Goal: Task Accomplishment & Management: Complete application form

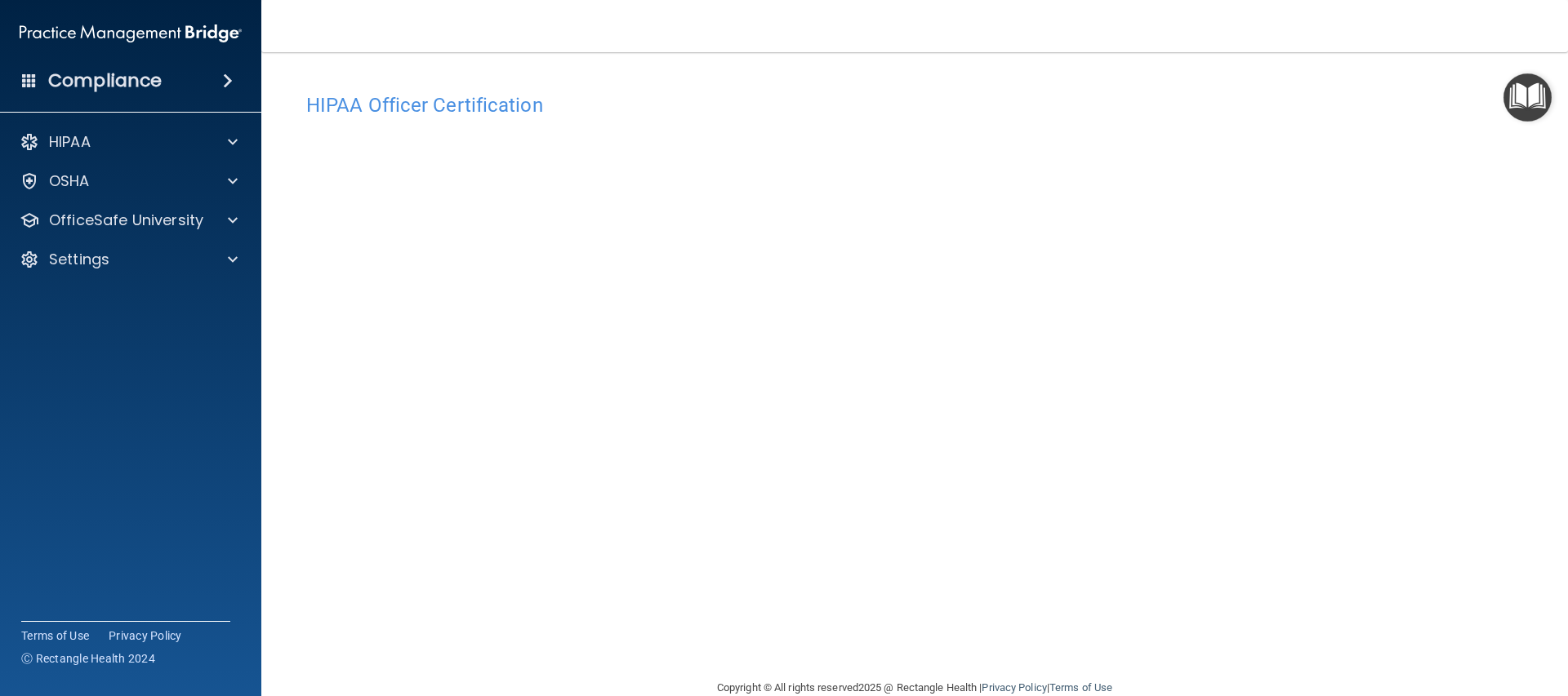
scroll to position [31, 0]
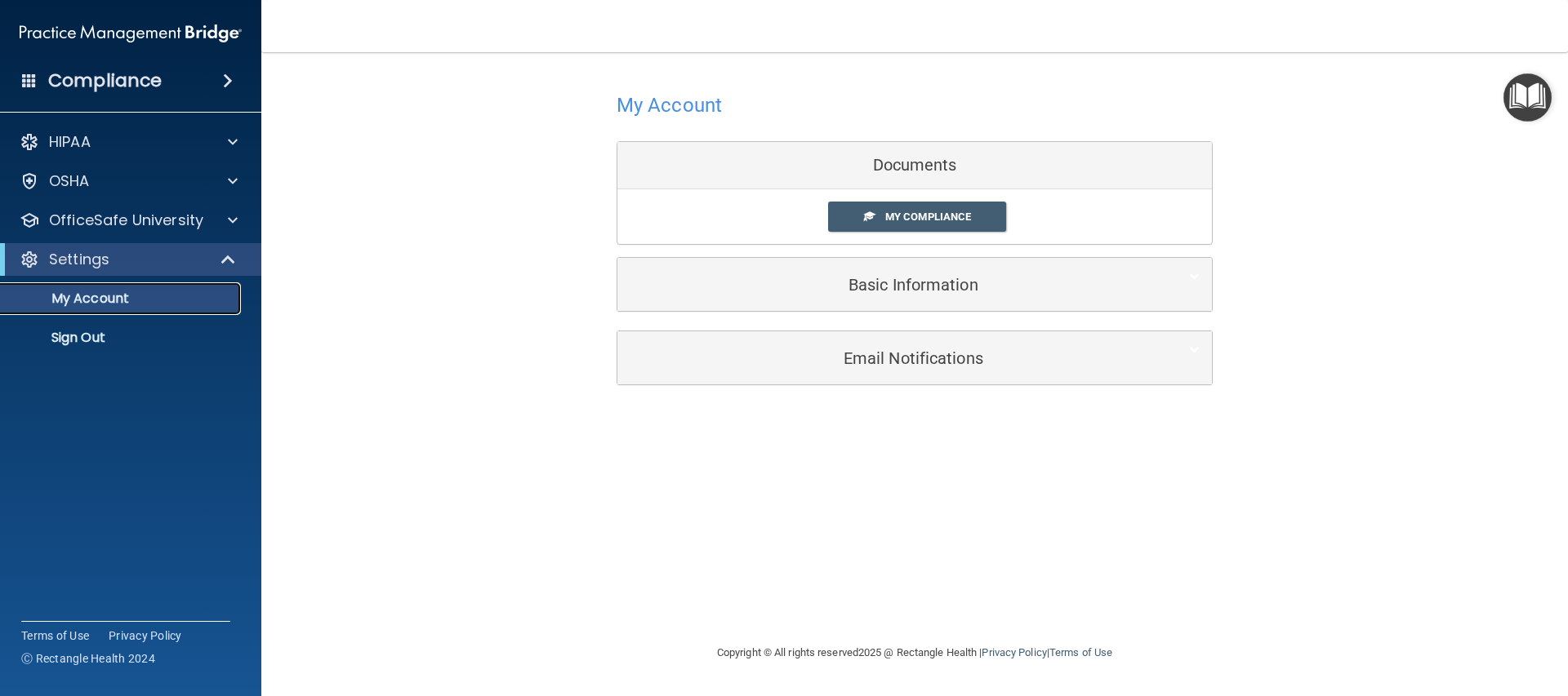
click at [72, 304] on p "My Account" at bounding box center [121, 299] width 223 height 17
click at [916, 211] on span "My Compliance" at bounding box center [928, 216] width 86 height 12
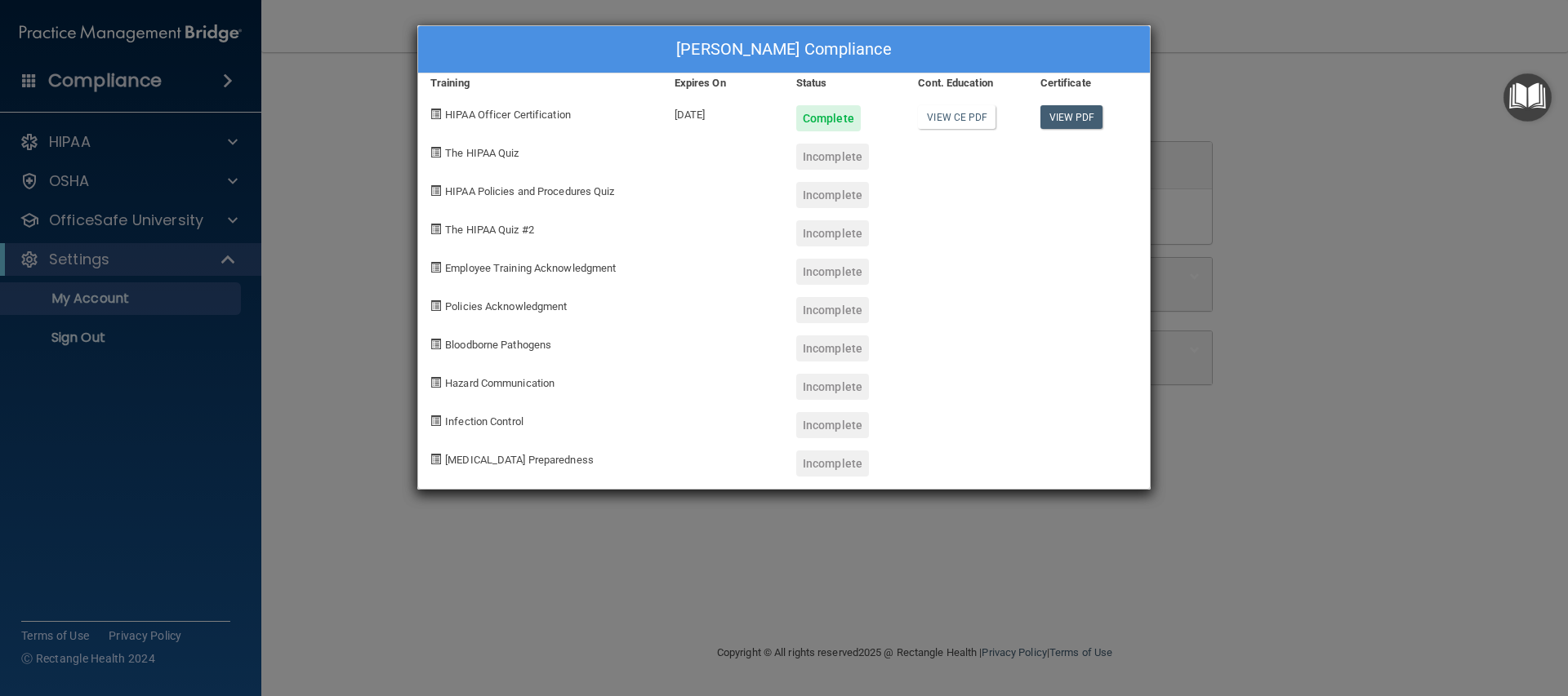
click at [791, 36] on div "Zena Smith's Compliance" at bounding box center [783, 49] width 732 height 48
click at [1216, 56] on div "Zena Smith's Compliance Training Expires On Status Cont. Education Certificate …" at bounding box center [784, 348] width 1568 height 696
click at [362, 55] on div "Zena Smith's Compliance Training Expires On Status Cont. Education Certificate …" at bounding box center [784, 348] width 1568 height 696
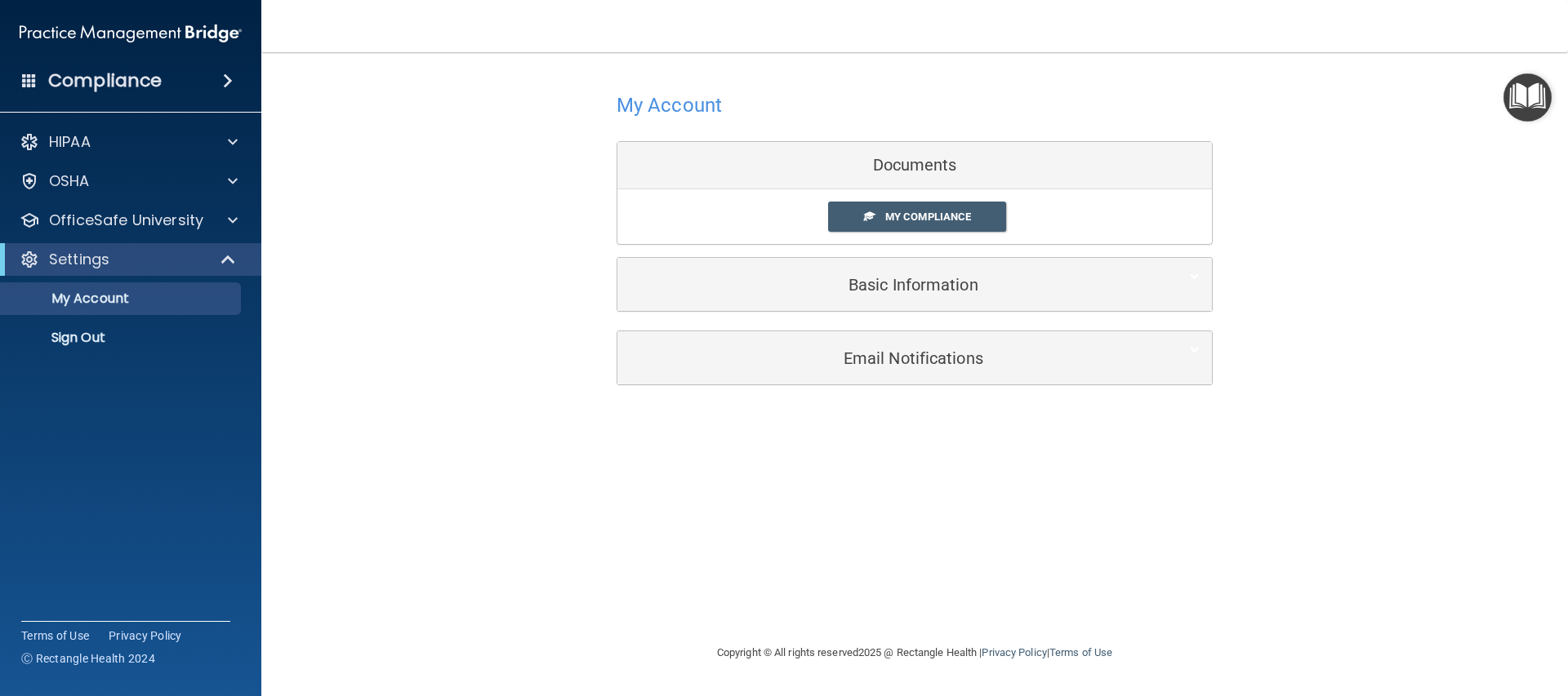
click at [145, 66] on div "Compliance" at bounding box center [131, 80] width 261 height 36
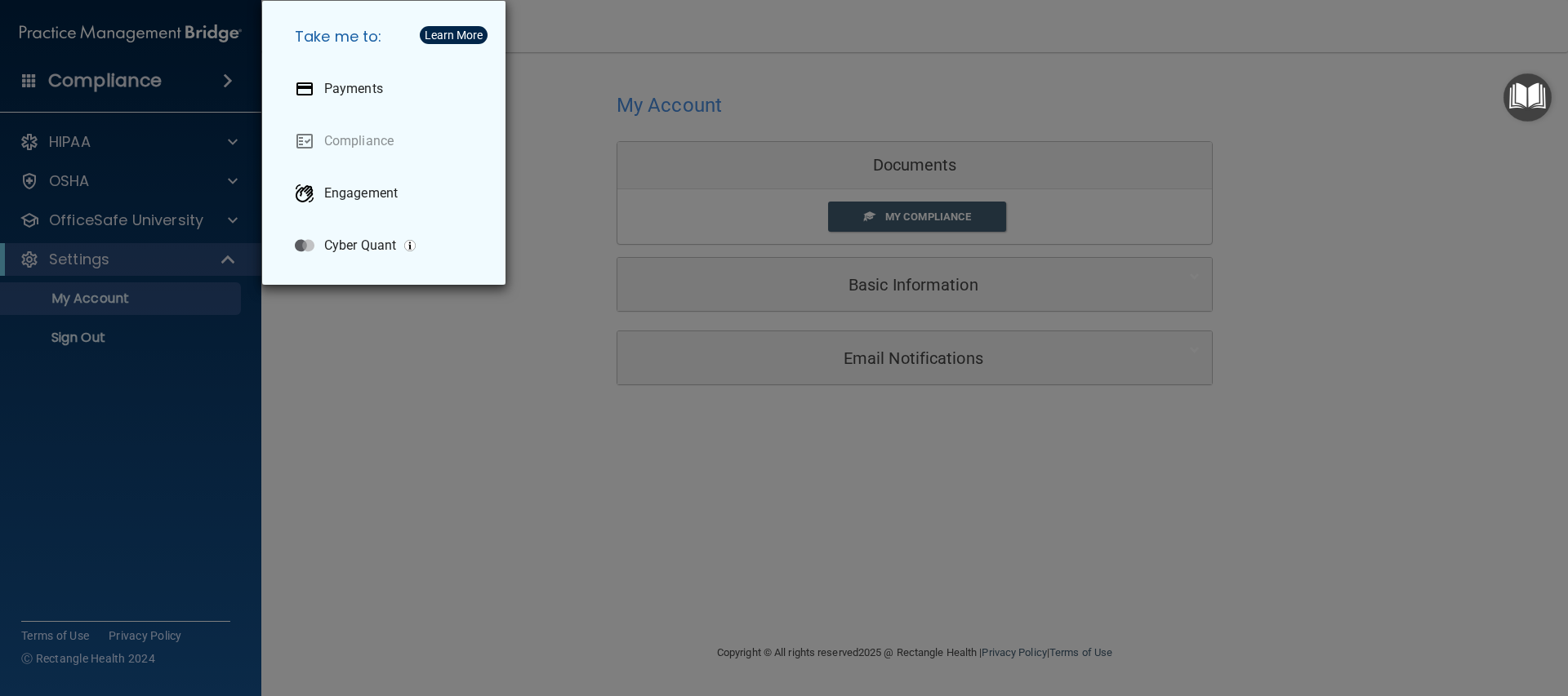
click at [85, 110] on div "Take me to: Payments Compliance Engagement Cyber Quant" at bounding box center [784, 348] width 1568 height 696
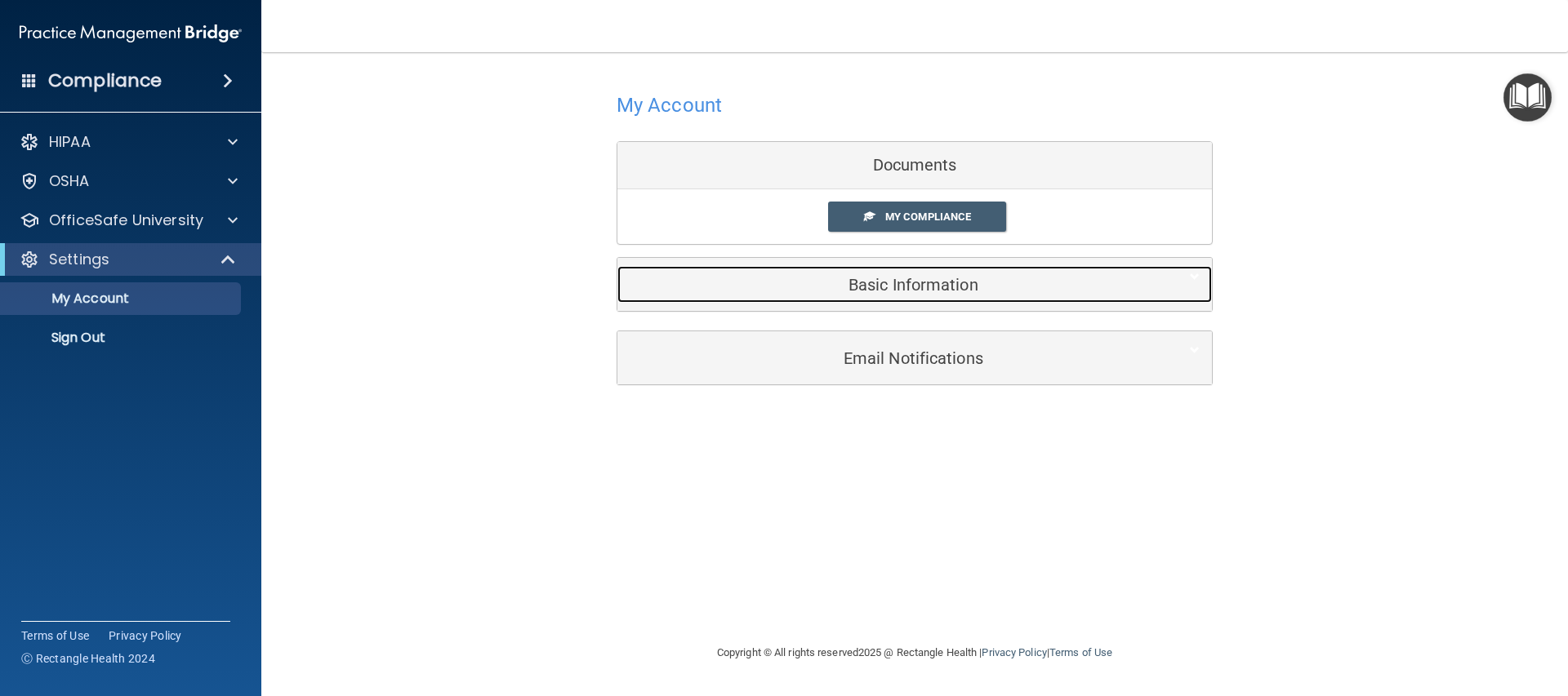
click at [941, 283] on h5 "Basic Information" at bounding box center [889, 284] width 520 height 18
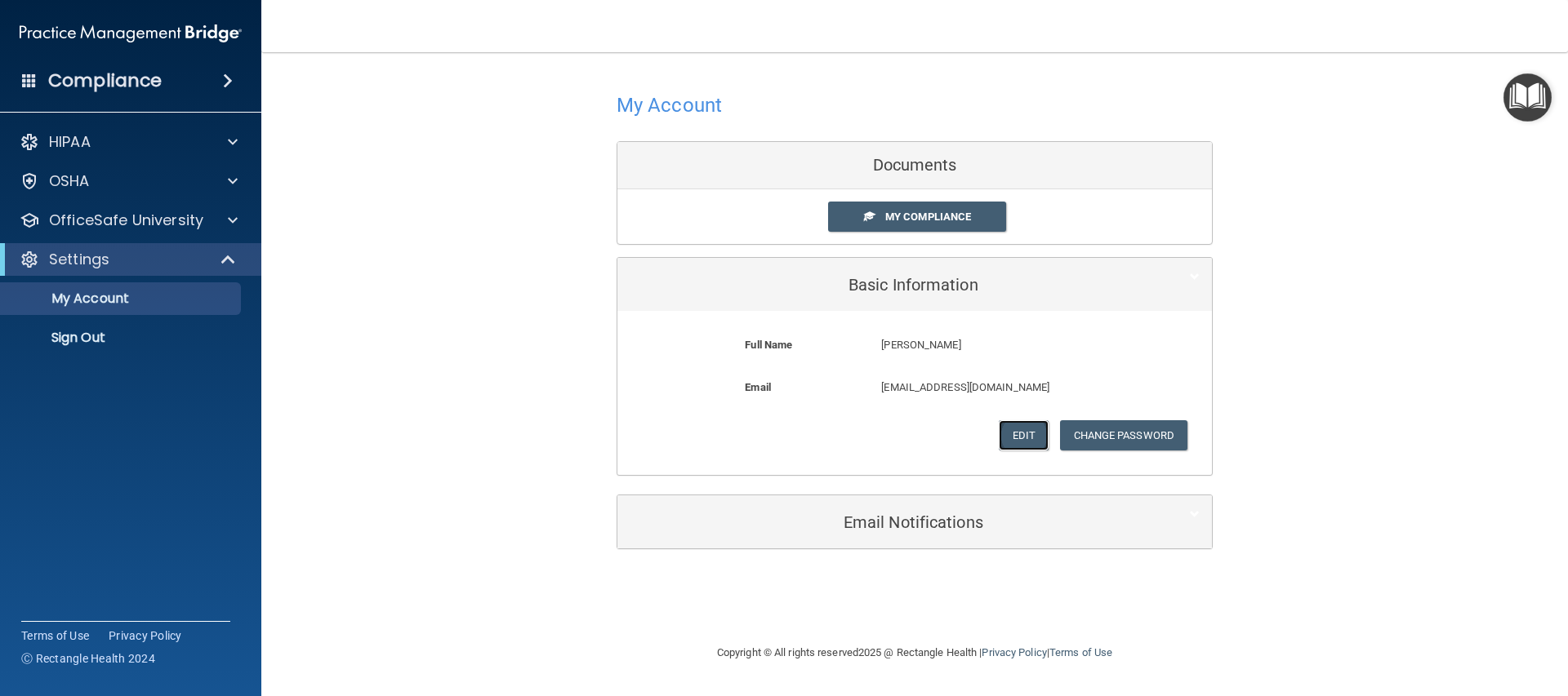
click at [1000, 420] on button "Edit" at bounding box center [1023, 435] width 49 height 30
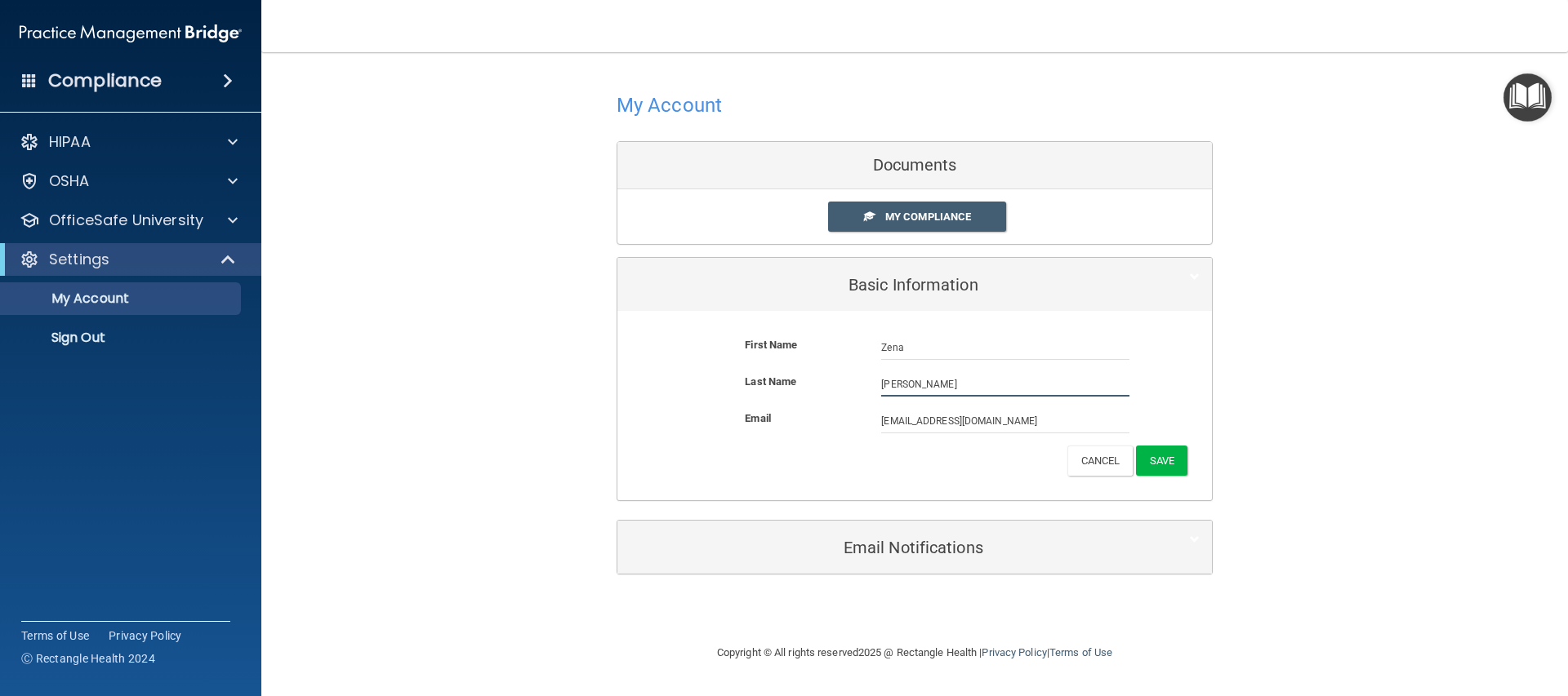
click at [938, 377] on input "Smith" at bounding box center [1005, 384] width 248 height 24
drag, startPoint x: 938, startPoint y: 378, endPoint x: 838, endPoint y: 381, distance: 100.0
click at [839, 383] on div "Last Name Smith" at bounding box center [914, 384] width 570 height 24
click at [941, 375] on input "Smith" at bounding box center [1005, 384] width 248 height 24
click at [924, 381] on input "Smith" at bounding box center [1005, 384] width 248 height 24
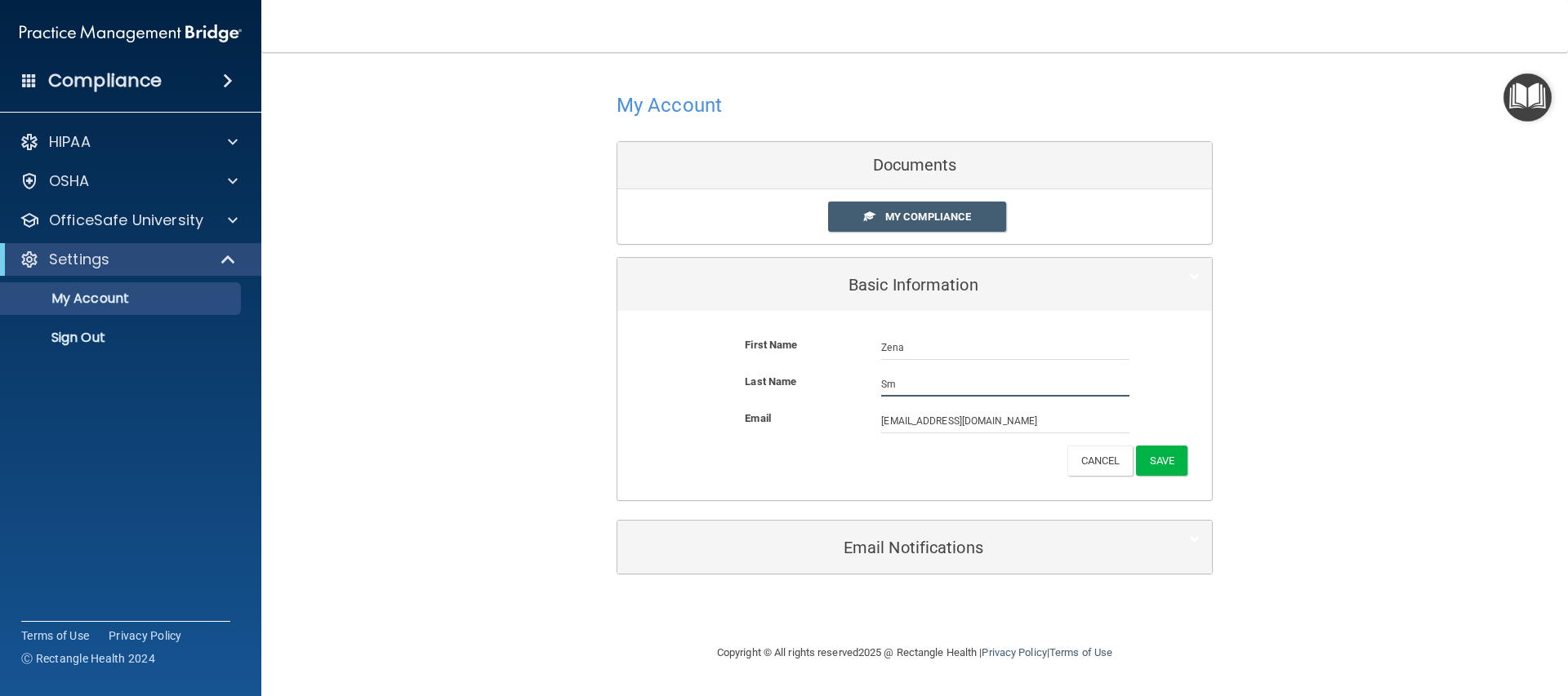
type input "S"
type input "Douglas"
click at [1176, 450] on button "Save" at bounding box center [1161, 460] width 51 height 30
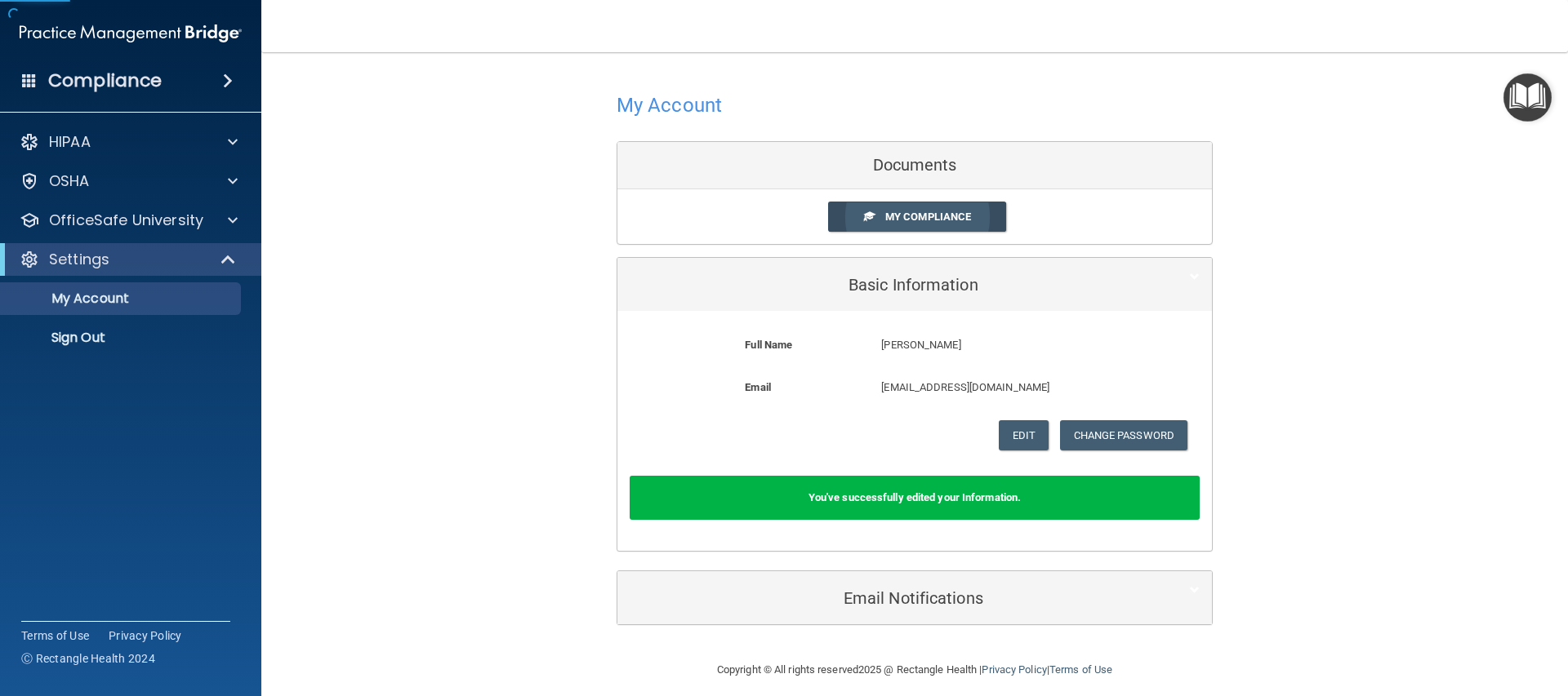
click at [949, 225] on link "My Compliance" at bounding box center [917, 216] width 179 height 30
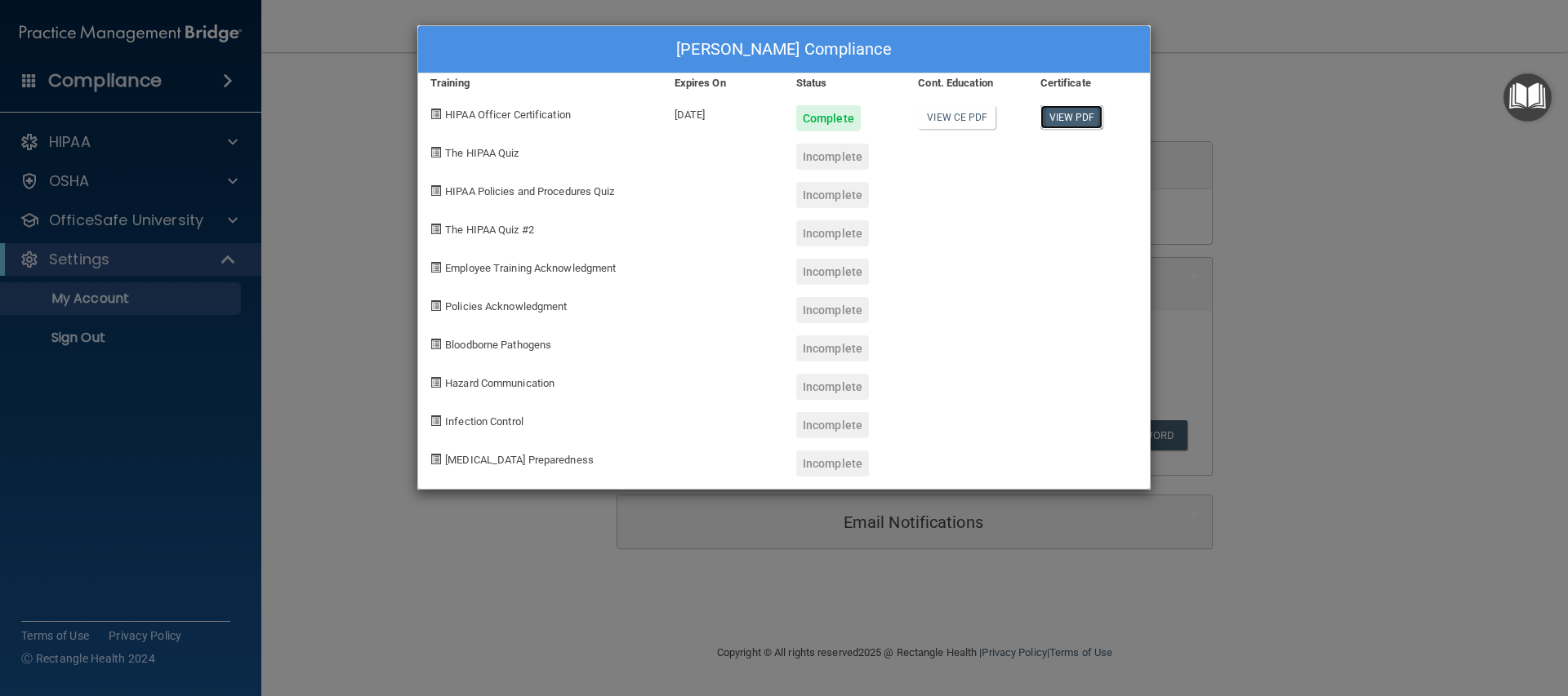
click at [1049, 120] on link "View PDF" at bounding box center [1071, 116] width 62 height 23
click at [779, 156] on div "The HIPAA Quiz Incomplete" at bounding box center [783, 150] width 732 height 38
drag, startPoint x: 465, startPoint y: 173, endPoint x: 475, endPoint y: 165, distance: 12.8
click at [465, 172] on div "HIPAA Policies and Procedures Quiz" at bounding box center [540, 188] width 244 height 38
drag, startPoint x: 480, startPoint y: 164, endPoint x: 501, endPoint y: 146, distance: 27.7
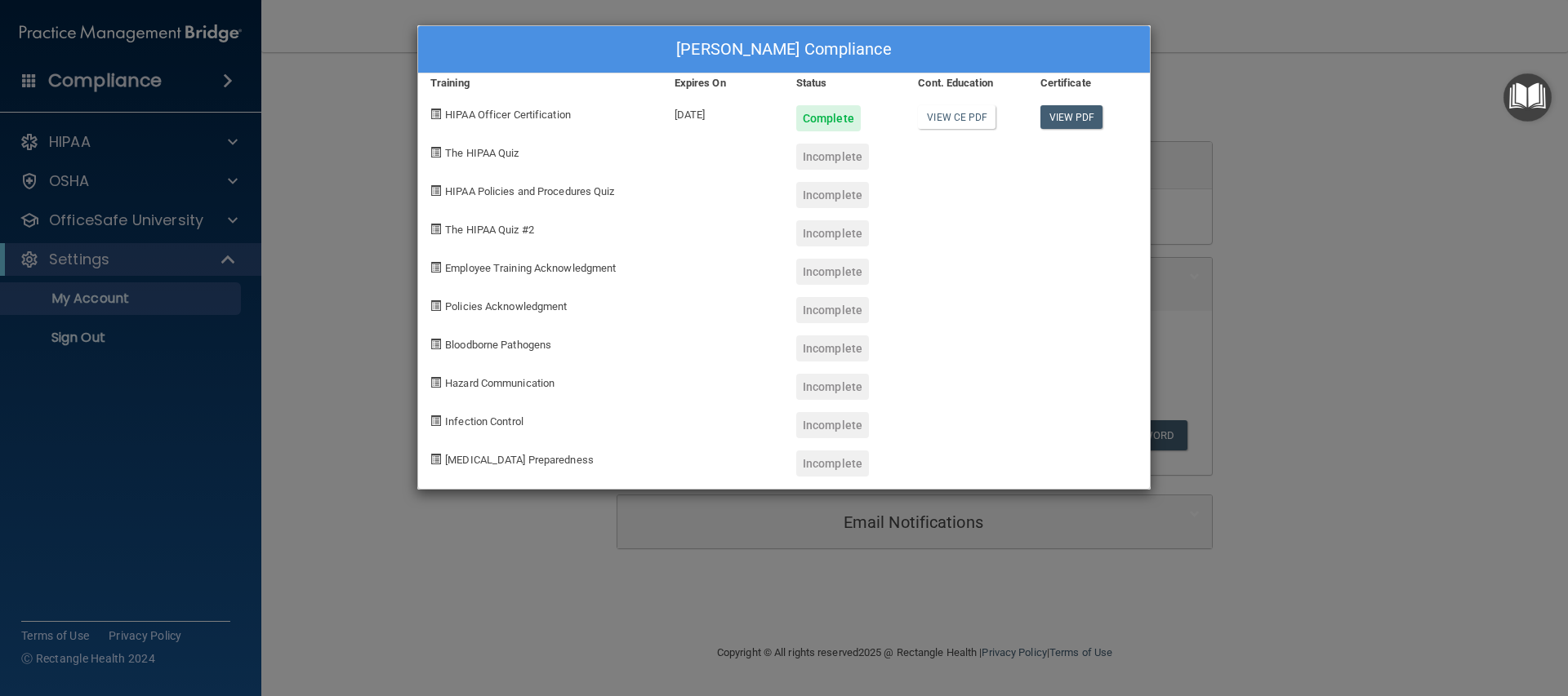
click at [480, 161] on div "The HIPAA Quiz" at bounding box center [540, 150] width 244 height 38
click at [1326, 84] on div "Zena Douglas's Compliance Training Expires On Status Cont. Education Certificat…" at bounding box center [784, 348] width 1568 height 696
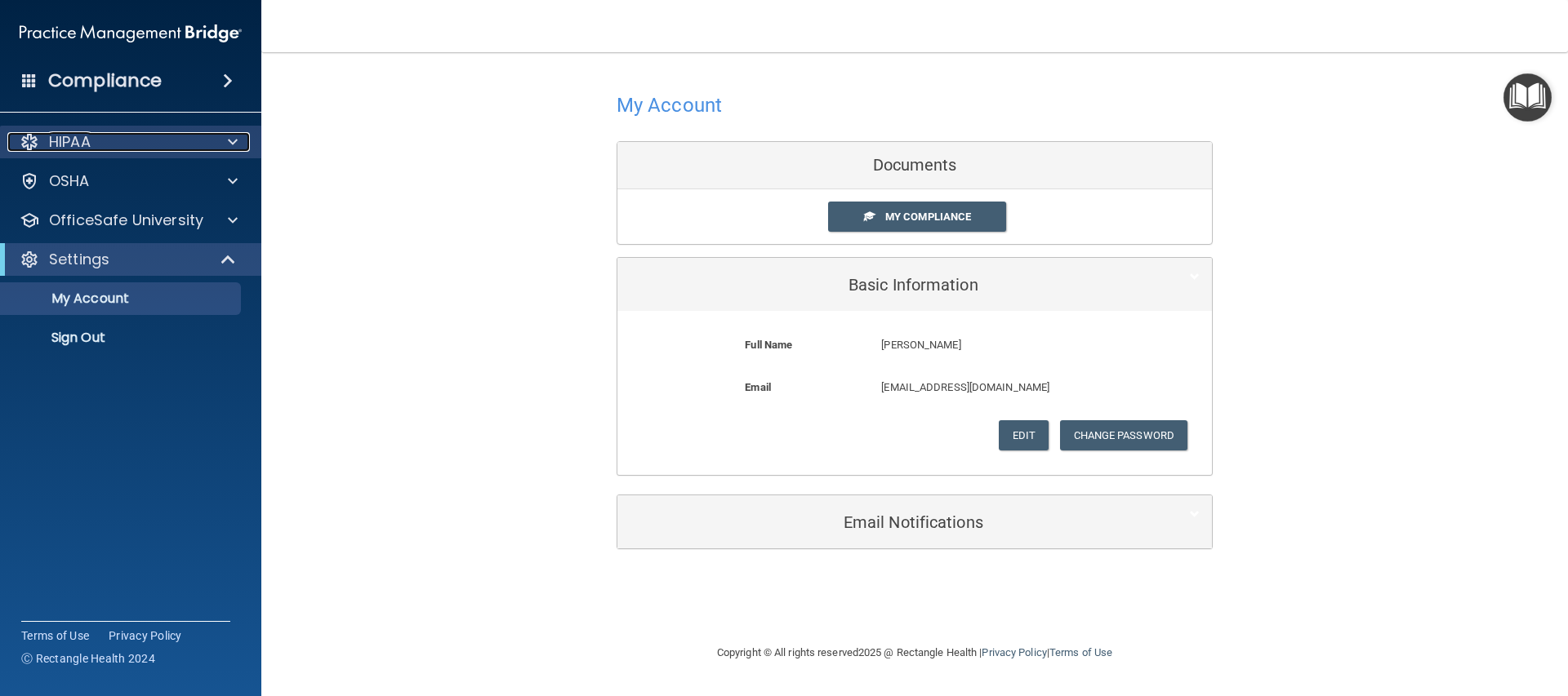
click at [131, 143] on div "HIPAA" at bounding box center [108, 142] width 202 height 20
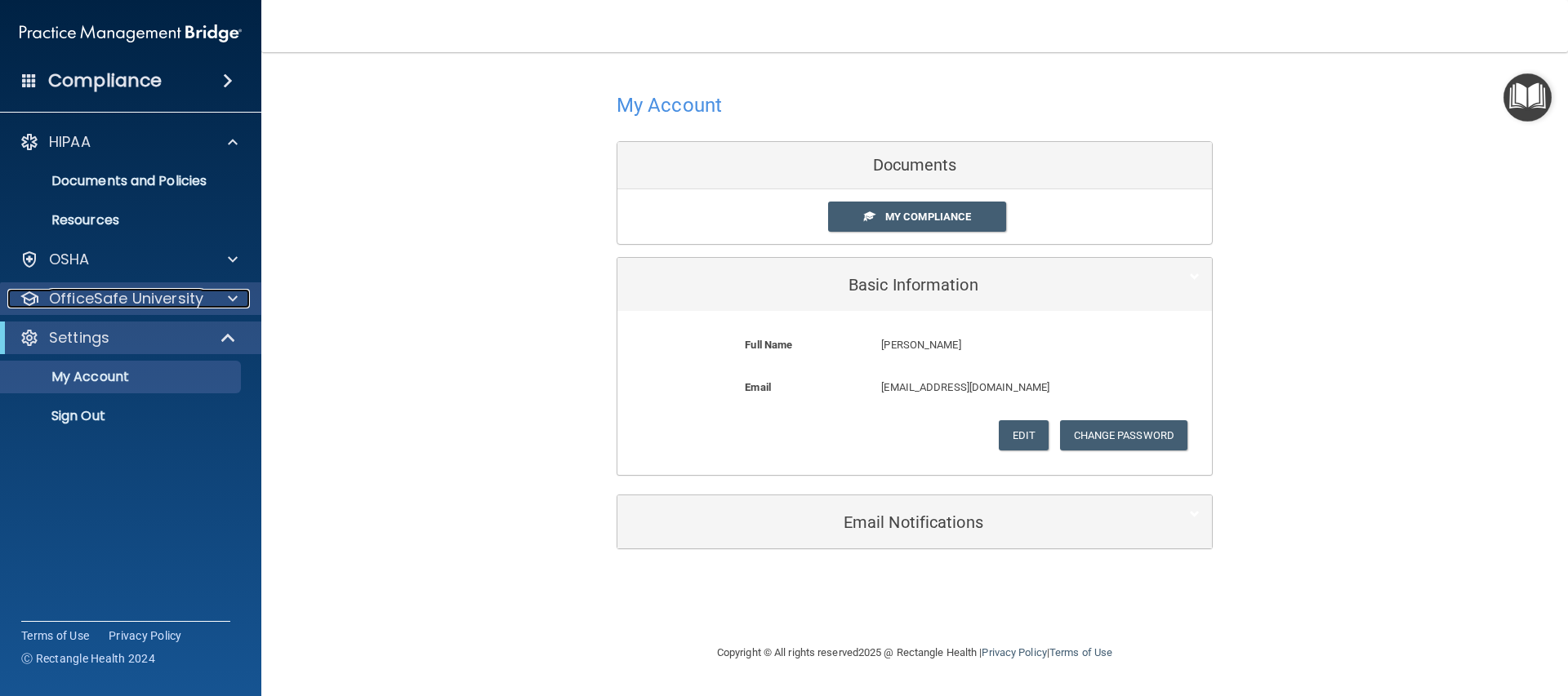
click at [192, 293] on p "OfficeSafe University" at bounding box center [127, 298] width 155 height 20
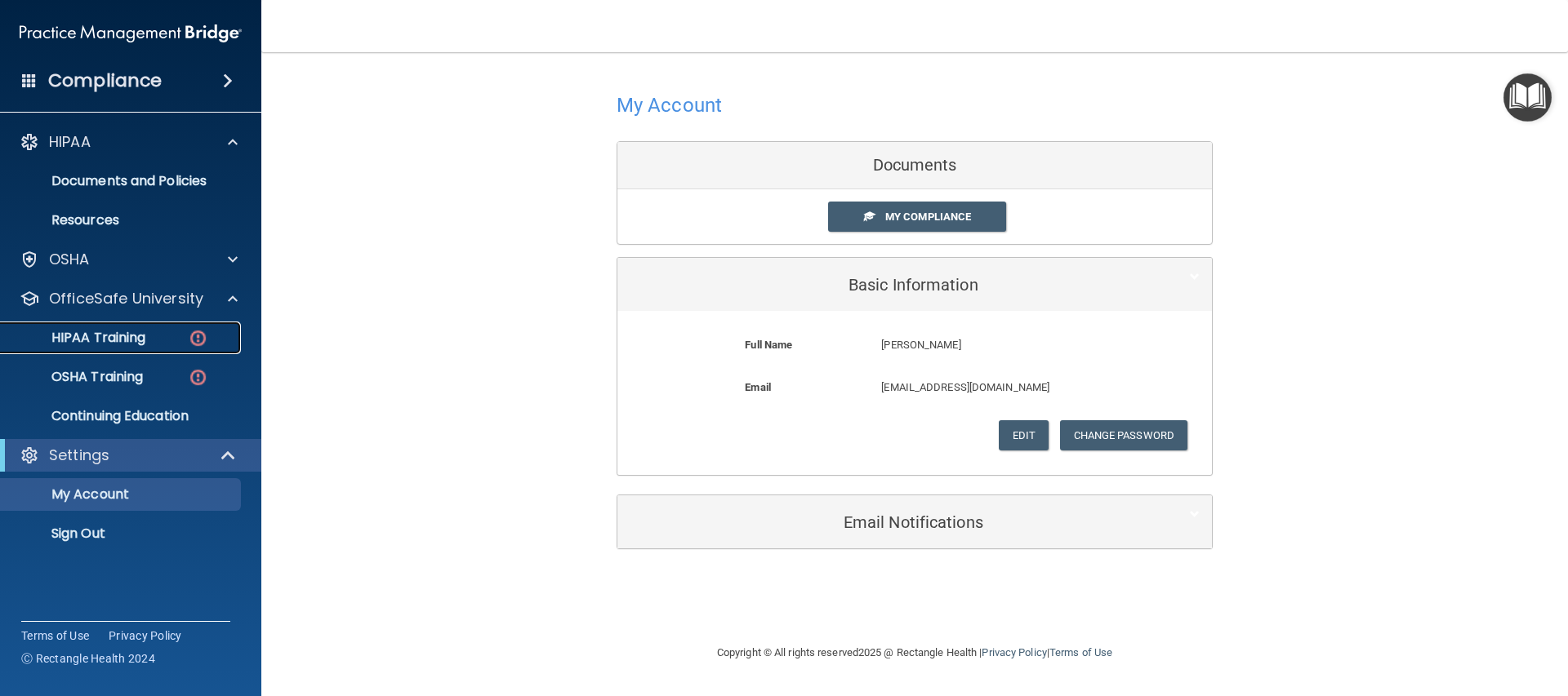
click at [187, 332] on img at bounding box center [198, 338] width 21 height 20
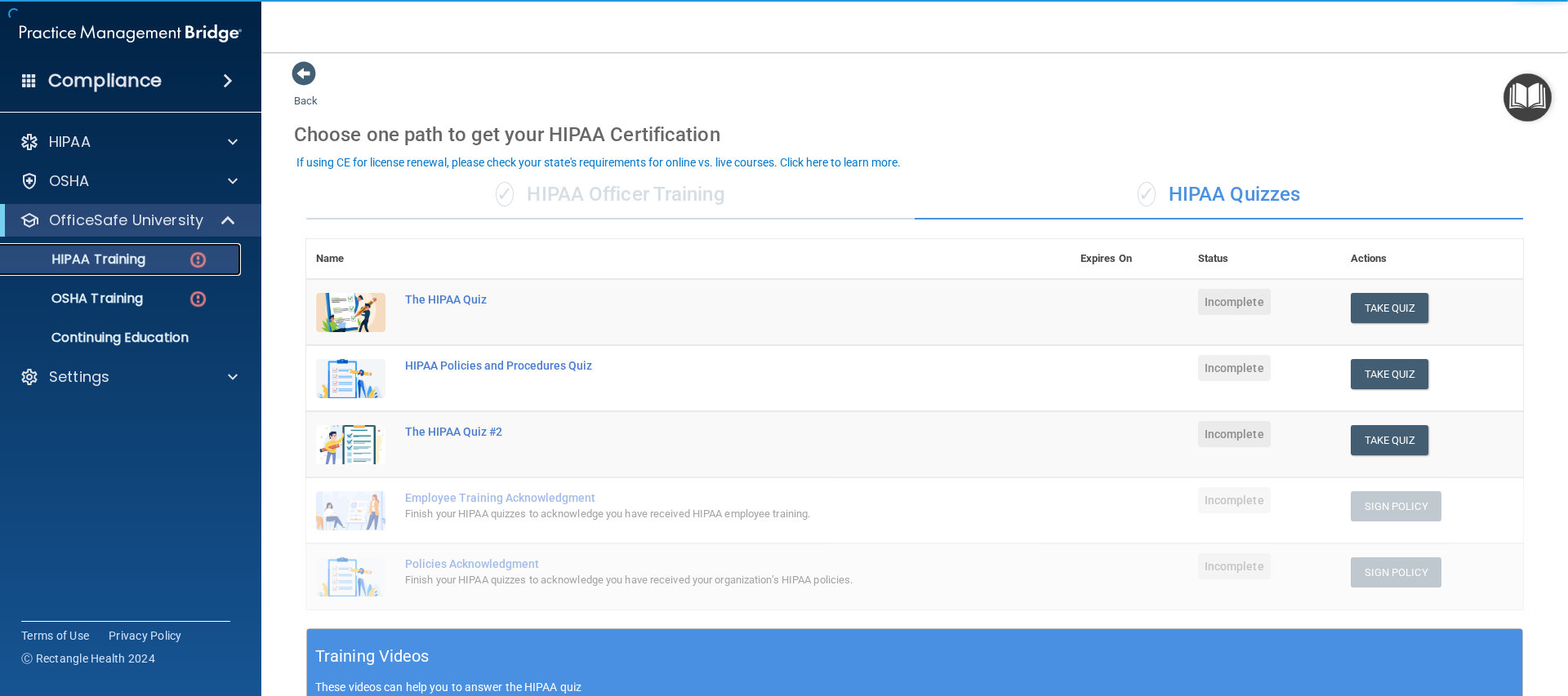
scroll to position [9, 0]
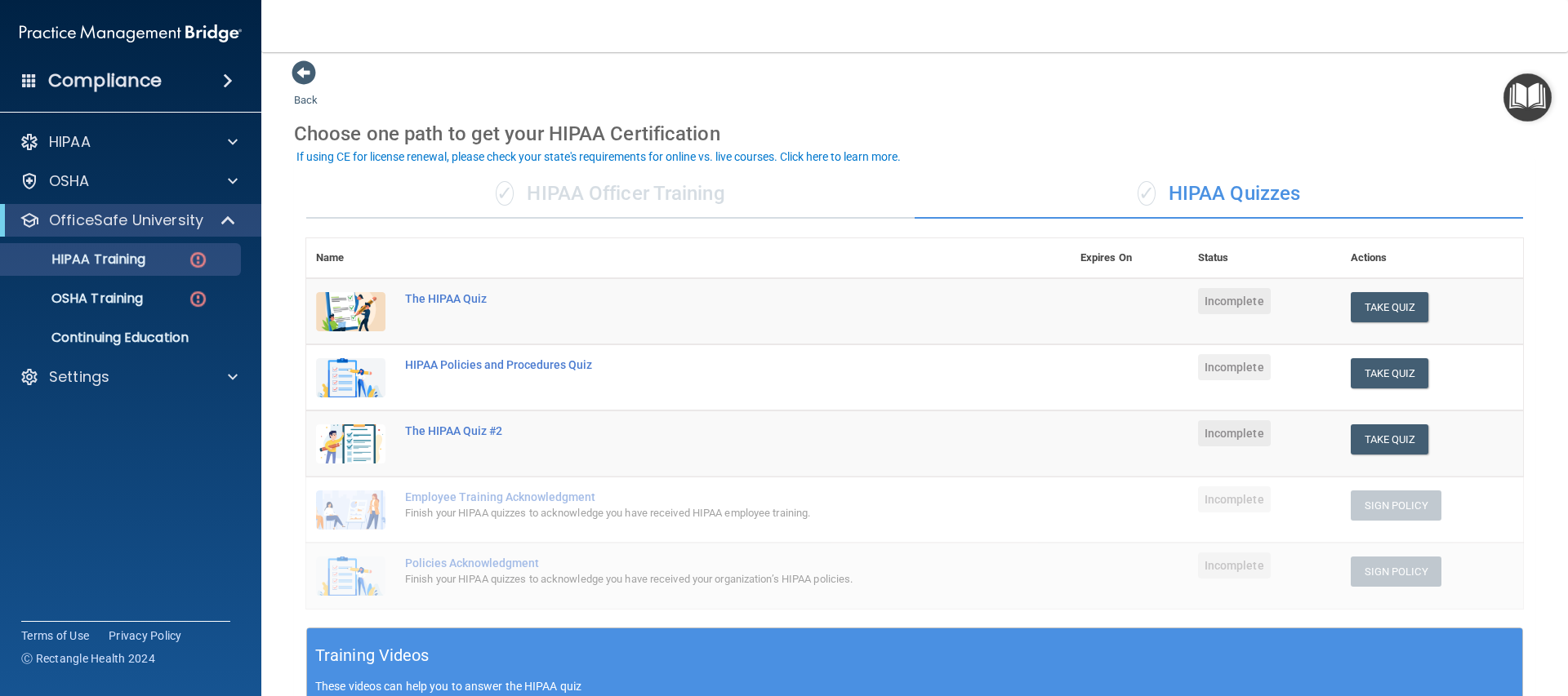
click at [715, 208] on div "✓ HIPAA Officer Training" at bounding box center [610, 194] width 609 height 49
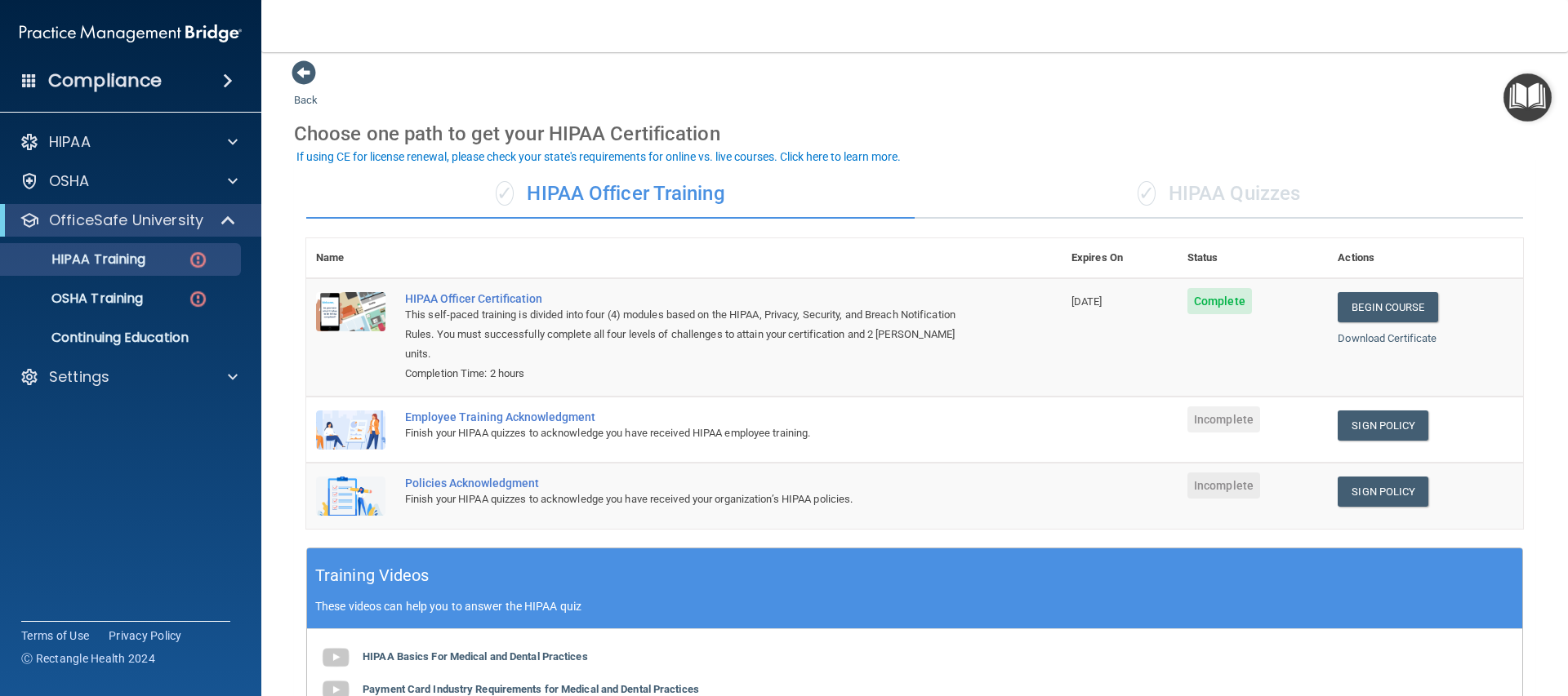
click at [1217, 201] on div "✓ HIPAA Quizzes" at bounding box center [1218, 194] width 609 height 49
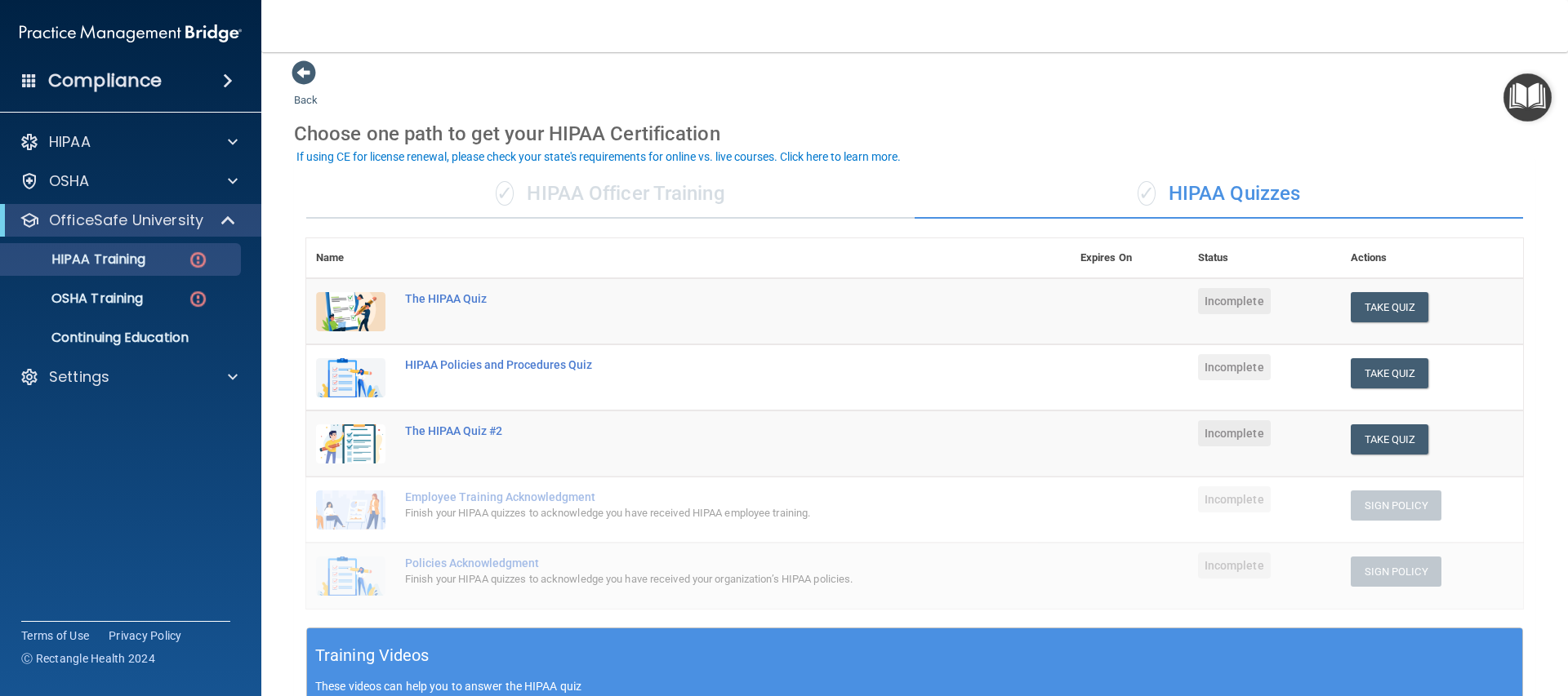
click at [695, 187] on div "✓ HIPAA Officer Training" at bounding box center [610, 194] width 609 height 49
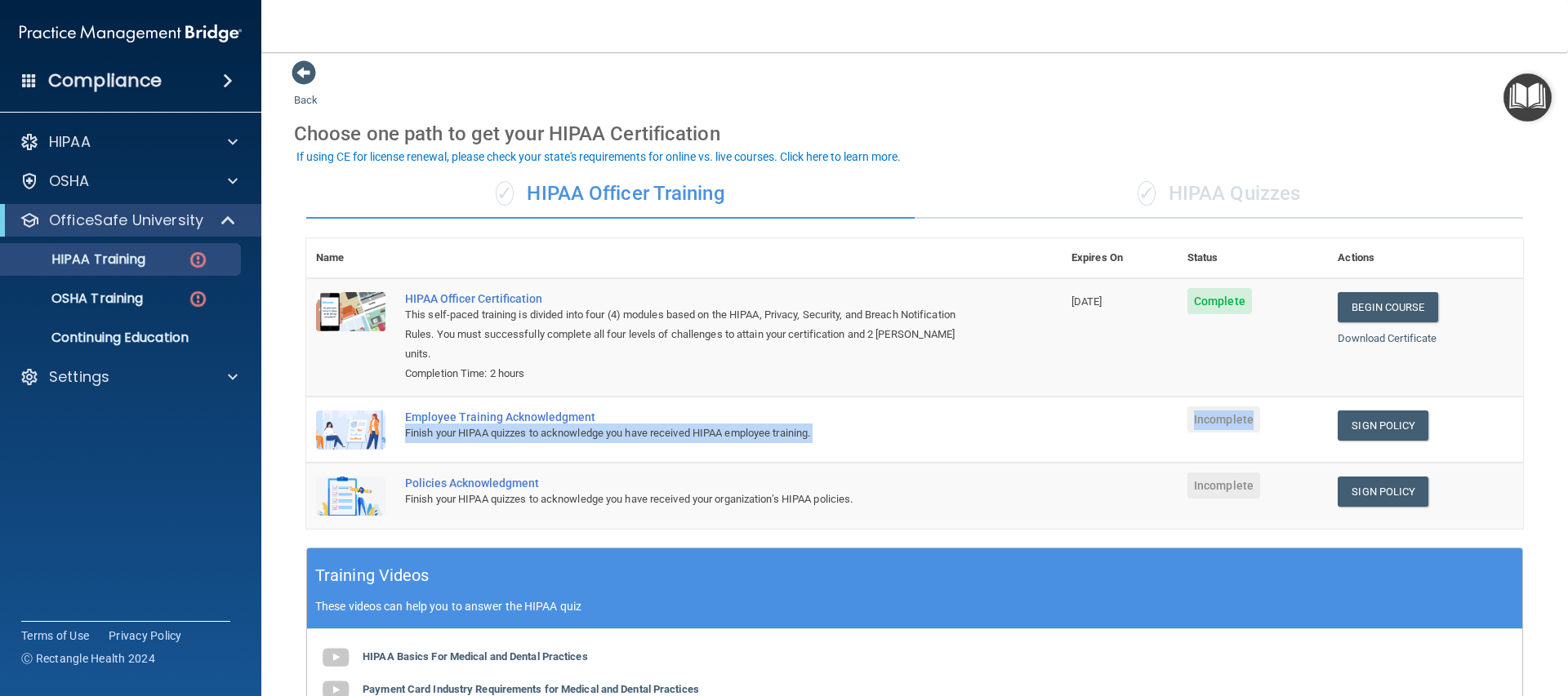
drag, startPoint x: 1123, startPoint y: 392, endPoint x: 1302, endPoint y: 386, distance: 179.1
click at [1266, 397] on tr "Employee Training Acknowledgment Finish your HIPAA quizzes to acknowledge you h…" at bounding box center [914, 430] width 1217 height 66
drag, startPoint x: 1460, startPoint y: 165, endPoint x: 1323, endPoint y: 154, distance: 137.4
click at [1458, 164] on div "✓ HIPAA Officer Training ✓ HIPAA Quizzes Name Expires On Status Actions HIPAA O…" at bounding box center [914, 573] width 1241 height 832
click at [1388, 411] on link "Sign Policy" at bounding box center [1382, 426] width 90 height 30
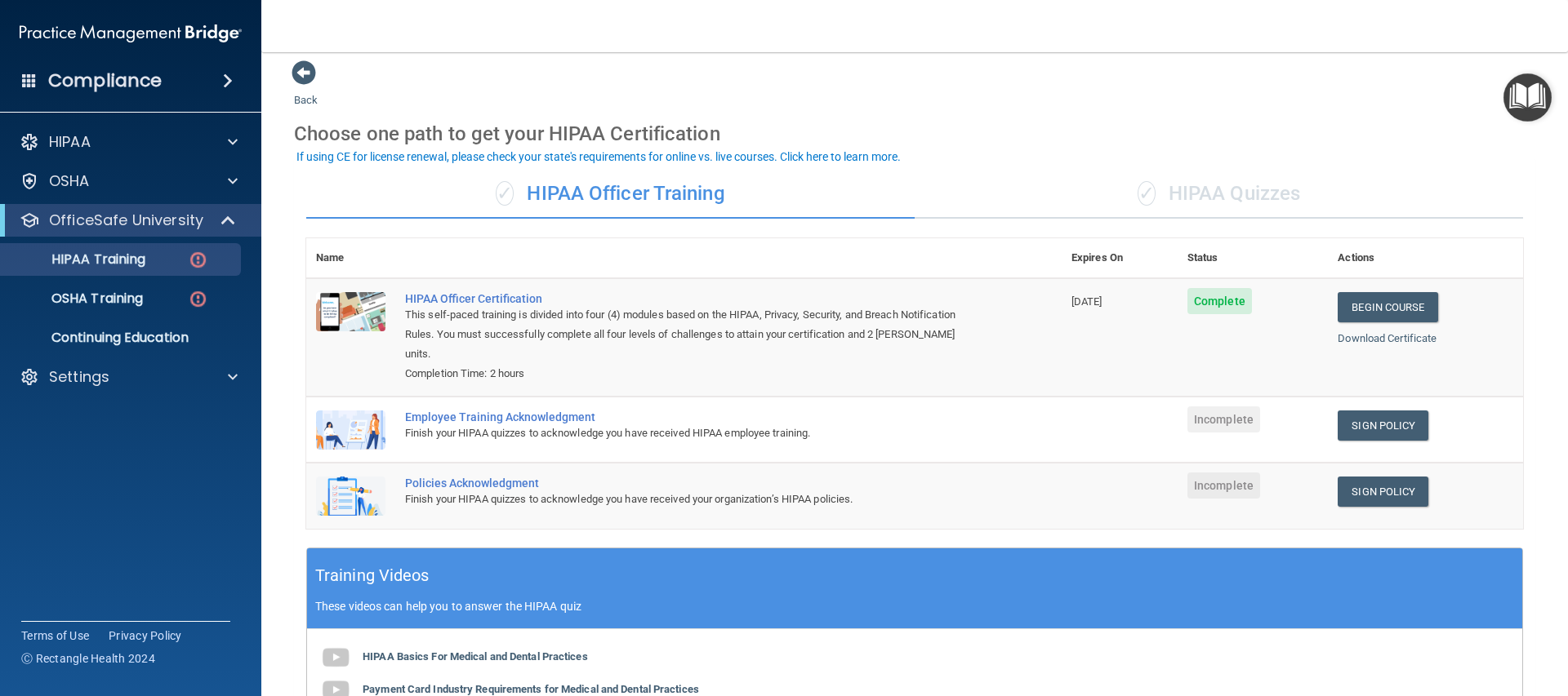
click at [1202, 192] on div "✓ HIPAA Quizzes" at bounding box center [1218, 194] width 609 height 49
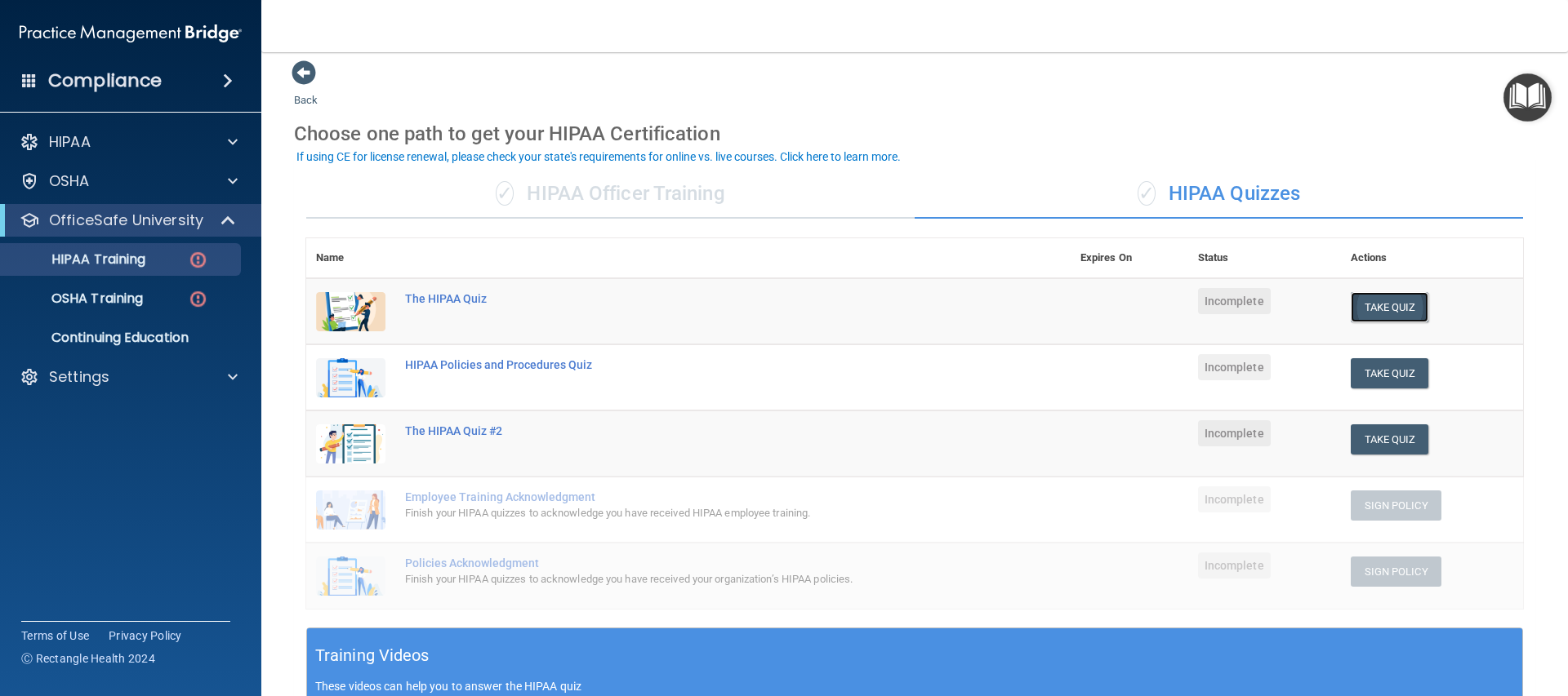
click at [1379, 300] on button "Take Quiz" at bounding box center [1390, 307] width 78 height 30
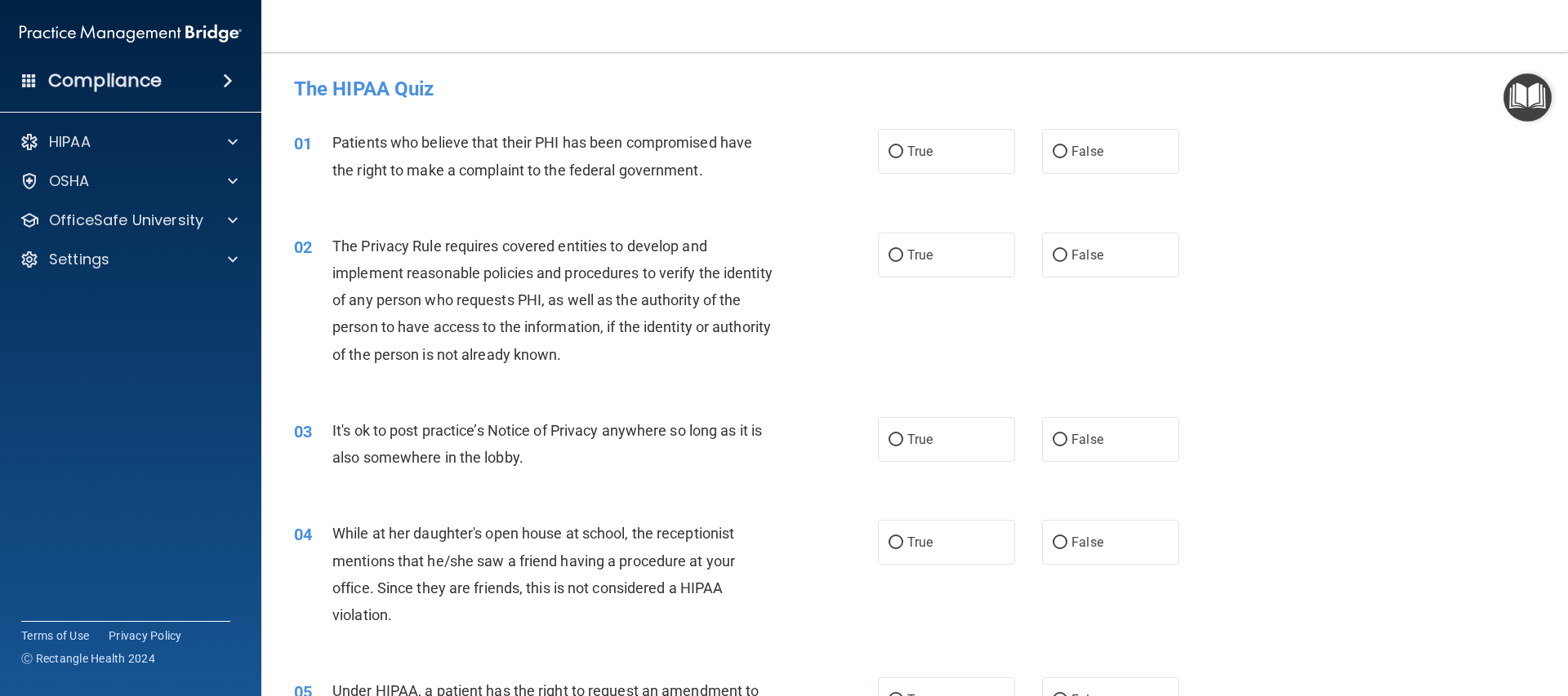
click at [1549, 94] on img "Open Resource Center" at bounding box center [1527, 98] width 48 height 48
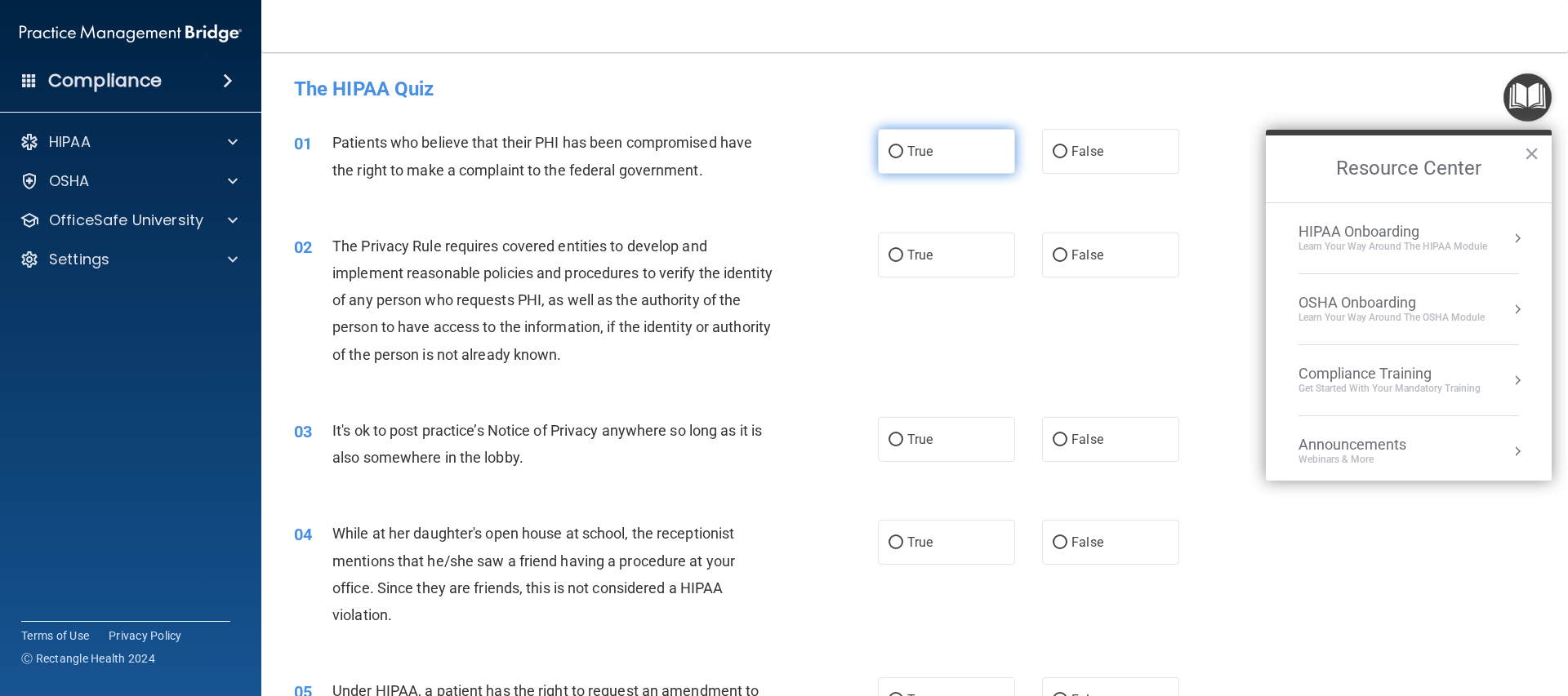
click at [911, 148] on span "True" at bounding box center [919, 151] width 25 height 16
click at [903, 148] on input "True" at bounding box center [896, 152] width 15 height 12
radio input "true"
click at [1529, 148] on button "×" at bounding box center [1531, 154] width 16 height 26
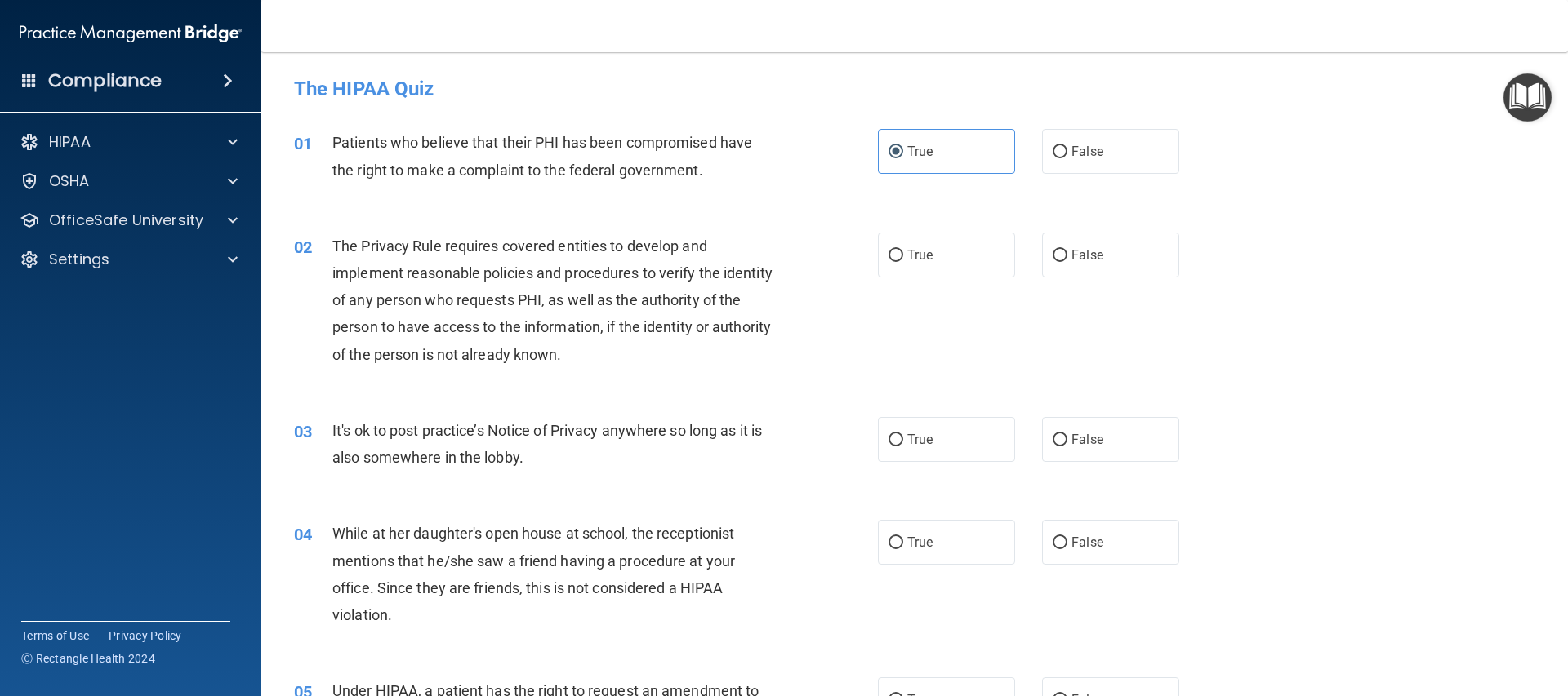
click at [1526, 146] on div "01 Patients who believe that their PHI has been compromised have the right to m…" at bounding box center [915, 159] width 1266 height 102
click at [911, 445] on span "True" at bounding box center [919, 439] width 25 height 16
click at [903, 445] on input "True" at bounding box center [896, 440] width 15 height 12
radio input "true"
click at [933, 254] on label "True" at bounding box center [946, 255] width 137 height 45
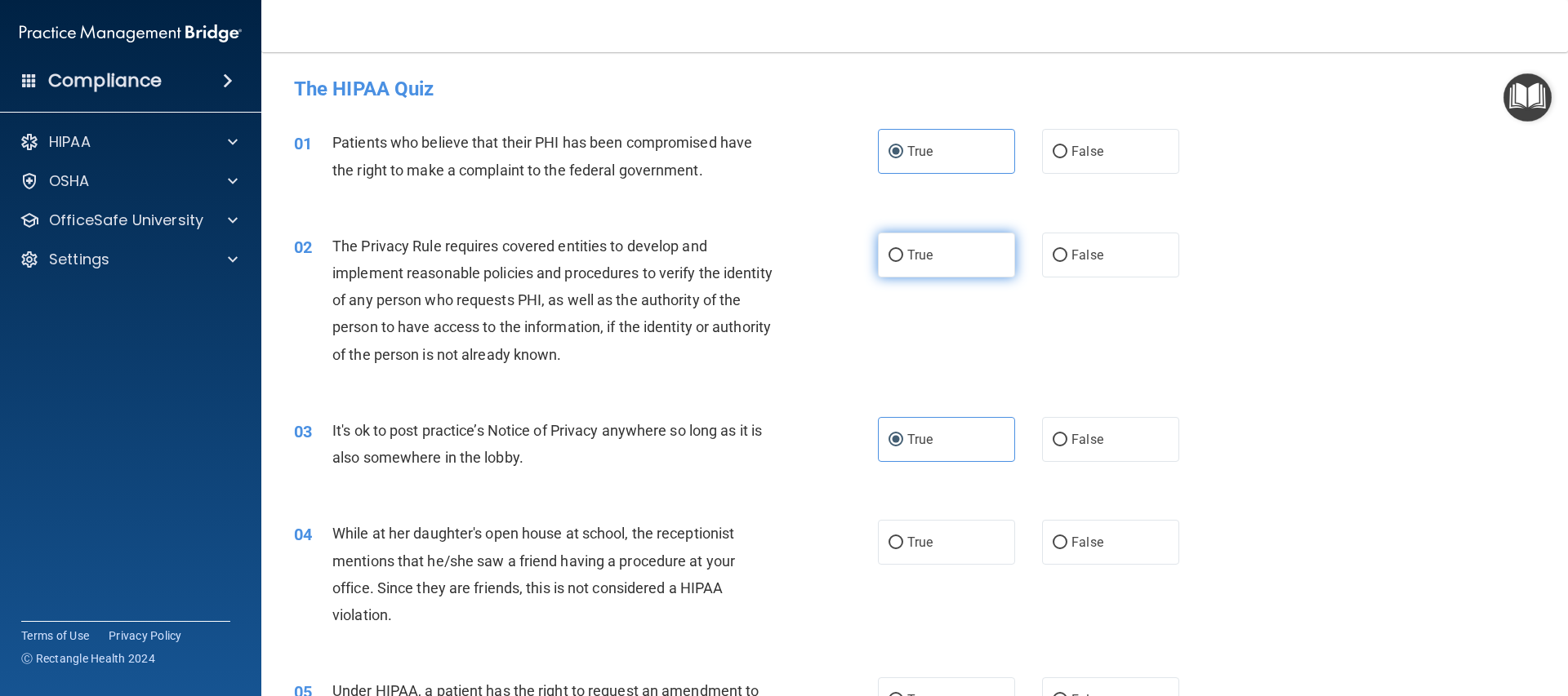
click at [903, 254] on input "True" at bounding box center [896, 255] width 15 height 12
radio input "true"
click at [1138, 445] on label "False" at bounding box center [1110, 440] width 137 height 45
click at [1067, 445] on input "False" at bounding box center [1060, 440] width 15 height 12
radio input "true"
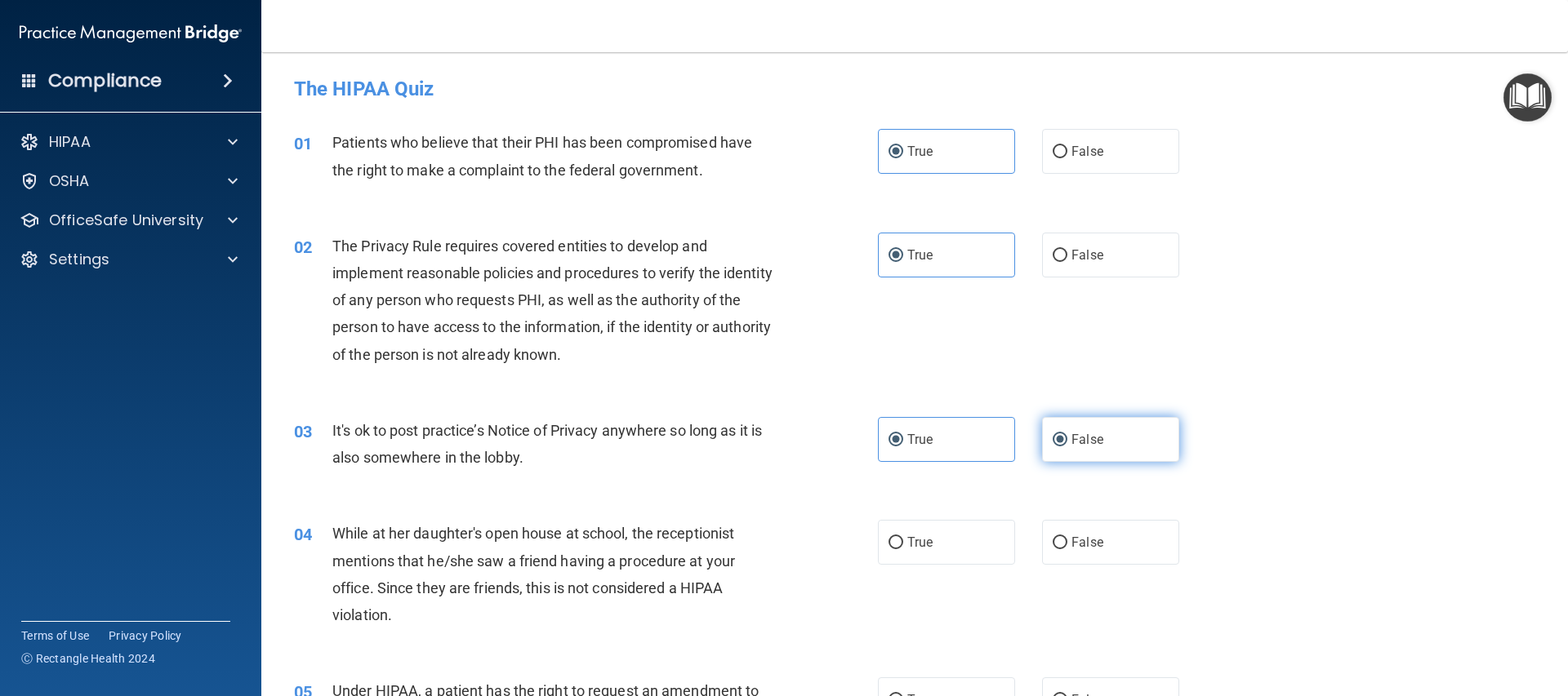
radio input "false"
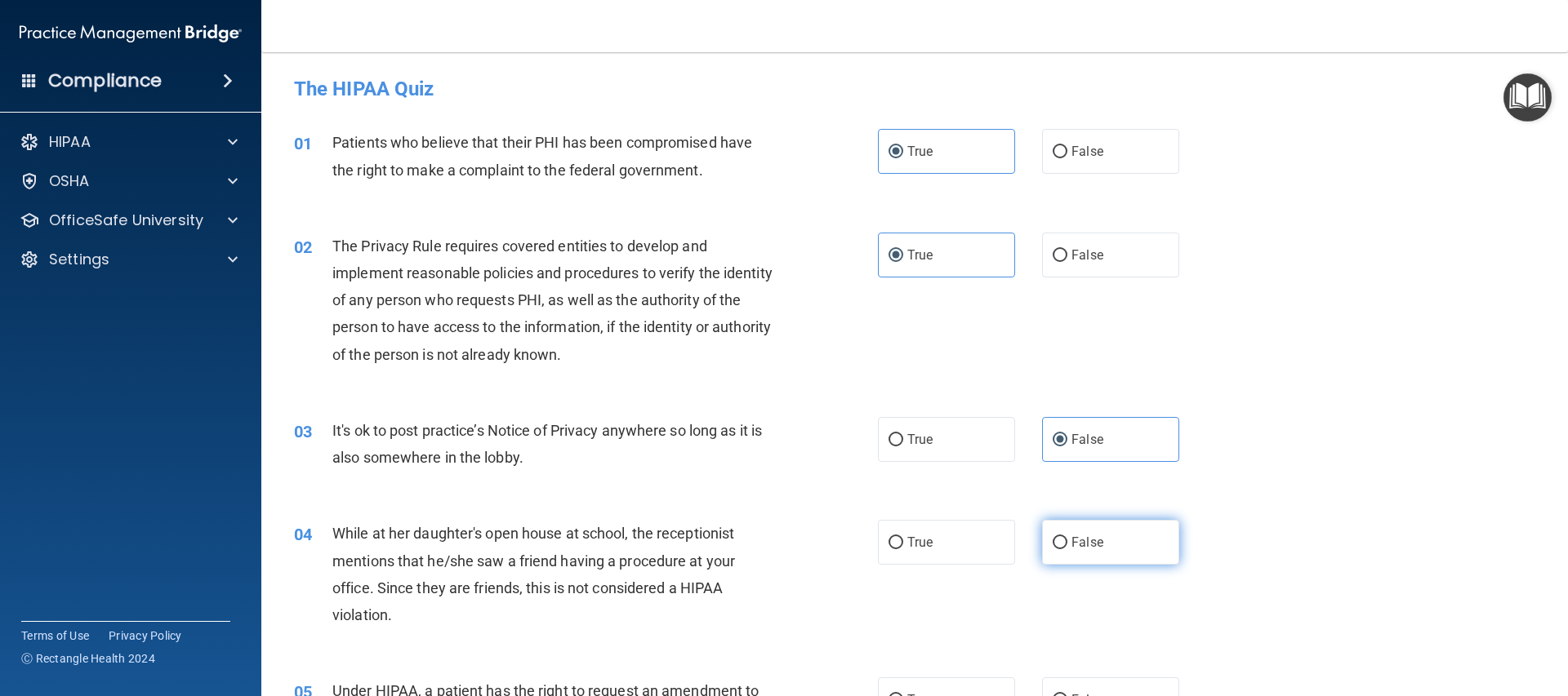
click at [1085, 529] on label "False" at bounding box center [1110, 542] width 137 height 45
click at [1067, 537] on input "False" at bounding box center [1060, 542] width 15 height 12
radio input "true"
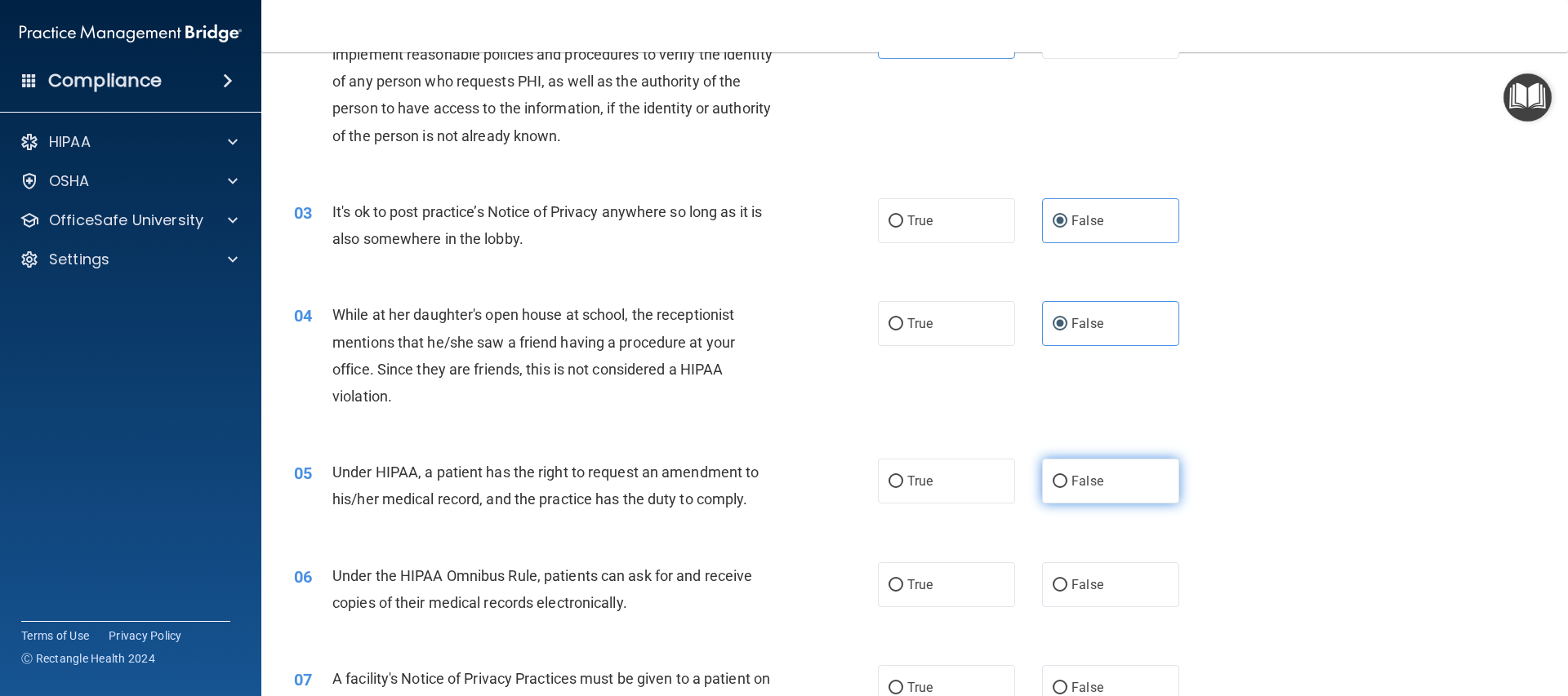
scroll to position [222, 0]
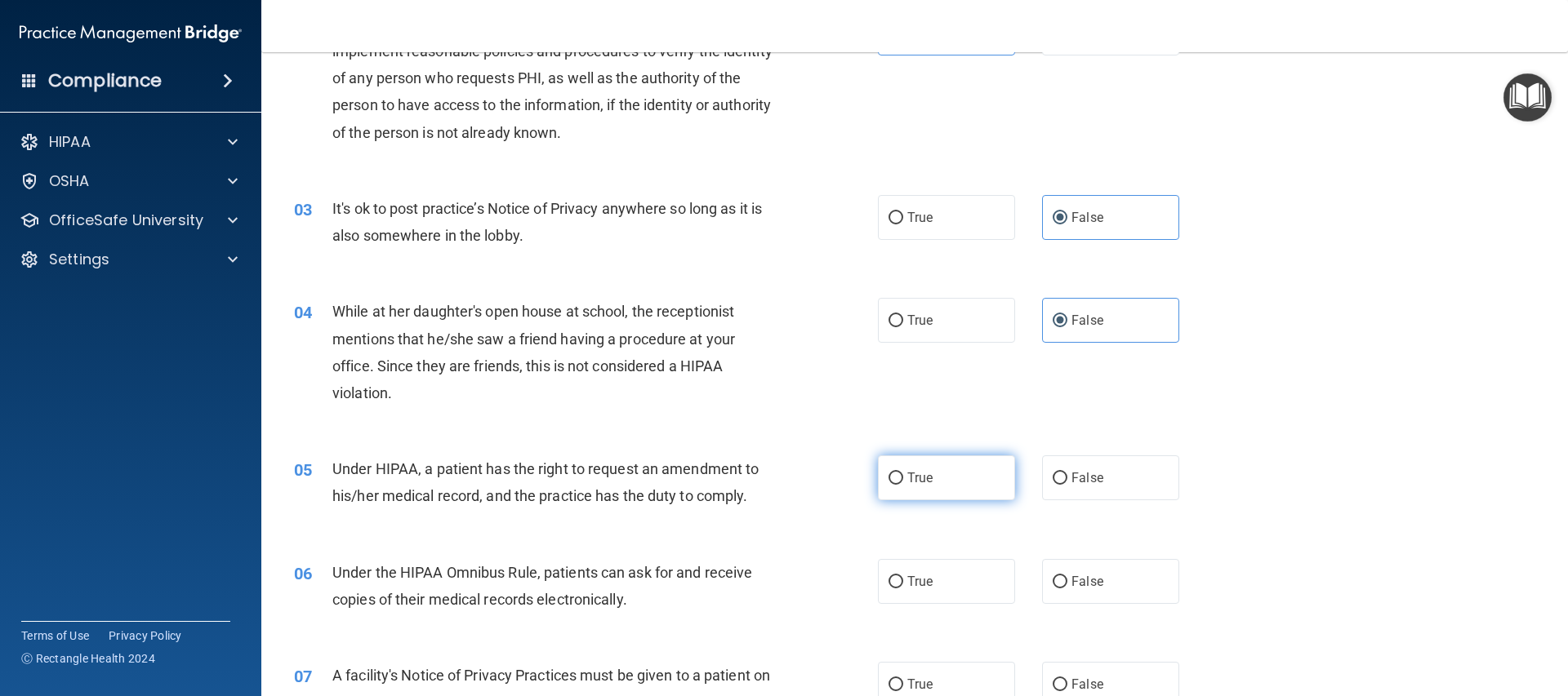
click at [938, 485] on label "True" at bounding box center [946, 478] width 137 height 45
click at [903, 484] on input "True" at bounding box center [896, 478] width 15 height 12
radio input "true"
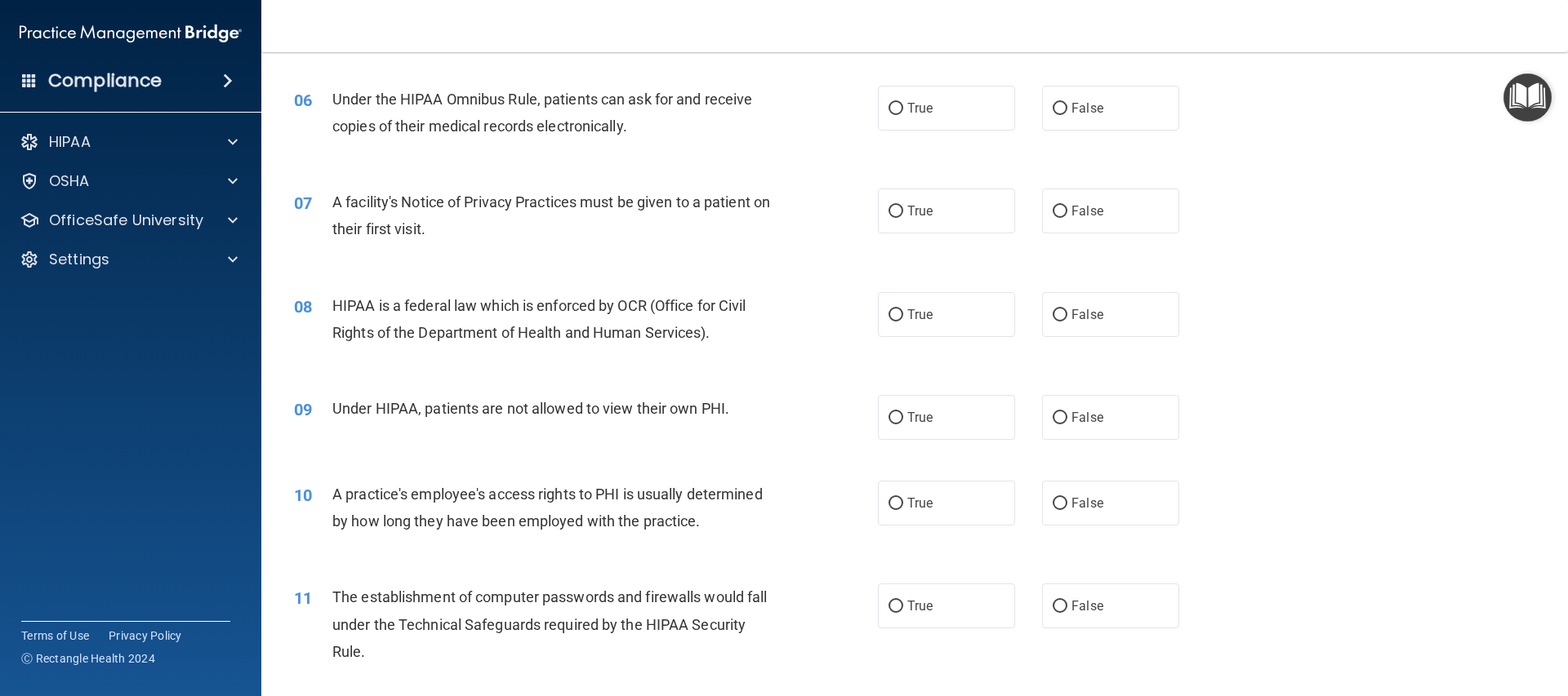
scroll to position [692, 0]
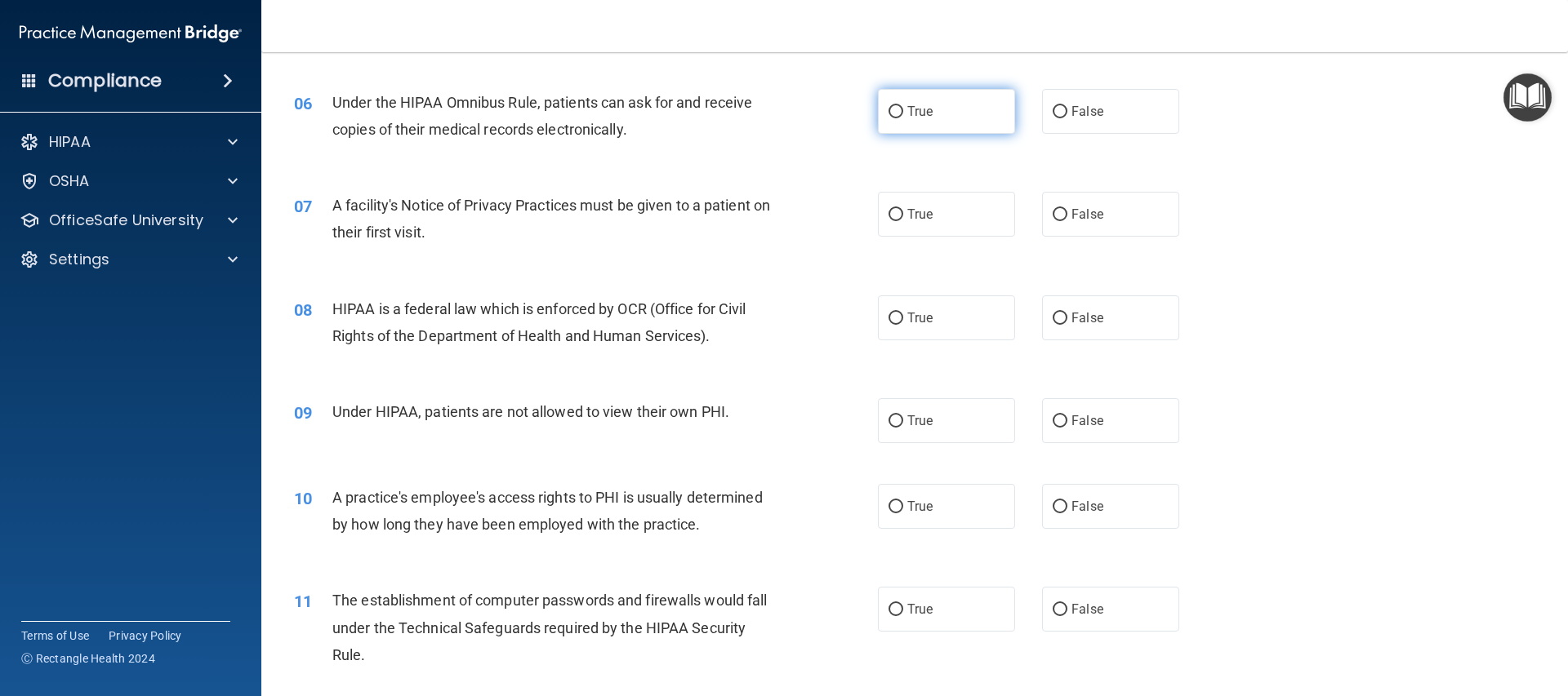
click at [911, 103] on span "True" at bounding box center [919, 111] width 25 height 16
click at [903, 106] on input "True" at bounding box center [896, 112] width 15 height 12
radio input "true"
click at [921, 225] on label "True" at bounding box center [946, 214] width 137 height 45
click at [903, 221] on input "True" at bounding box center [896, 214] width 15 height 12
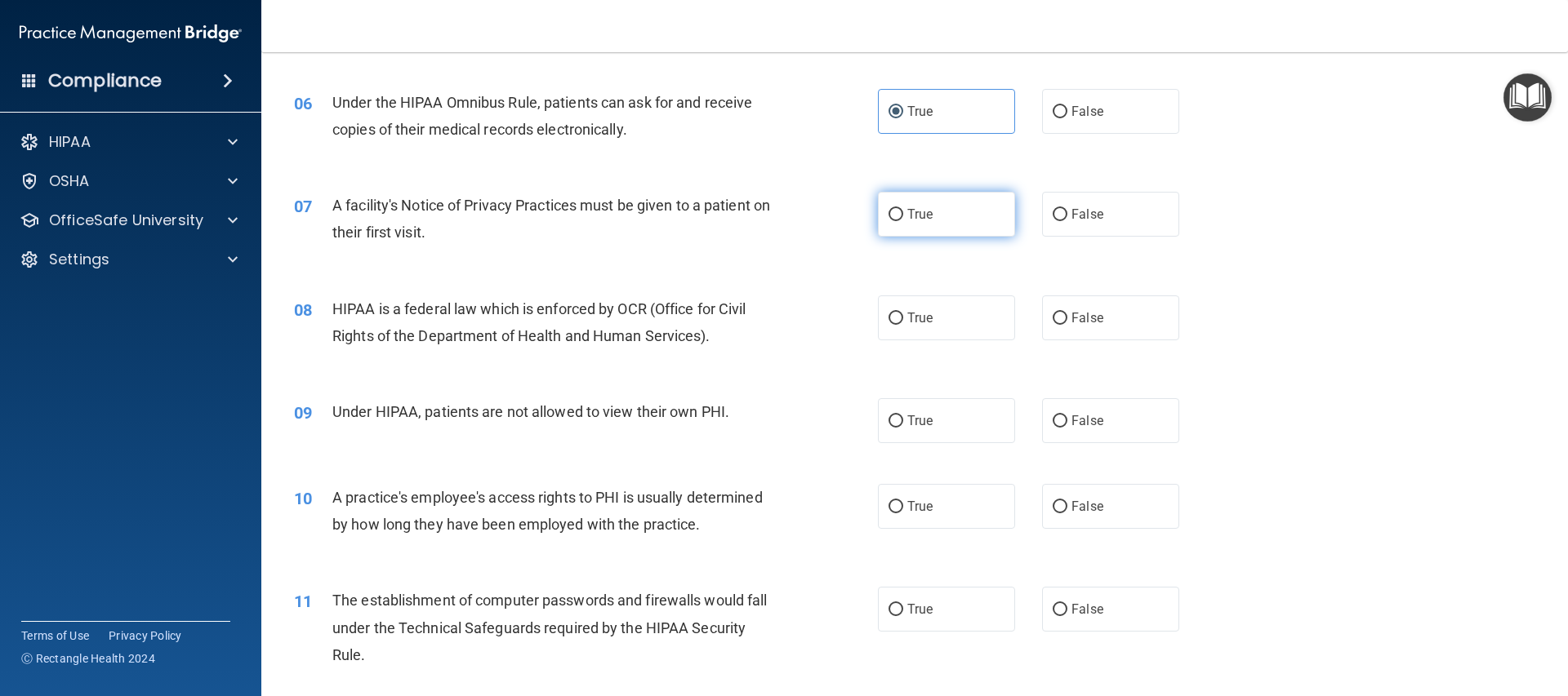
radio input "true"
click at [892, 315] on input "True" at bounding box center [896, 318] width 15 height 12
radio input "true"
click at [1075, 417] on span "False" at bounding box center [1087, 420] width 32 height 16
click at [1067, 417] on input "False" at bounding box center [1060, 421] width 15 height 12
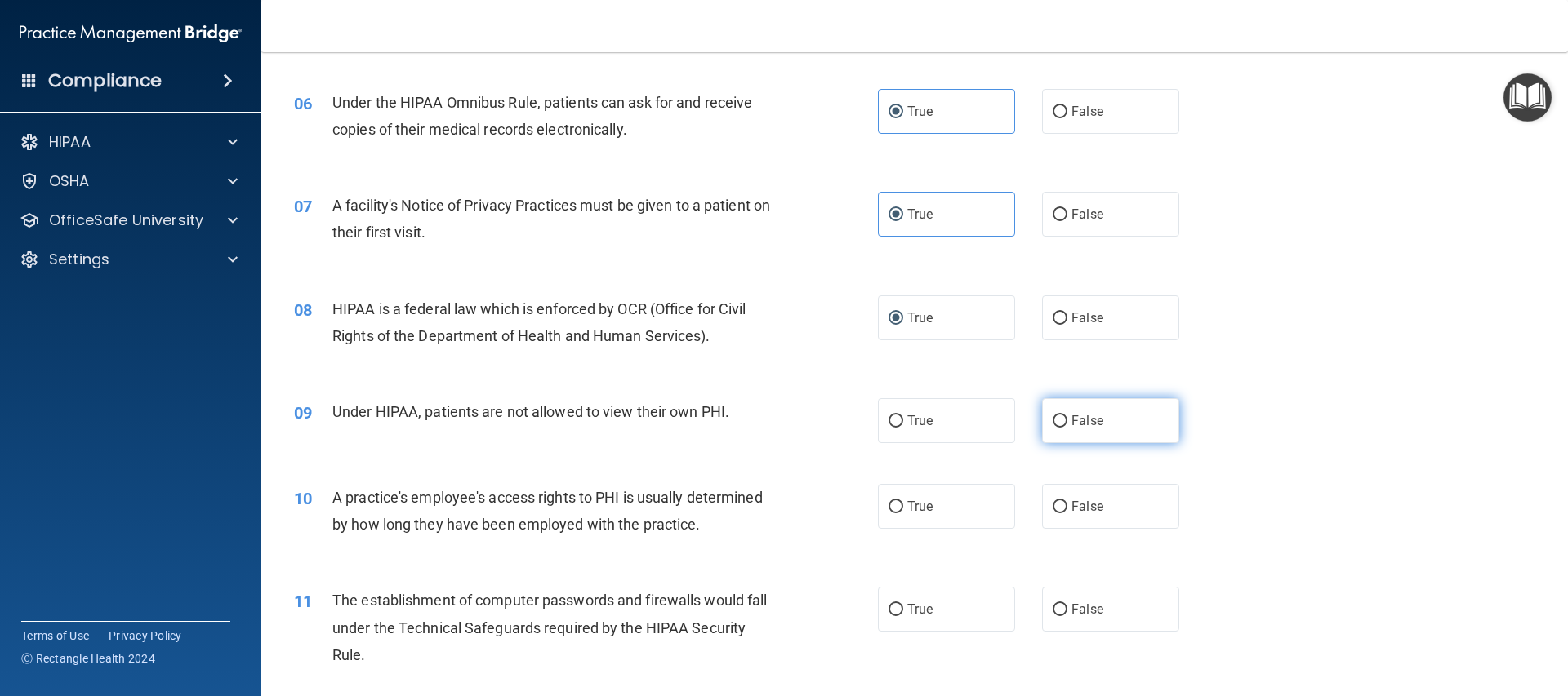
radio input "true"
click at [1071, 509] on span "False" at bounding box center [1087, 506] width 32 height 16
click at [1066, 509] on input "False" at bounding box center [1060, 507] width 15 height 12
radio input "true"
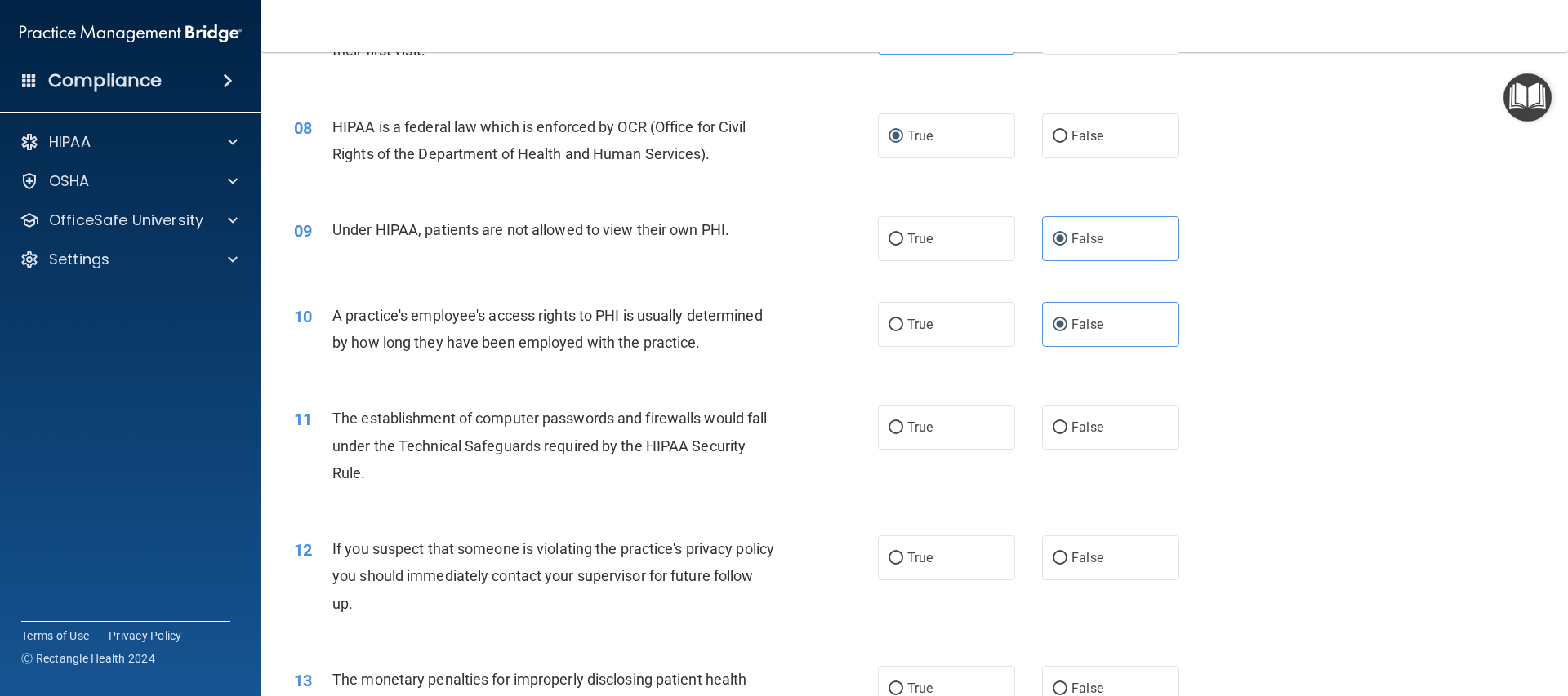
scroll to position [878, 0]
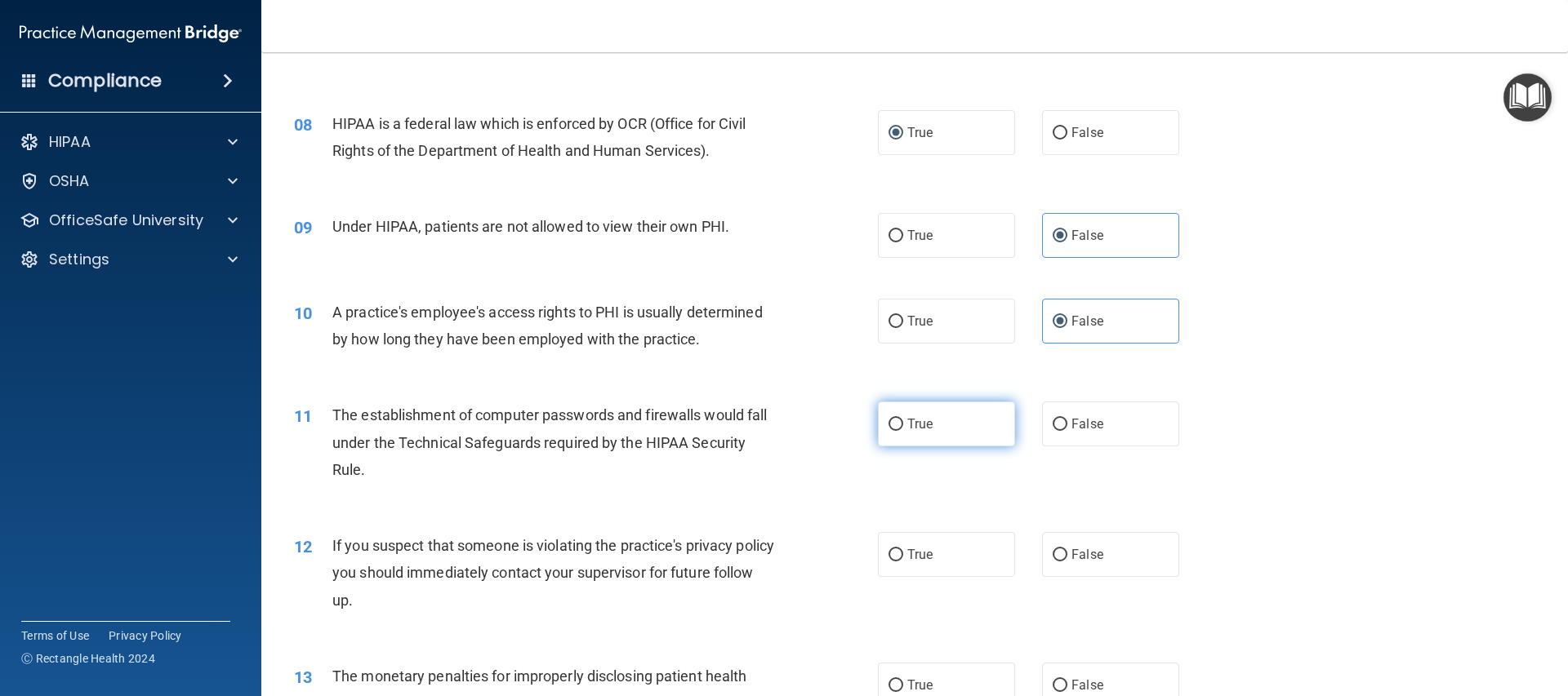
click at [893, 418] on input "True" at bounding box center [896, 424] width 15 height 12
radio input "true"
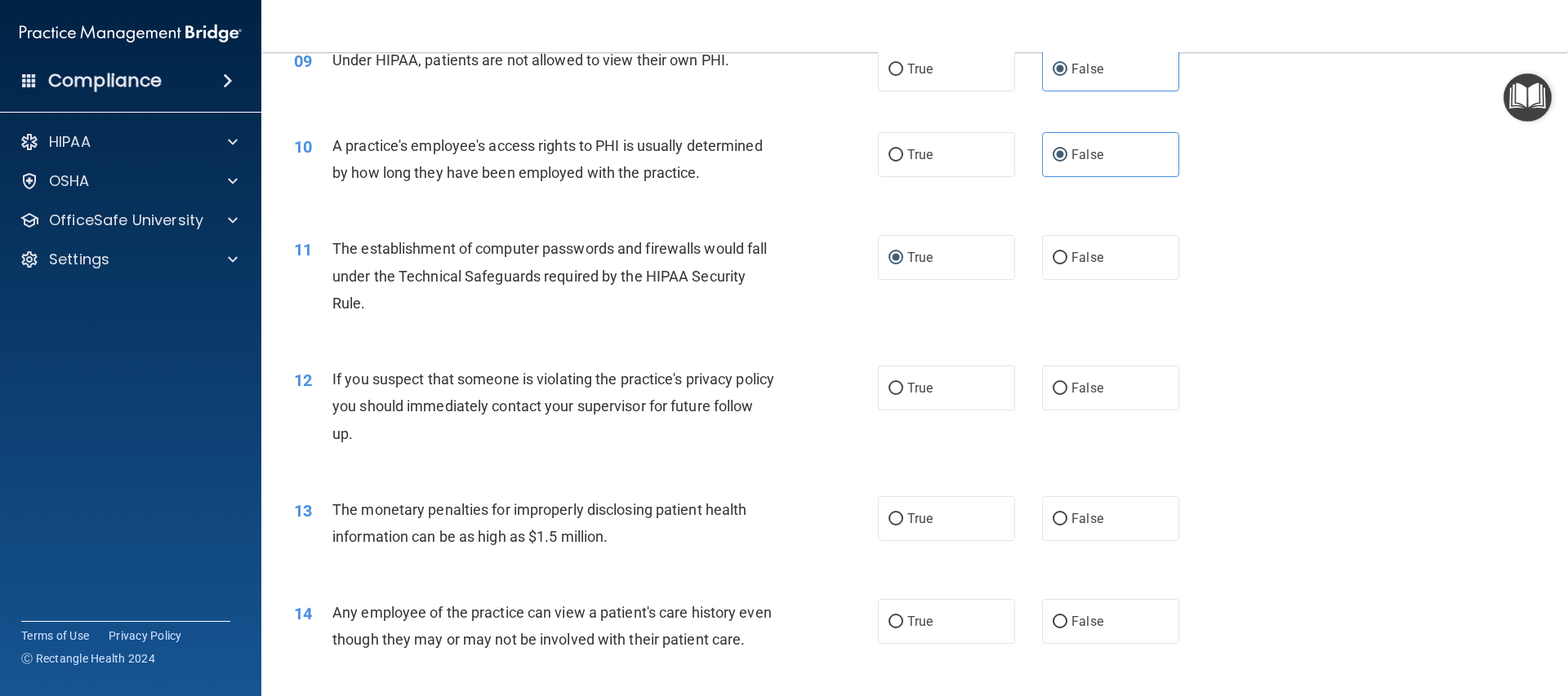
scroll to position [1047, 0]
click at [917, 390] on span "True" at bounding box center [919, 385] width 25 height 16
click at [903, 390] on input "True" at bounding box center [896, 385] width 15 height 12
radio input "true"
click at [969, 515] on label "True" at bounding box center [946, 515] width 137 height 45
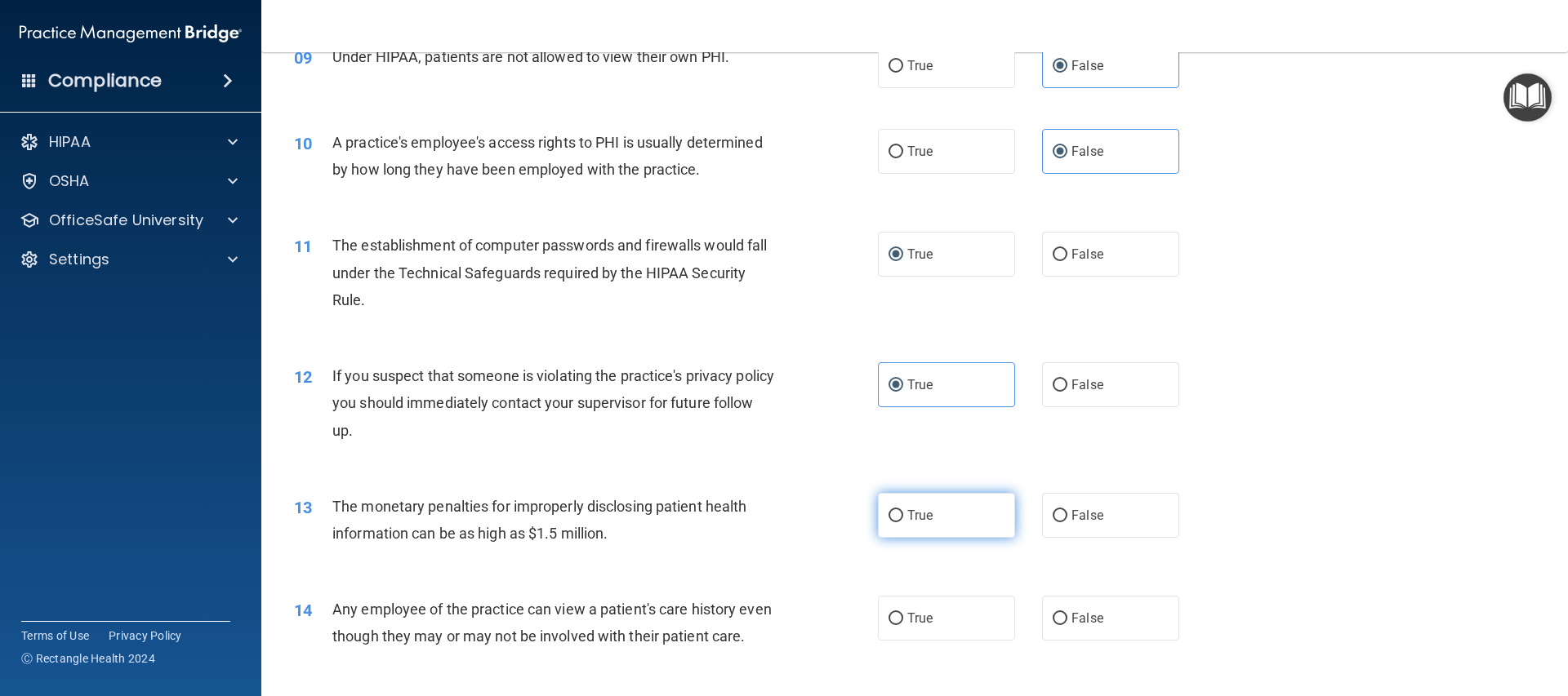
click at [903, 515] on input "True" at bounding box center [896, 515] width 15 height 12
radio input "true"
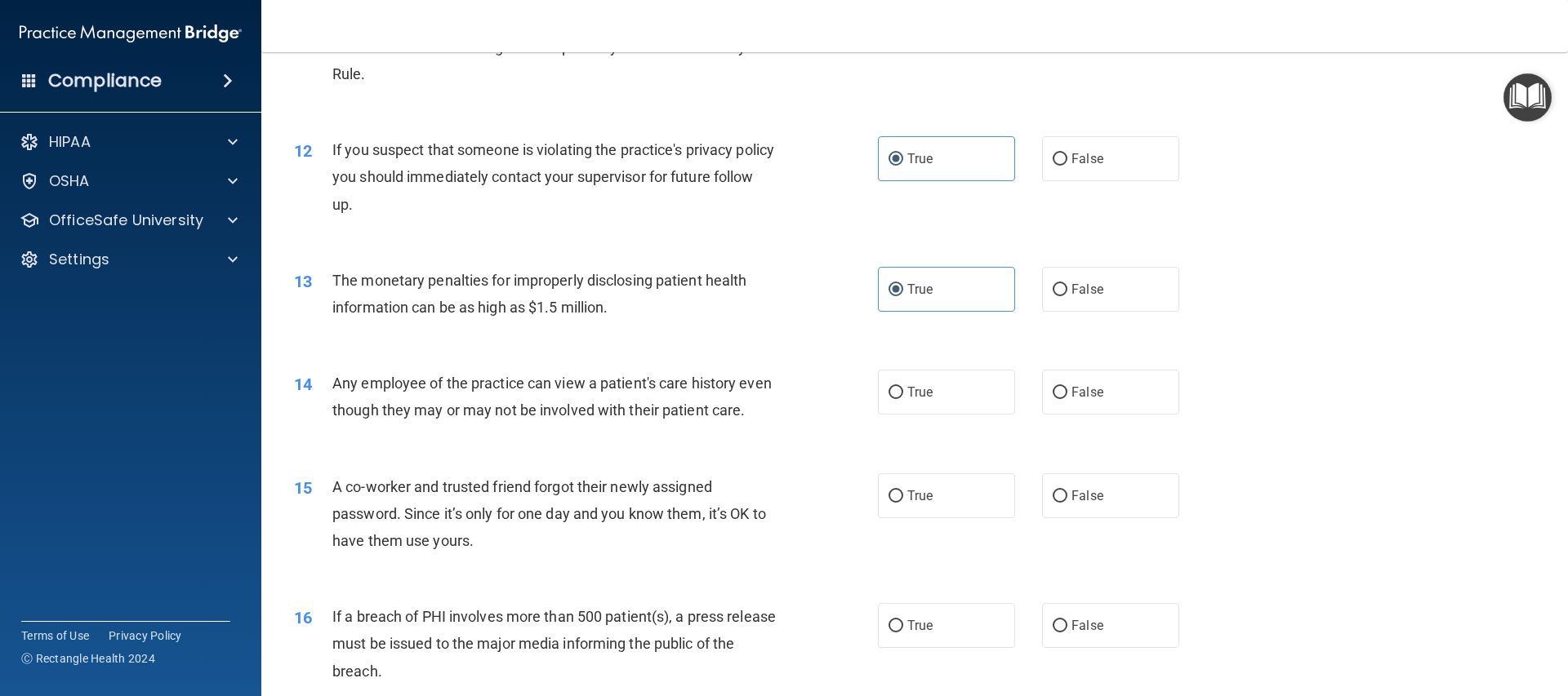
scroll to position [1285, 0]
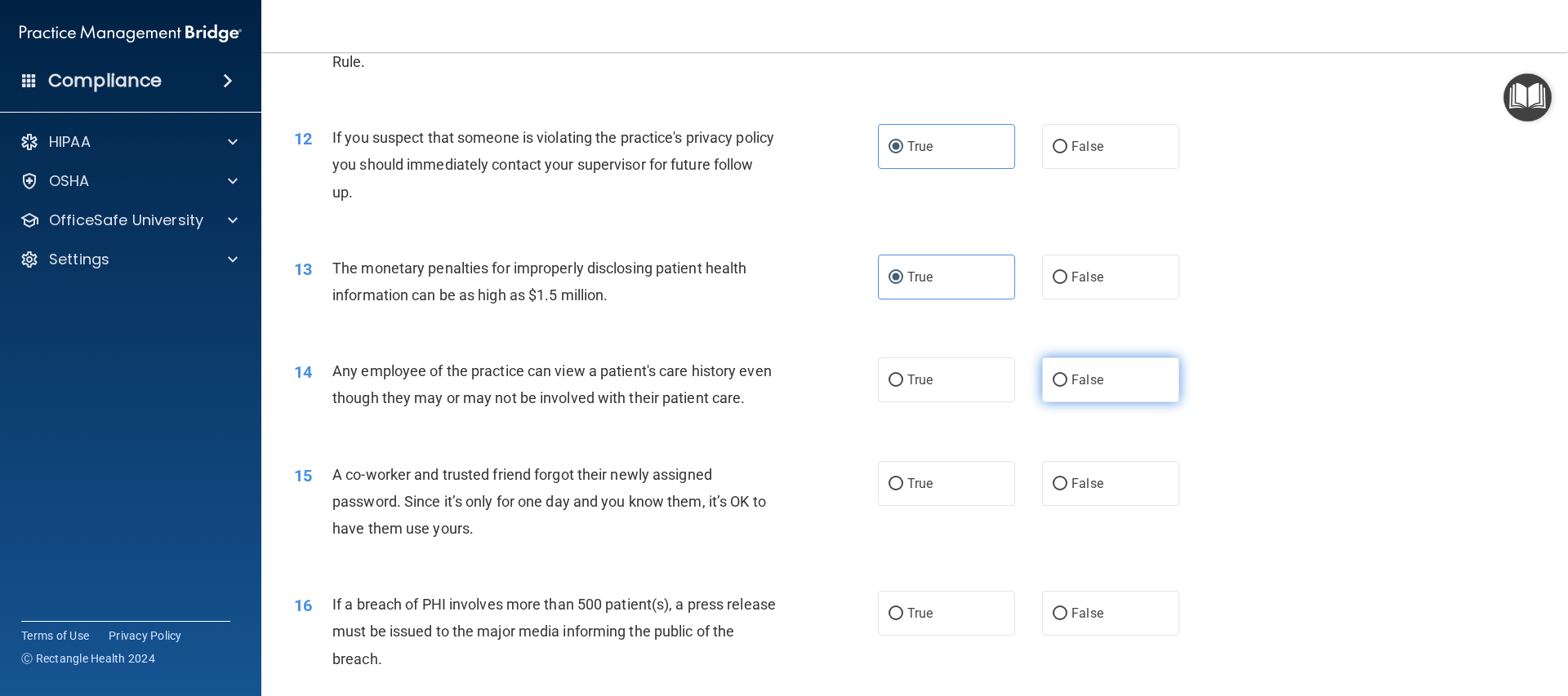
click at [1052, 388] on label "False" at bounding box center [1110, 380] width 137 height 45
click at [1052, 387] on input "False" at bounding box center [1060, 380] width 15 height 12
radio input "true"
click at [1099, 506] on label "False" at bounding box center [1110, 484] width 137 height 45
click at [1067, 490] on input "False" at bounding box center [1060, 484] width 15 height 12
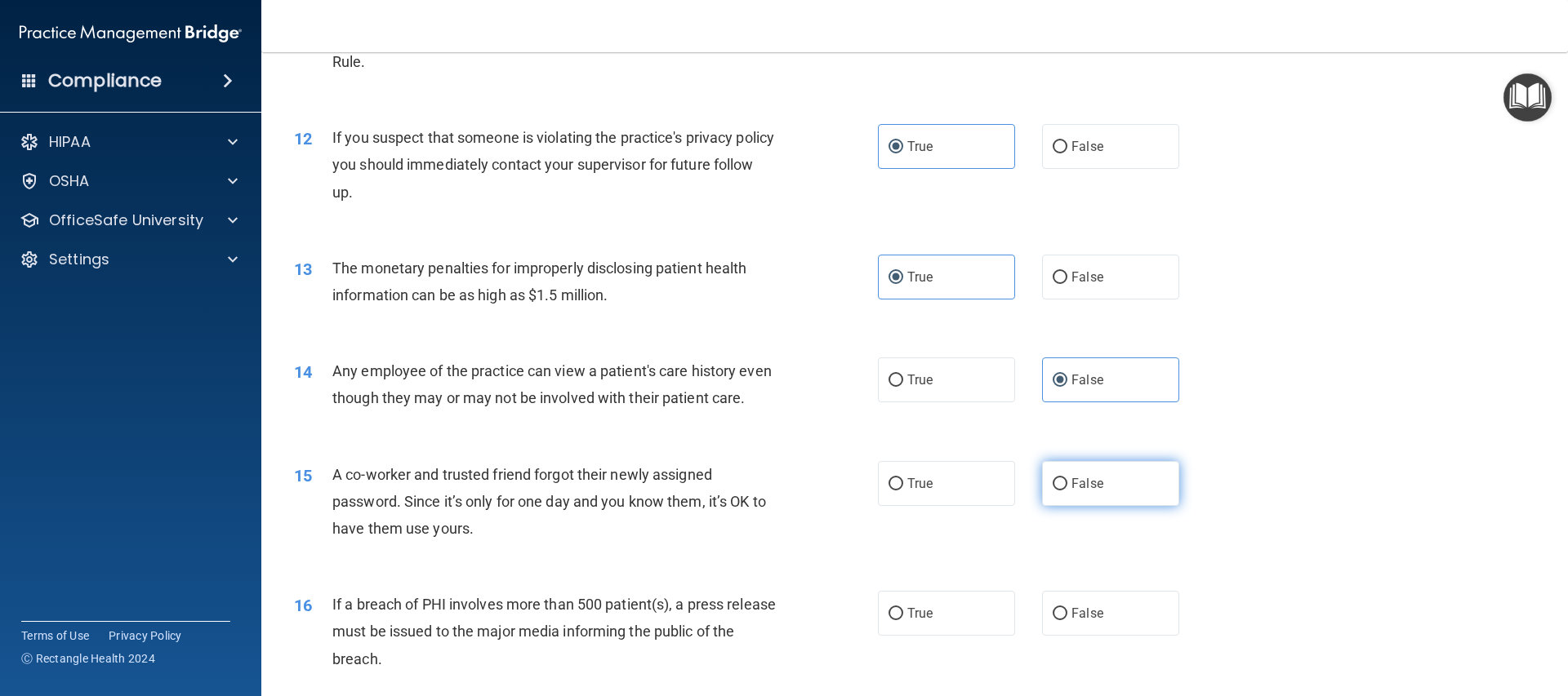
radio input "true"
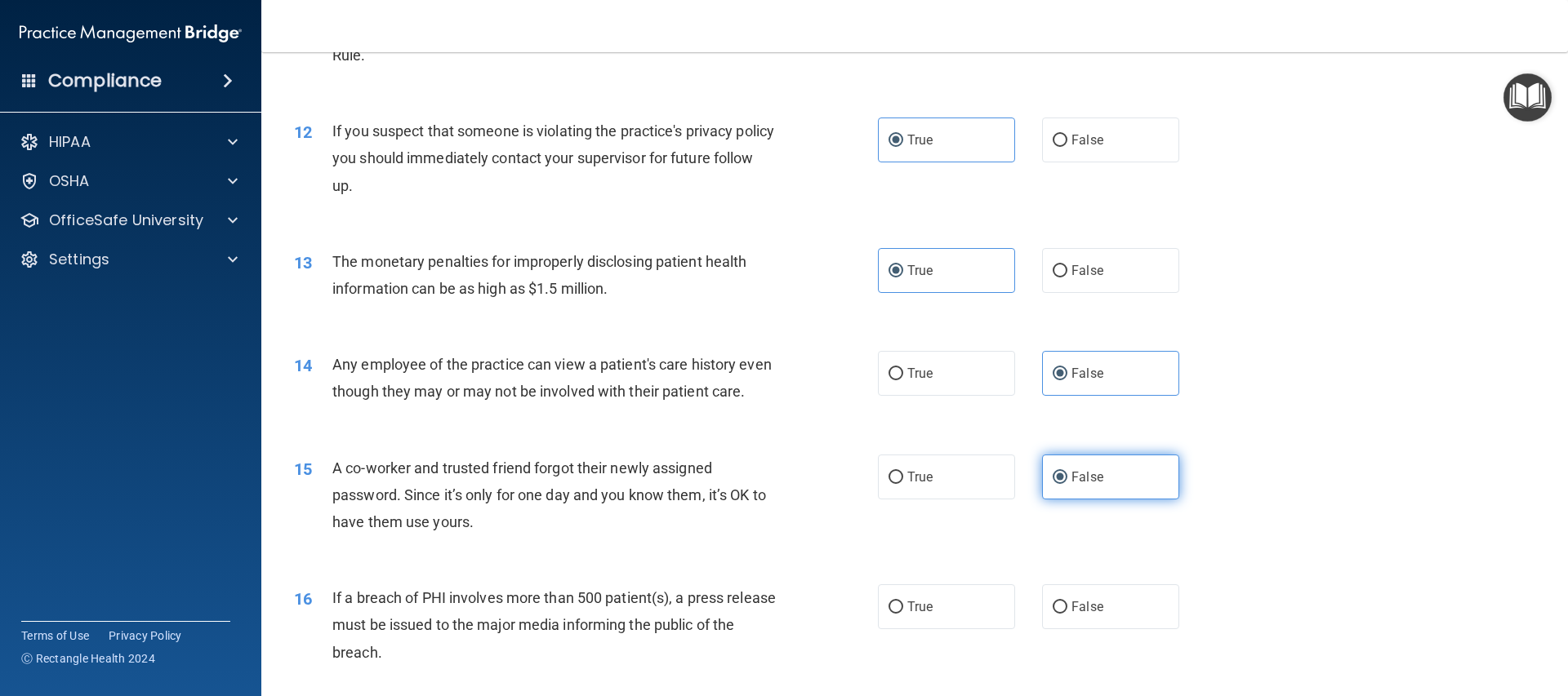
scroll to position [1295, 0]
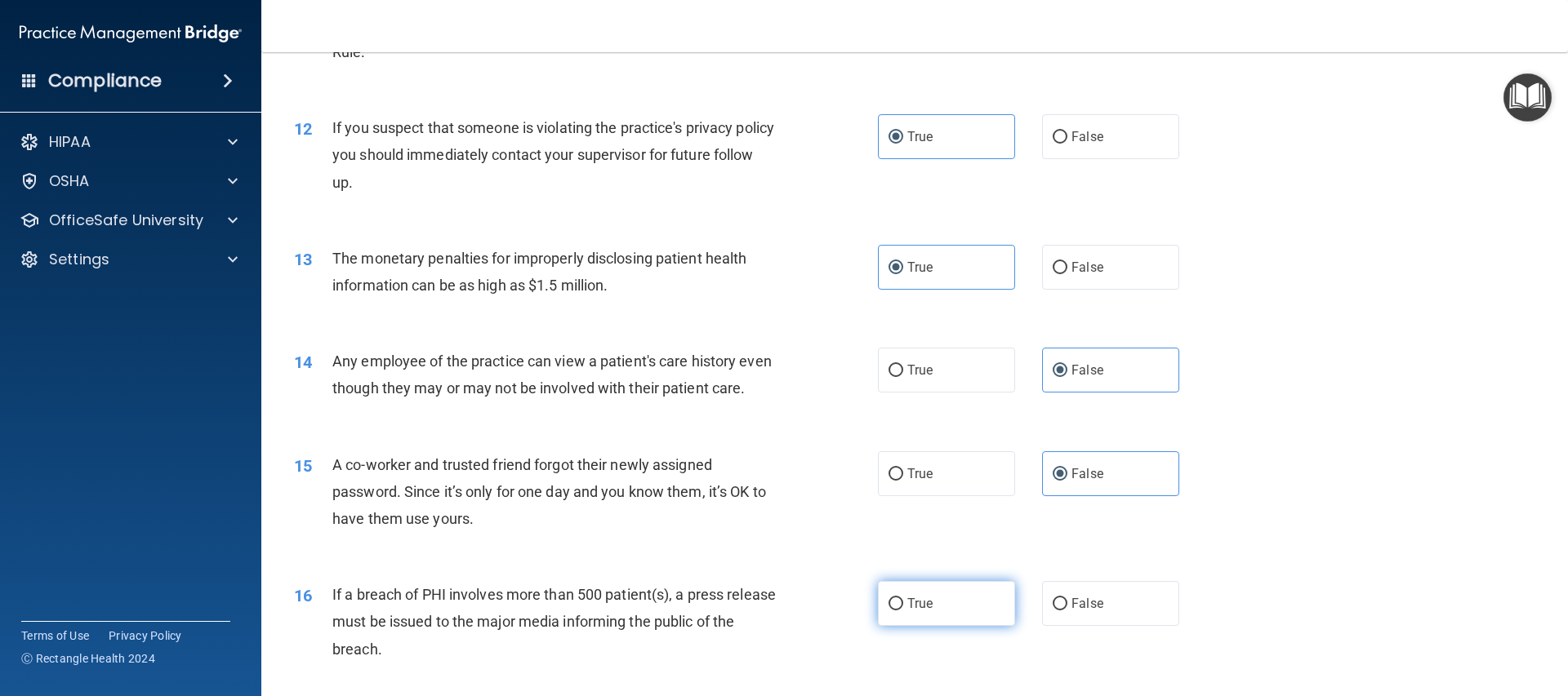
click at [942, 621] on label "True" at bounding box center [946, 604] width 137 height 45
click at [903, 610] on input "True" at bounding box center [896, 604] width 15 height 12
radio input "true"
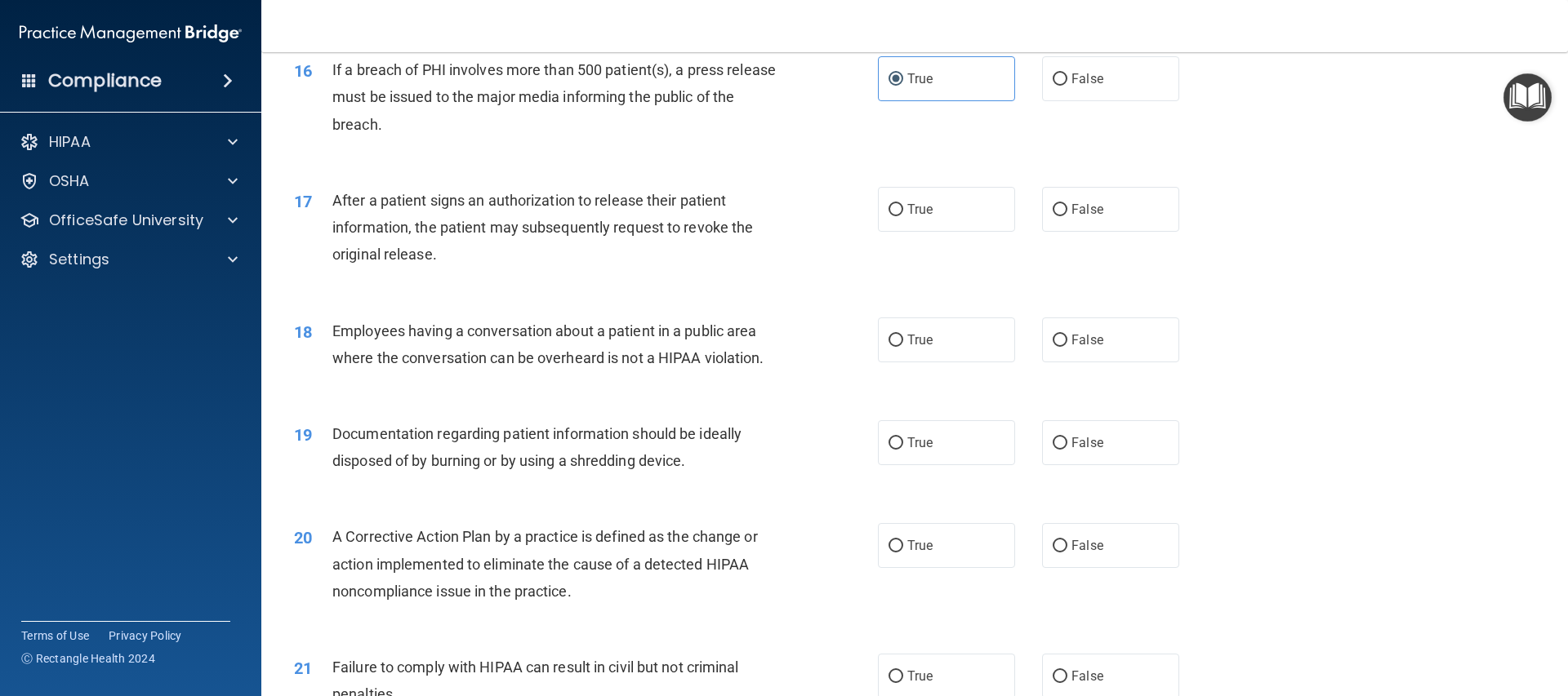
scroll to position [1837, 0]
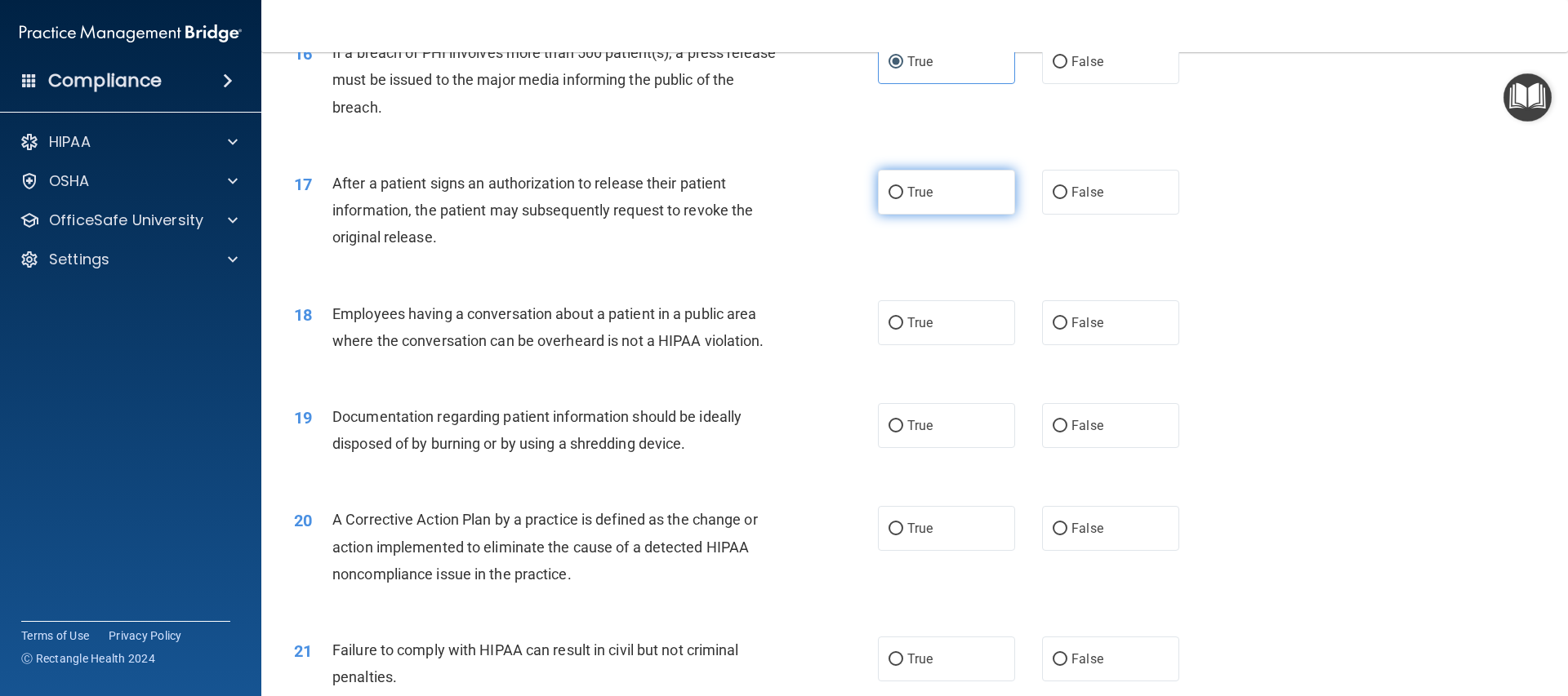
click at [970, 214] on label "True" at bounding box center [946, 192] width 137 height 45
click at [903, 199] on input "True" at bounding box center [896, 193] width 15 height 12
radio input "true"
click at [1094, 338] on label "False" at bounding box center [1110, 322] width 137 height 45
click at [1067, 330] on input "False" at bounding box center [1060, 323] width 15 height 12
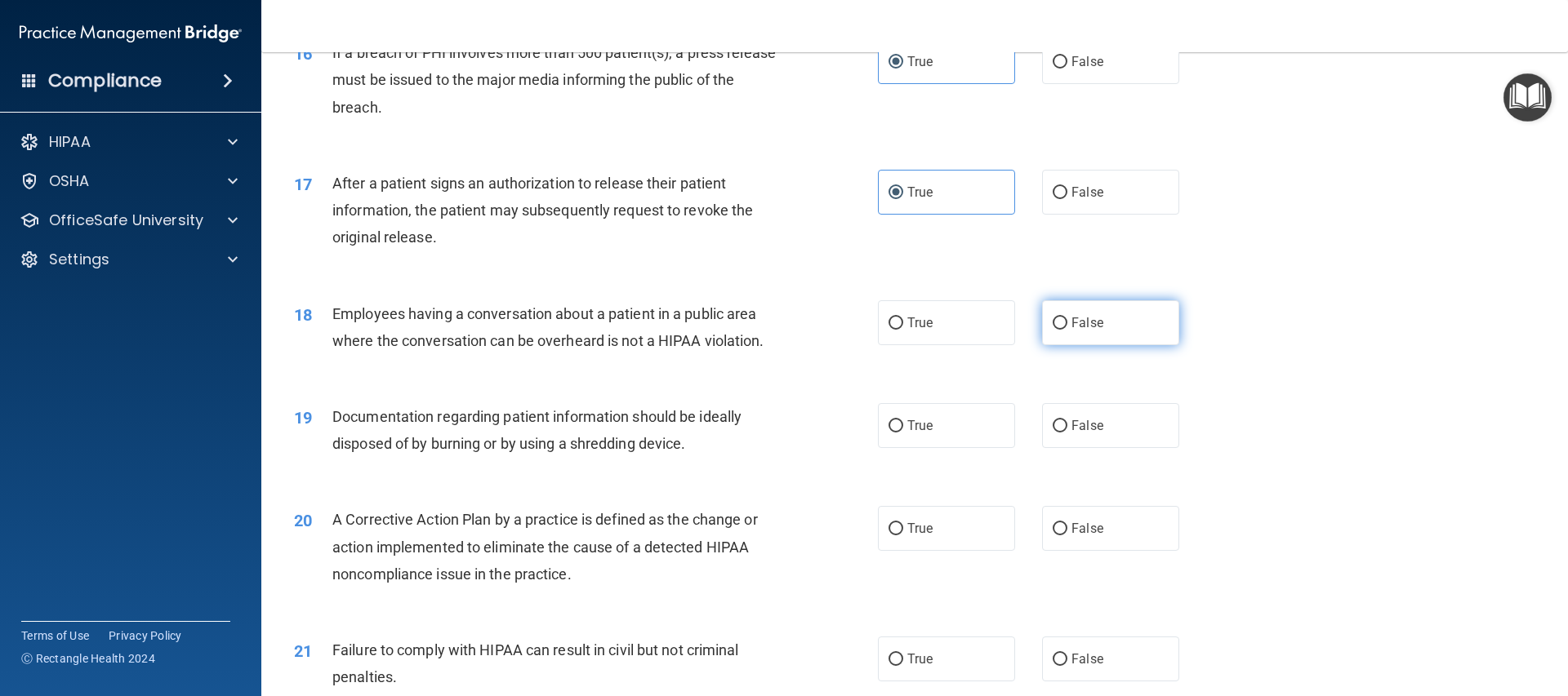
radio input "true"
click at [933, 448] on label "True" at bounding box center [946, 426] width 137 height 45
click at [903, 432] on input "True" at bounding box center [896, 426] width 15 height 12
radio input "true"
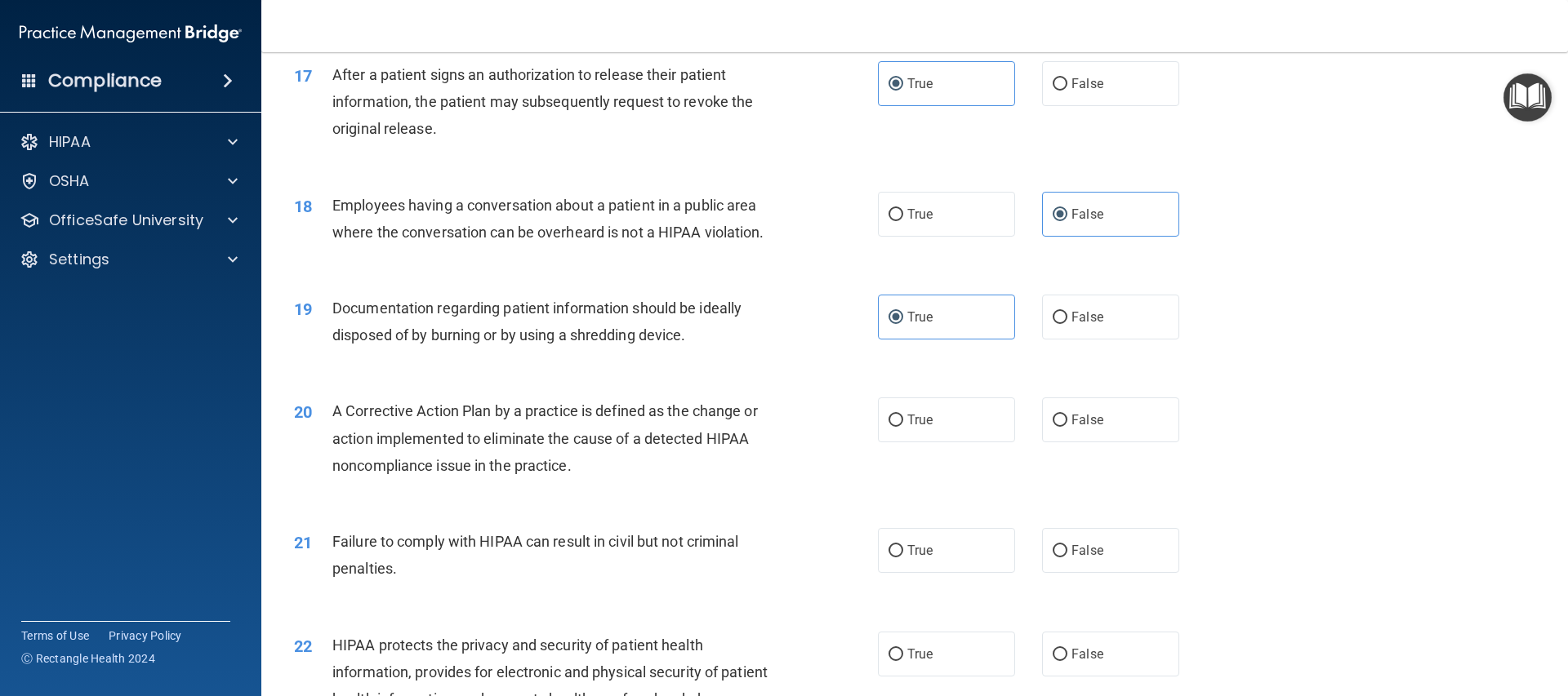
scroll to position [1949, 0]
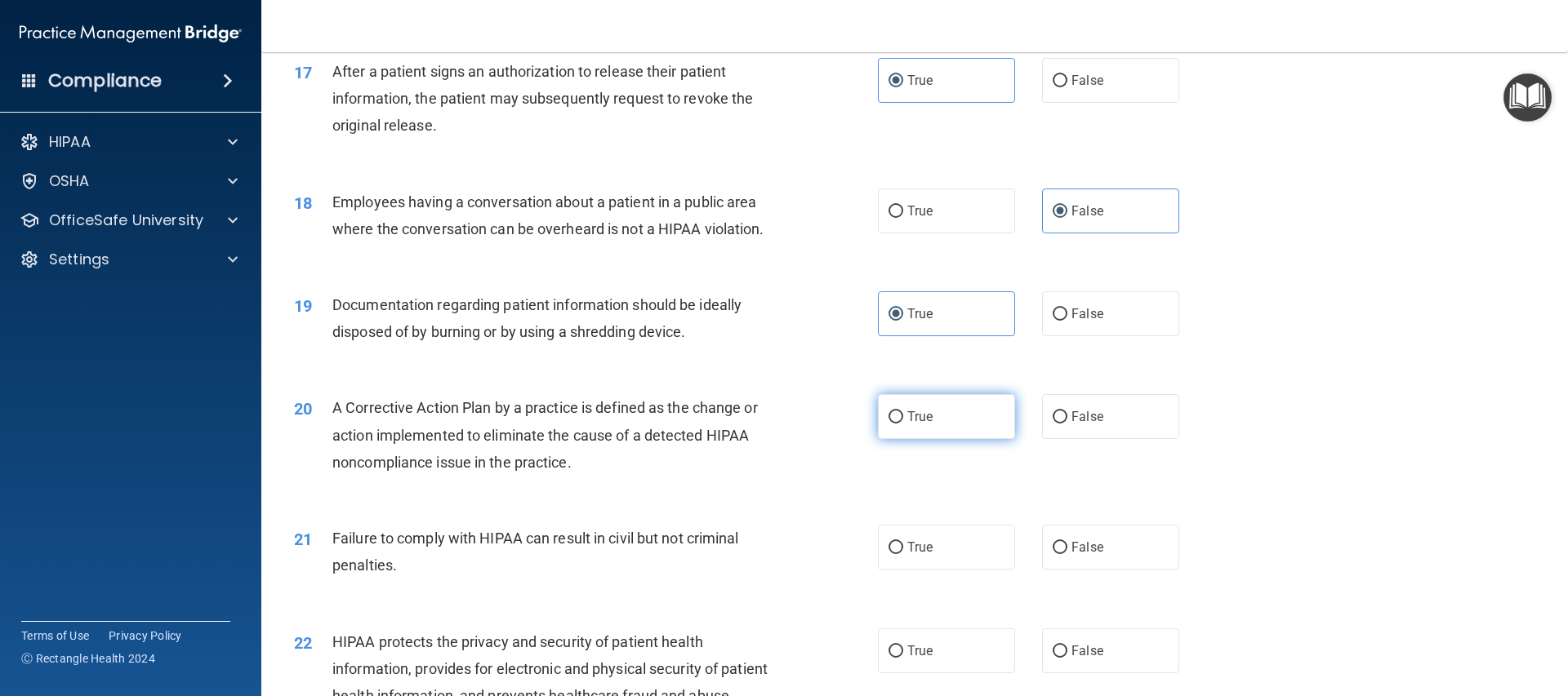
click at [965, 439] on label "True" at bounding box center [946, 416] width 137 height 45
click at [903, 424] on input "True" at bounding box center [896, 416] width 15 height 12
radio input "true"
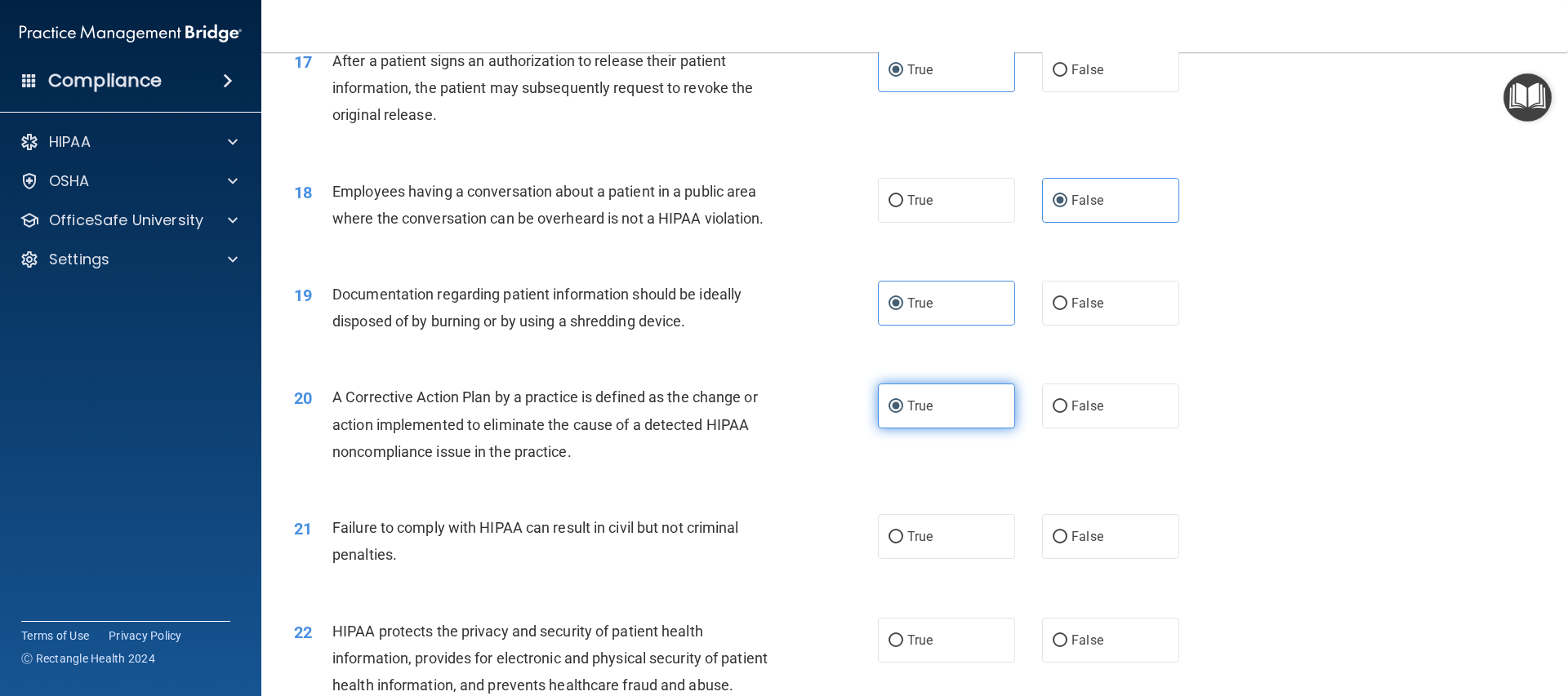
scroll to position [1962, 0]
click at [1082, 546] on label "False" at bounding box center [1110, 534] width 137 height 45
click at [1067, 541] on input "False" at bounding box center [1060, 535] width 15 height 12
radio input "true"
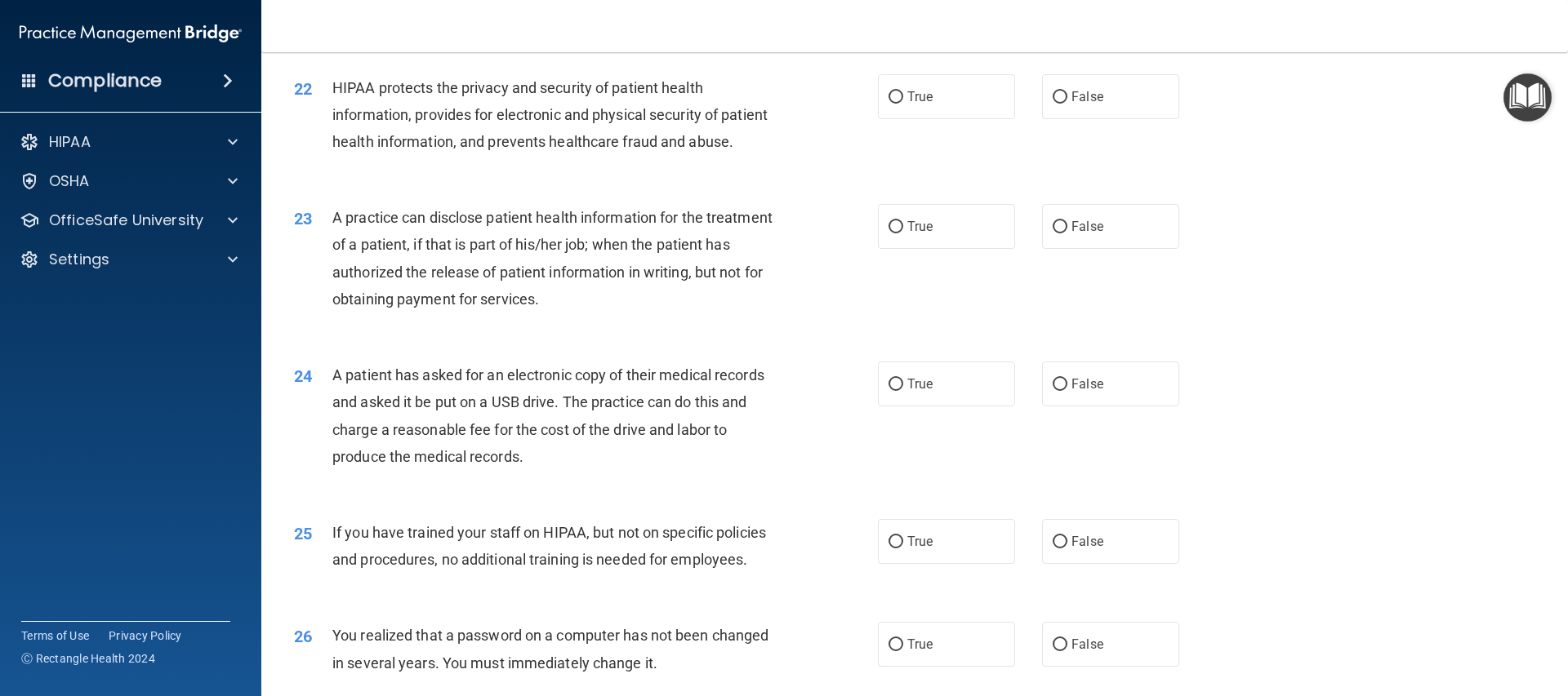
scroll to position [2500, 0]
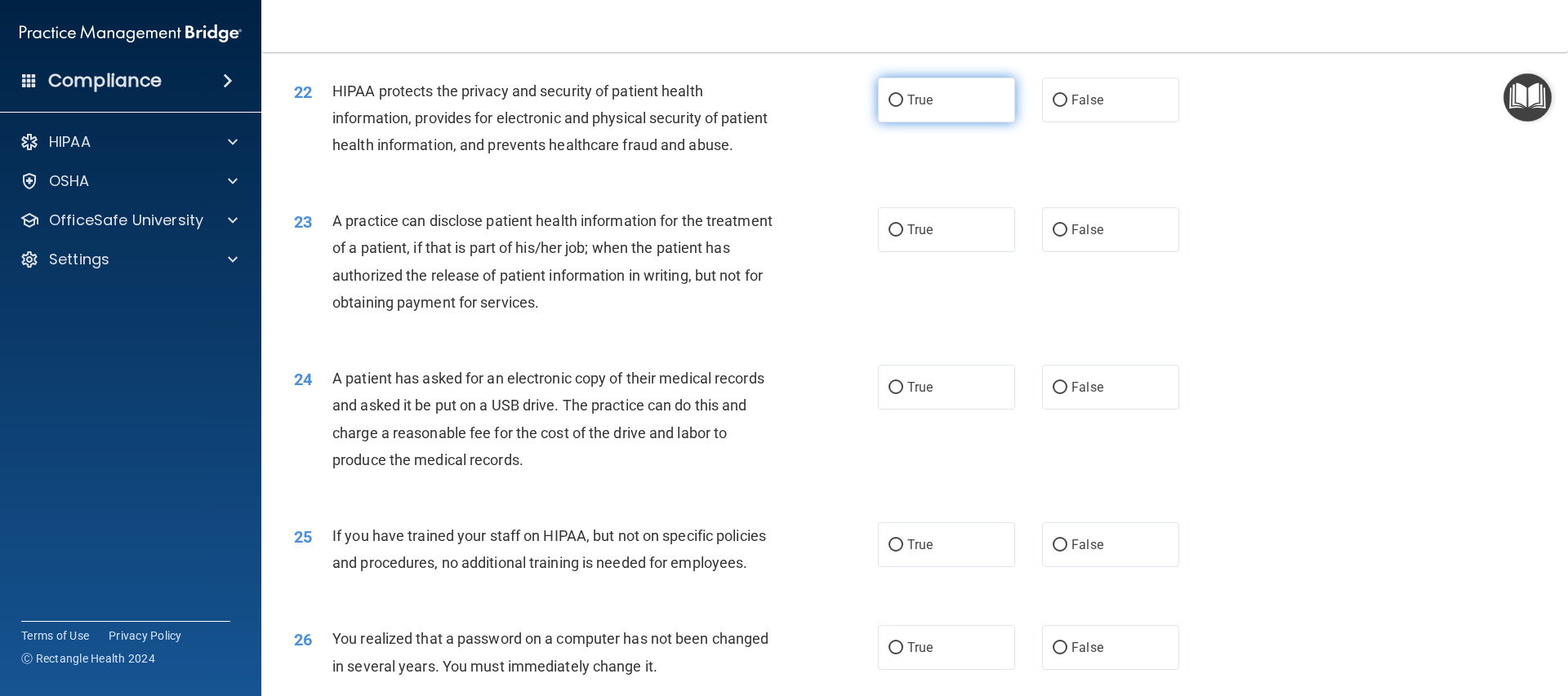
click at [954, 122] on label "True" at bounding box center [946, 100] width 137 height 45
click at [903, 107] on input "True" at bounding box center [896, 101] width 15 height 12
radio input "true"
click at [957, 252] on label "True" at bounding box center [946, 229] width 137 height 45
click at [903, 237] on input "True" at bounding box center [896, 230] width 15 height 12
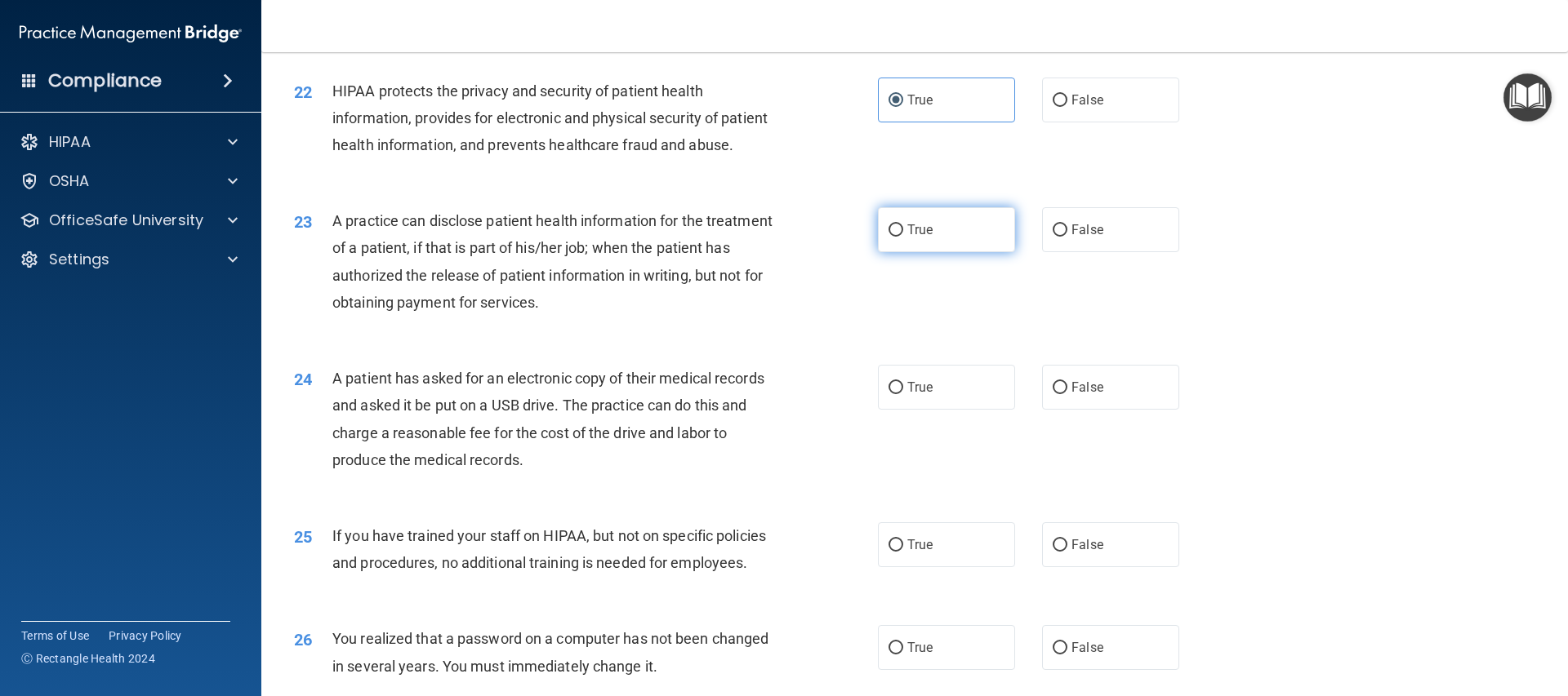
radio input "true"
click at [946, 407] on div "24 A patient has asked for an electronic copy of their medical records and aske…" at bounding box center [915, 423] width 1266 height 157
click at [941, 410] on label "True" at bounding box center [946, 388] width 137 height 45
click at [903, 394] on input "True" at bounding box center [896, 388] width 15 height 12
radio input "true"
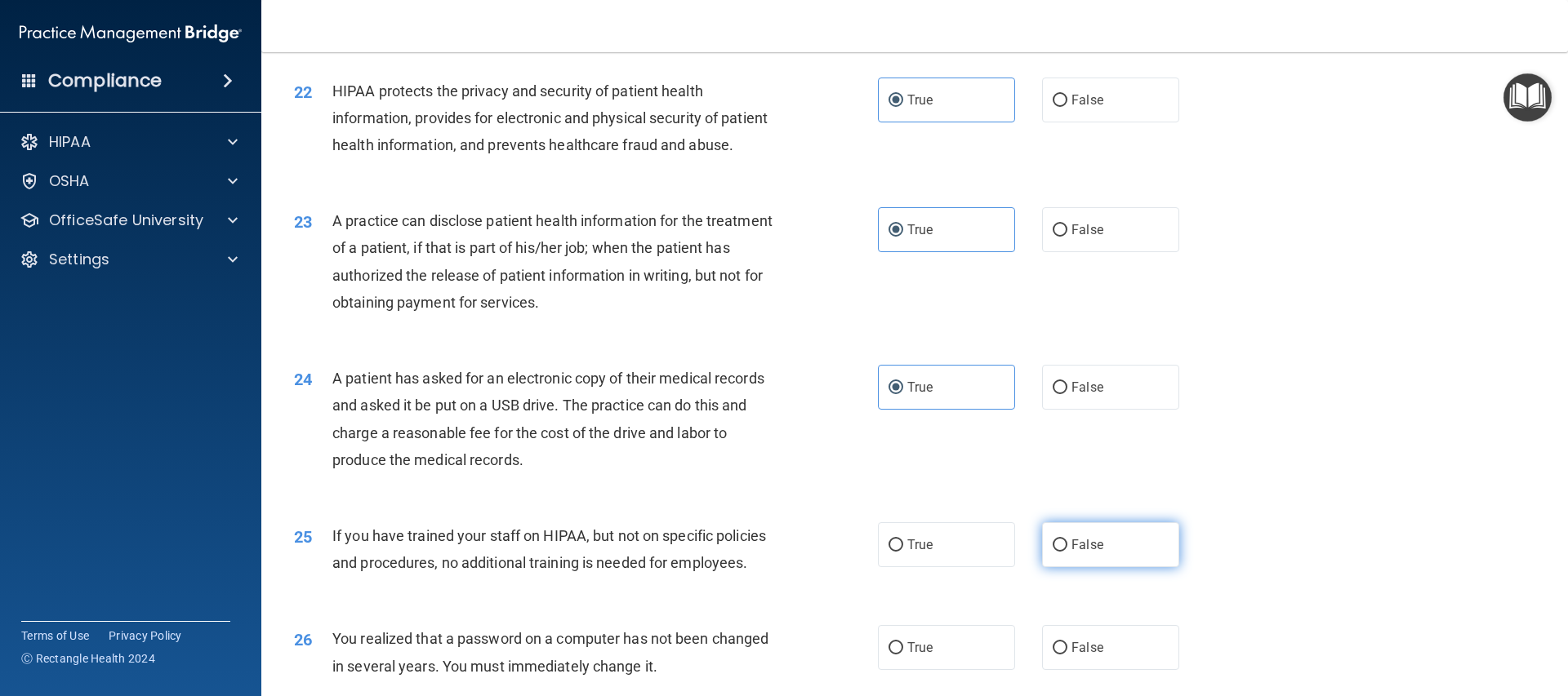
click at [1085, 553] on span "False" at bounding box center [1087, 544] width 32 height 16
click at [1067, 552] on input "False" at bounding box center [1060, 545] width 15 height 12
radio input "true"
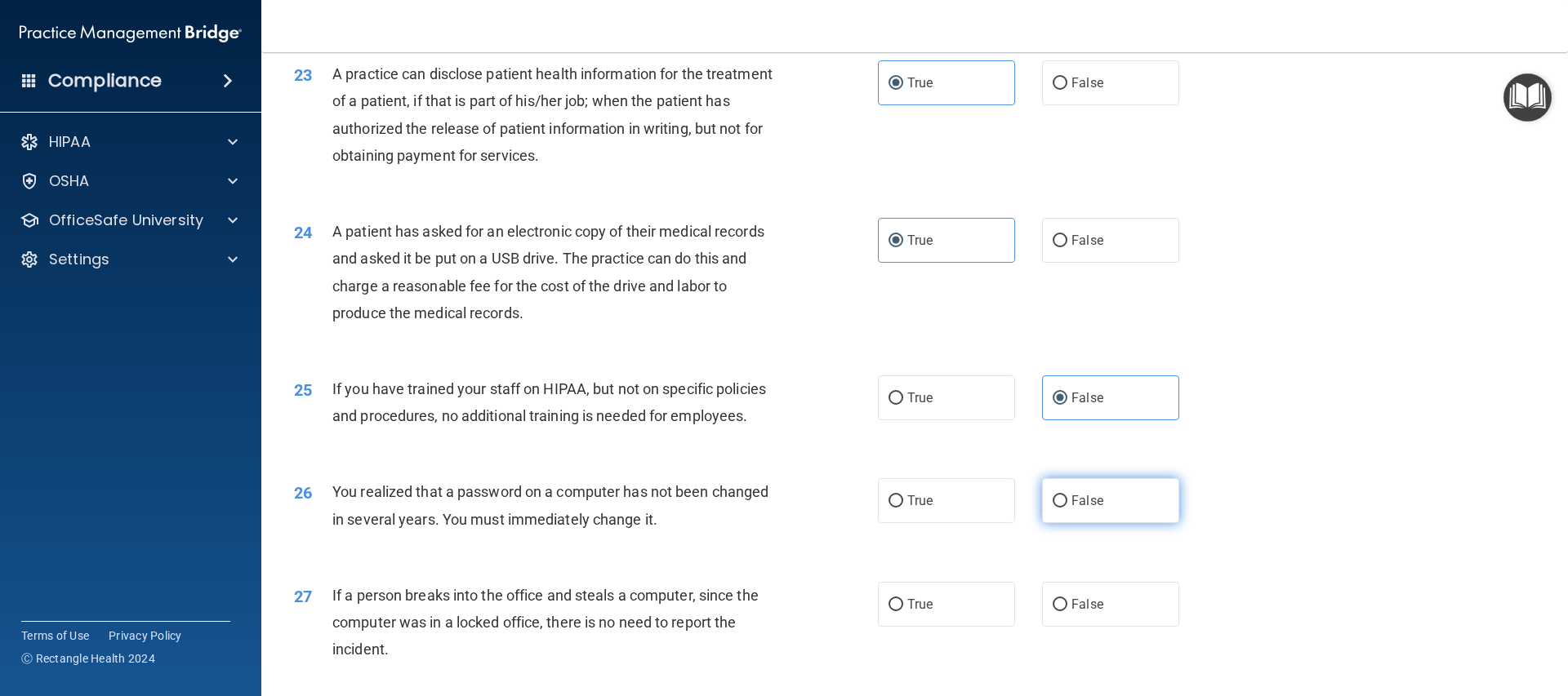
scroll to position [2666, 0]
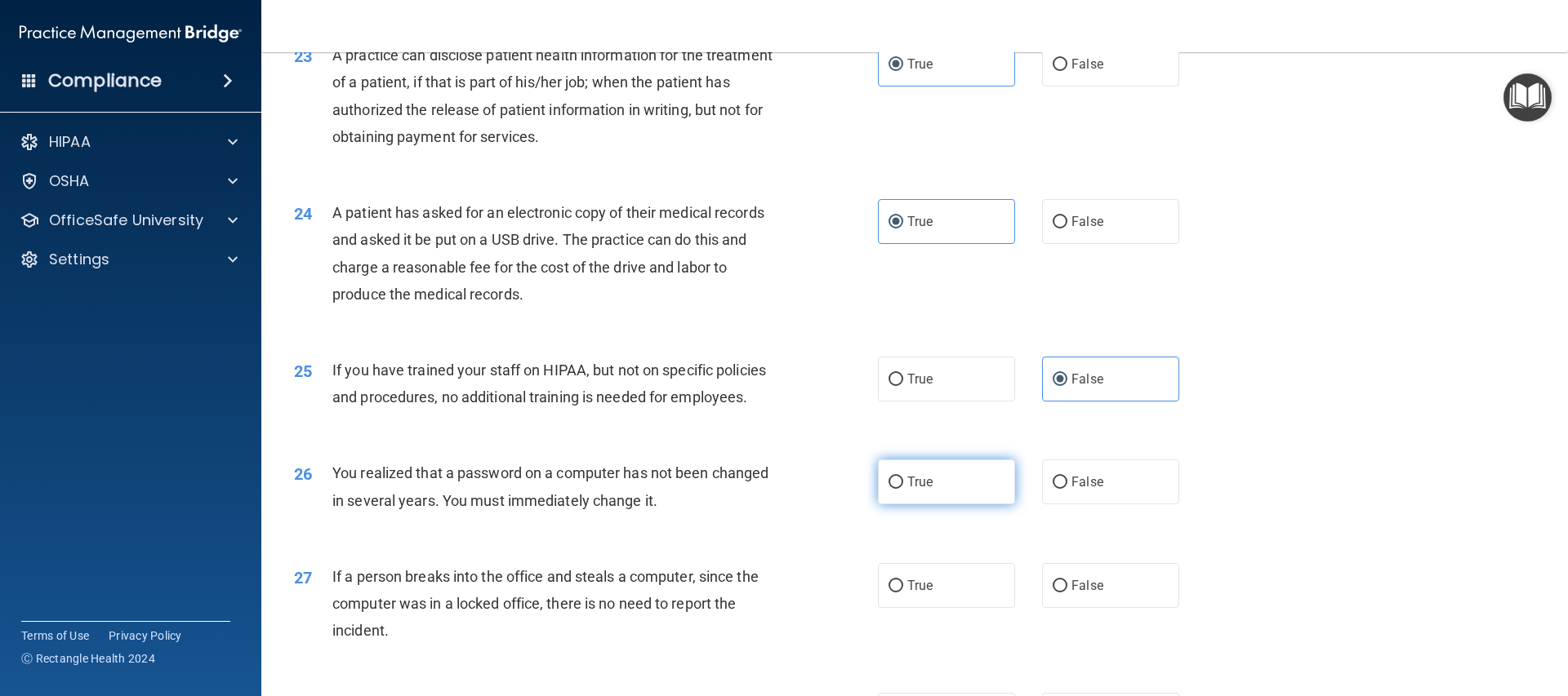
click at [928, 504] on label "True" at bounding box center [946, 482] width 137 height 45
click at [903, 489] on input "True" at bounding box center [896, 483] width 15 height 12
radio input "true"
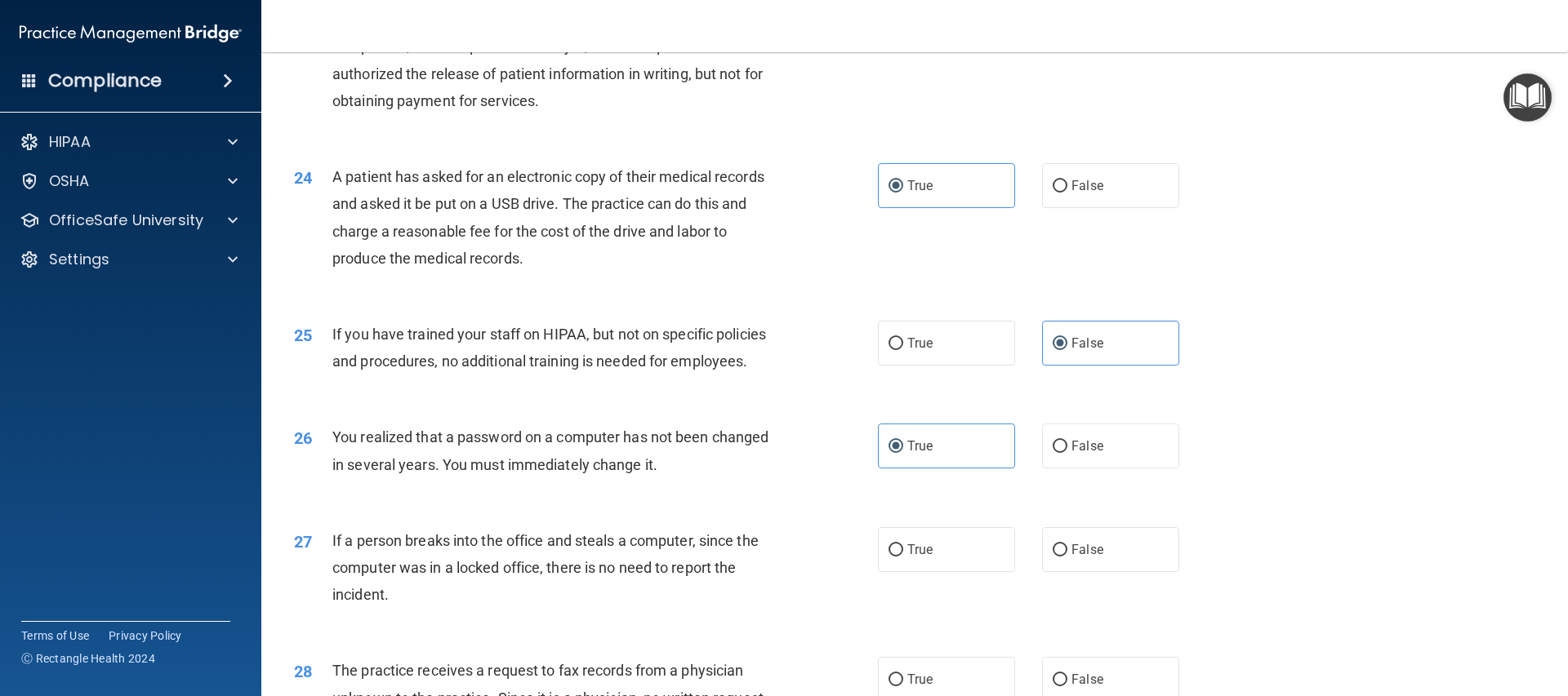
scroll to position [2717, 0]
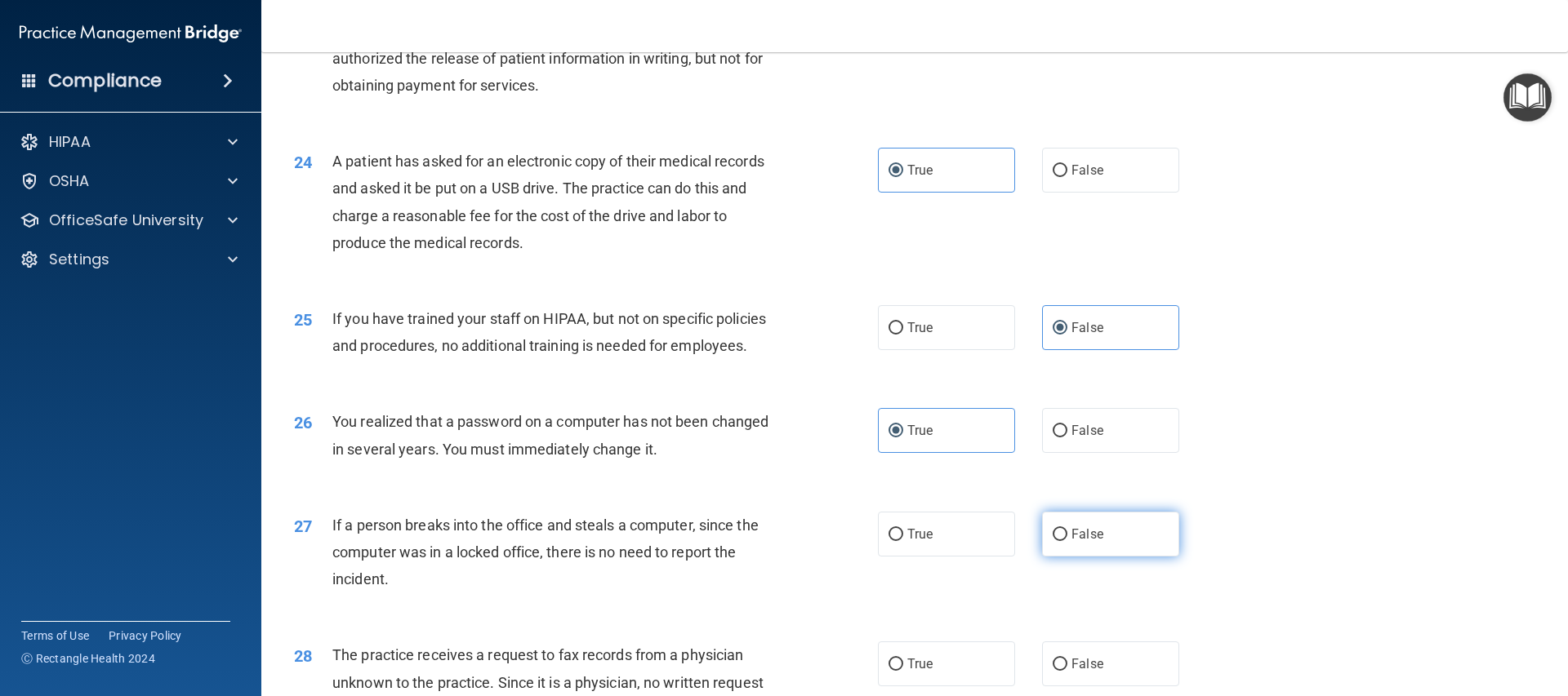
click at [1052, 541] on input "False" at bounding box center [1060, 535] width 15 height 12
radio input "true"
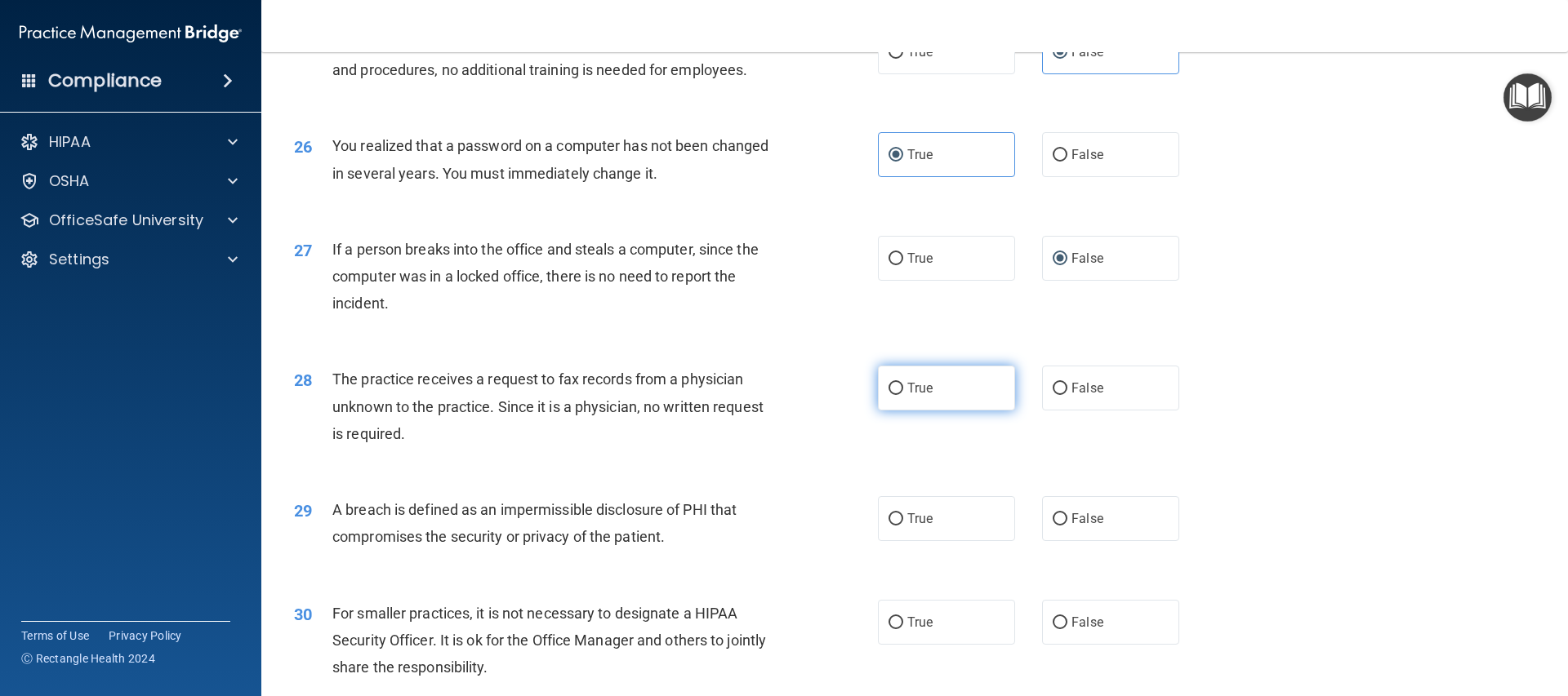
scroll to position [2989, 0]
click at [957, 414] on label "True" at bounding box center [946, 391] width 137 height 45
click at [903, 398] on input "True" at bounding box center [896, 391] width 15 height 12
radio input "true"
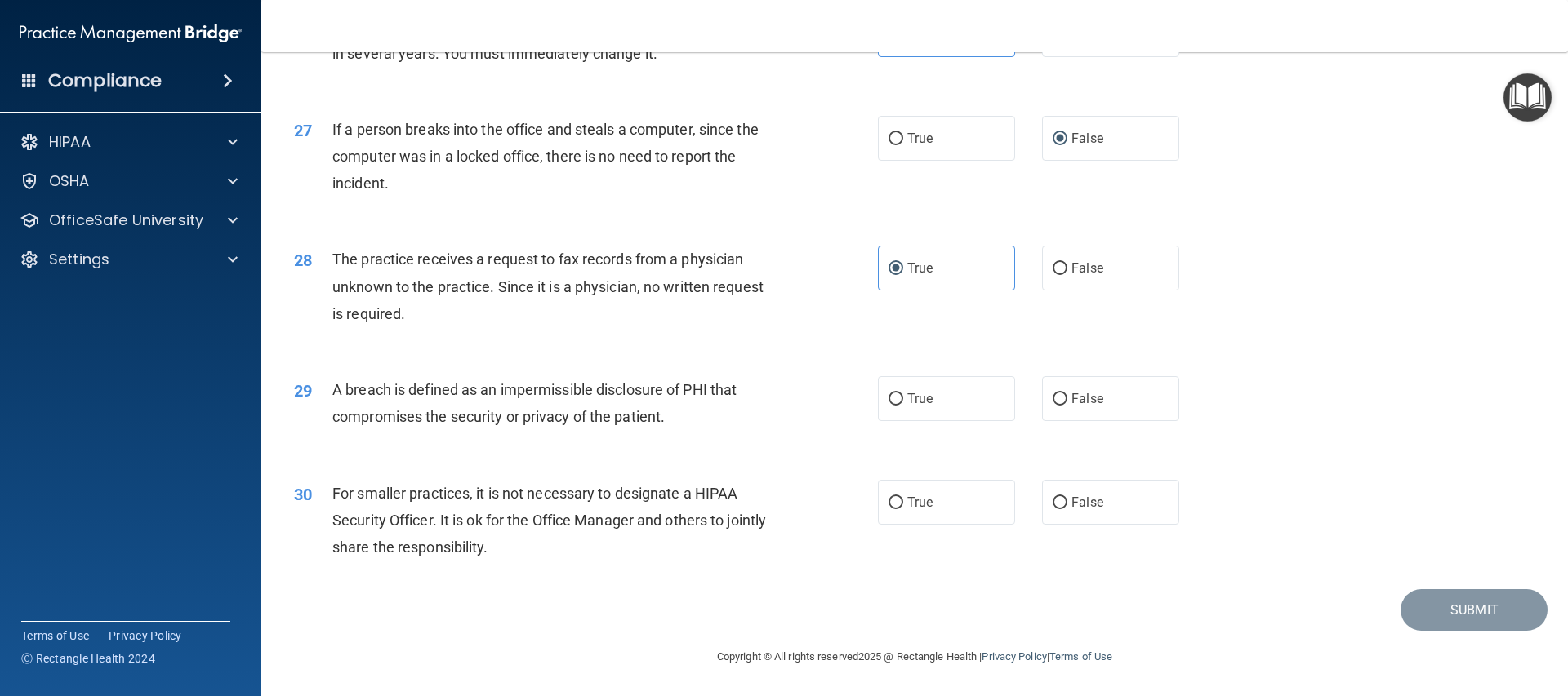
scroll to position [3166, 0]
click at [898, 397] on label "True" at bounding box center [946, 399] width 137 height 45
click at [898, 397] on input "True" at bounding box center [896, 399] width 15 height 12
radio input "true"
click at [1085, 500] on span "False" at bounding box center [1087, 502] width 32 height 16
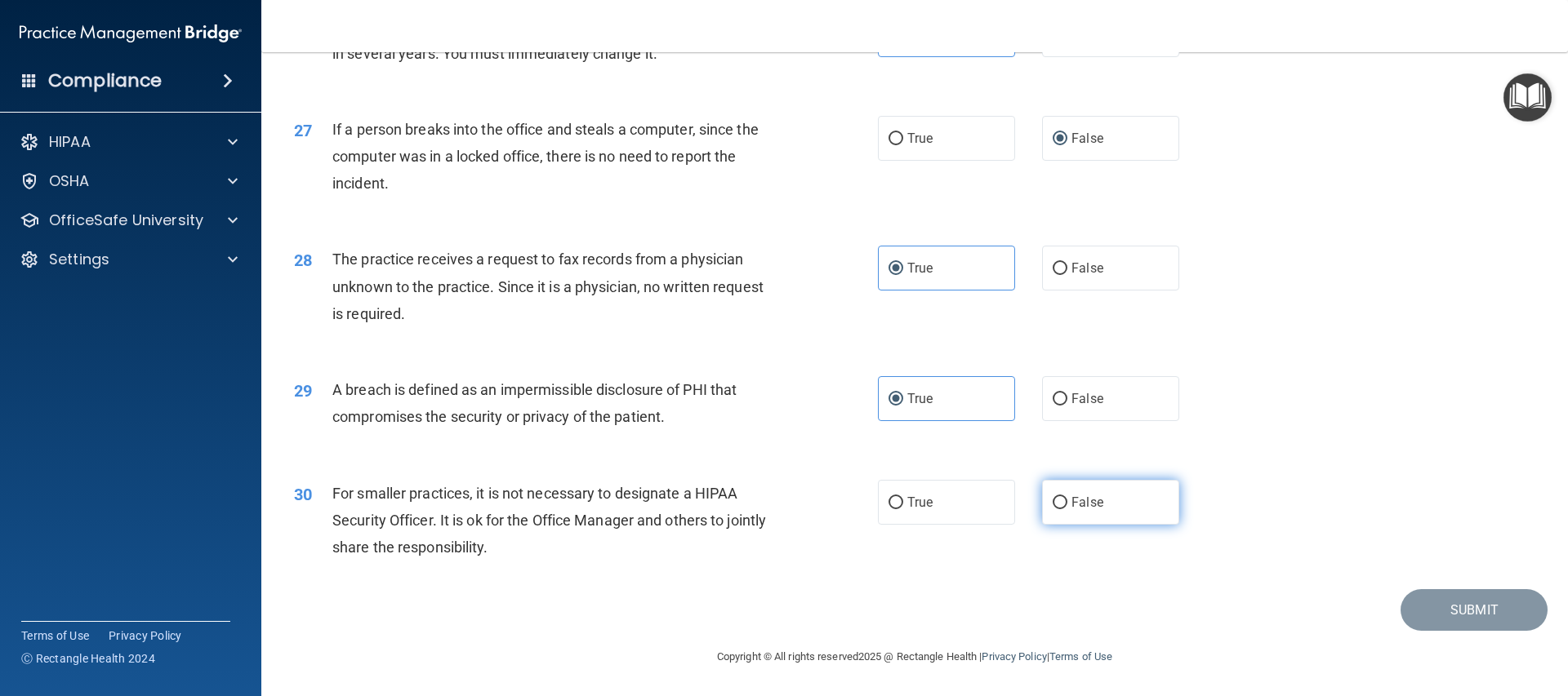
click at [1067, 500] on input "False" at bounding box center [1060, 502] width 15 height 12
radio input "true"
click at [1483, 609] on button "Submit" at bounding box center [1474, 609] width 147 height 42
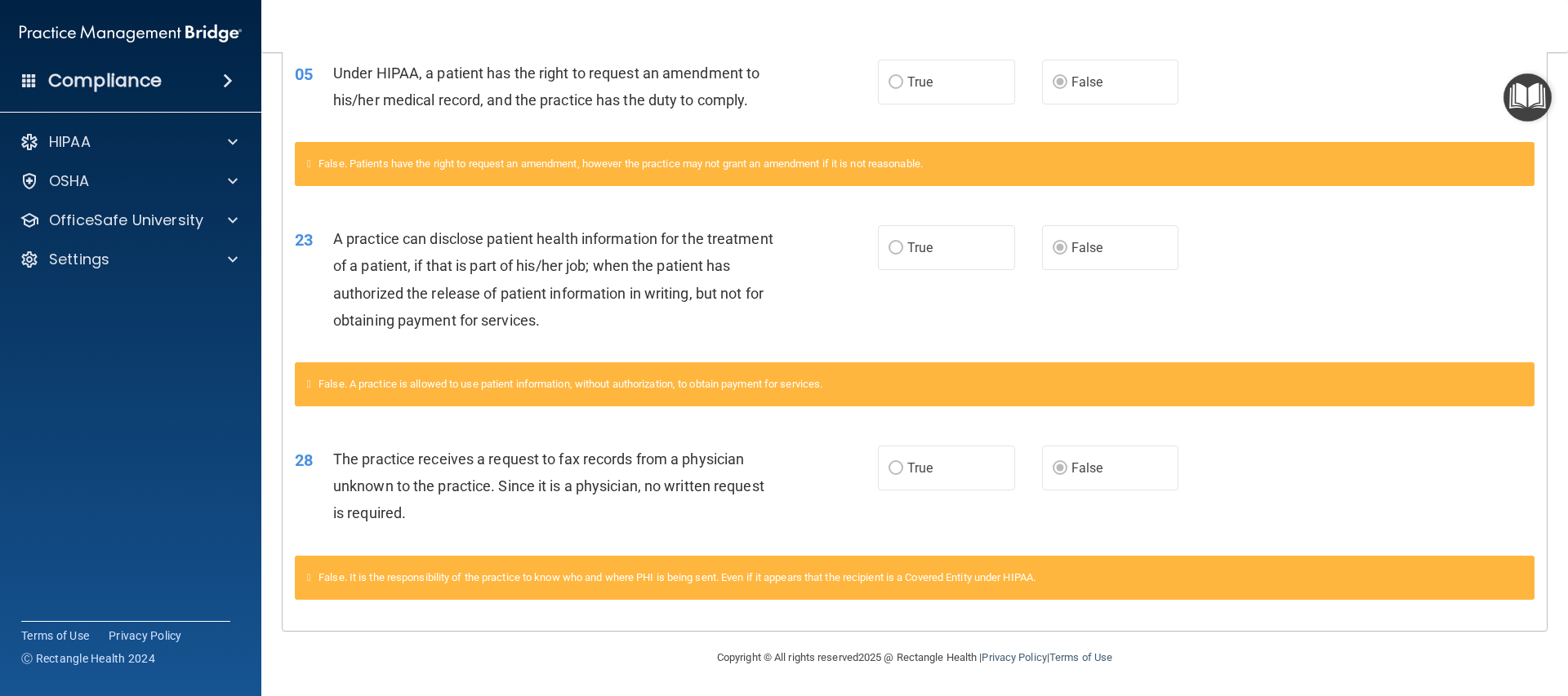
scroll to position [400, 0]
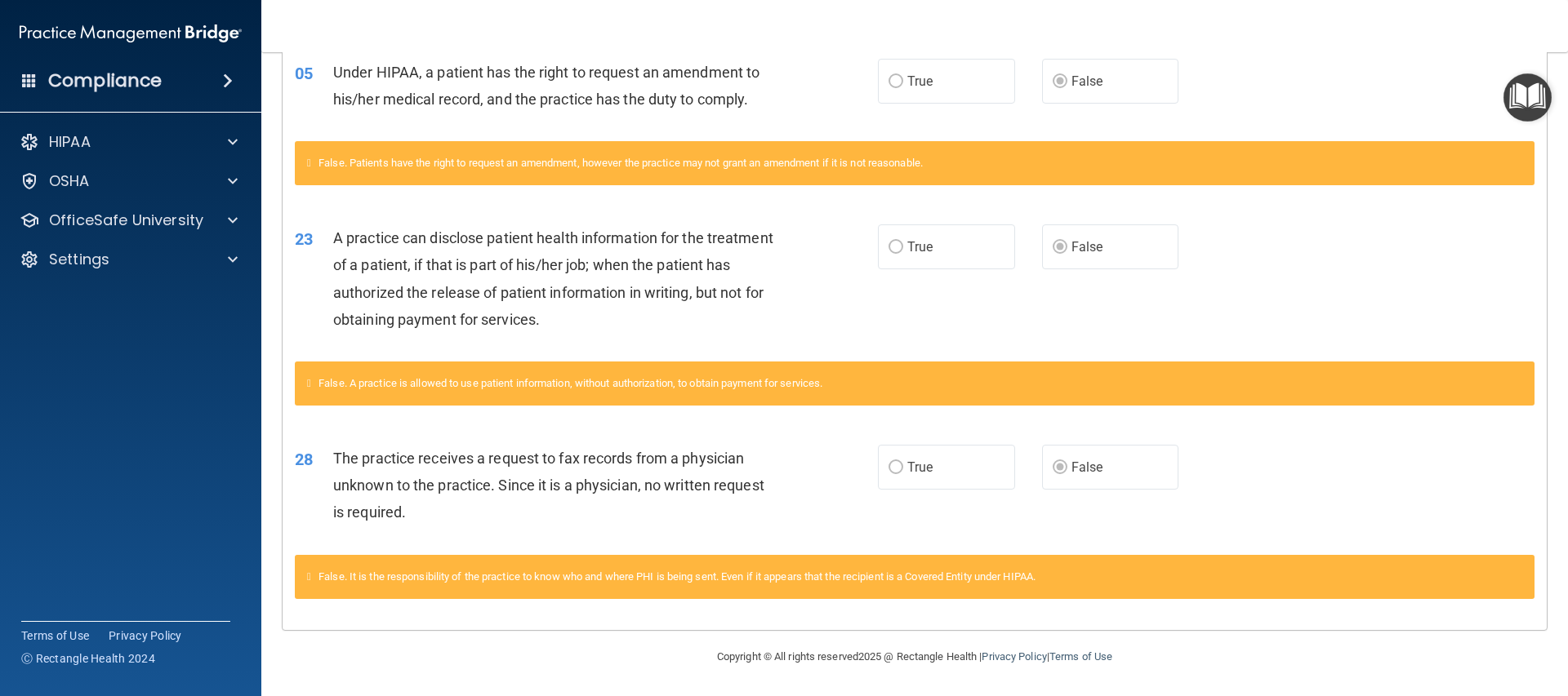
click at [1075, 489] on label "False" at bounding box center [1110, 467] width 137 height 45
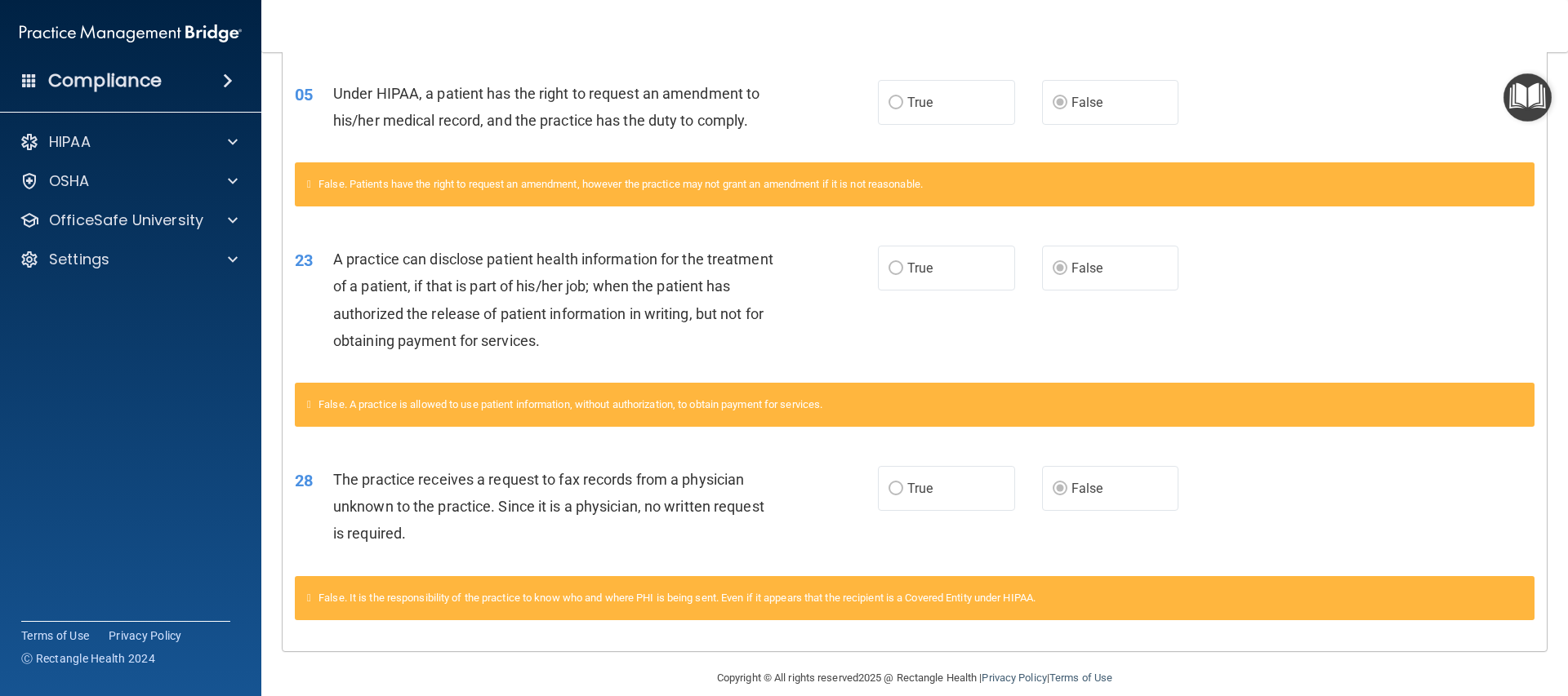
scroll to position [0, 0]
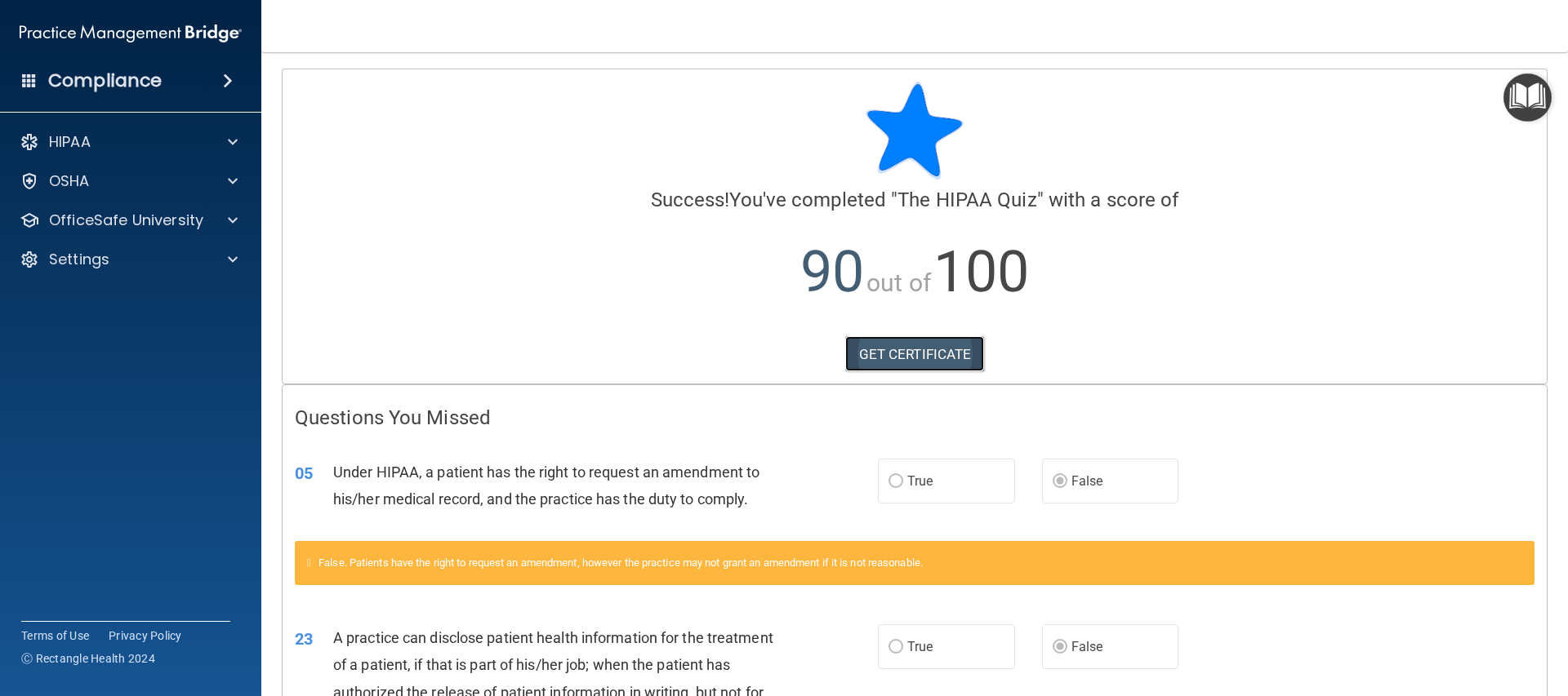
click at [915, 356] on link "GET CERTIFICATE" at bounding box center [915, 354] width 140 height 36
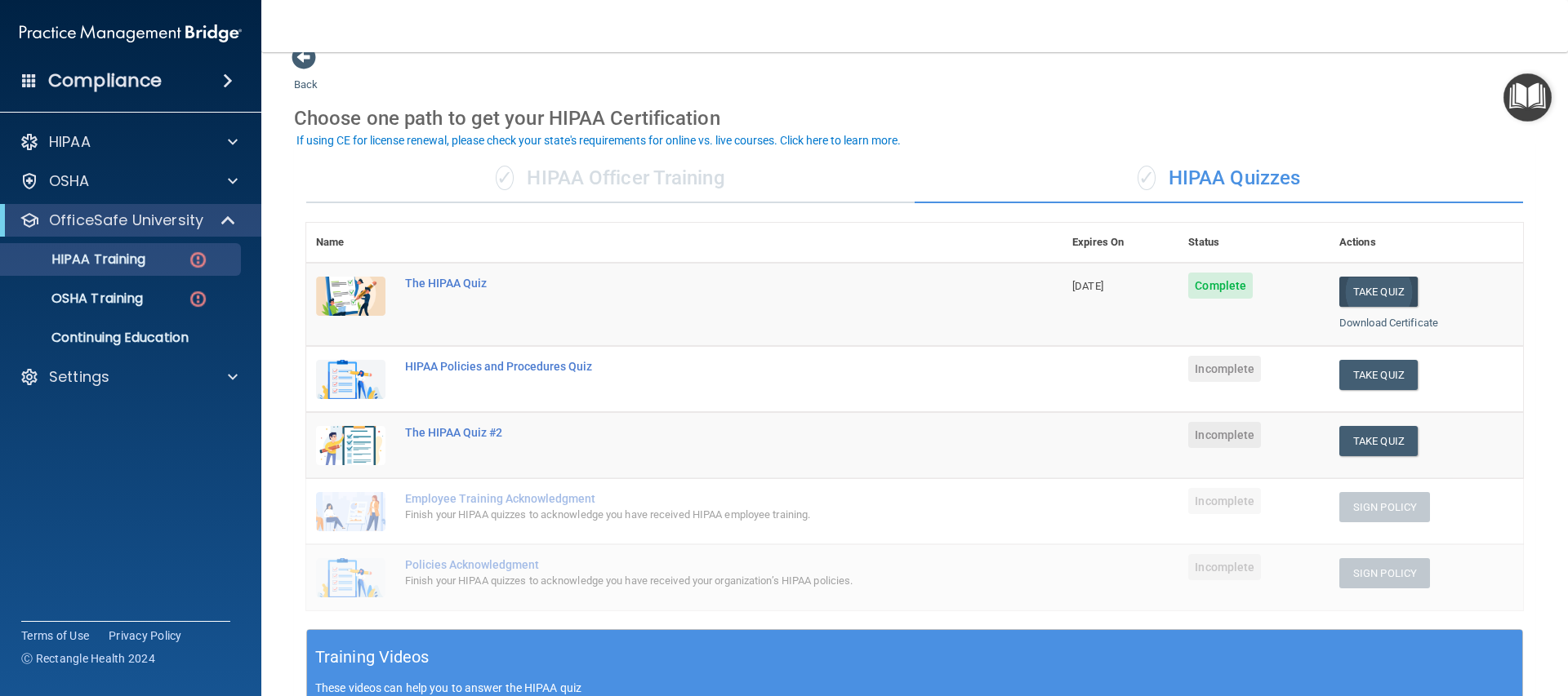
scroll to position [25, 0]
click at [295, 63] on span at bounding box center [304, 56] width 24 height 24
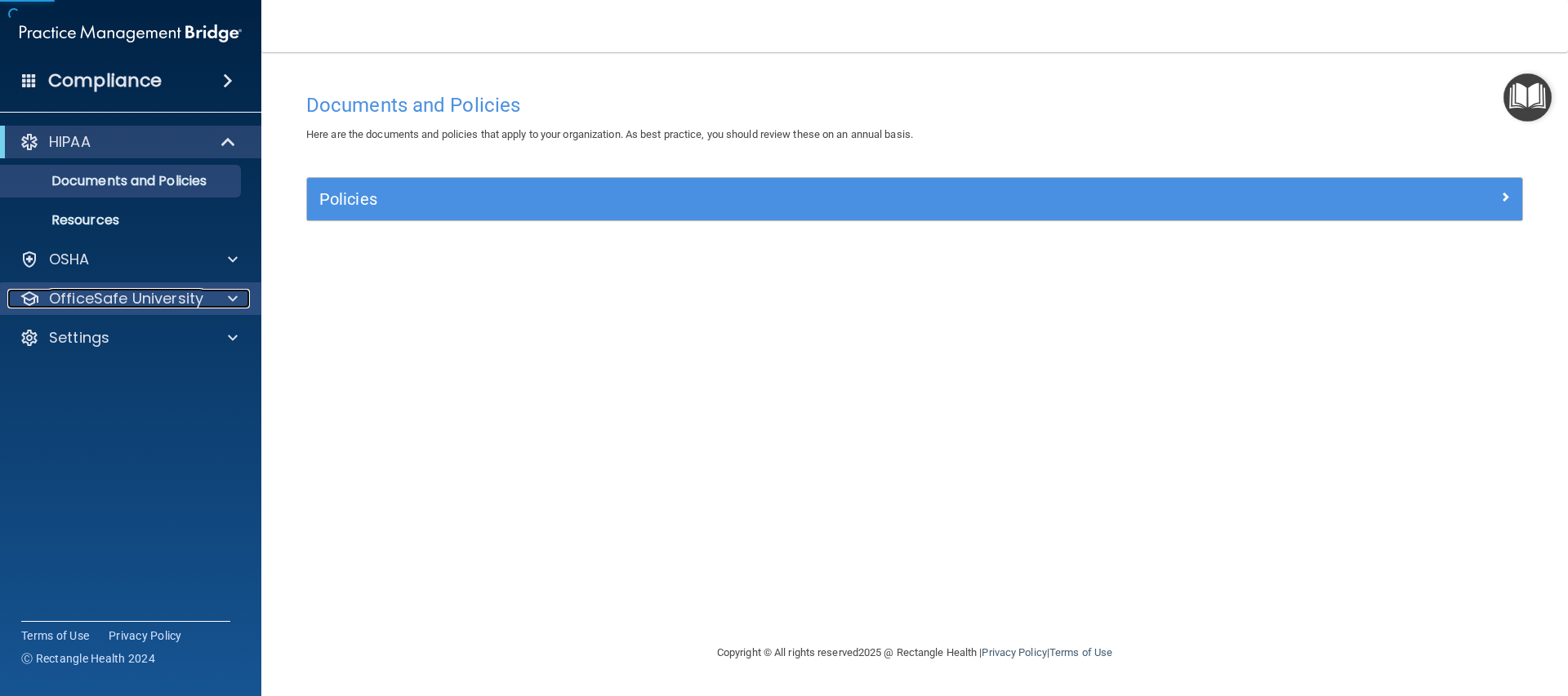
click at [194, 301] on p "OfficeSafe University" at bounding box center [127, 298] width 155 height 20
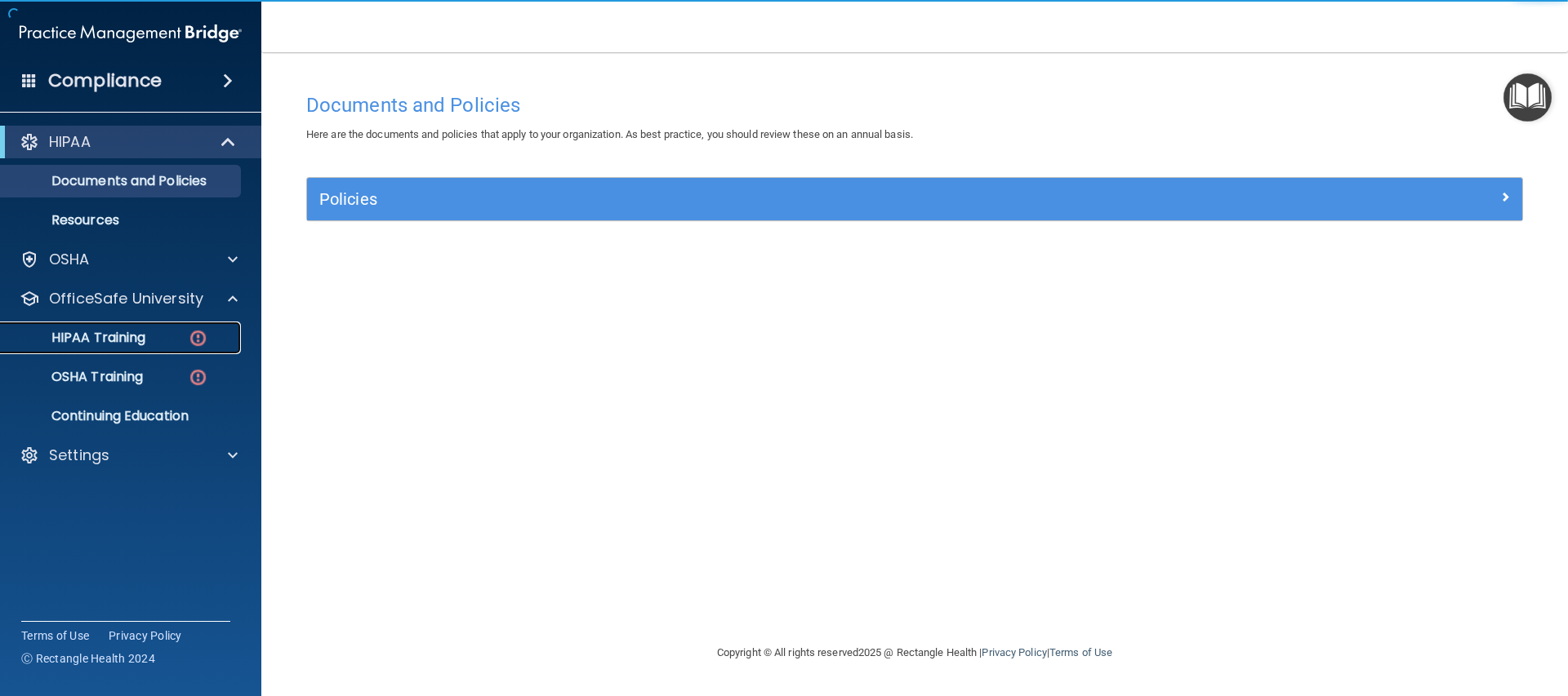
click at [187, 329] on img at bounding box center [198, 338] width 21 height 20
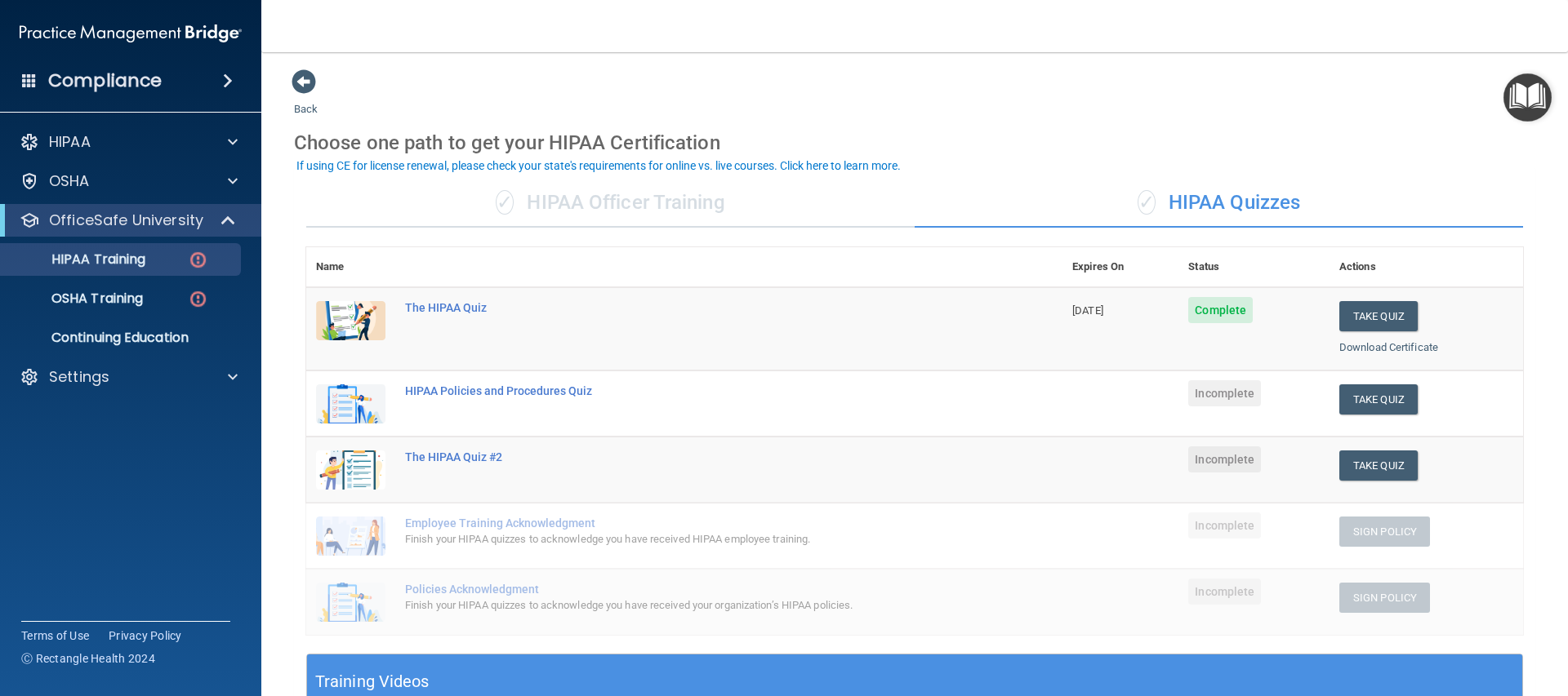
click at [1197, 203] on div "✓ HIPAA Quizzes" at bounding box center [1218, 203] width 609 height 49
click at [708, 221] on div "✓ HIPAA Officer Training" at bounding box center [610, 203] width 609 height 49
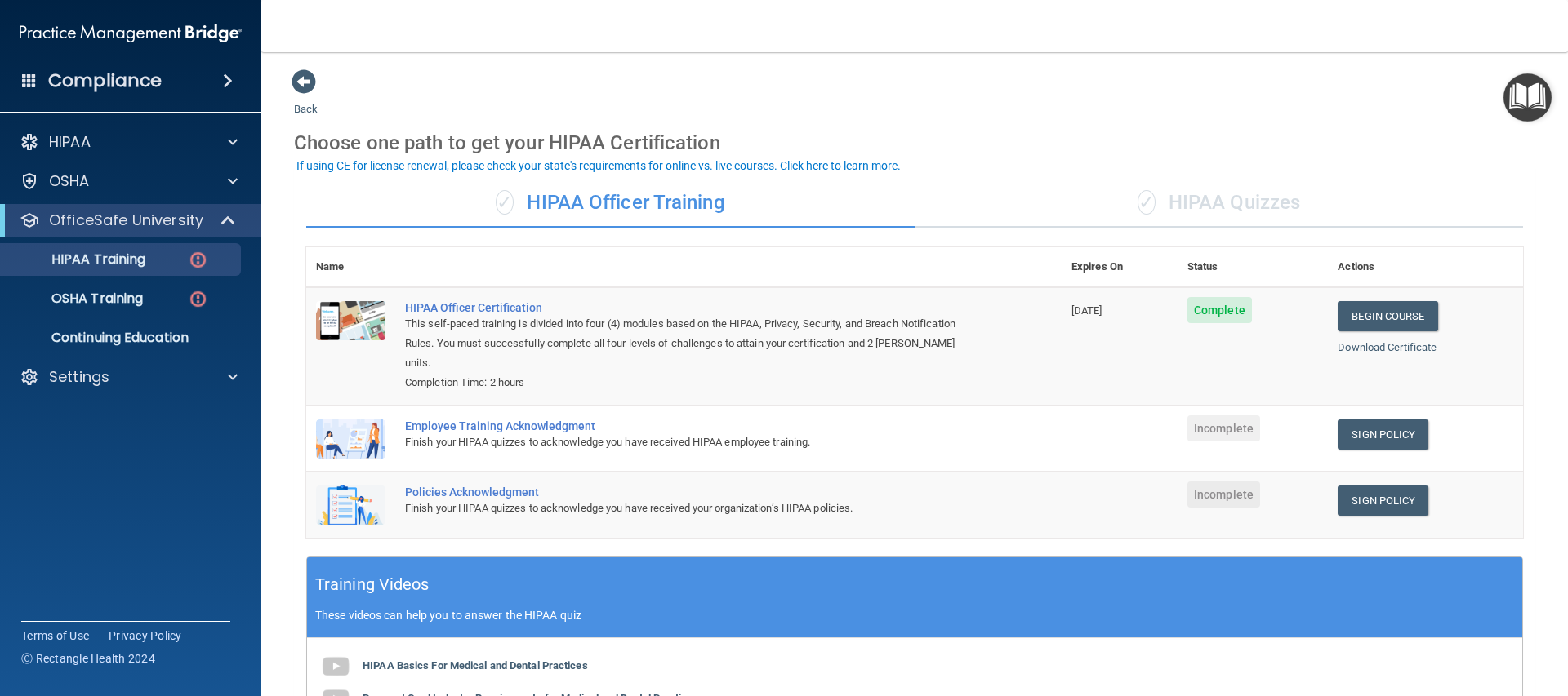
click at [1190, 198] on div "✓ HIPAA Quizzes" at bounding box center [1218, 203] width 609 height 49
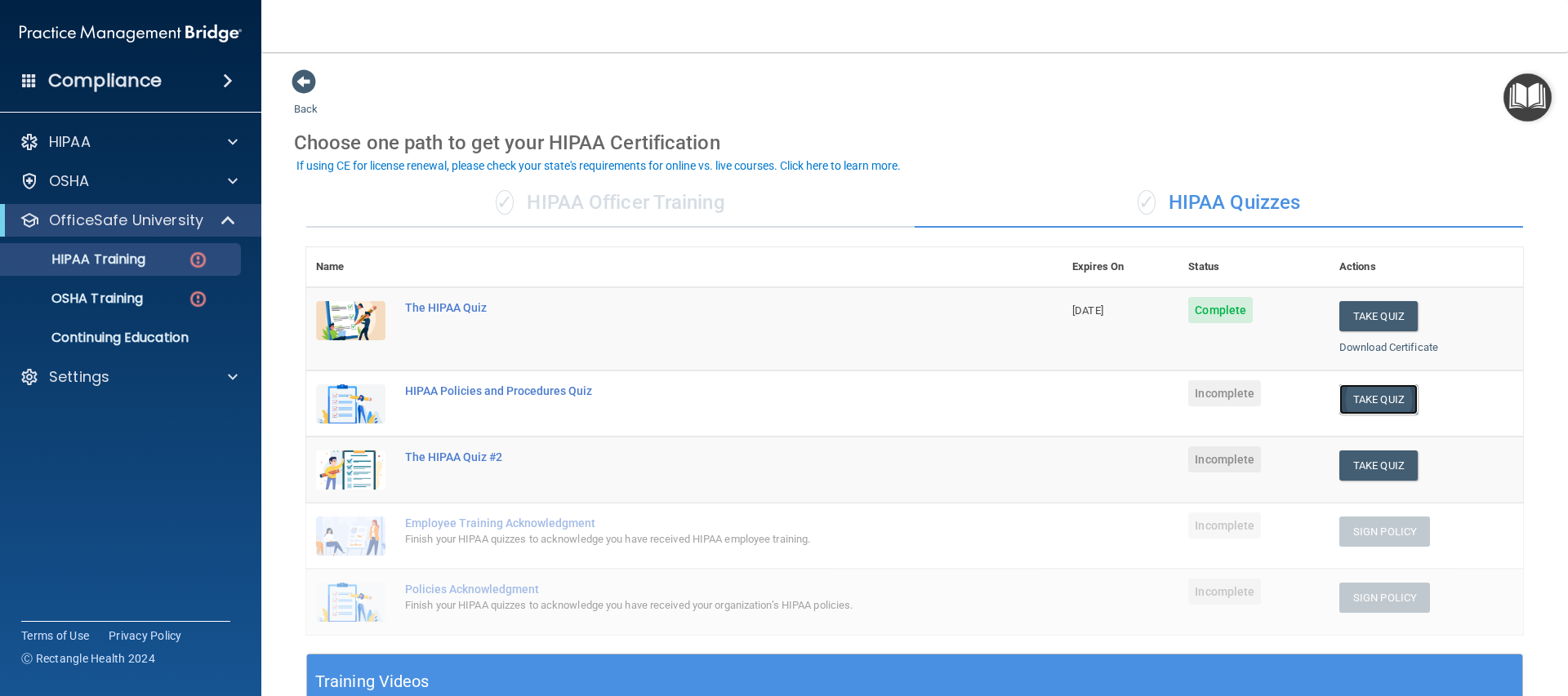
click at [1349, 399] on button "Take Quiz" at bounding box center [1378, 400] width 78 height 30
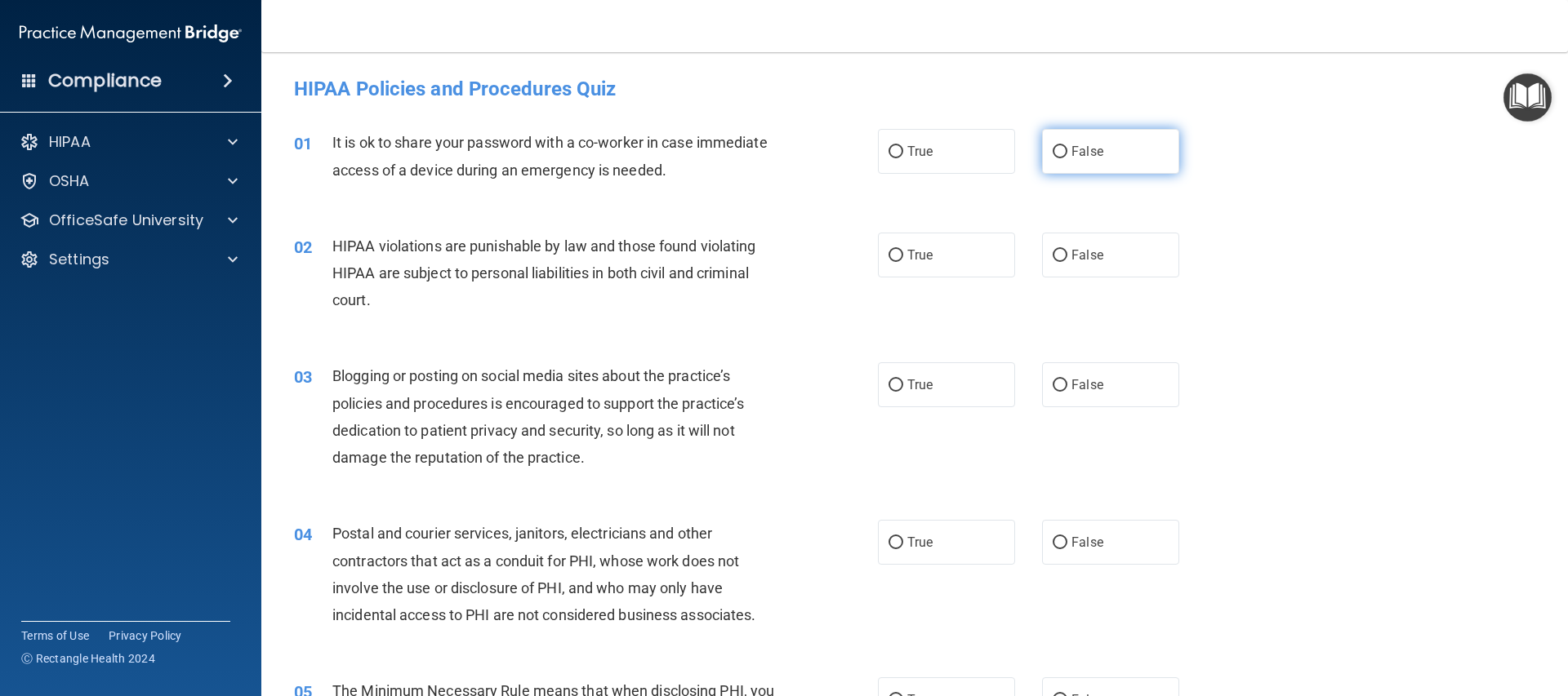
click at [1069, 165] on label "False" at bounding box center [1110, 151] width 137 height 45
click at [1067, 158] on input "False" at bounding box center [1060, 152] width 15 height 12
radio input "true"
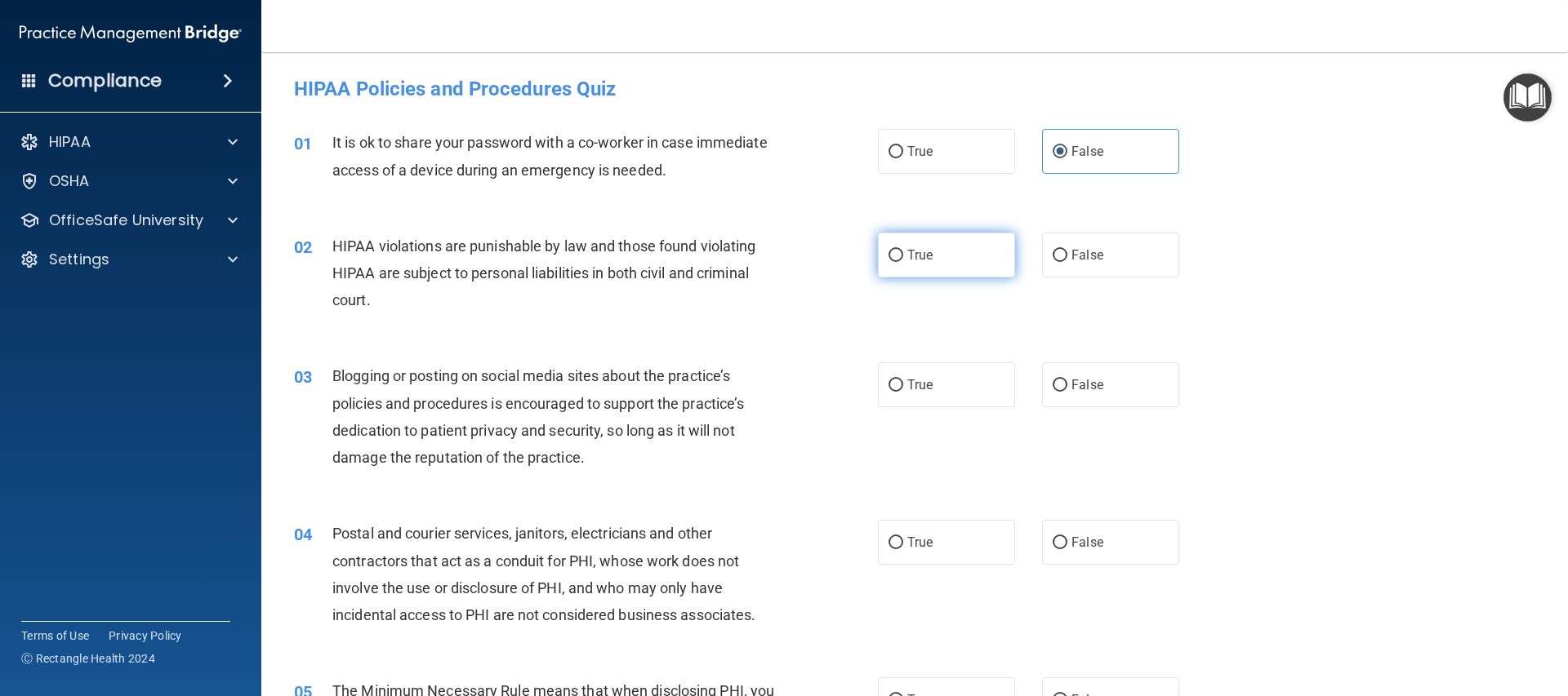
click at [927, 269] on label "True" at bounding box center [946, 255] width 137 height 45
click at [903, 262] on input "True" at bounding box center [896, 255] width 15 height 12
radio input "true"
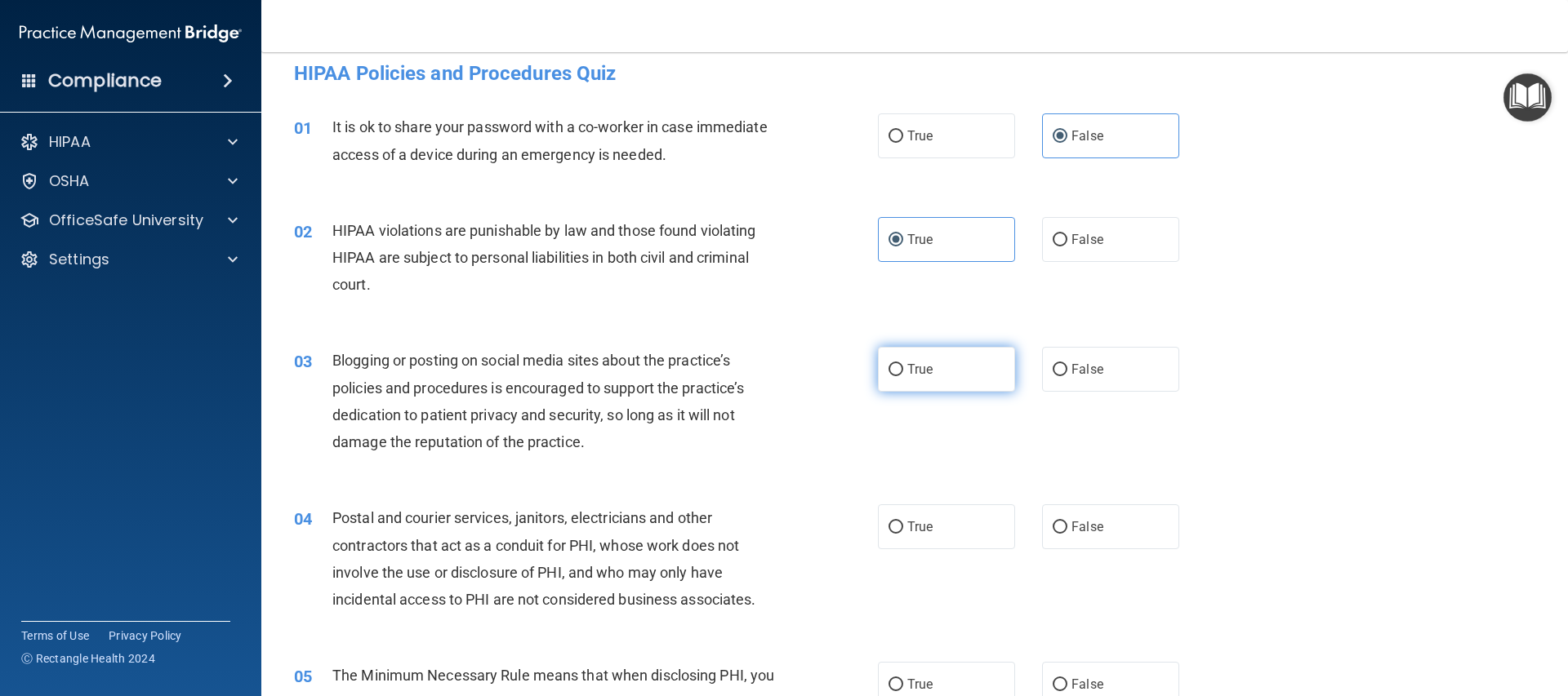
scroll to position [17, 0]
click at [1082, 382] on label "False" at bounding box center [1110, 368] width 137 height 45
click at [1067, 375] on input "False" at bounding box center [1060, 369] width 15 height 12
radio input "true"
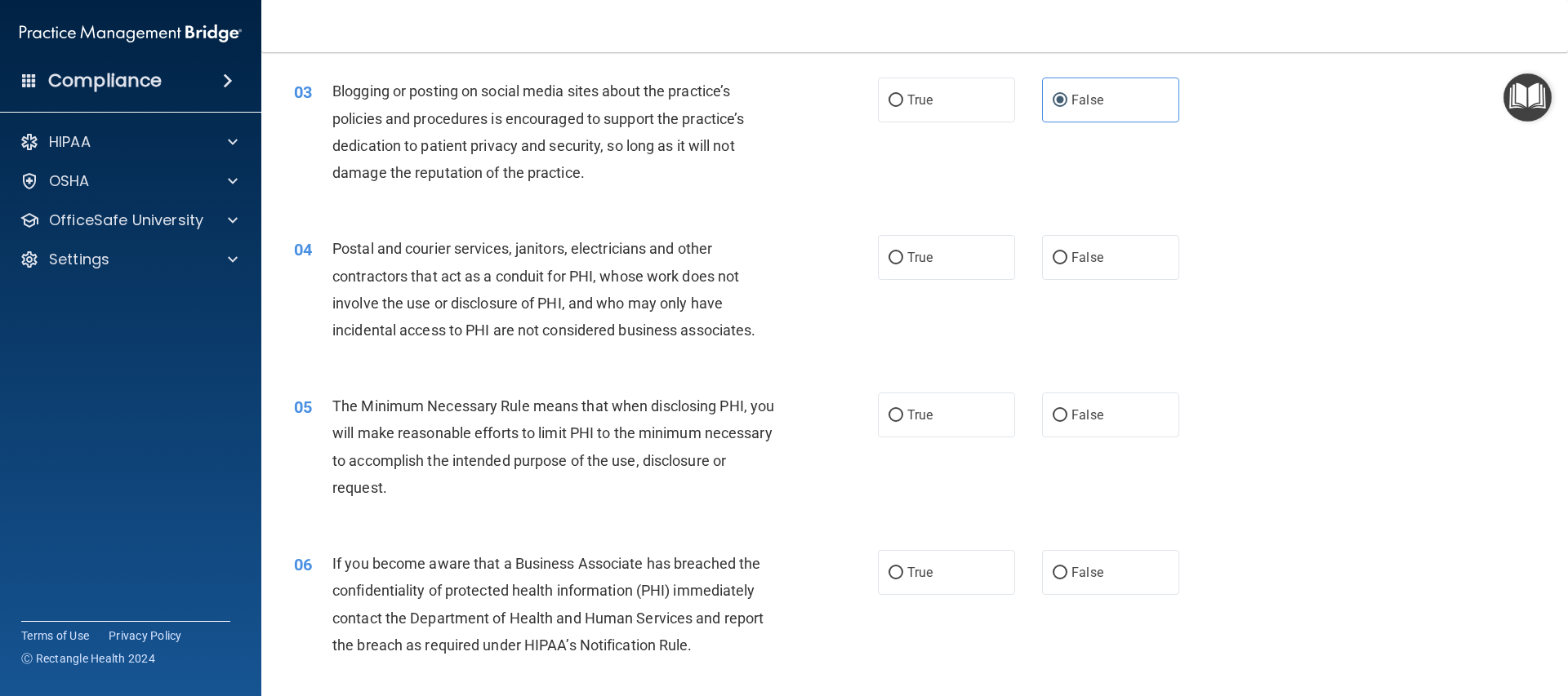
scroll to position [286, 0]
click at [1072, 249] on span "False" at bounding box center [1087, 256] width 32 height 16
click at [1067, 252] on input "False" at bounding box center [1060, 257] width 15 height 12
radio input "true"
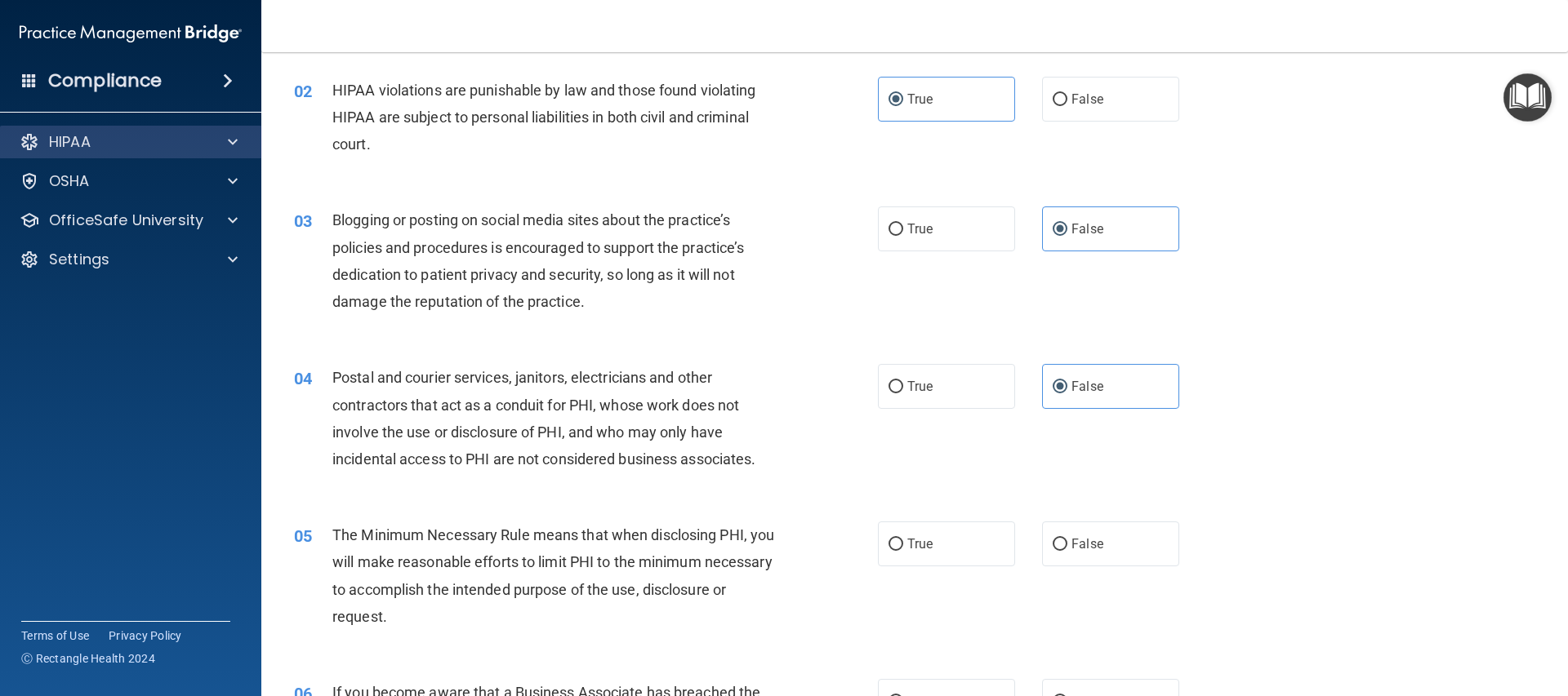
scroll to position [153, 0]
click at [139, 137] on div "HIPAA" at bounding box center [108, 142] width 202 height 20
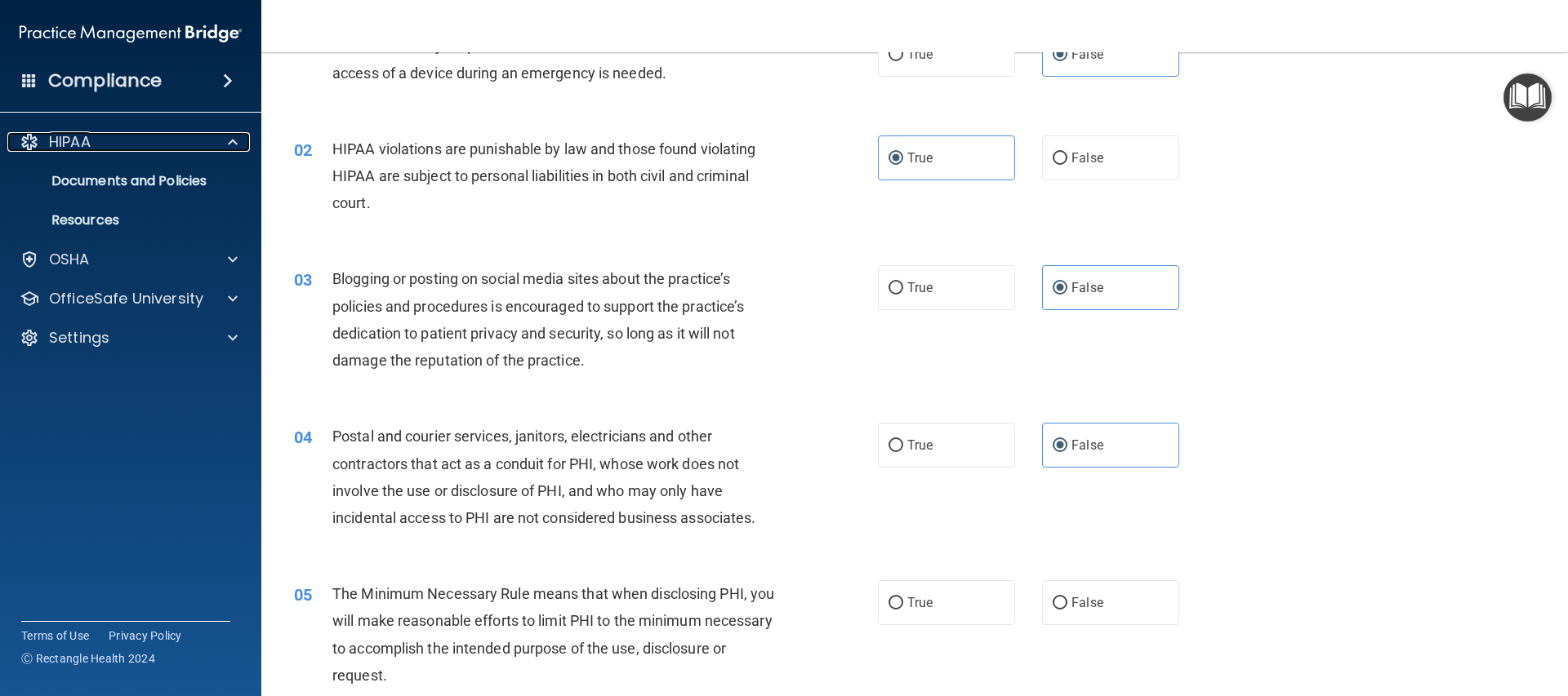
scroll to position [0, 0]
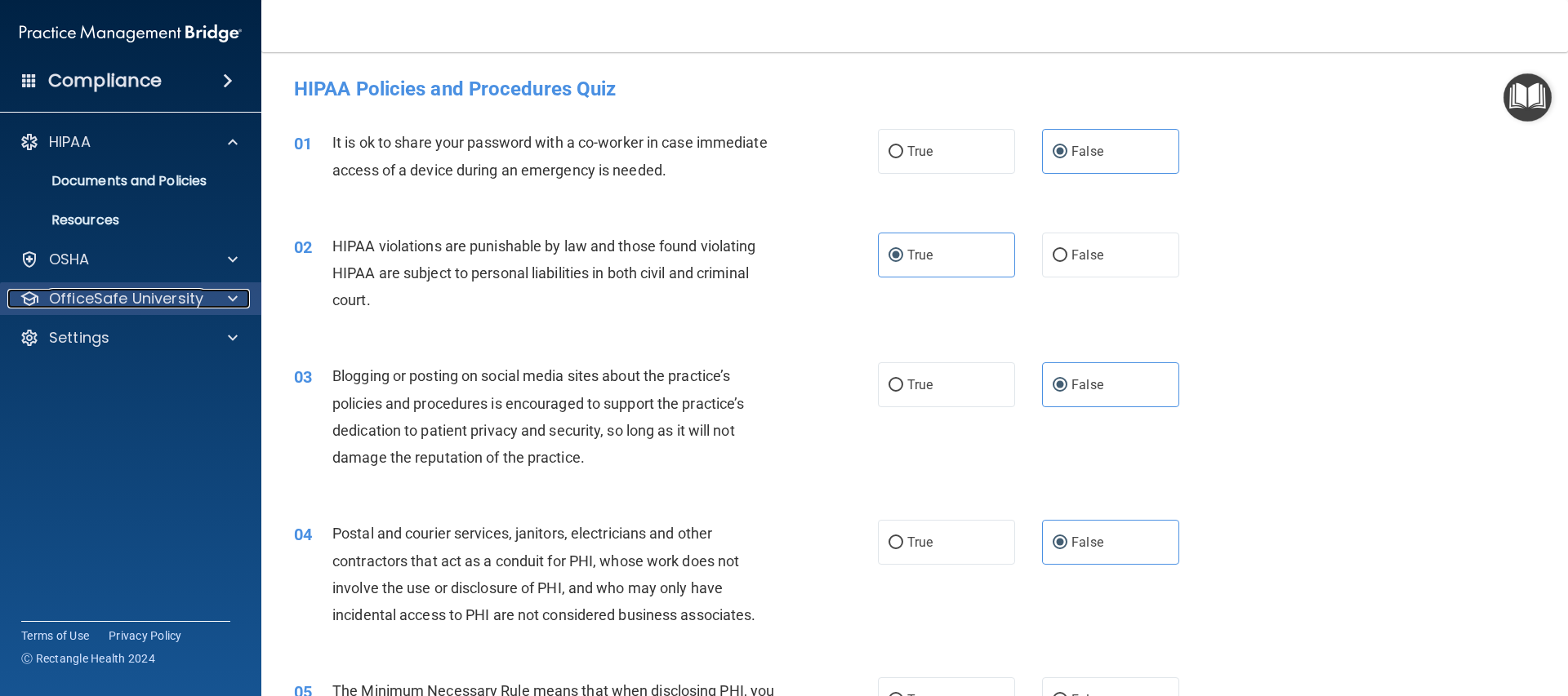
click at [151, 298] on p "OfficeSafe University" at bounding box center [127, 298] width 155 height 20
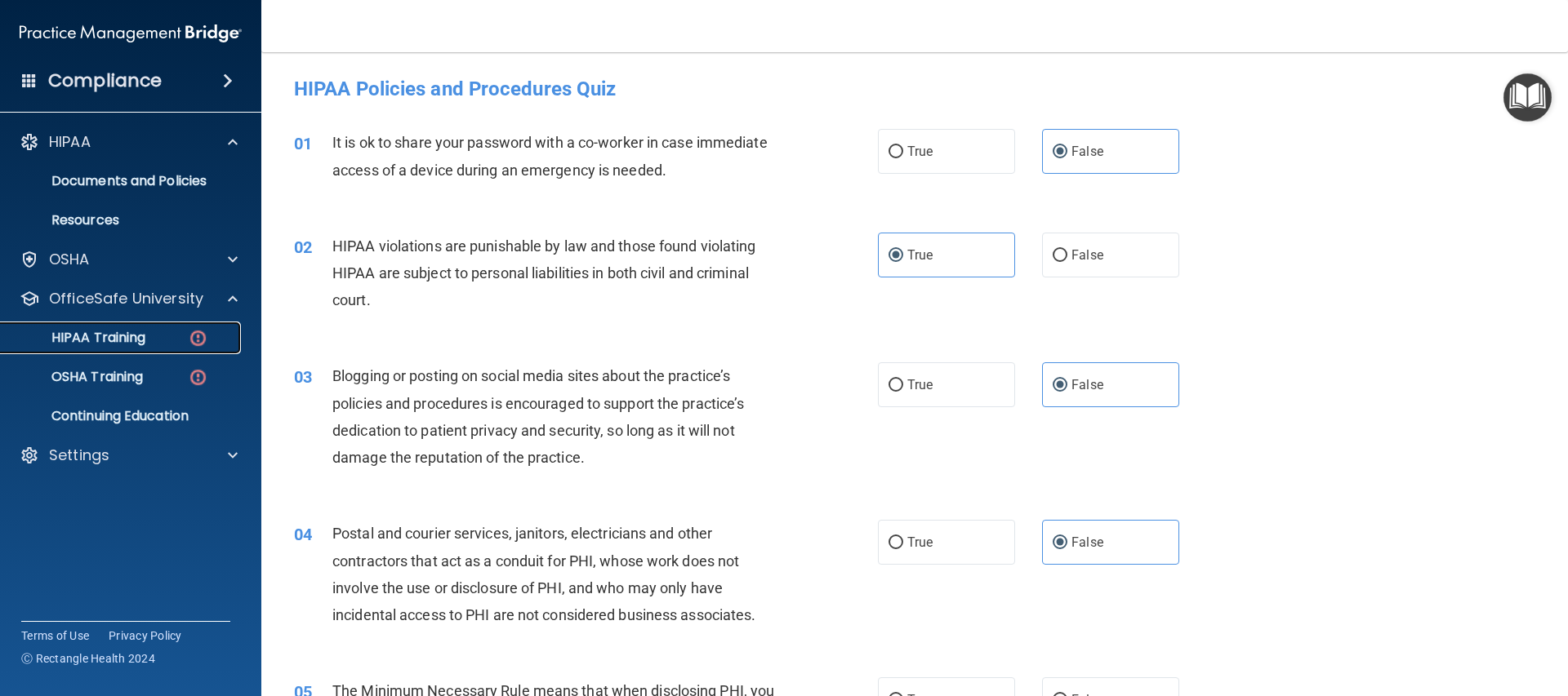
click at [133, 337] on p "HIPAA Training" at bounding box center [77, 338] width 135 height 17
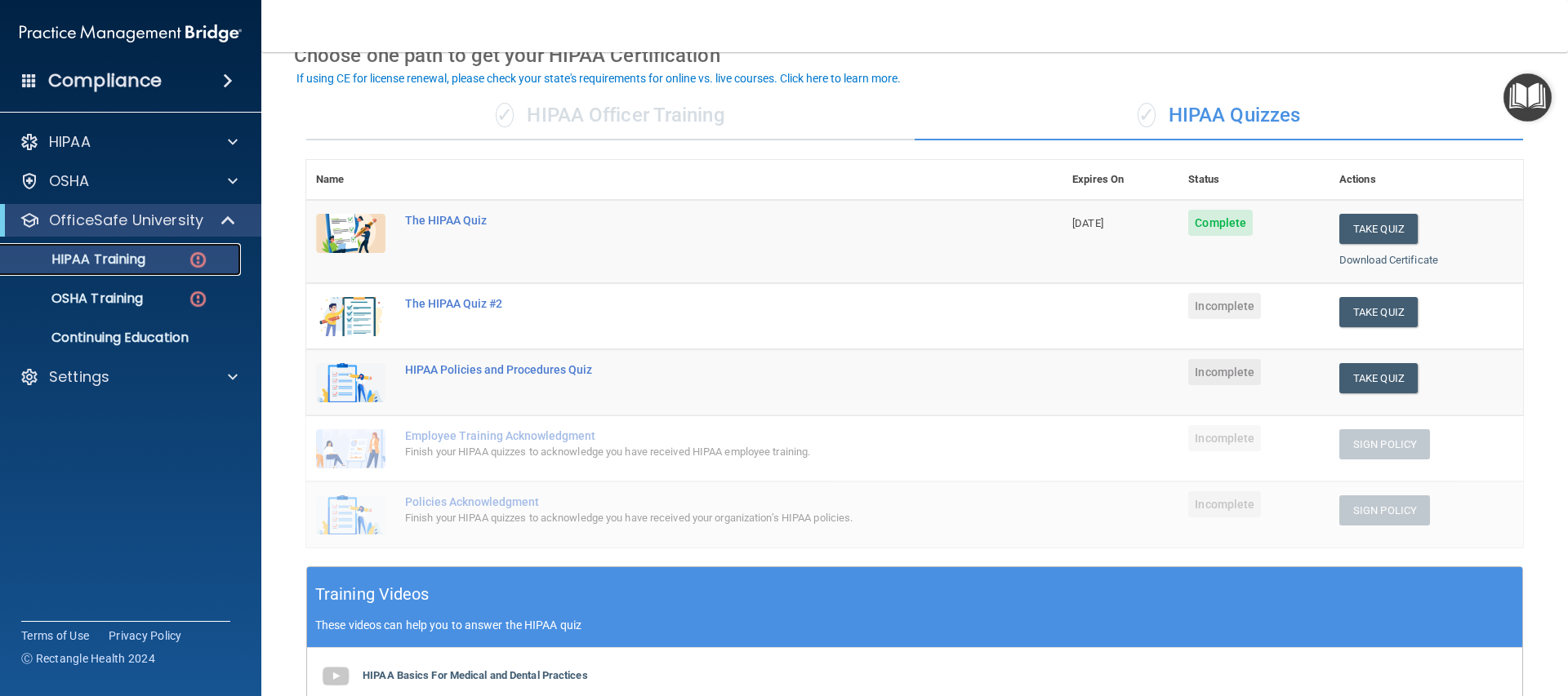
scroll to position [89, 0]
click at [1220, 106] on div "✓ HIPAA Quizzes" at bounding box center [1218, 115] width 609 height 49
click at [1382, 307] on button "Take Quiz" at bounding box center [1378, 311] width 78 height 30
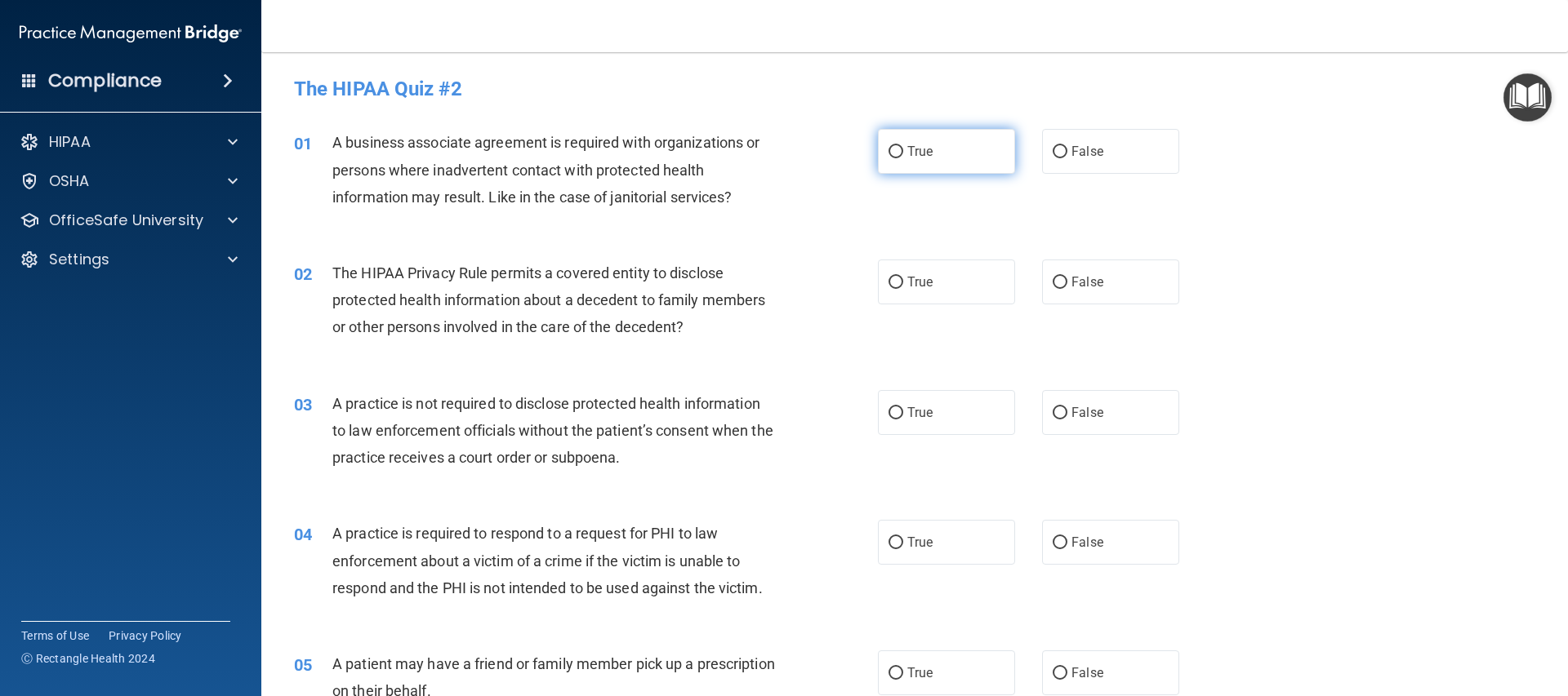
click at [951, 143] on label "True" at bounding box center [946, 151] width 137 height 45
click at [903, 146] on input "True" at bounding box center [896, 152] width 15 height 12
radio input "true"
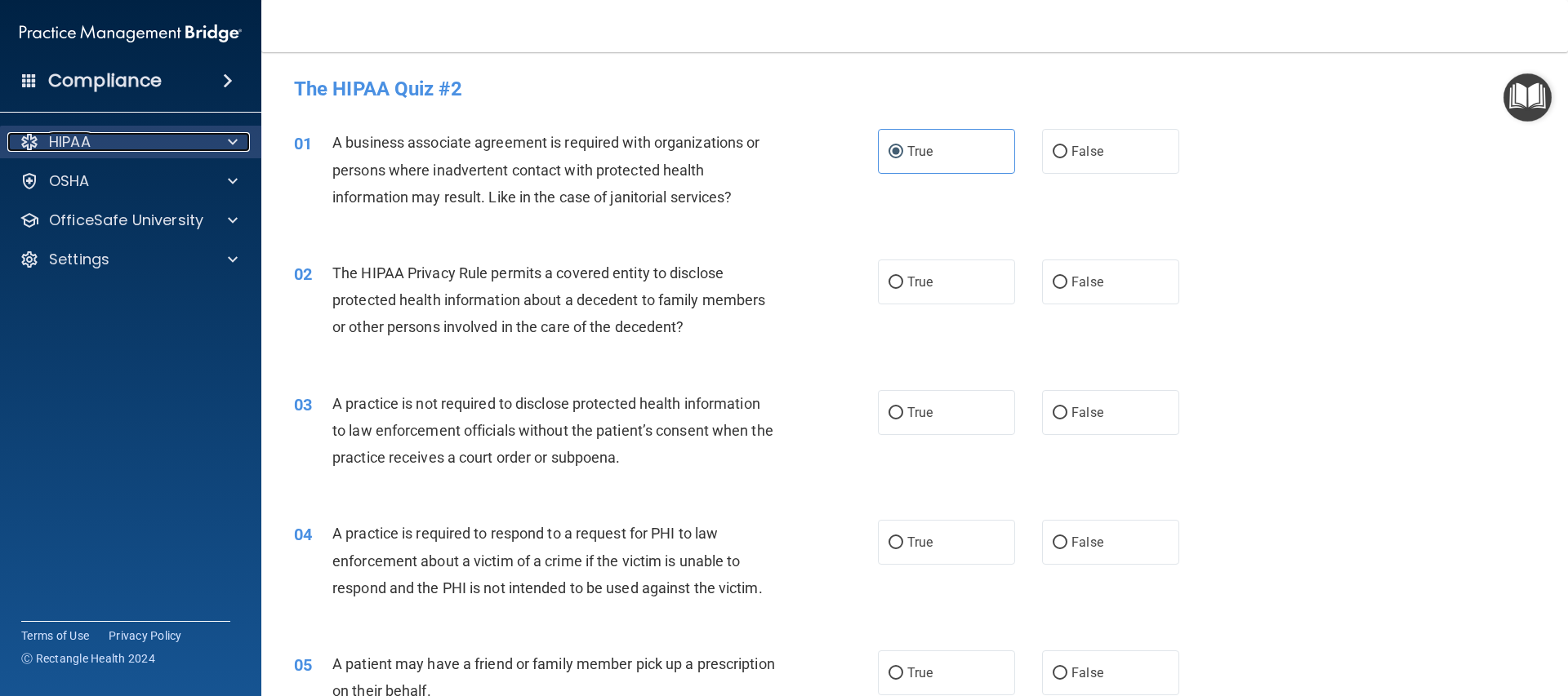
click at [221, 142] on div at bounding box center [230, 142] width 41 height 20
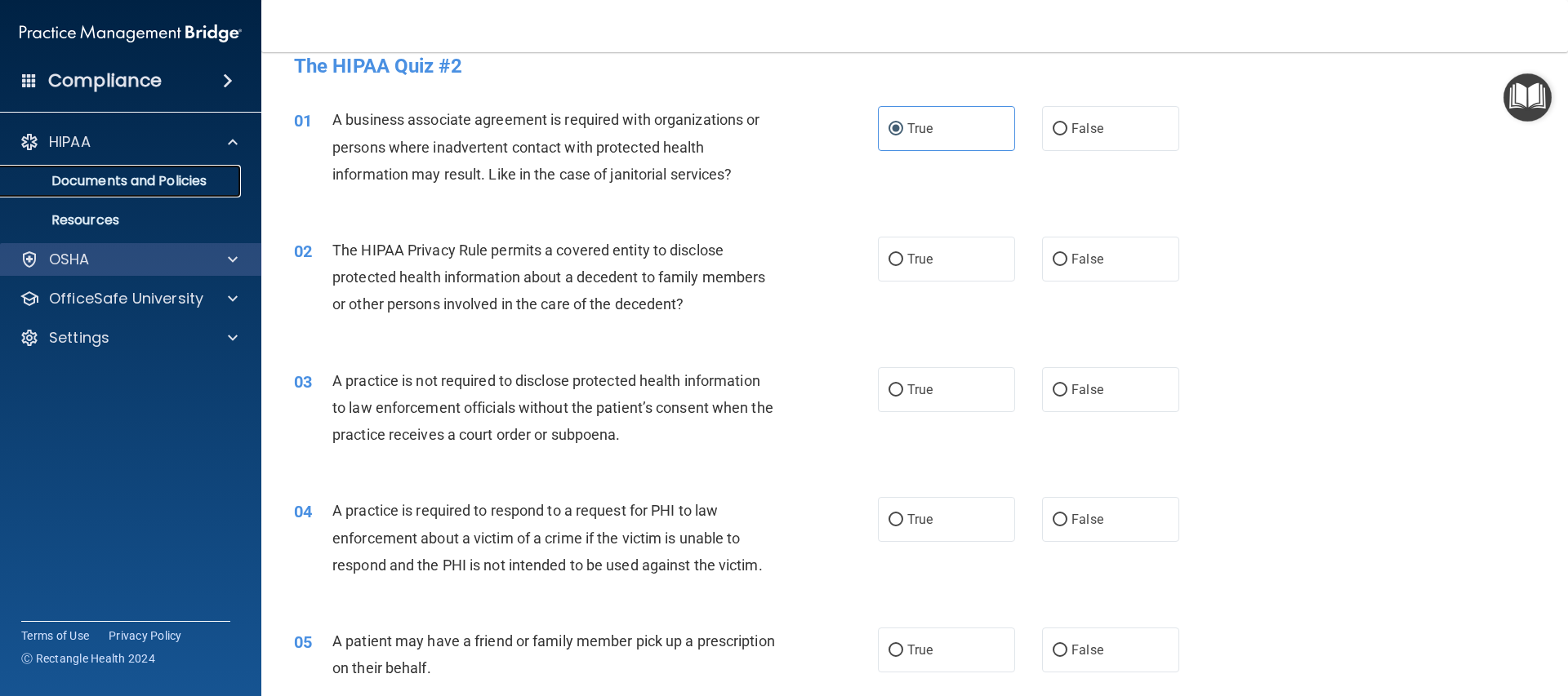
scroll to position [20, 0]
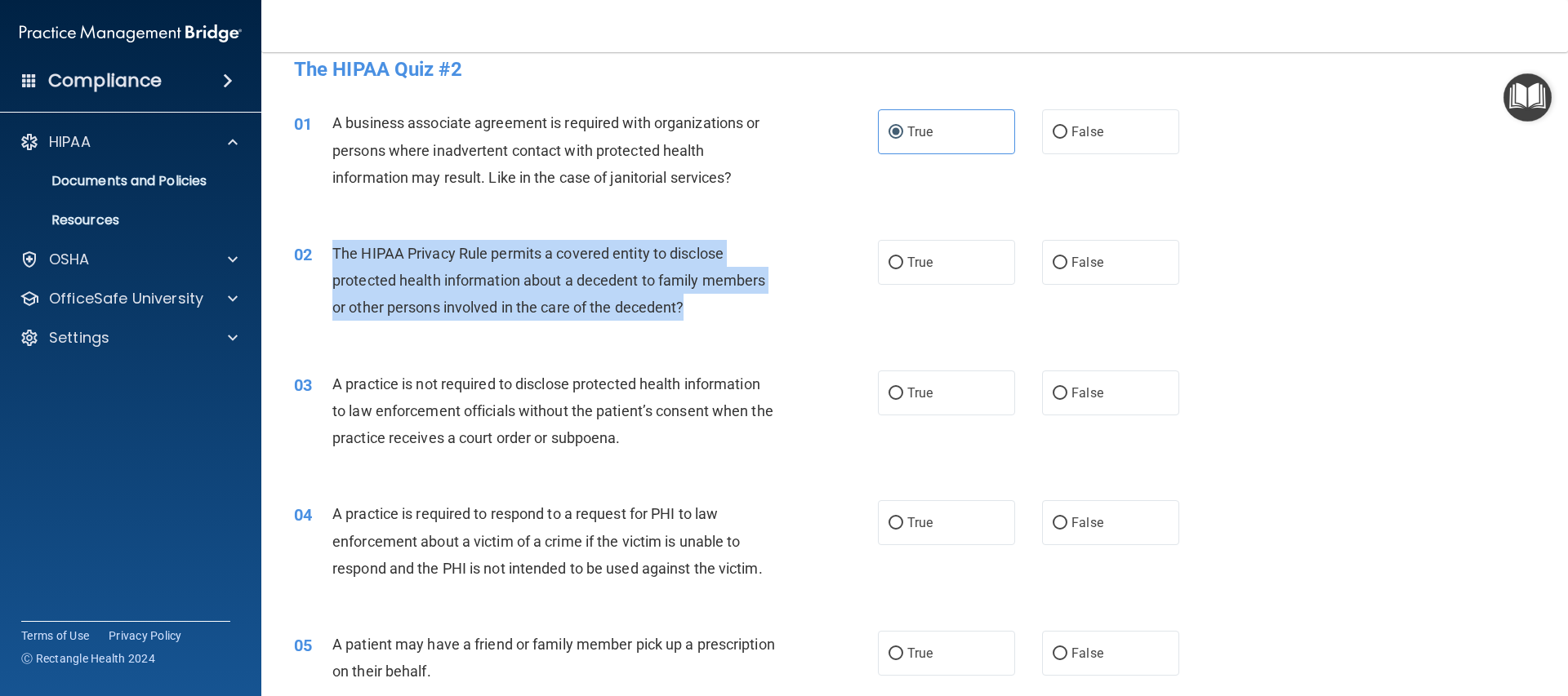
drag, startPoint x: 331, startPoint y: 247, endPoint x: 668, endPoint y: 305, distance: 342.0
click at [686, 314] on div "02 The HIPAA Privacy Rule permits a covered entity to disclose protected health…" at bounding box center [585, 285] width 633 height 89
copy div "The HIPAA Privacy Rule permits a covered entity to disclose protected health in…"
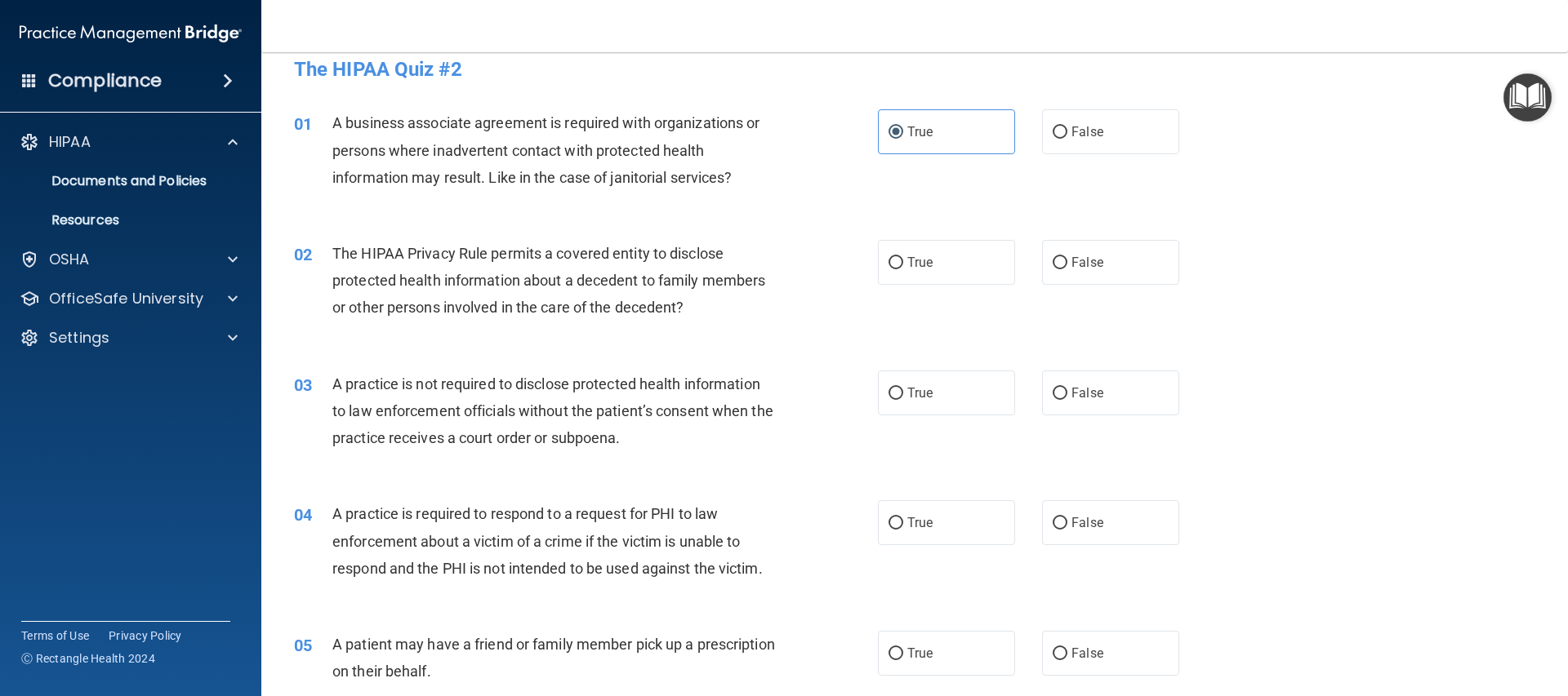
click at [636, 203] on div "01 A business associate agreement is required with organizations or persons whe…" at bounding box center [915, 154] width 1266 height 130
click at [1042, 130] on label "False" at bounding box center [1110, 131] width 137 height 45
click at [1052, 130] on input "False" at bounding box center [1060, 132] width 15 height 12
radio input "true"
radio input "false"
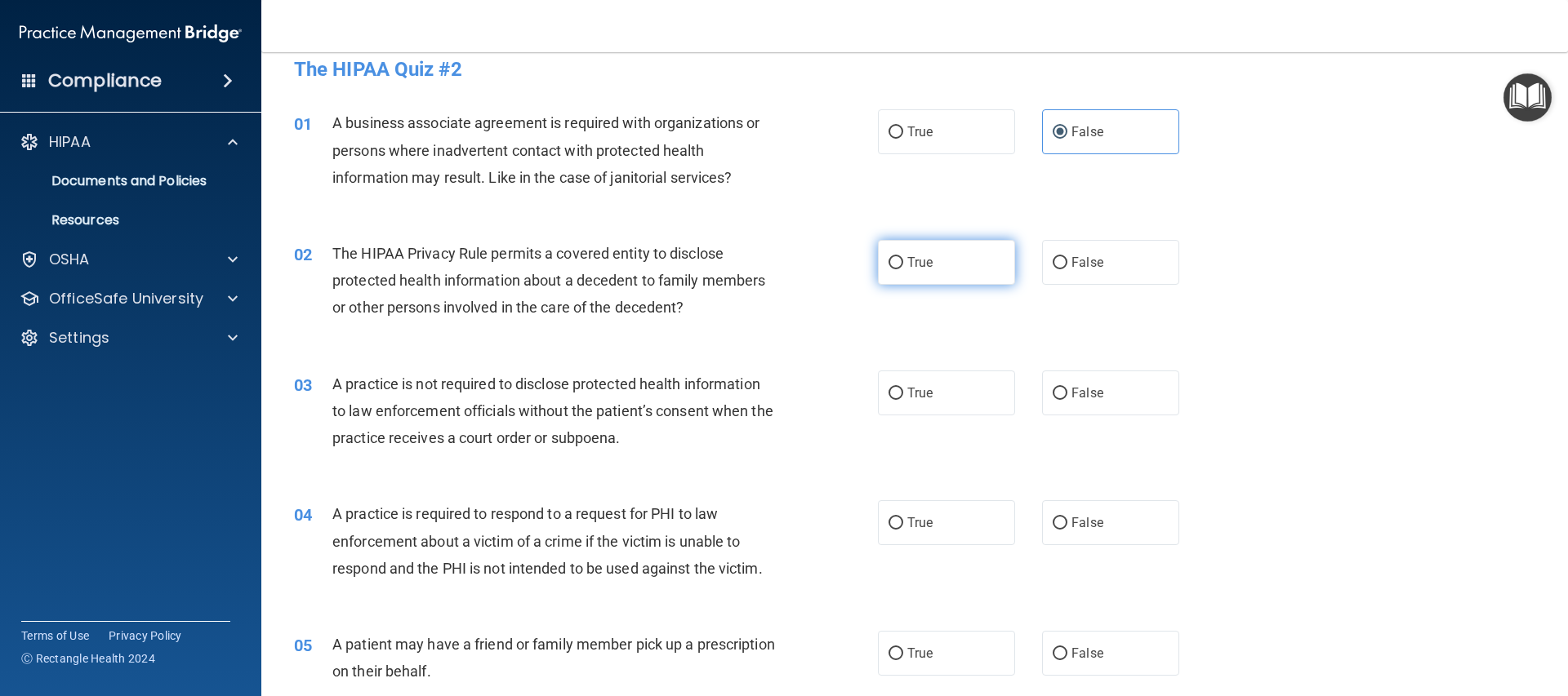
click at [947, 245] on label "True" at bounding box center [946, 263] width 137 height 45
click at [903, 257] on input "True" at bounding box center [896, 263] width 15 height 12
radio input "true"
click at [1146, 404] on label "False" at bounding box center [1110, 393] width 137 height 45
click at [1067, 400] on input "False" at bounding box center [1060, 393] width 15 height 12
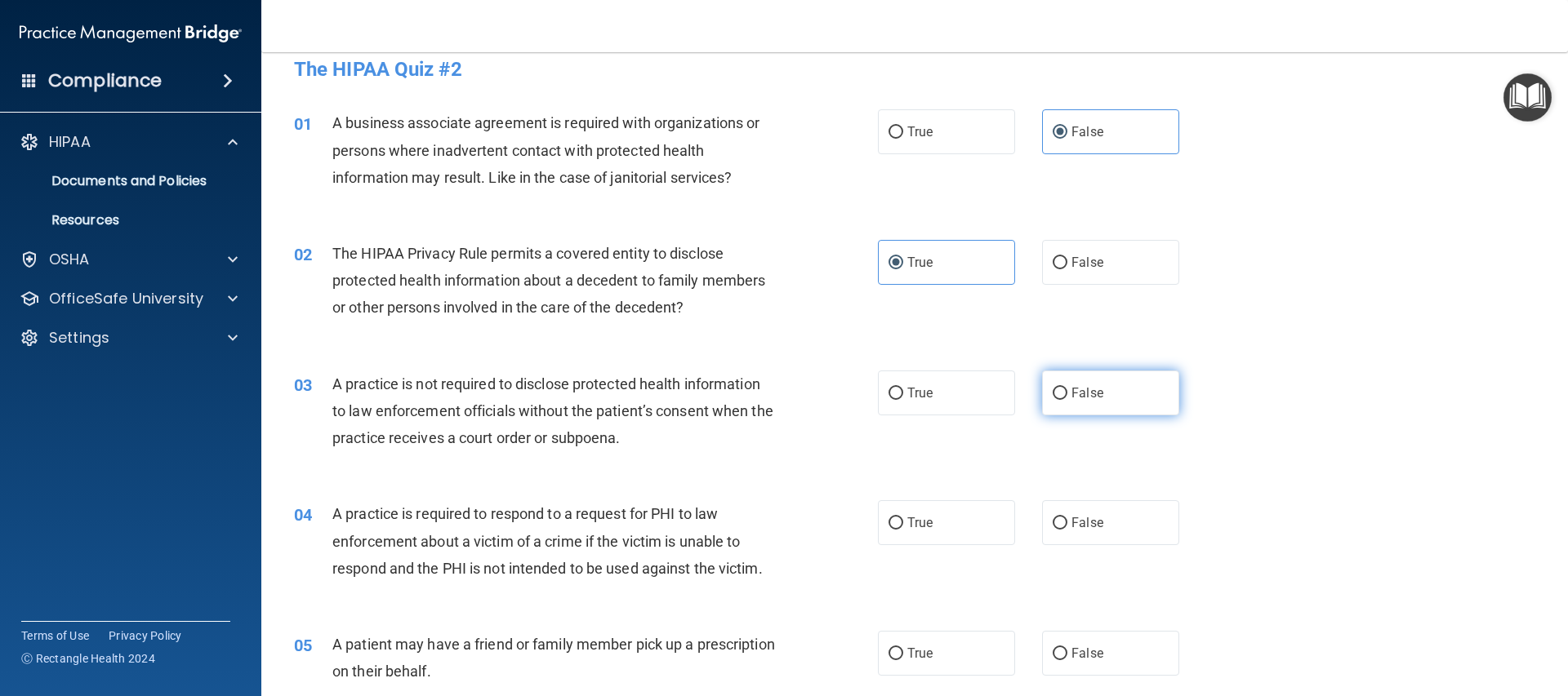
radio input "true"
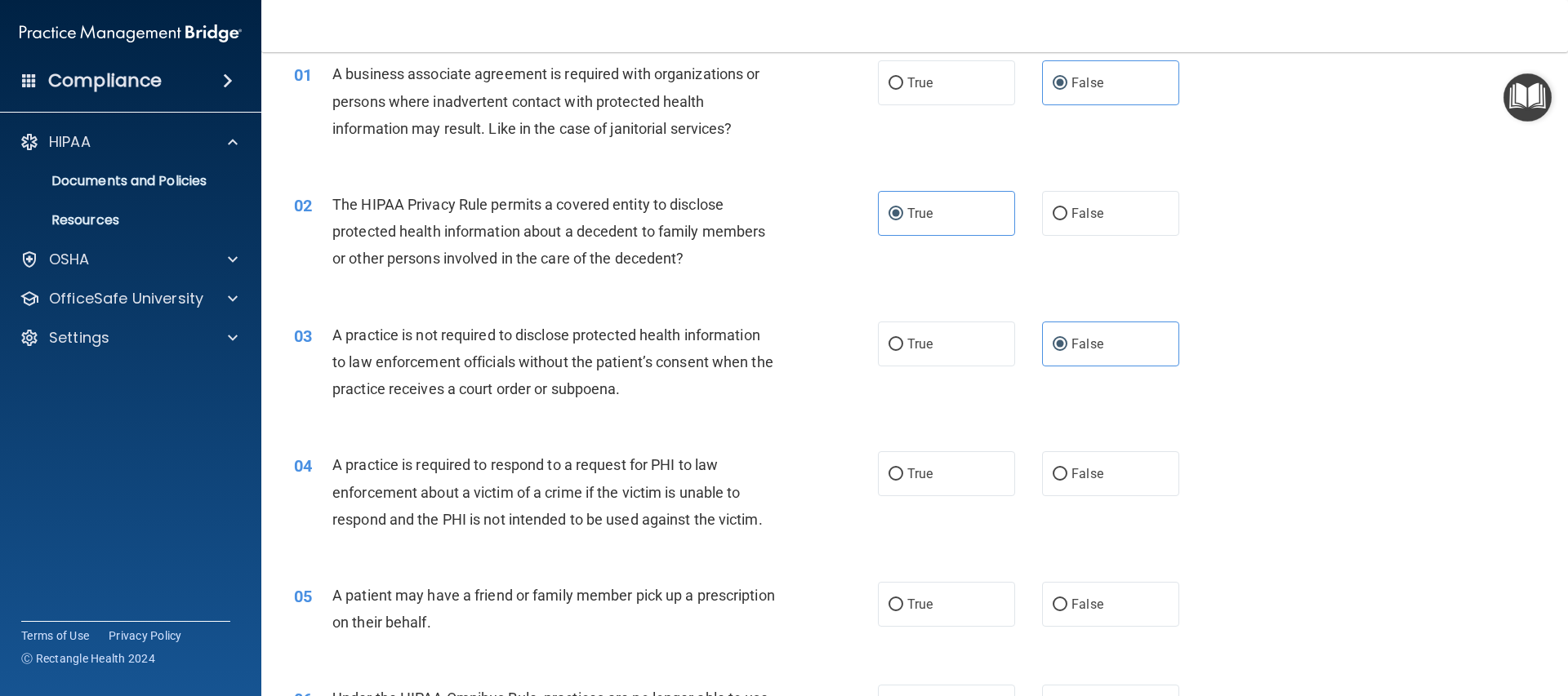
scroll to position [109, 0]
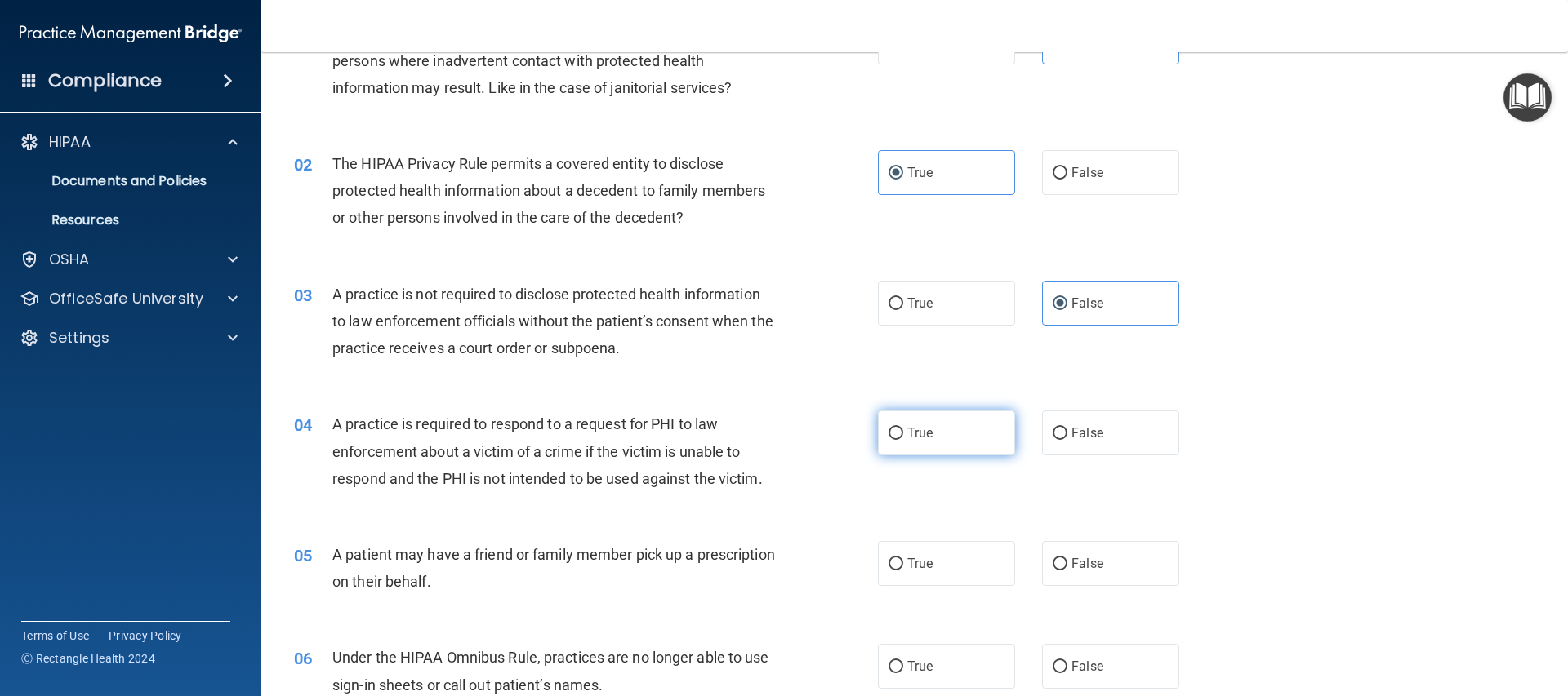
click at [958, 421] on label "True" at bounding box center [946, 433] width 137 height 45
click at [903, 428] on input "True" at bounding box center [896, 433] width 15 height 12
radio input "true"
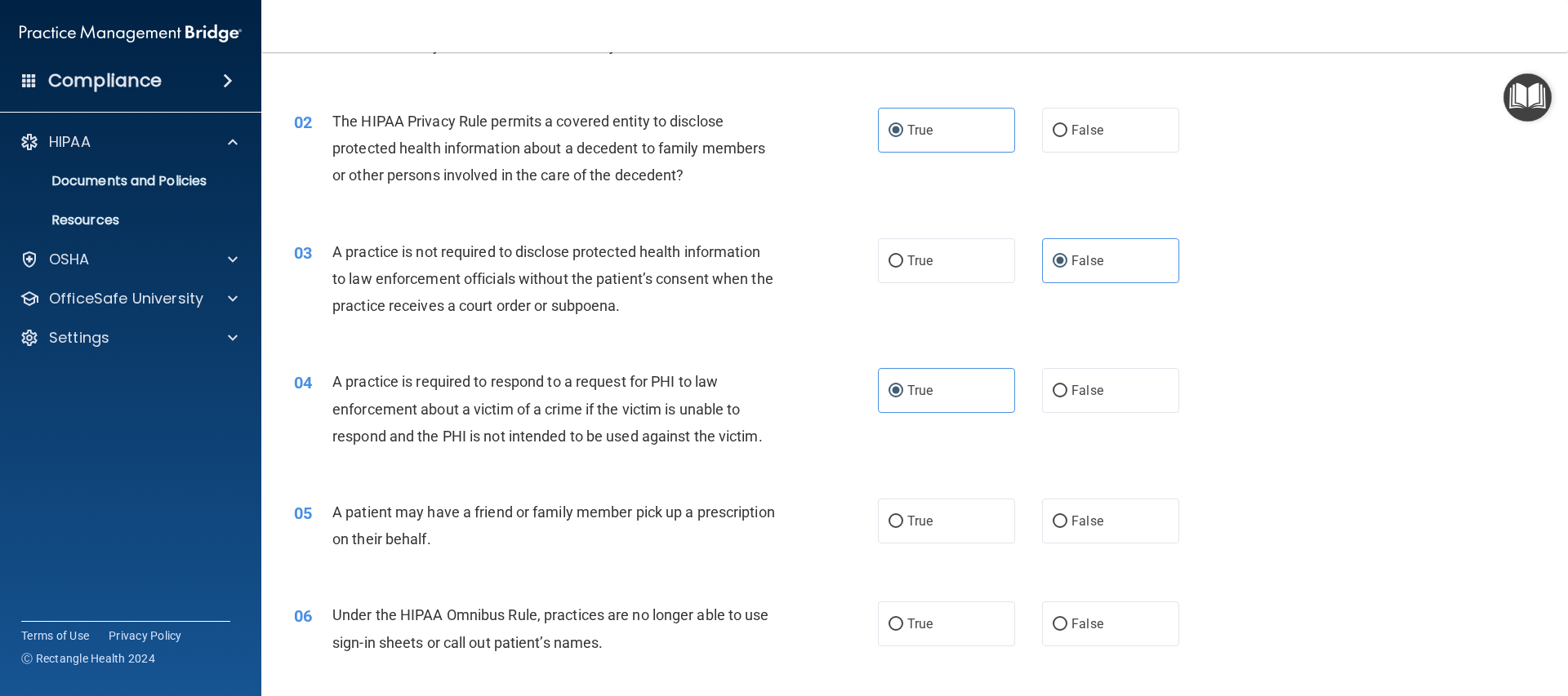
scroll to position [260, 0]
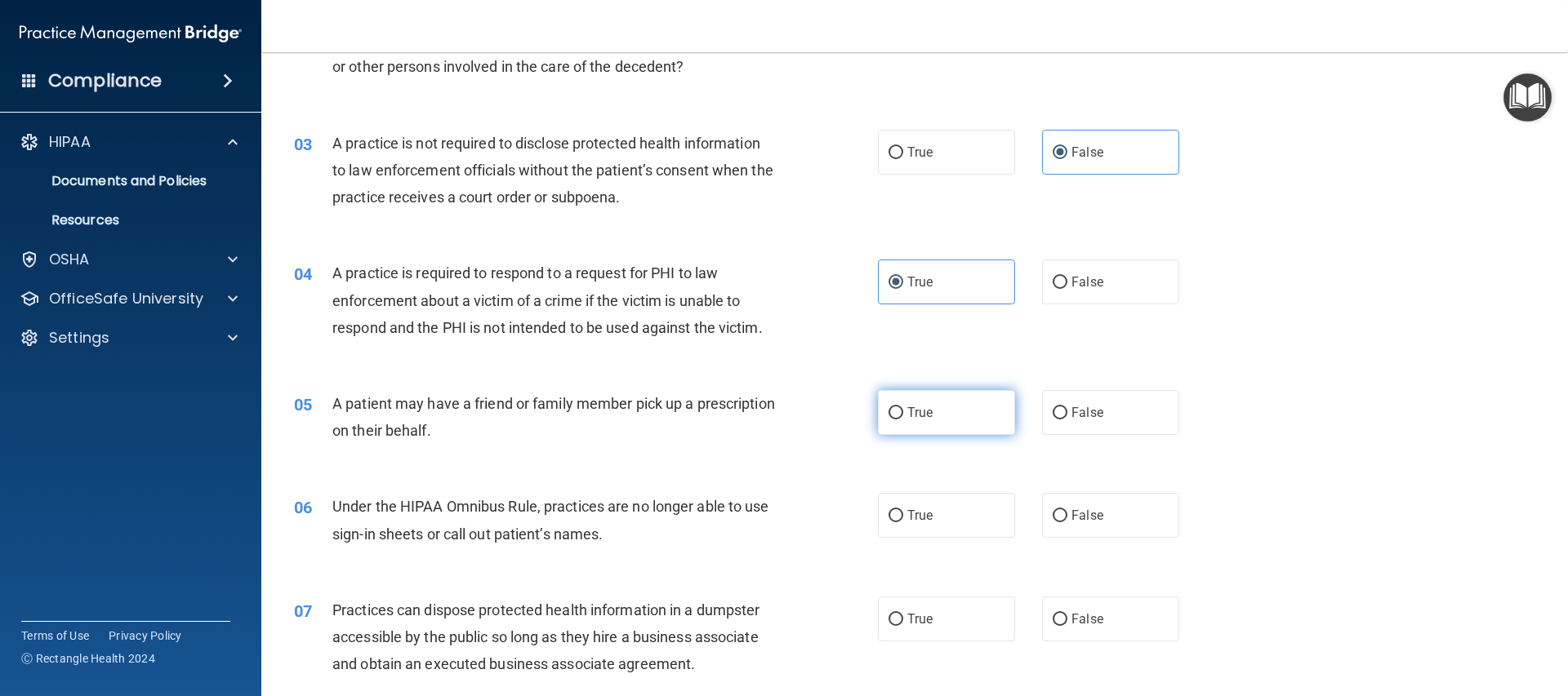
click at [957, 430] on label "True" at bounding box center [946, 413] width 137 height 45
click at [903, 419] on input "True" at bounding box center [896, 413] width 15 height 12
radio input "true"
click at [1119, 525] on label "False" at bounding box center [1110, 515] width 137 height 45
click at [1067, 523] on input "False" at bounding box center [1060, 515] width 15 height 12
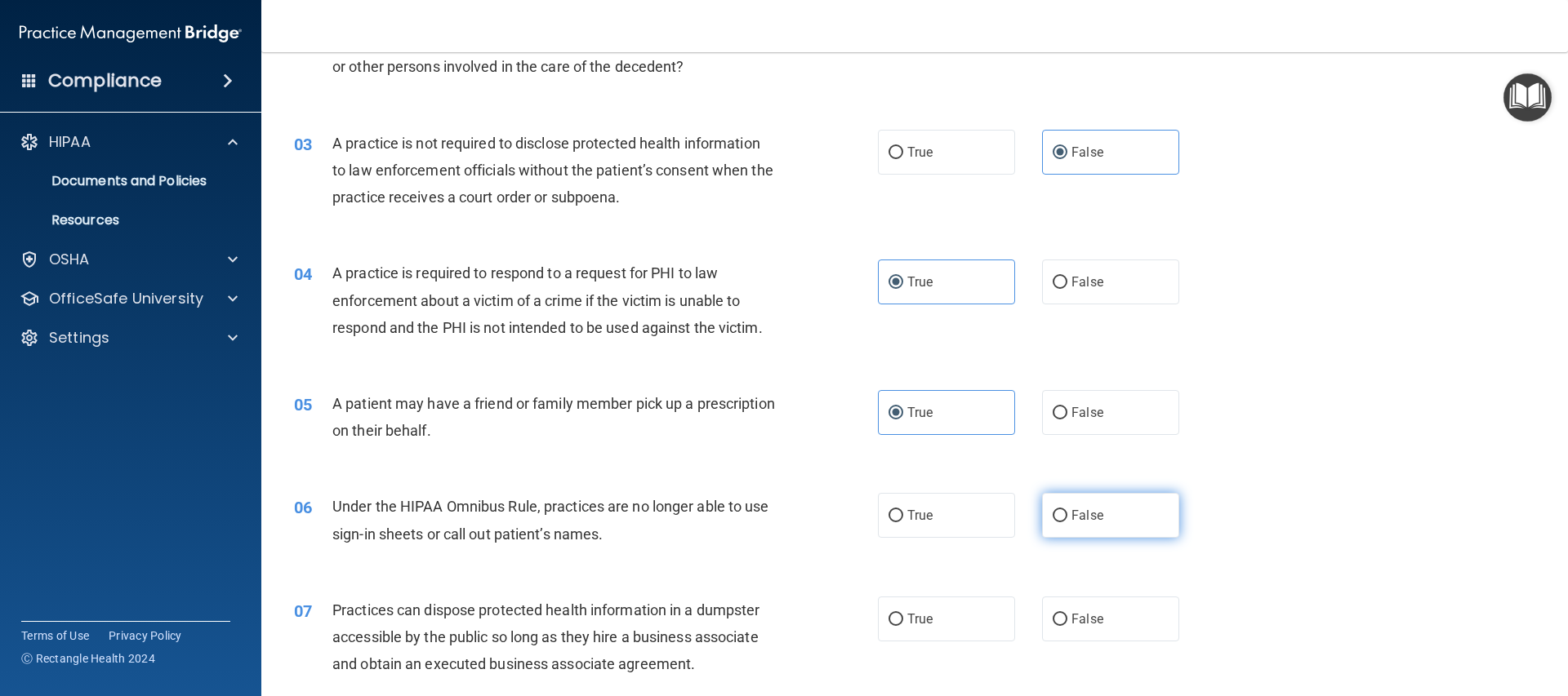
radio input "true"
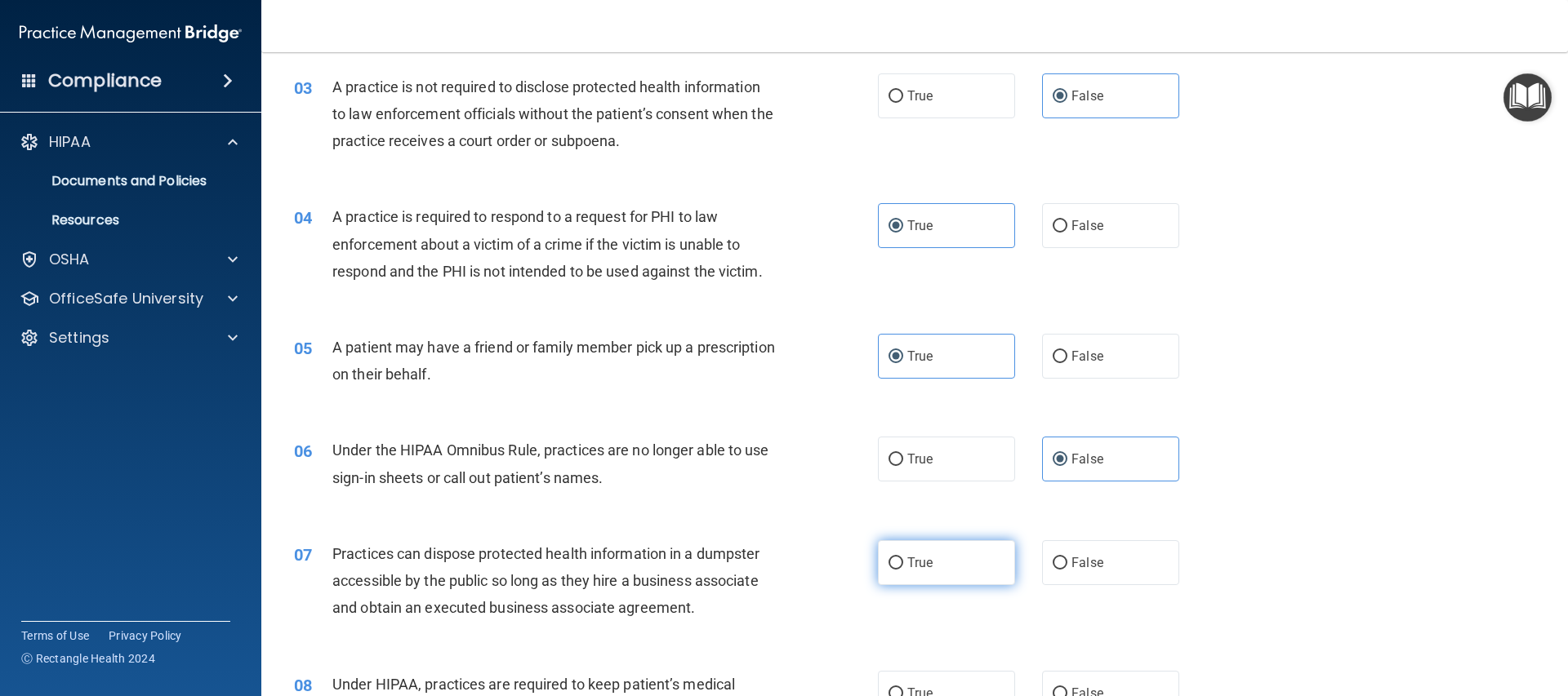
scroll to position [330, 0]
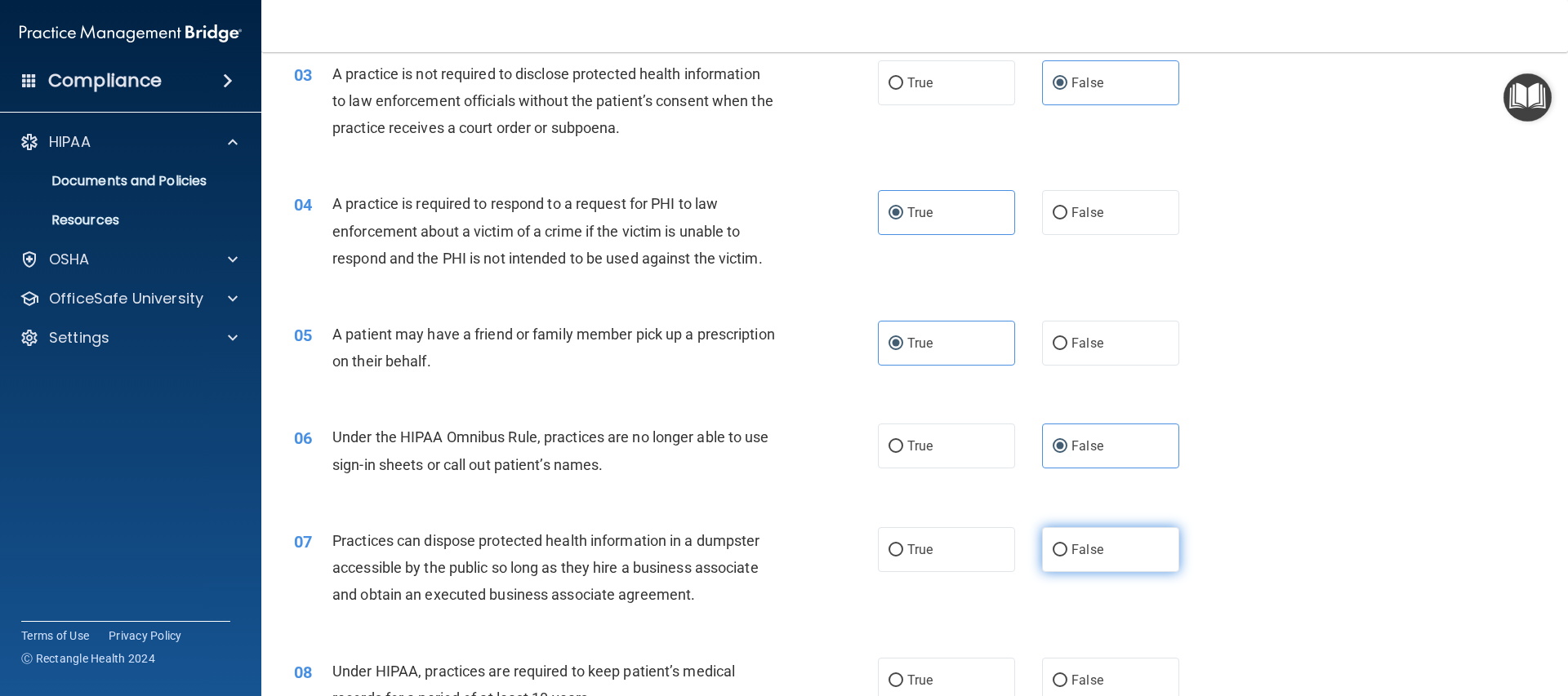
click at [1047, 564] on label "False" at bounding box center [1110, 550] width 137 height 45
click at [1052, 556] on input "False" at bounding box center [1060, 550] width 15 height 12
radio input "true"
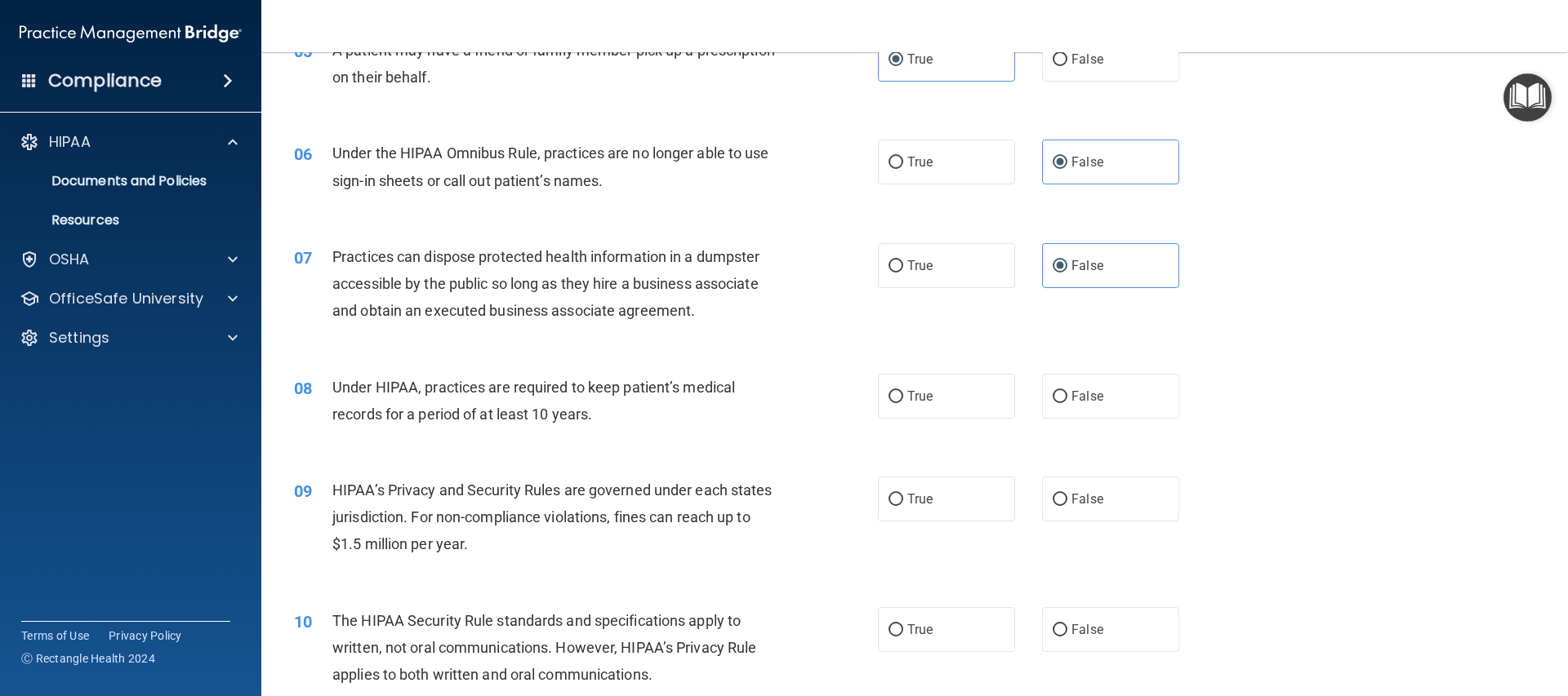
scroll to position [615, 0]
click at [1091, 403] on span "False" at bounding box center [1087, 395] width 32 height 16
click at [1067, 403] on input "False" at bounding box center [1060, 396] width 15 height 12
radio input "true"
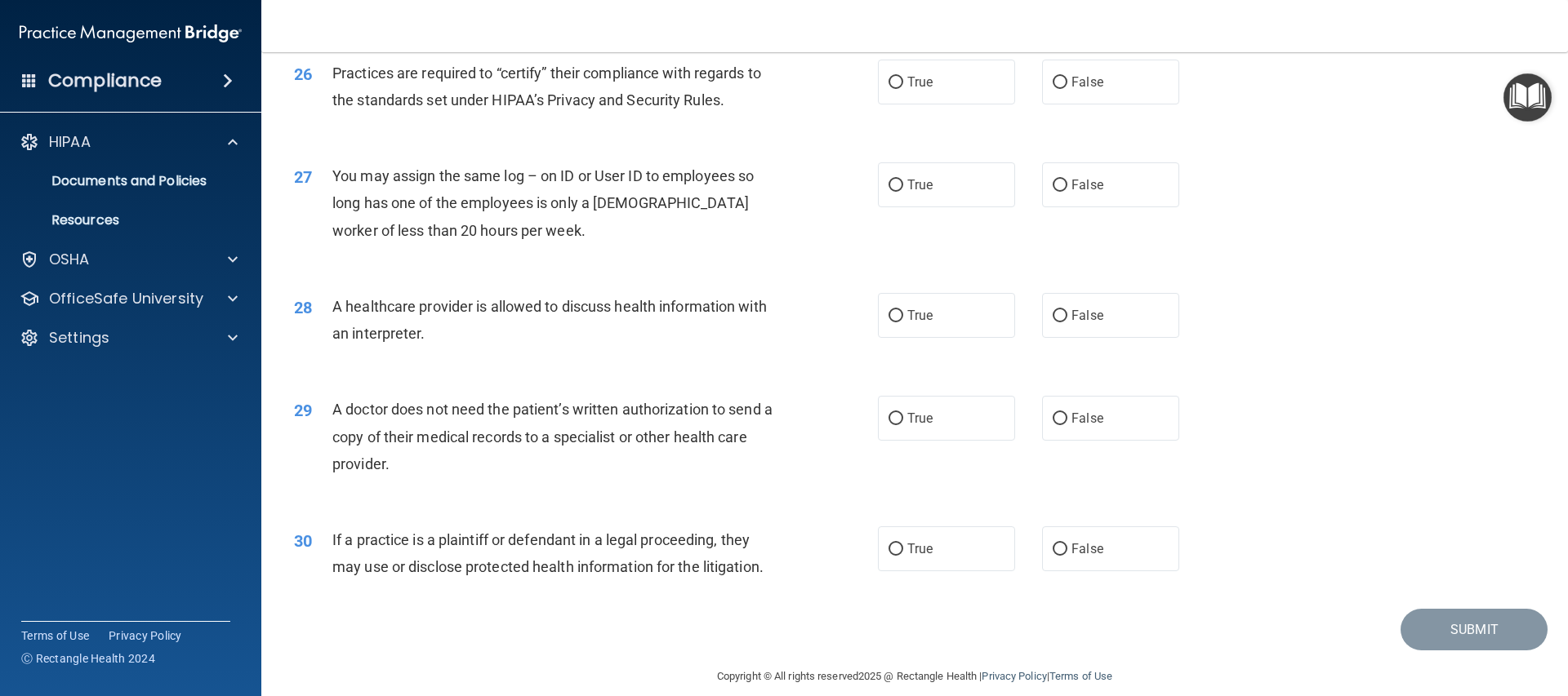
scroll to position [3080, 0]
click at [971, 432] on label "True" at bounding box center [946, 421] width 137 height 45
click at [903, 429] on input "True" at bounding box center [896, 422] width 15 height 12
radio input "true"
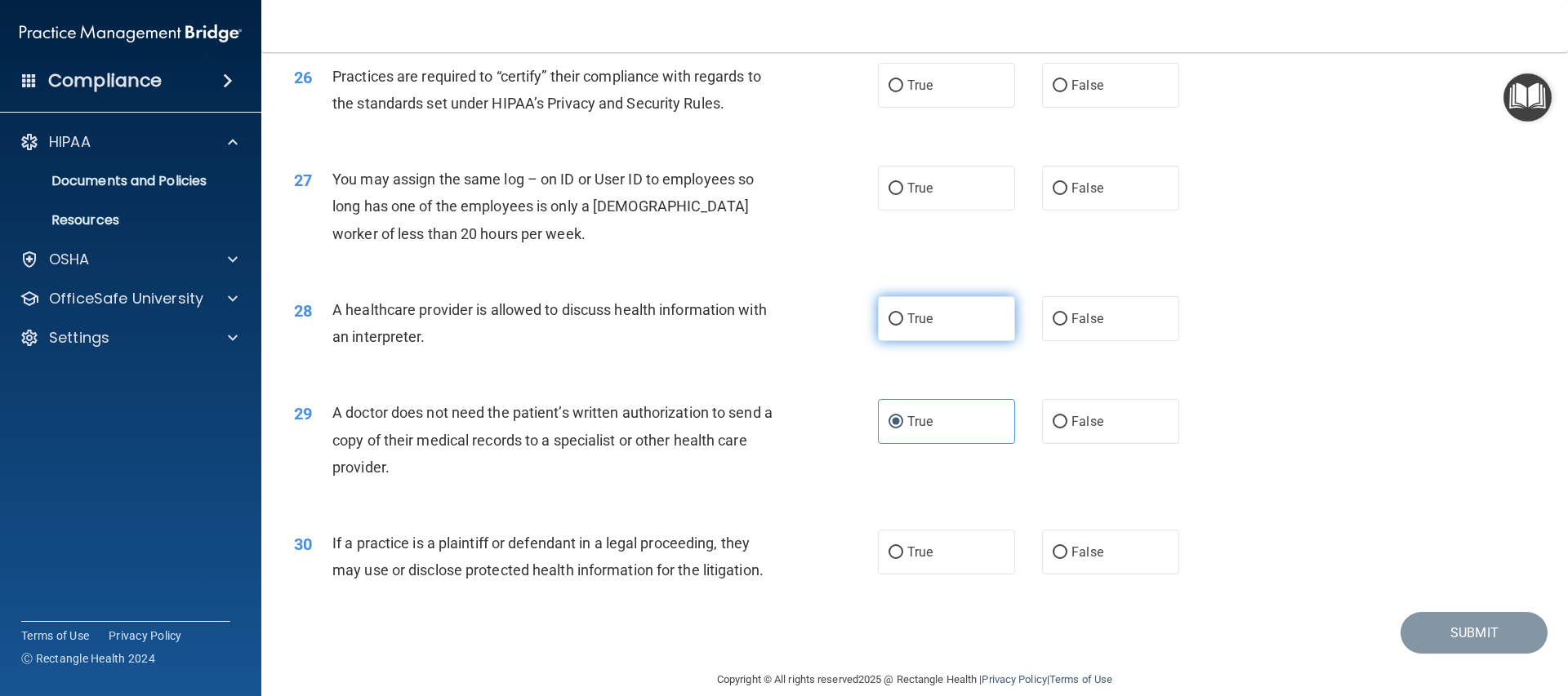
click at [945, 335] on label "True" at bounding box center [946, 319] width 137 height 45
click at [903, 325] on input "True" at bounding box center [896, 319] width 15 height 12
radio input "true"
click at [1084, 183] on span "False" at bounding box center [1087, 188] width 32 height 16
click at [1067, 183] on input "False" at bounding box center [1060, 188] width 15 height 12
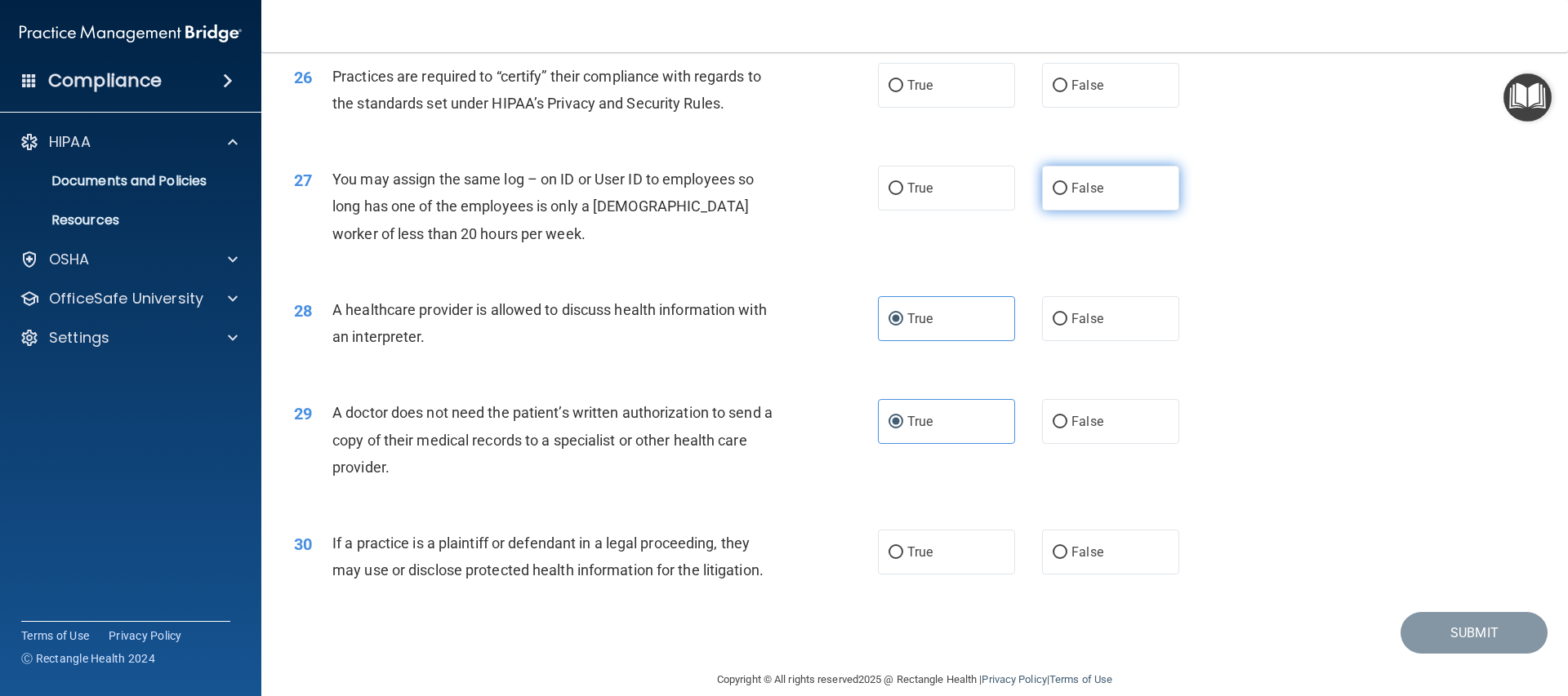
radio input "true"
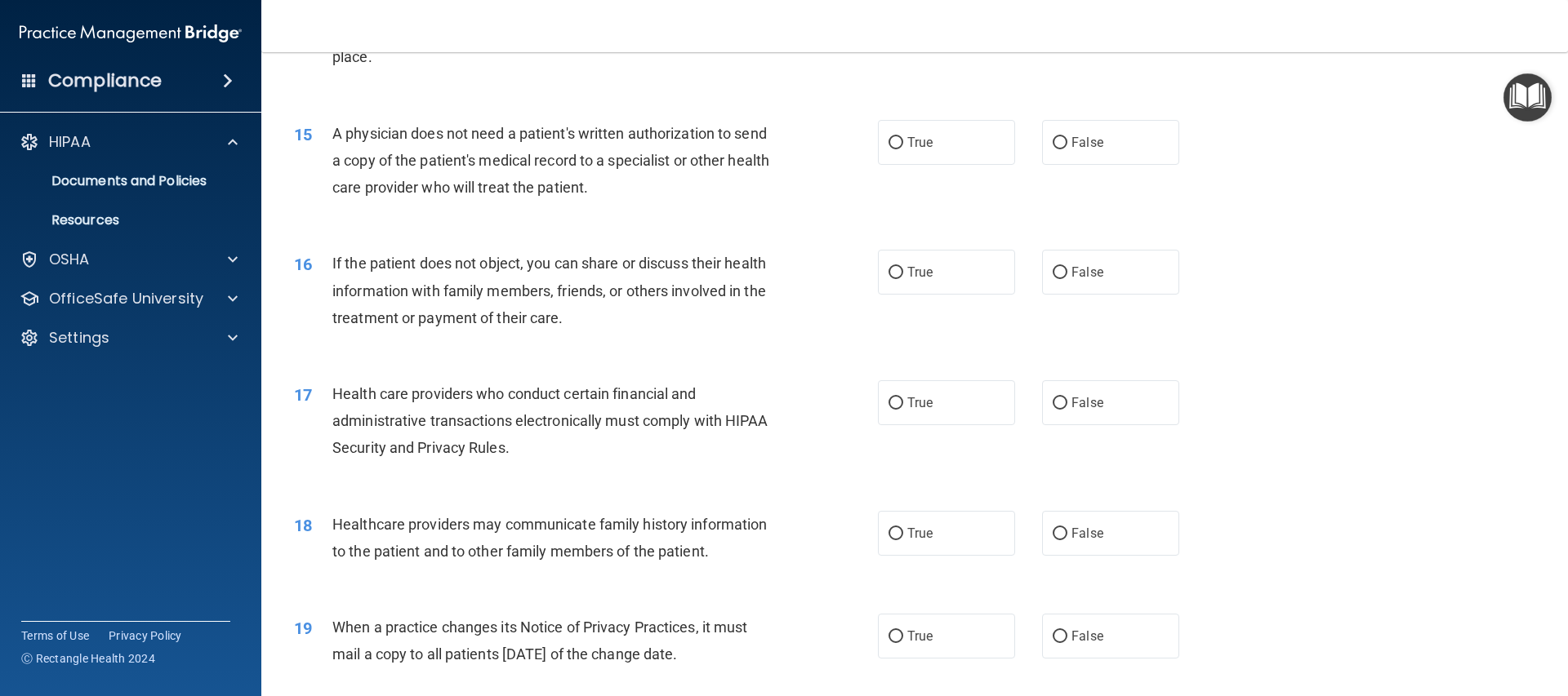
scroll to position [1722, 0]
click at [940, 155] on label "True" at bounding box center [946, 145] width 137 height 45
click at [903, 153] on input "True" at bounding box center [896, 146] width 15 height 12
radio input "true"
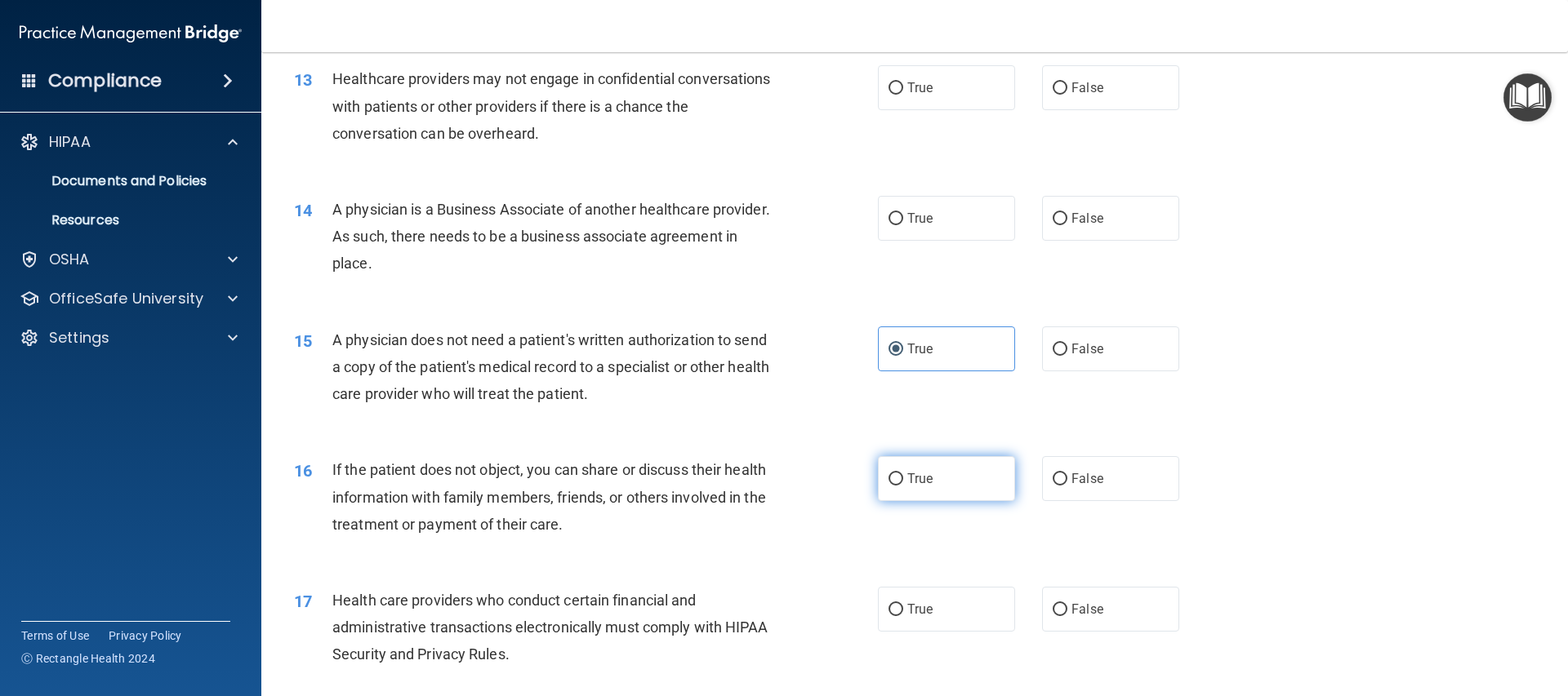
scroll to position [1515, 0]
click at [910, 489] on span "True" at bounding box center [919, 482] width 25 height 16
click at [903, 489] on input "True" at bounding box center [896, 483] width 15 height 12
radio input "true"
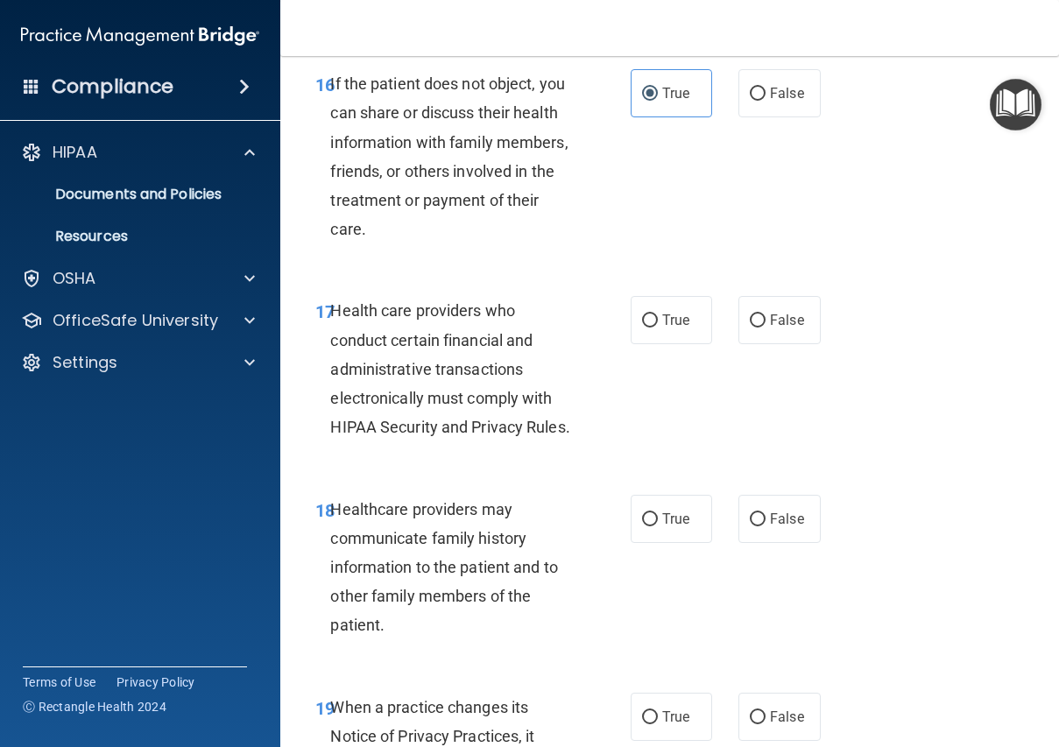
scroll to position [3220, 0]
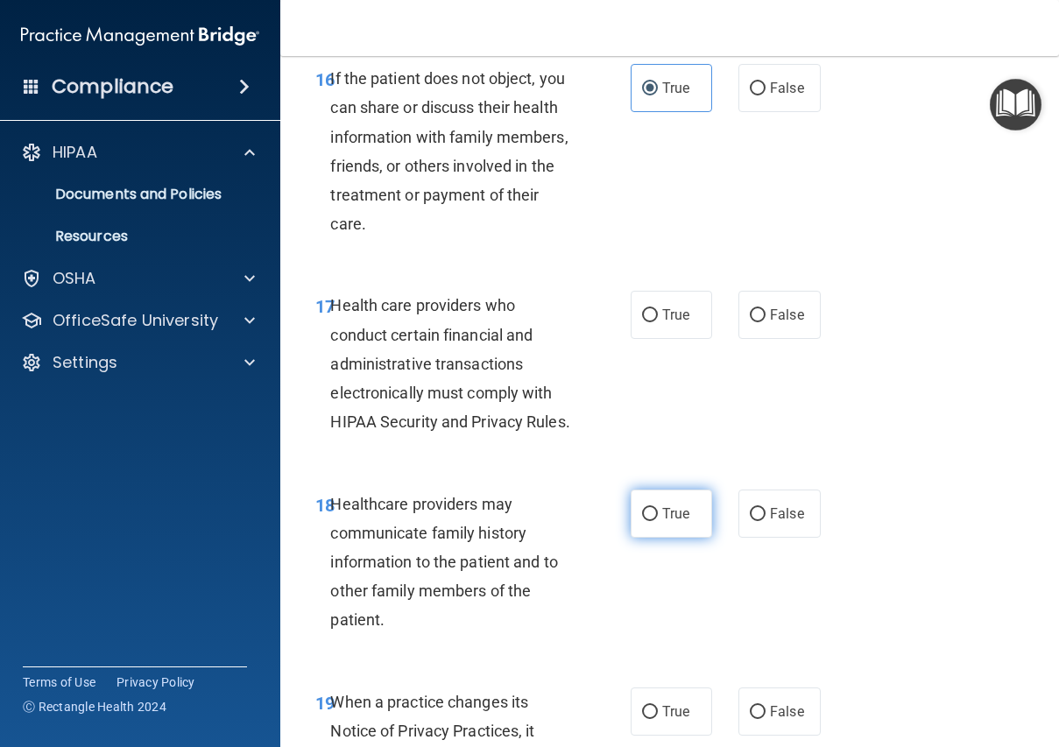
click at [662, 522] on span "True" at bounding box center [675, 513] width 27 height 17
click at [658, 521] on input "True" at bounding box center [650, 514] width 16 height 13
radio input "true"
click at [667, 304] on label "True" at bounding box center [672, 315] width 82 height 48
click at [658, 309] on input "True" at bounding box center [650, 315] width 16 height 13
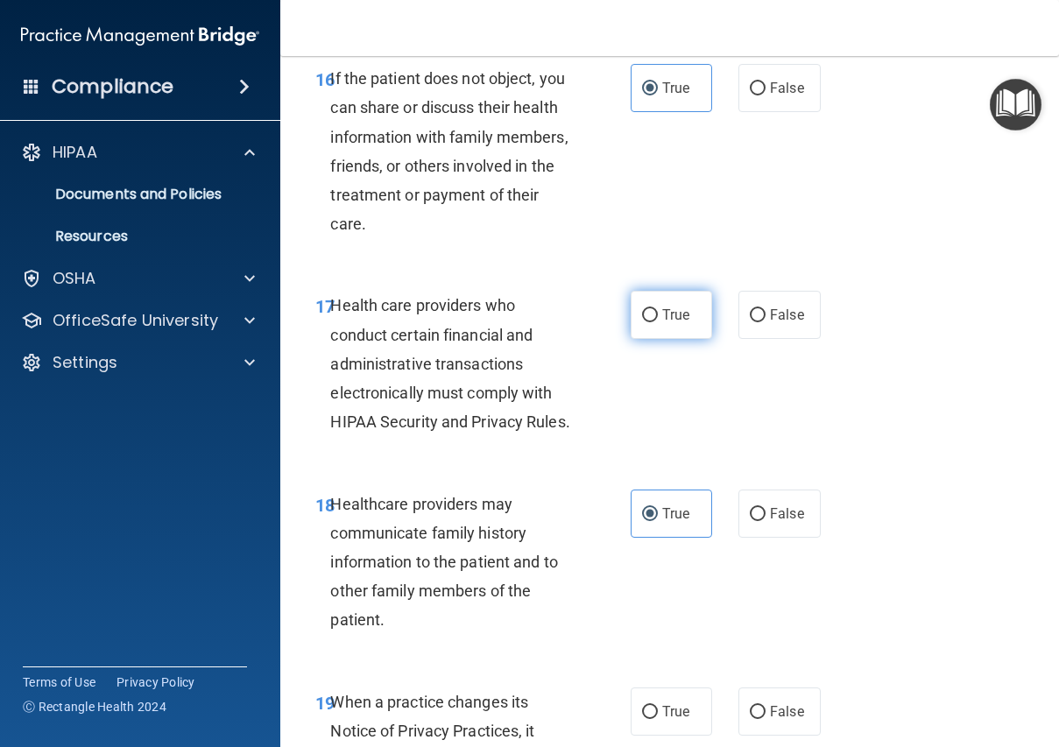
radio input "true"
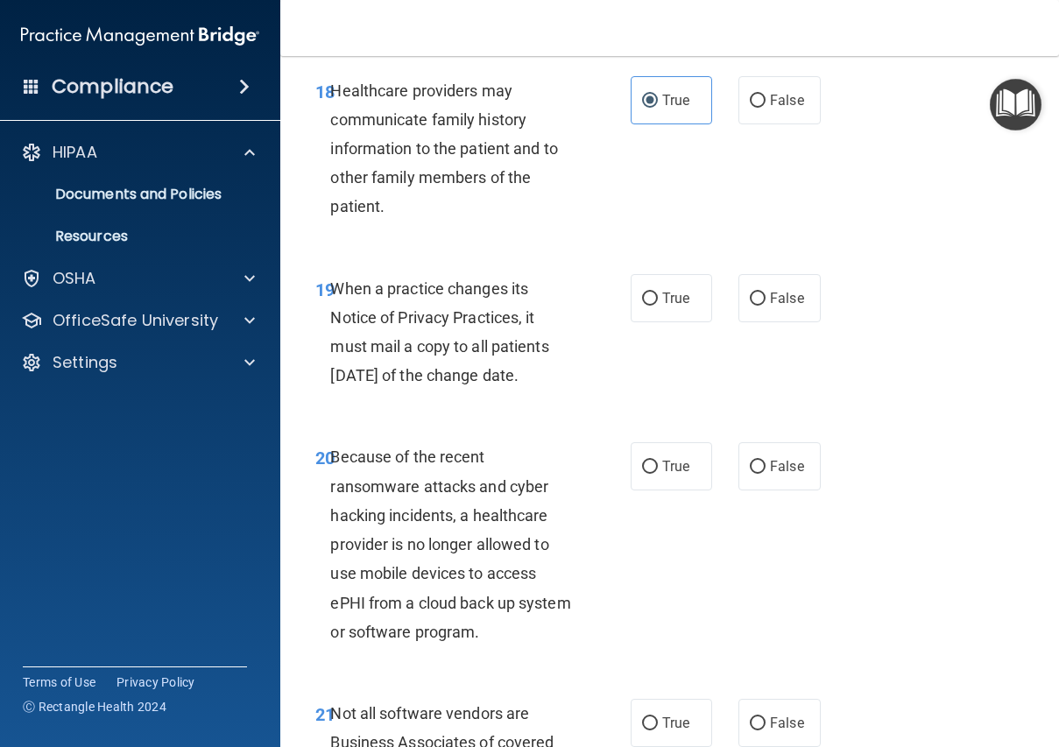
scroll to position [3634, 0]
click at [738, 321] on label "False" at bounding box center [779, 297] width 82 height 48
click at [750, 305] on input "False" at bounding box center [758, 298] width 16 height 13
radio input "true"
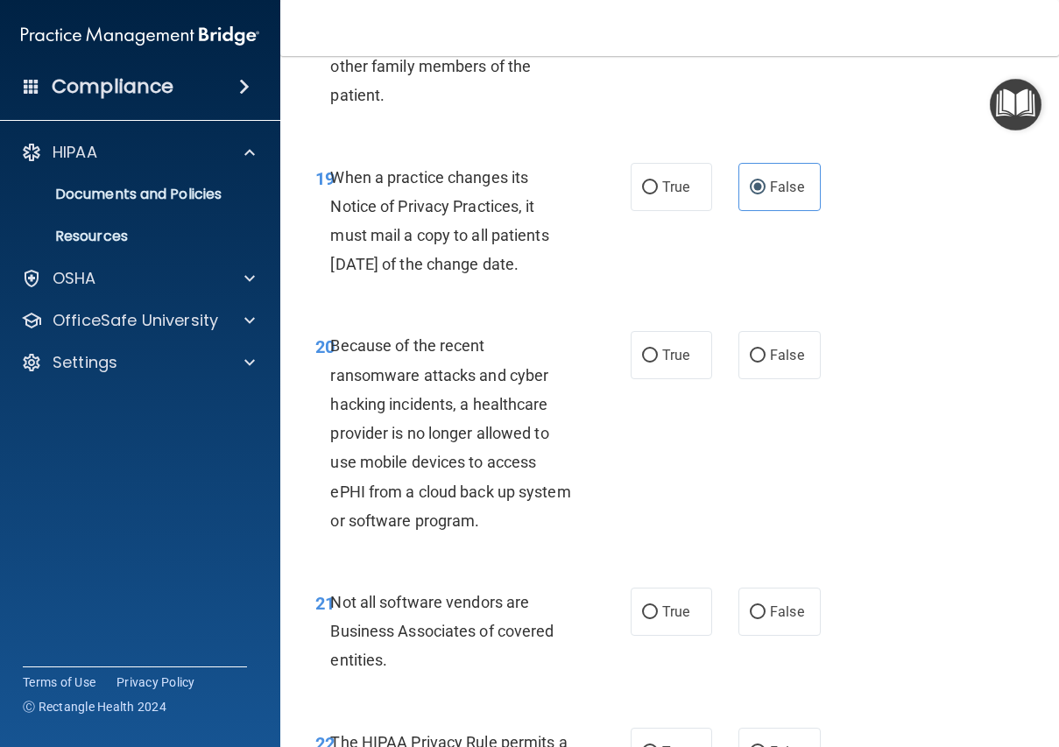
scroll to position [3814, 0]
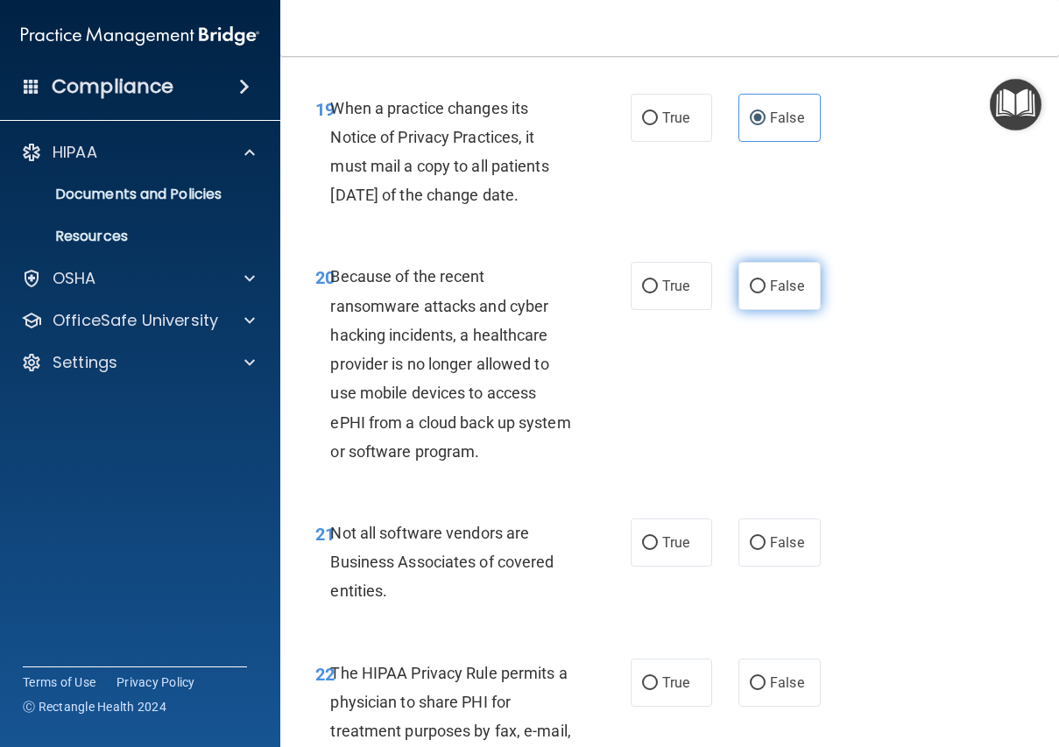
click at [788, 310] on label "False" at bounding box center [779, 286] width 82 height 48
click at [766, 293] on input "False" at bounding box center [758, 286] width 16 height 13
radio input "true"
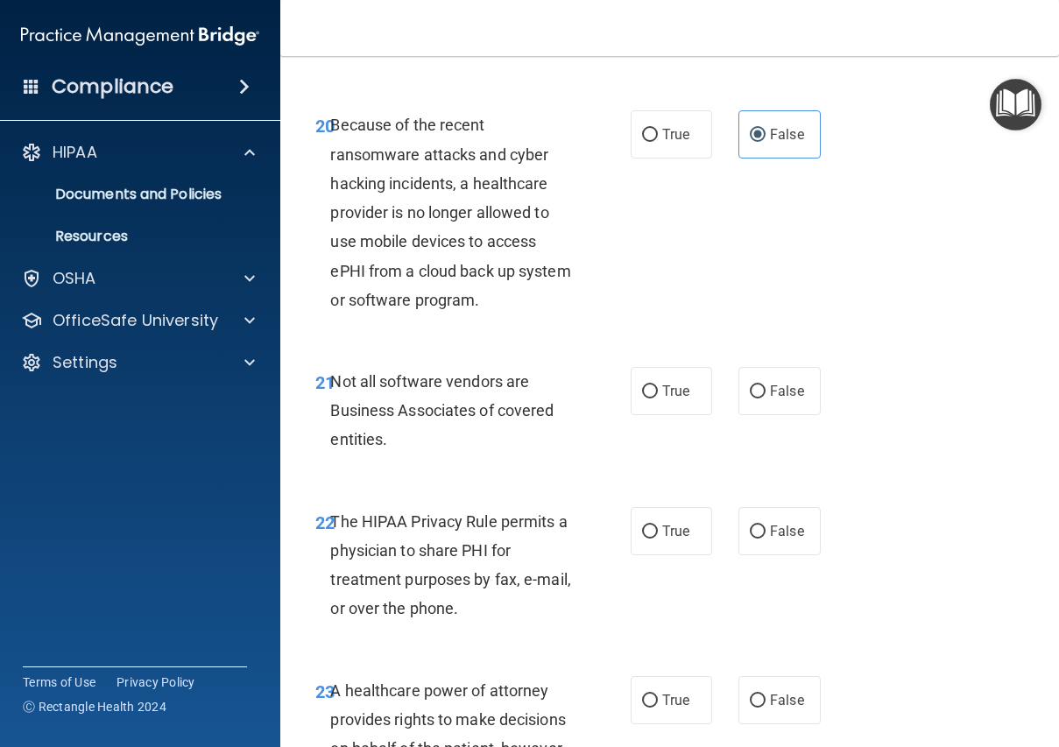
scroll to position [3971, 0]
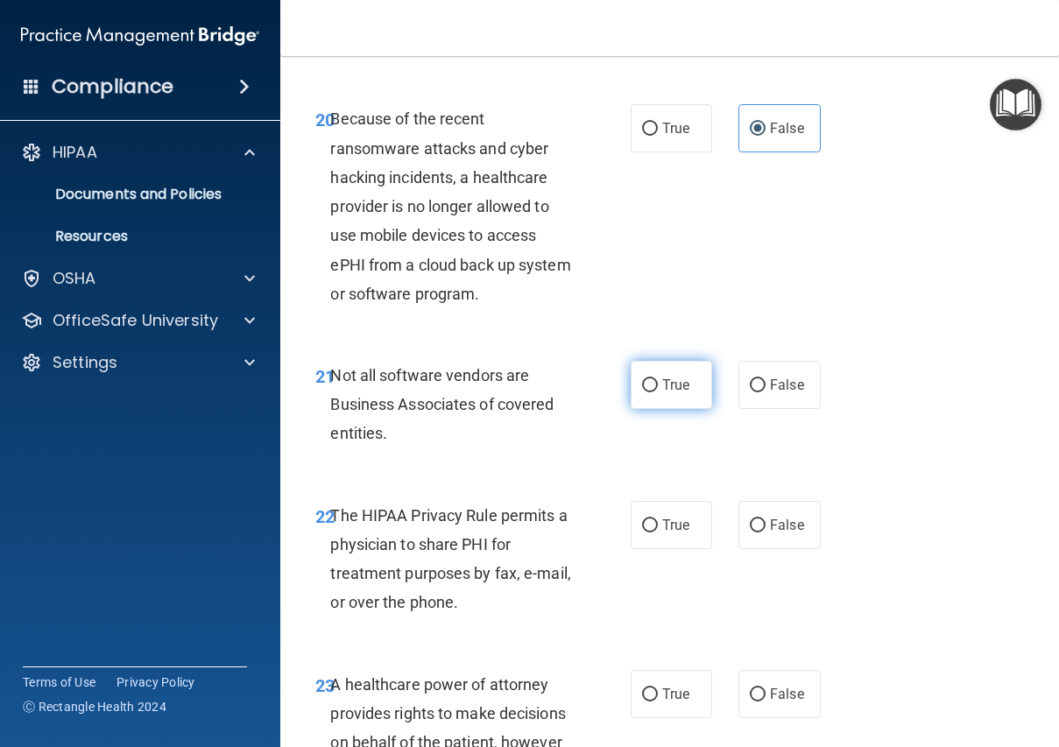
click at [680, 393] on span "True" at bounding box center [675, 385] width 27 height 17
click at [658, 392] on input "True" at bounding box center [650, 385] width 16 height 13
radio input "true"
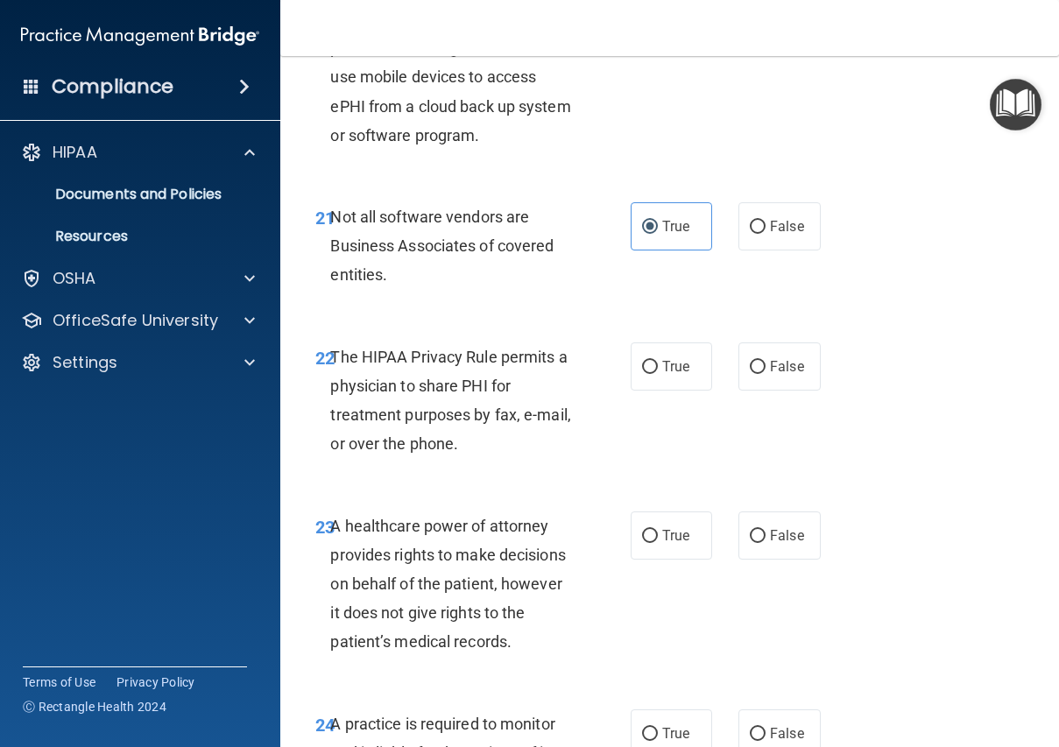
scroll to position [4150, 0]
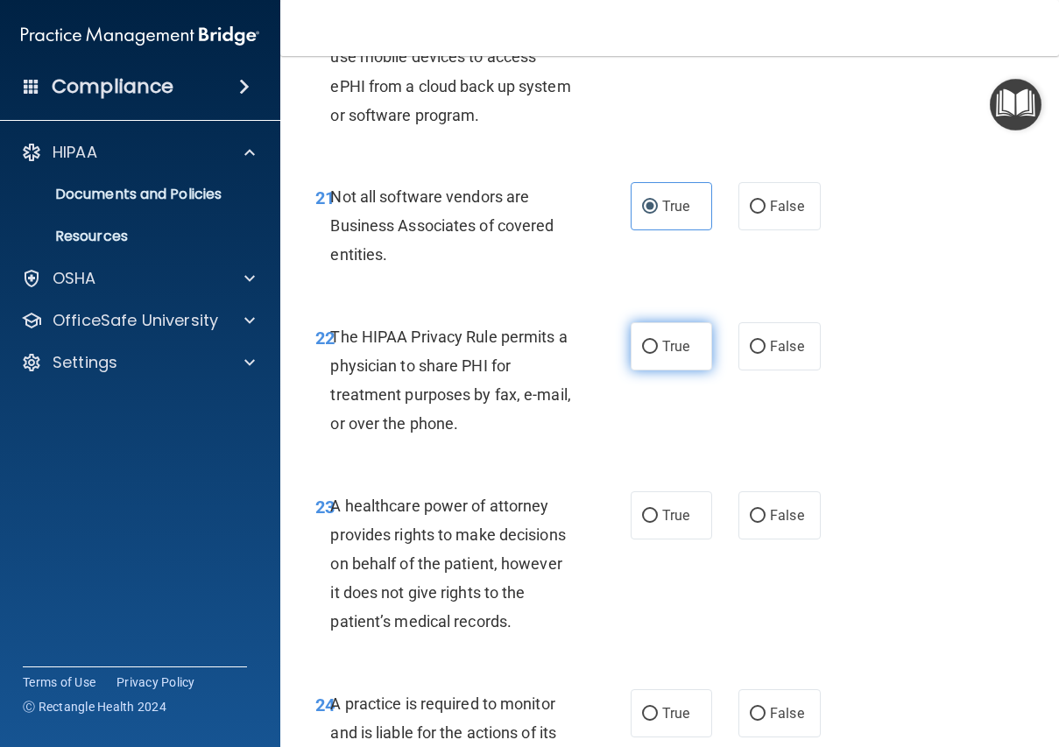
click at [674, 355] on span "True" at bounding box center [675, 346] width 27 height 17
click at [658, 354] on input "True" at bounding box center [650, 347] width 16 height 13
radio input "true"
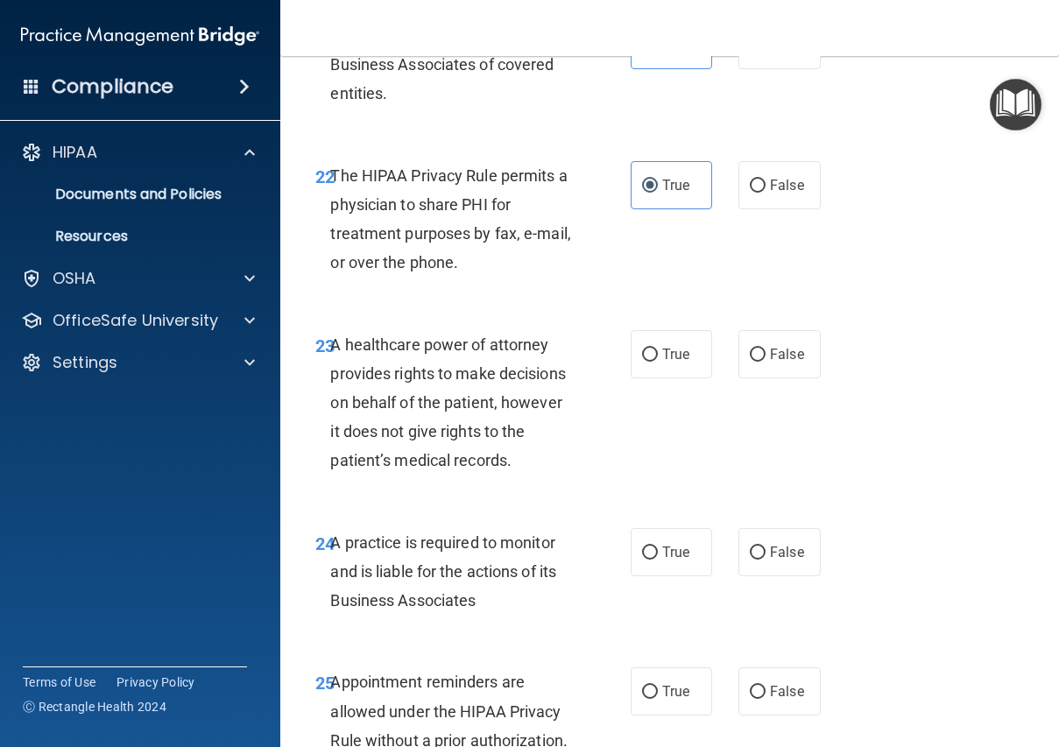
scroll to position [4316, 0]
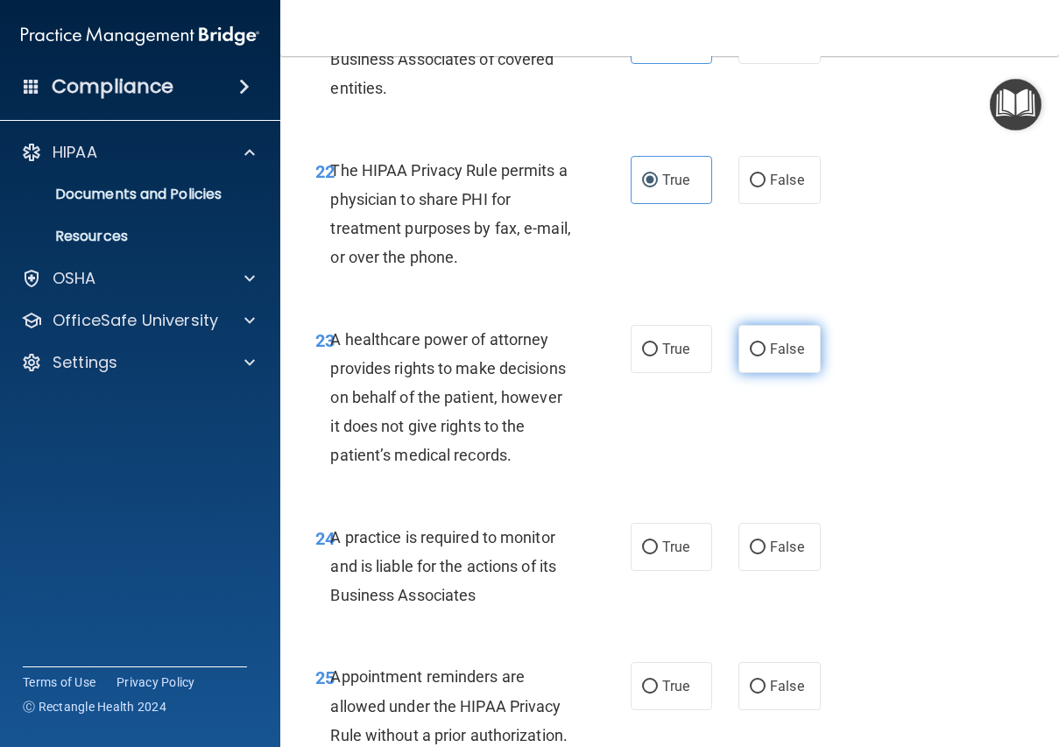
click at [739, 373] on label "False" at bounding box center [779, 349] width 82 height 48
click at [750, 356] on input "False" at bounding box center [758, 349] width 16 height 13
radio input "true"
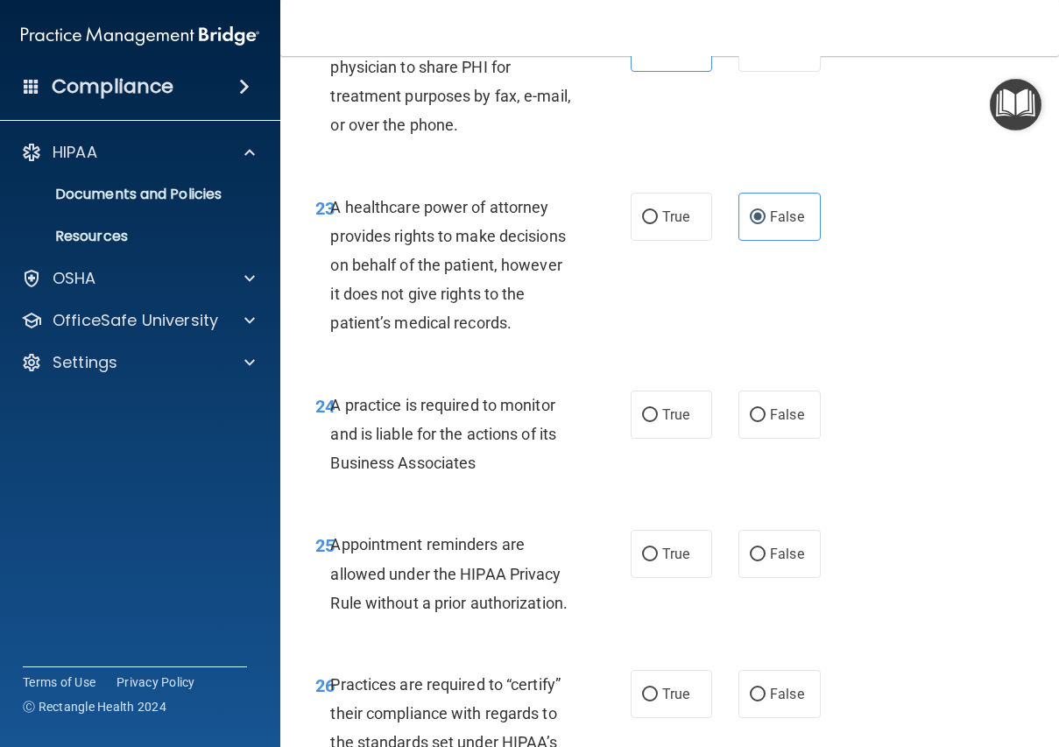
scroll to position [4449, 0]
click at [665, 438] on label "True" at bounding box center [672, 414] width 82 height 48
click at [658, 421] on input "True" at bounding box center [650, 414] width 16 height 13
radio input "true"
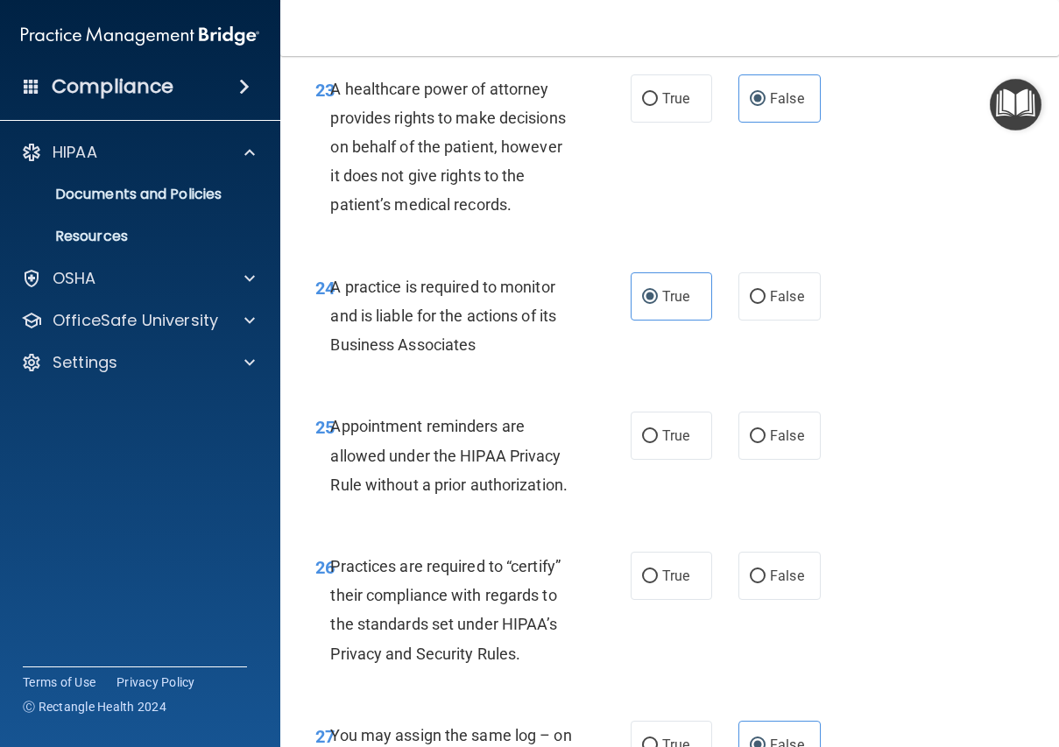
scroll to position [4579, 0]
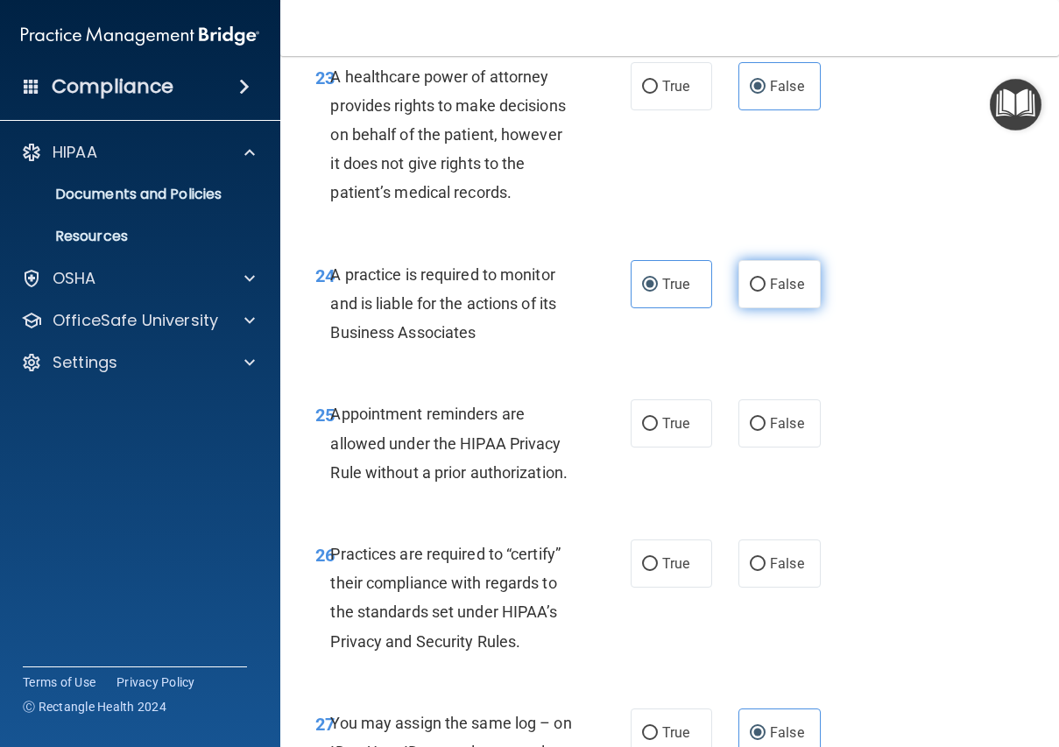
click at [751, 308] on label "False" at bounding box center [779, 284] width 82 height 48
click at [751, 292] on input "False" at bounding box center [758, 285] width 16 height 13
radio input "true"
click at [671, 308] on label "True" at bounding box center [672, 284] width 82 height 48
click at [658, 292] on input "True" at bounding box center [650, 285] width 16 height 13
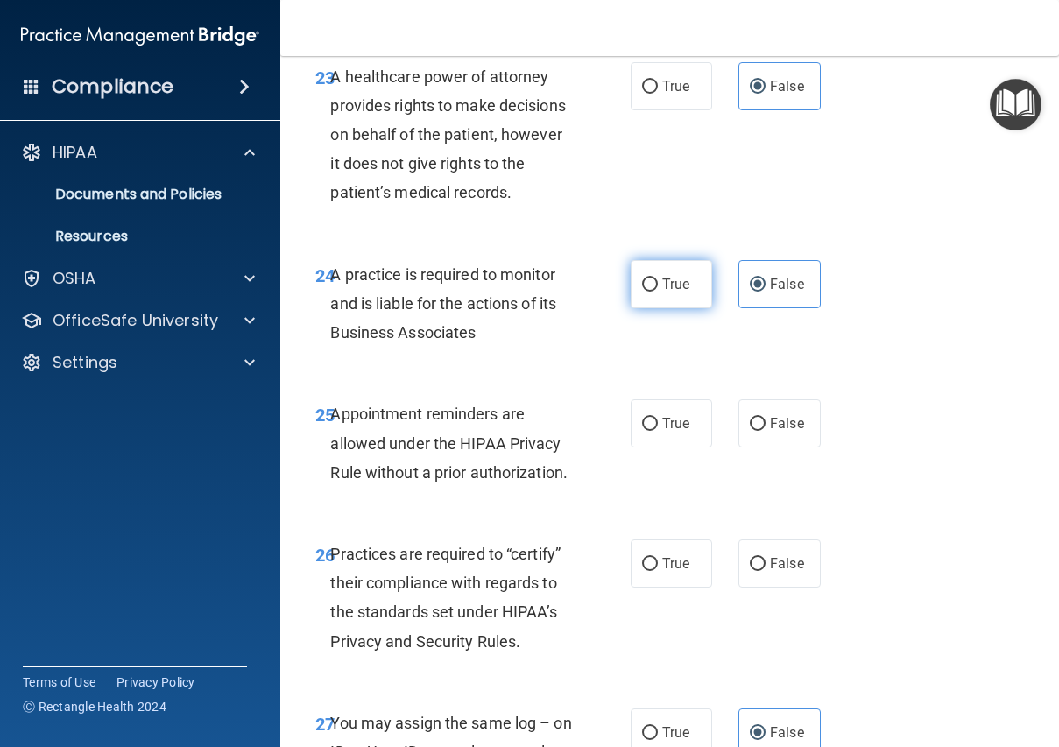
radio input "true"
radio input "false"
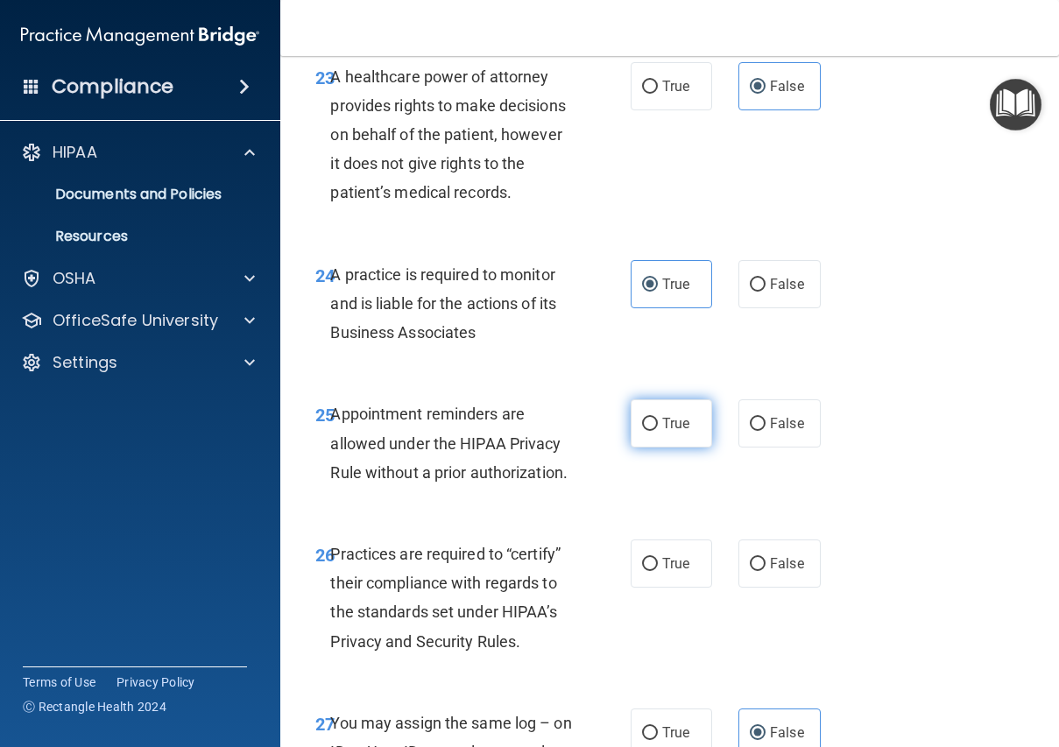
click at [689, 448] on label "True" at bounding box center [672, 423] width 82 height 48
click at [658, 431] on input "True" at bounding box center [650, 424] width 16 height 13
radio input "true"
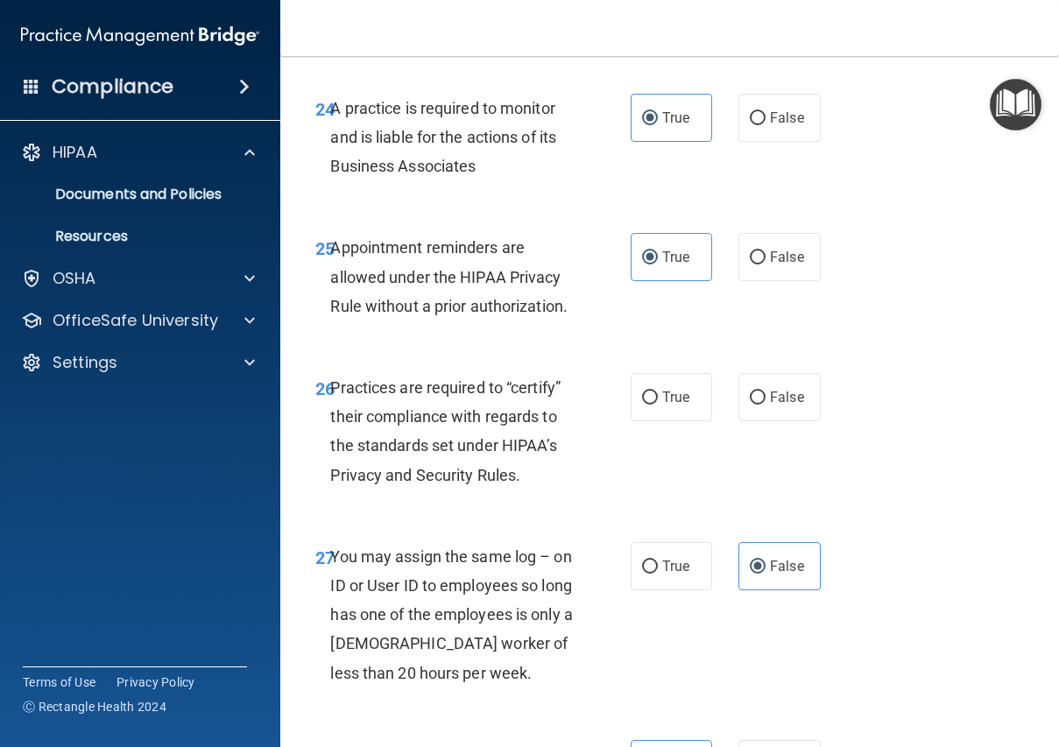
scroll to position [4850, 0]
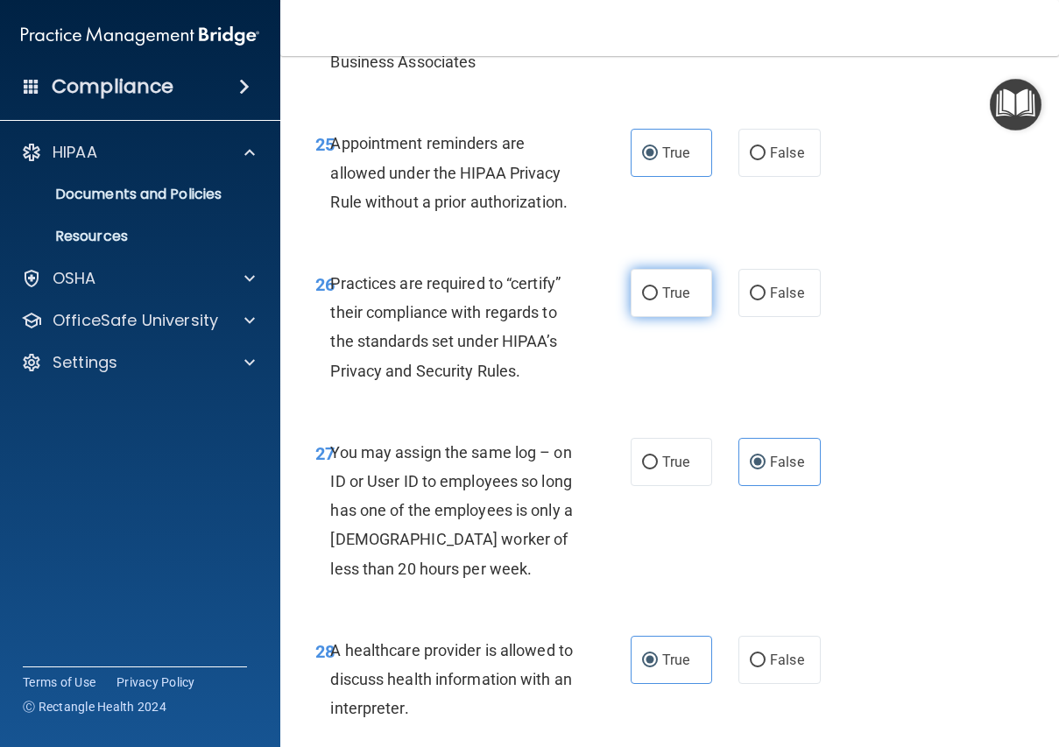
click at [683, 317] on label "True" at bounding box center [672, 293] width 82 height 48
click at [658, 300] on input "True" at bounding box center [650, 293] width 16 height 13
radio input "true"
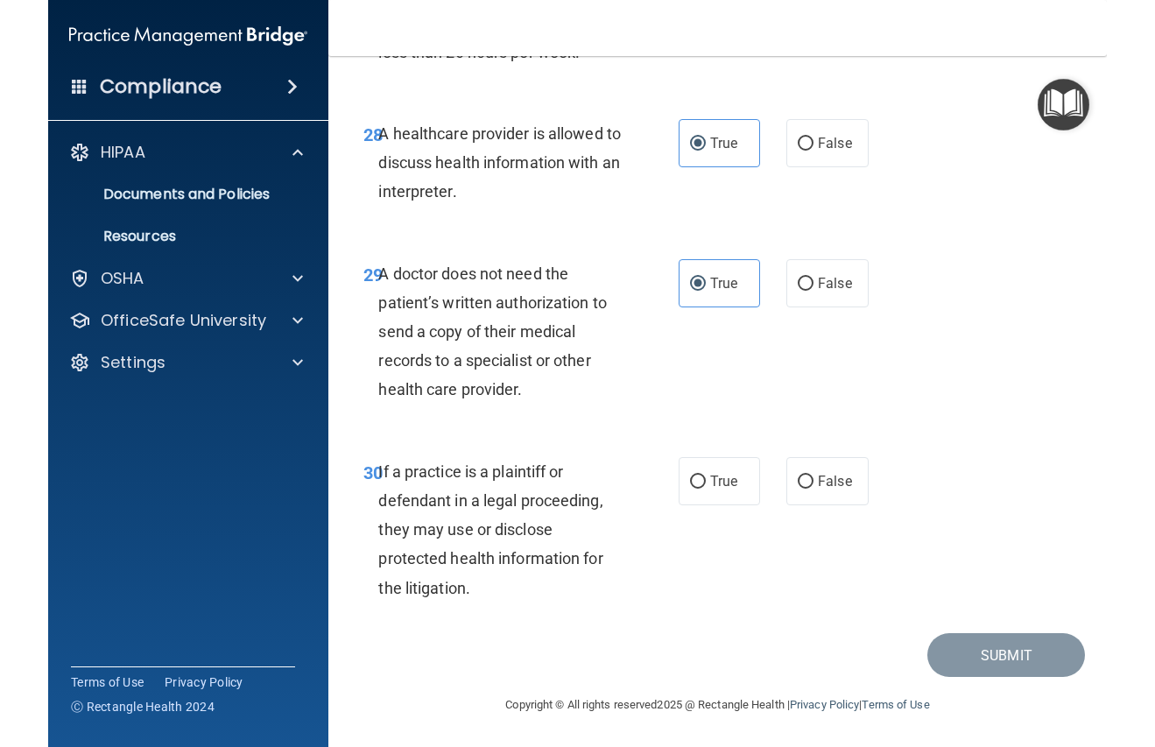
scroll to position [5483, 0]
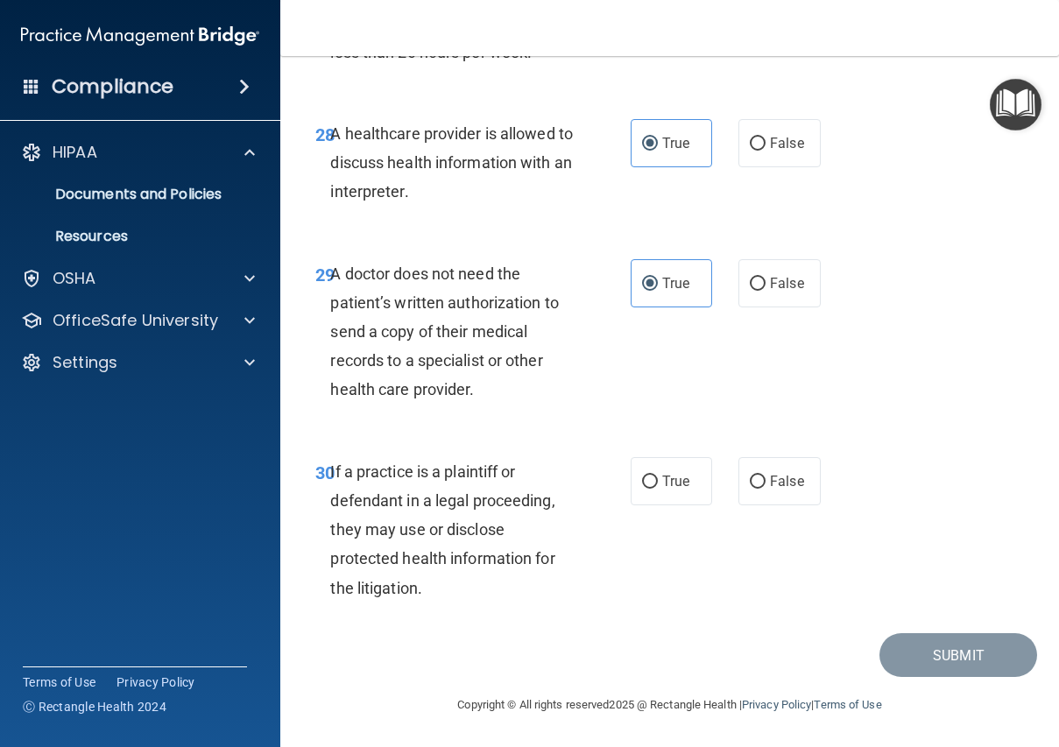
drag, startPoint x: 674, startPoint y: 486, endPoint x: 900, endPoint y: 567, distance: 239.9
click at [678, 489] on span "True" at bounding box center [675, 481] width 27 height 17
click at [658, 489] on input "True" at bounding box center [650, 482] width 16 height 13
radio input "true"
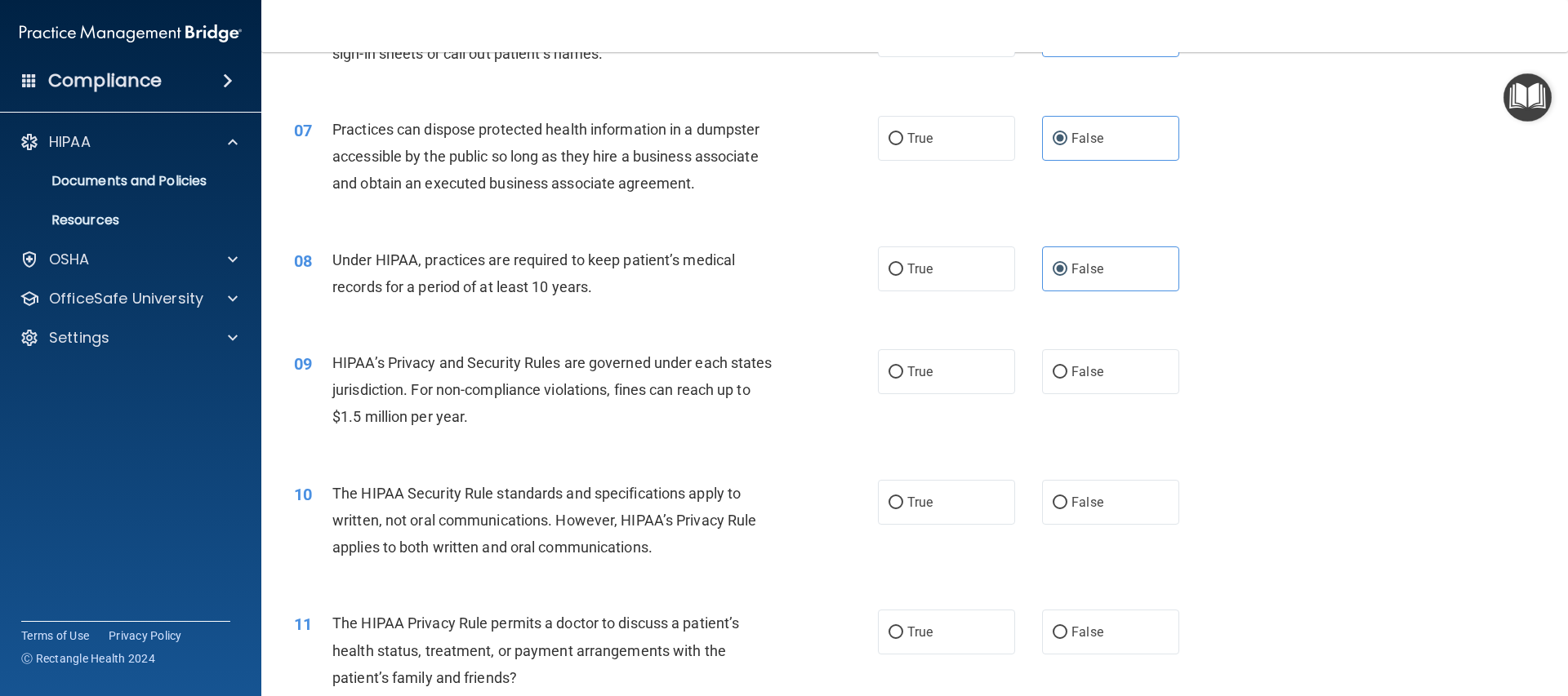
scroll to position [738, 0]
click at [897, 373] on label "True" at bounding box center [946, 375] width 137 height 45
click at [897, 373] on input "True" at bounding box center [896, 375] width 15 height 12
radio input "true"
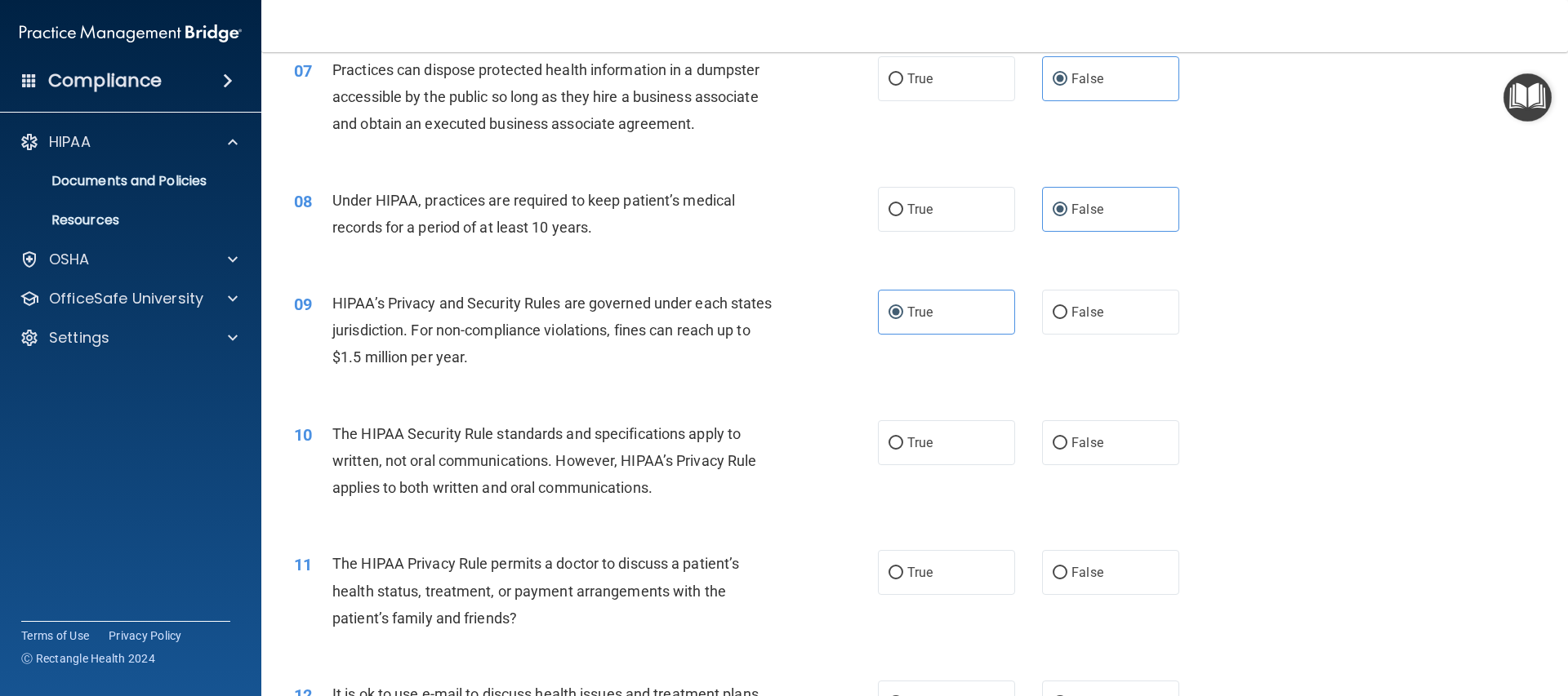
scroll to position [799, 0]
click at [973, 430] on label "True" at bounding box center [946, 444] width 137 height 45
click at [903, 438] on input "True" at bounding box center [896, 444] width 15 height 12
radio input "true"
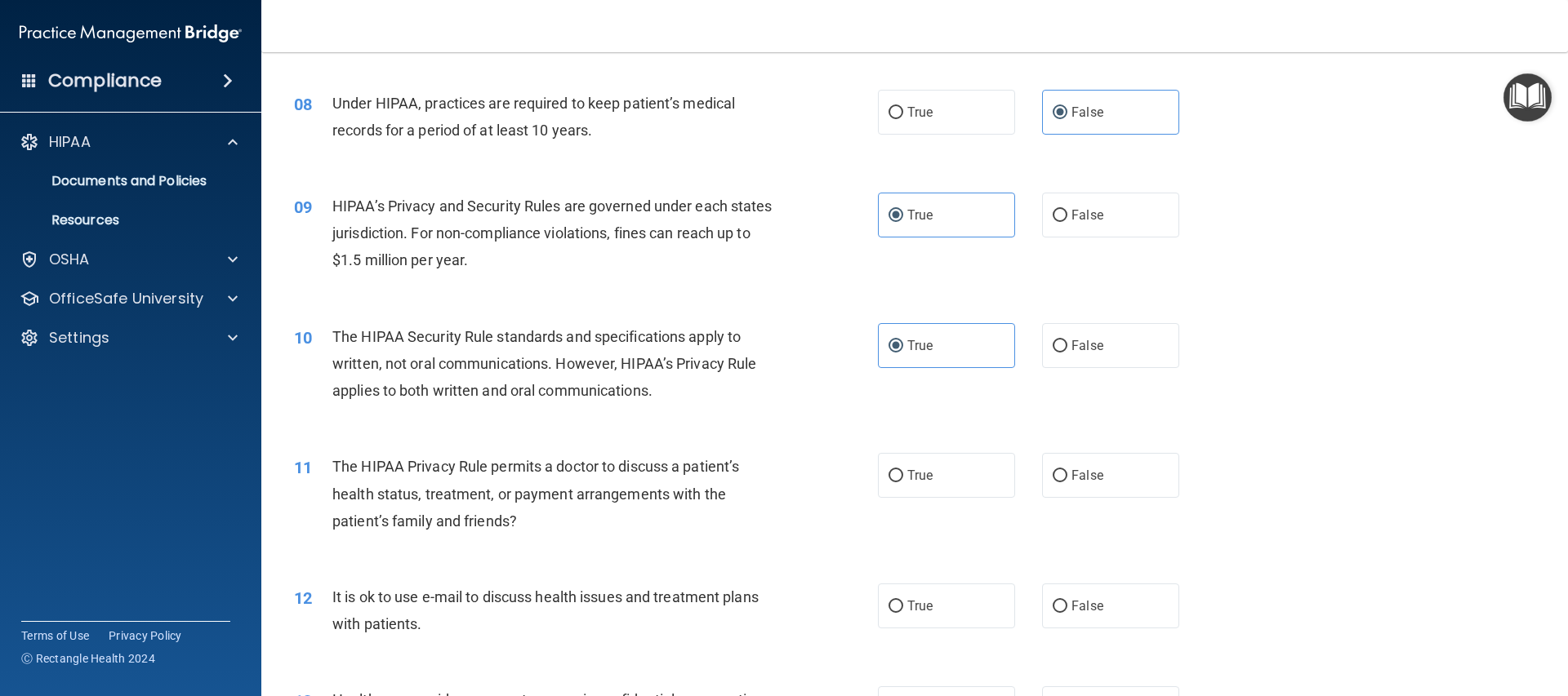
scroll to position [946, 0]
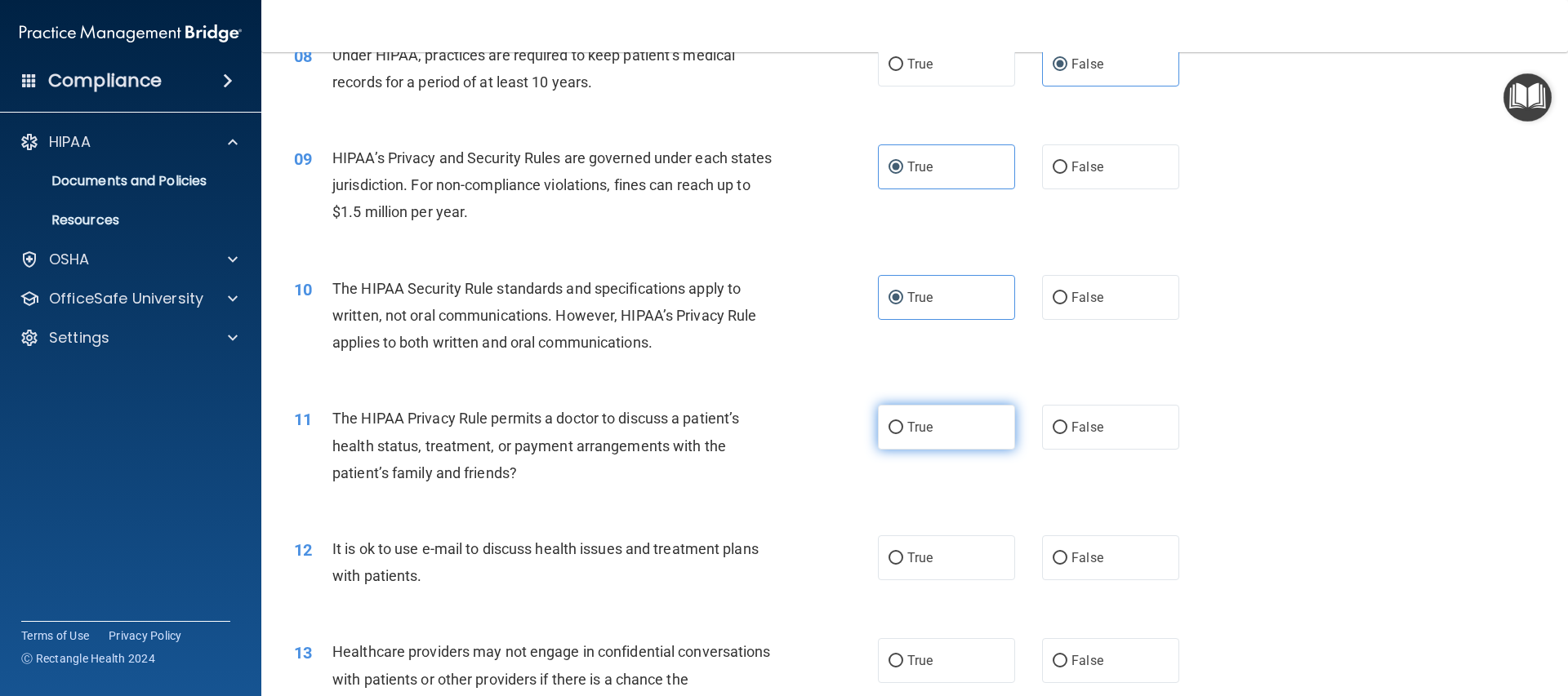
click at [927, 436] on label "True" at bounding box center [946, 427] width 137 height 45
click at [903, 434] on input "True" at bounding box center [896, 428] width 15 height 12
radio input "true"
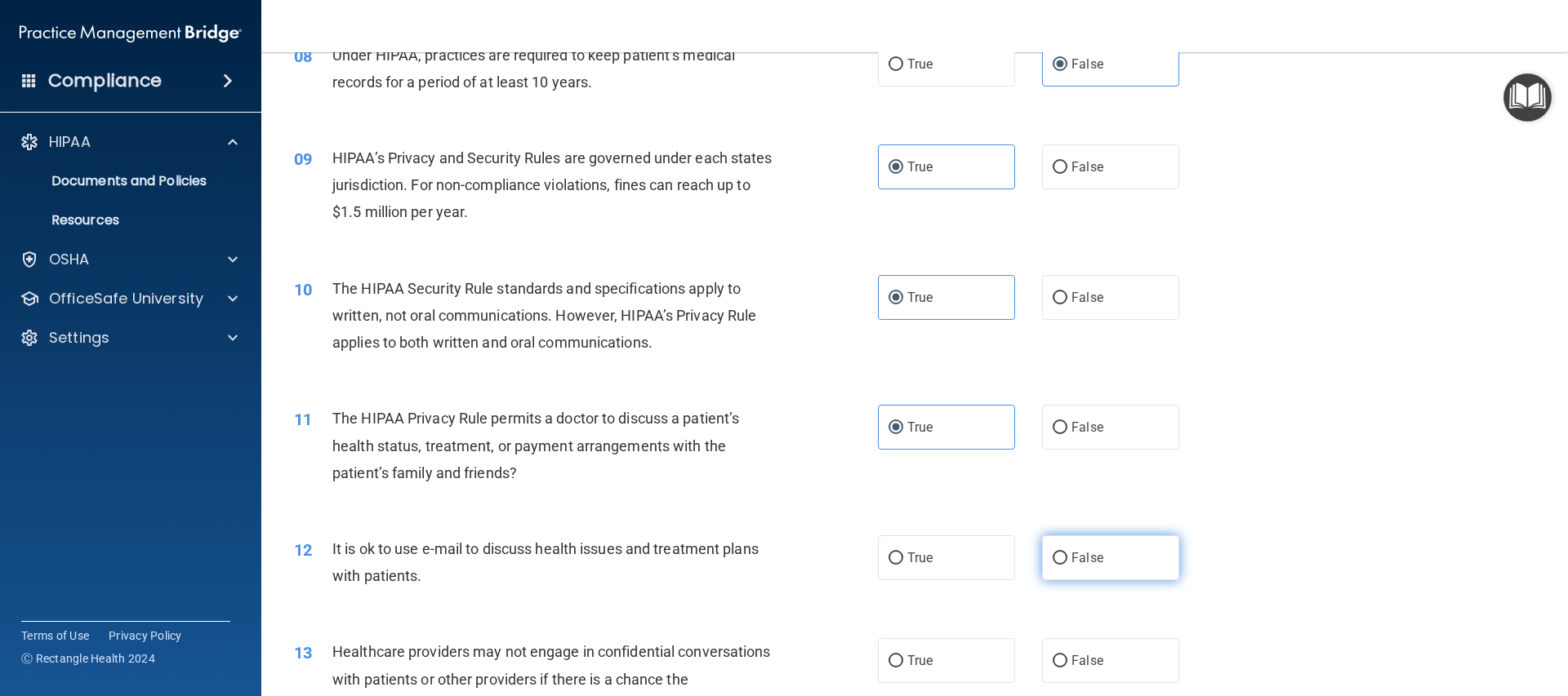
click at [1162, 554] on label "False" at bounding box center [1110, 558] width 137 height 45
click at [1067, 554] on input "False" at bounding box center [1060, 558] width 15 height 12
radio input "true"
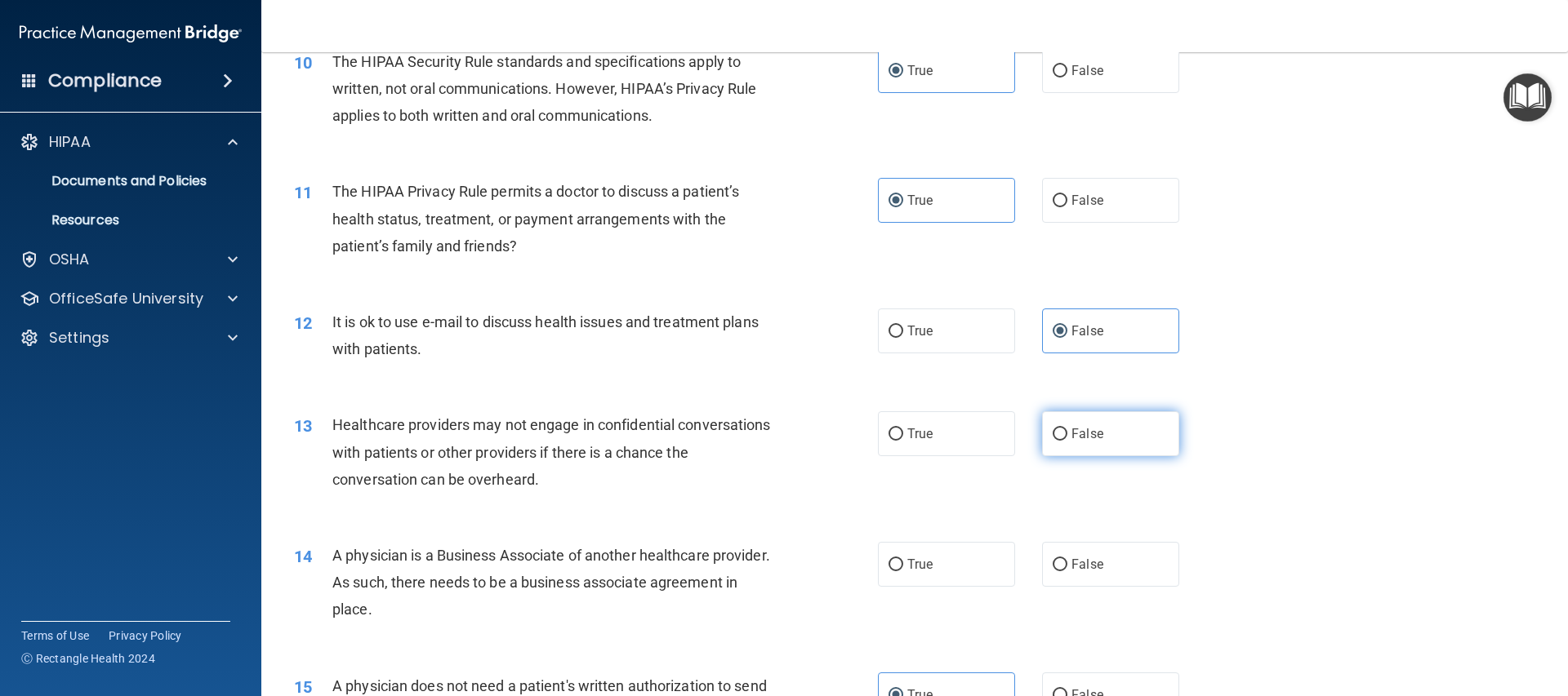
scroll to position [1257, 0]
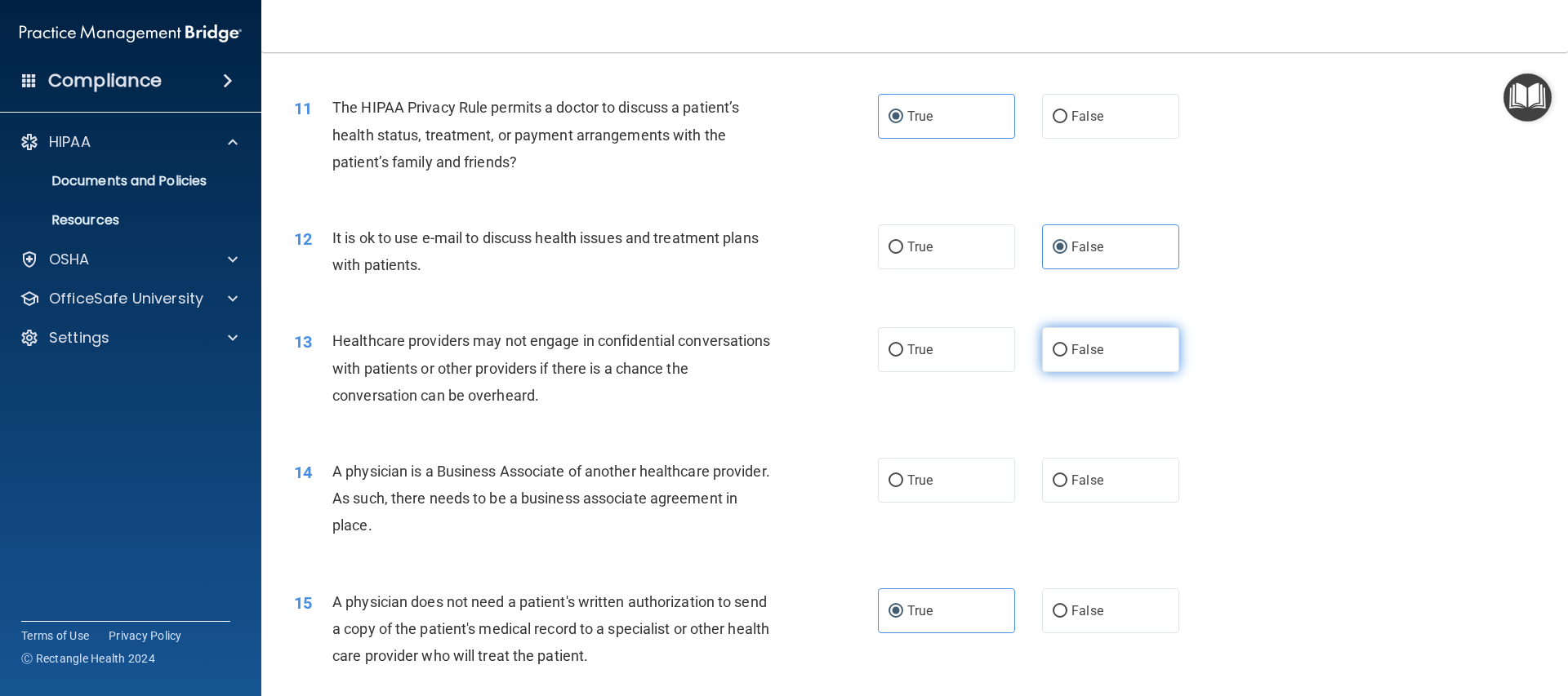
click at [1076, 360] on label "False" at bounding box center [1110, 349] width 137 height 45
click at [1067, 357] on input "False" at bounding box center [1060, 350] width 15 height 12
radio input "true"
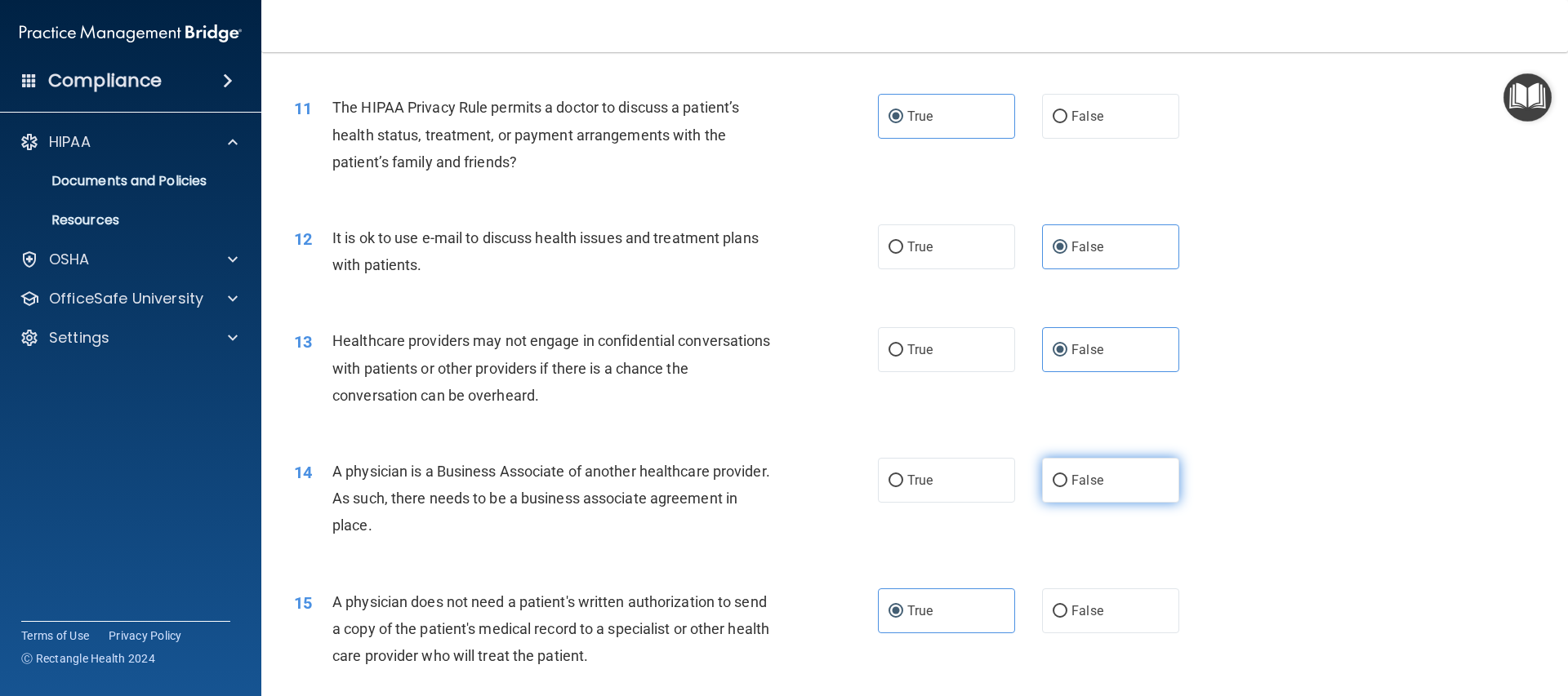
click at [1108, 483] on label "False" at bounding box center [1110, 480] width 137 height 45
click at [1067, 483] on input "False" at bounding box center [1060, 481] width 15 height 12
radio input "true"
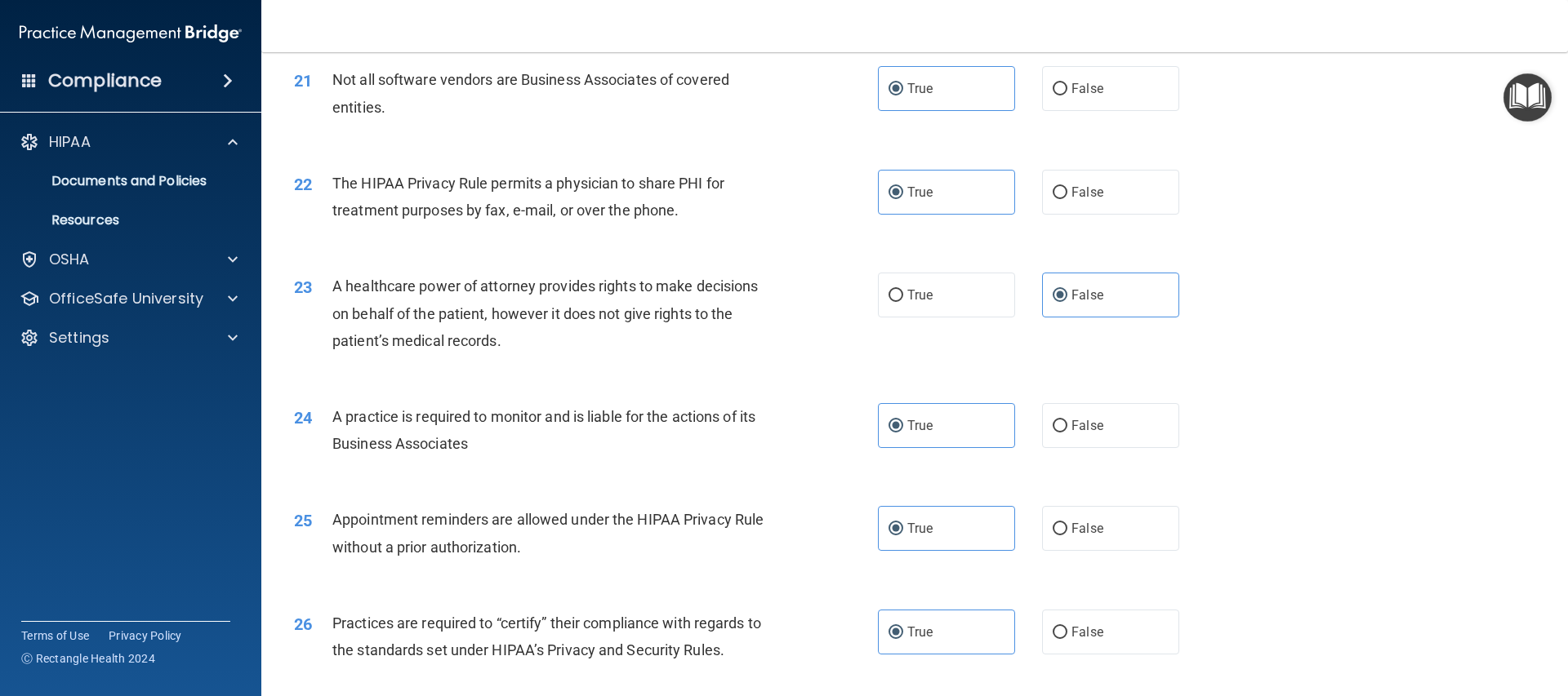
scroll to position [3103, 0]
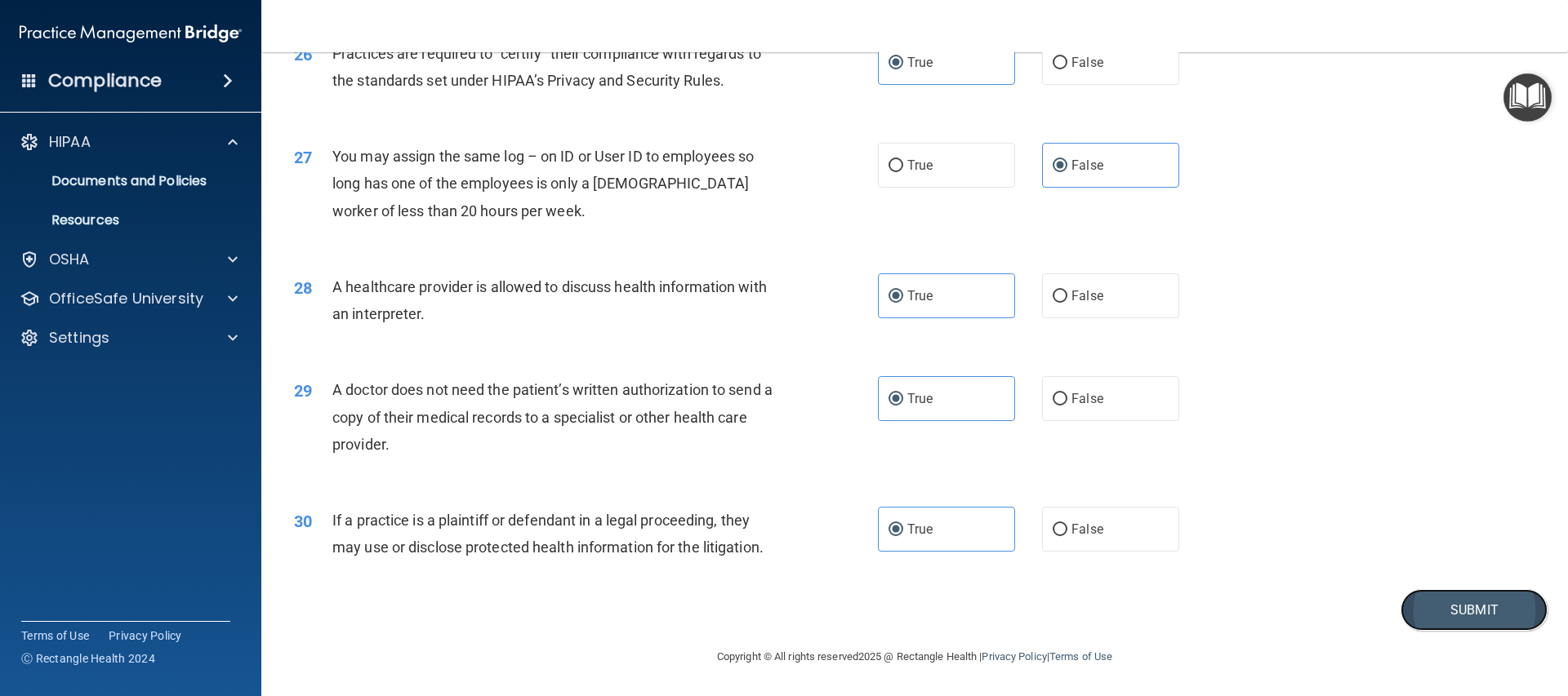
click at [1465, 594] on button "Submit" at bounding box center [1474, 609] width 147 height 42
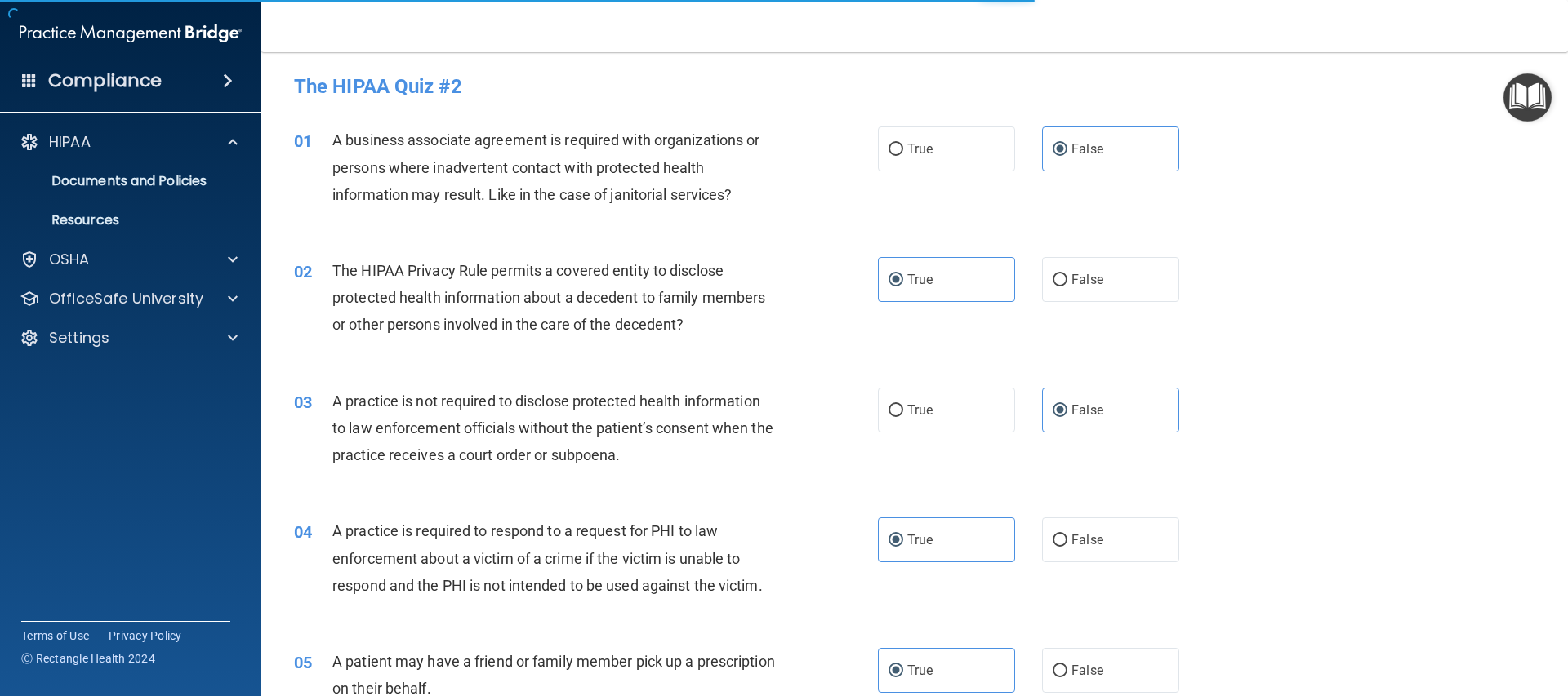
scroll to position [4, 0]
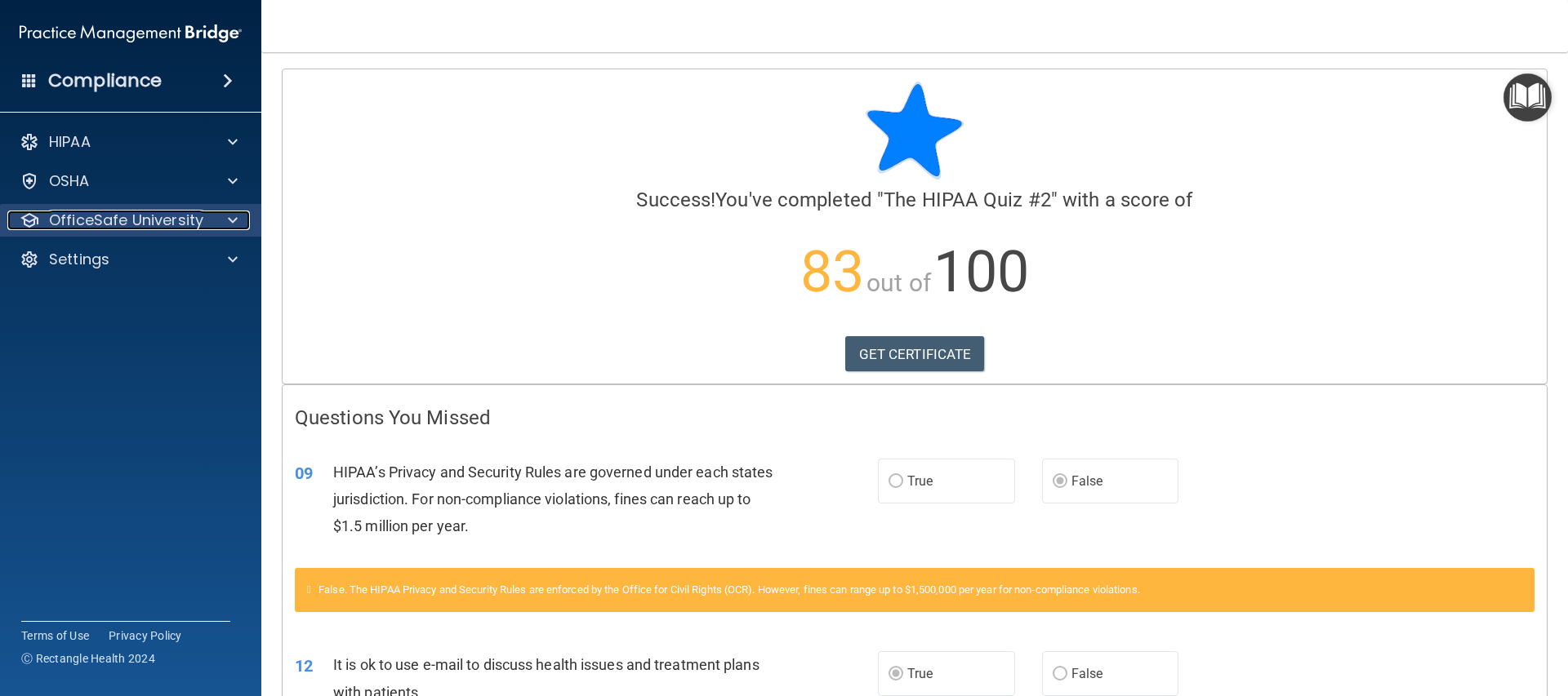
click at [229, 211] on span at bounding box center [232, 220] width 10 height 20
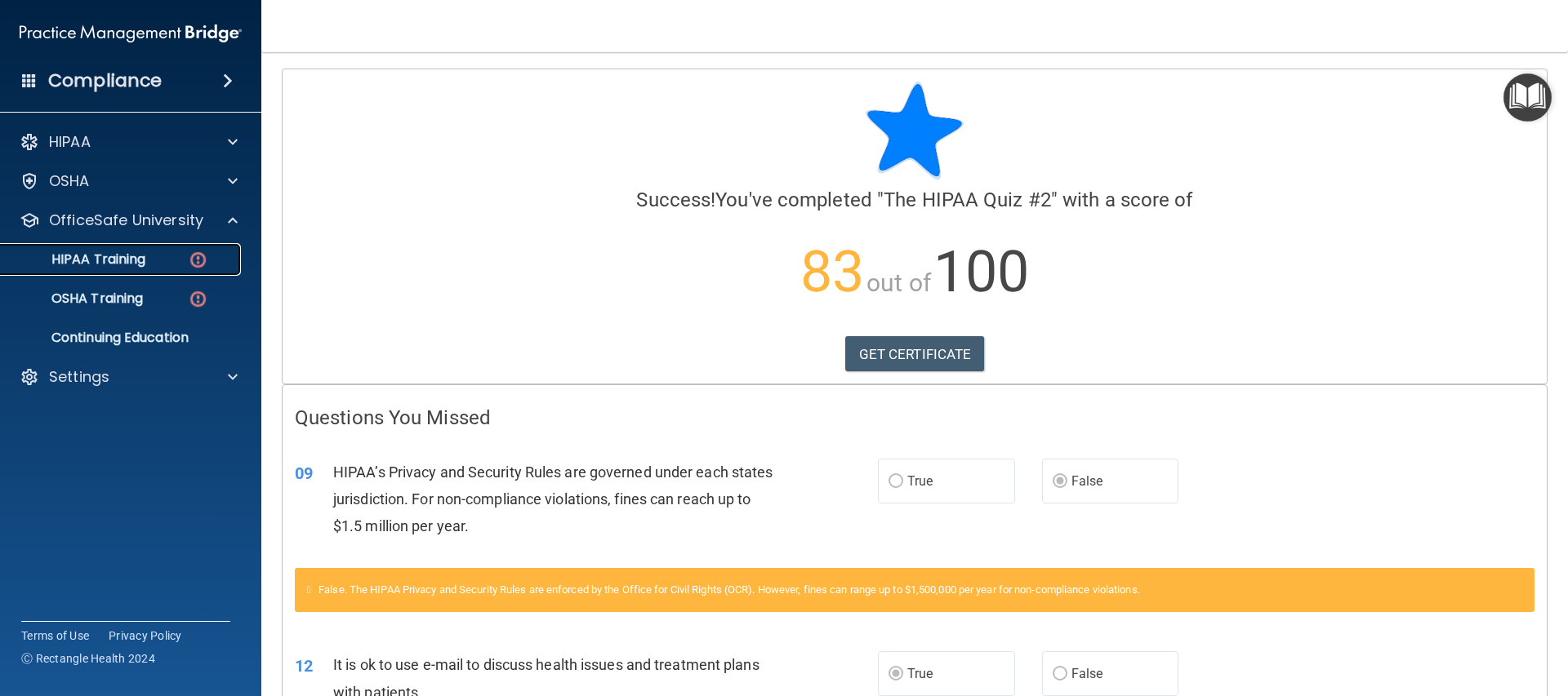
click at [154, 253] on div "HIPAA Training" at bounding box center [121, 260] width 223 height 17
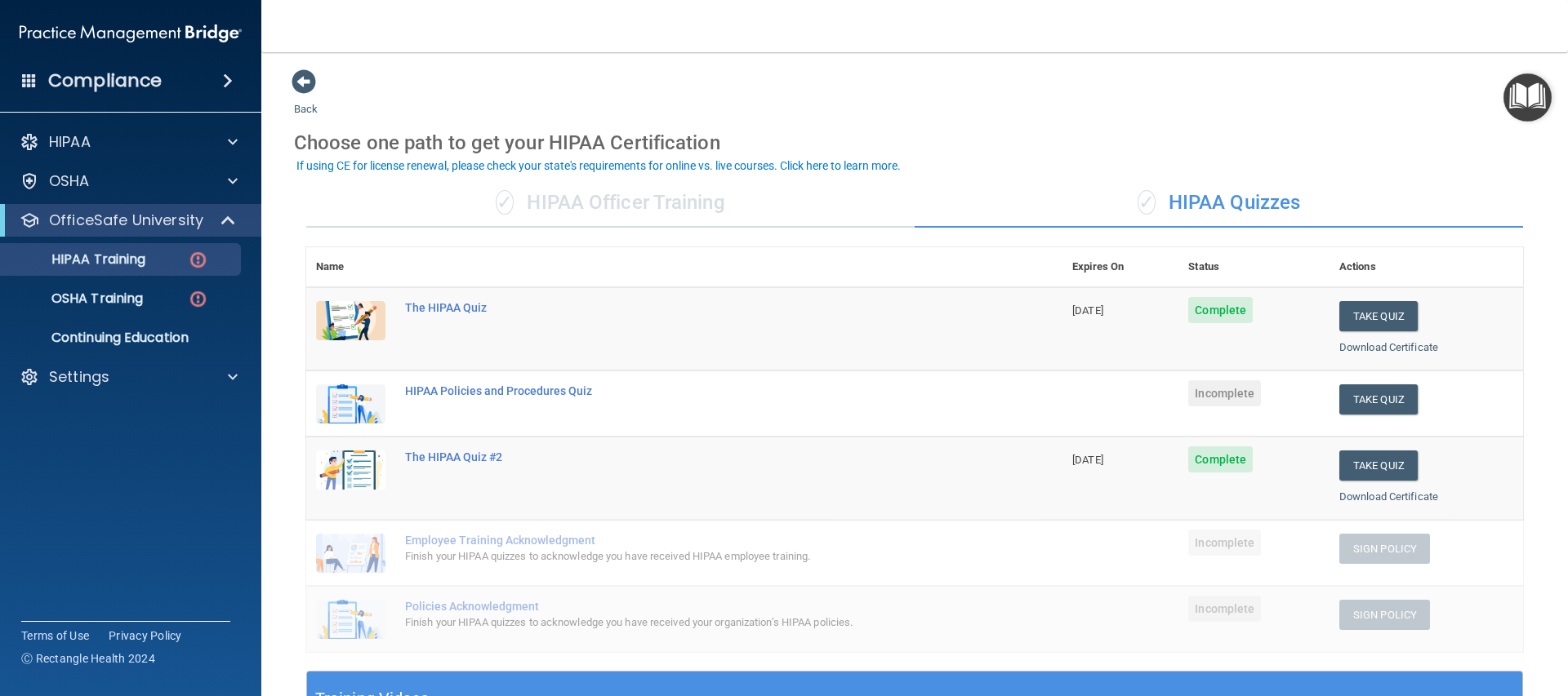
click at [1262, 204] on div "✓ HIPAA Quizzes" at bounding box center [1218, 203] width 609 height 49
click at [1359, 394] on button "Take Quiz" at bounding box center [1378, 400] width 78 height 30
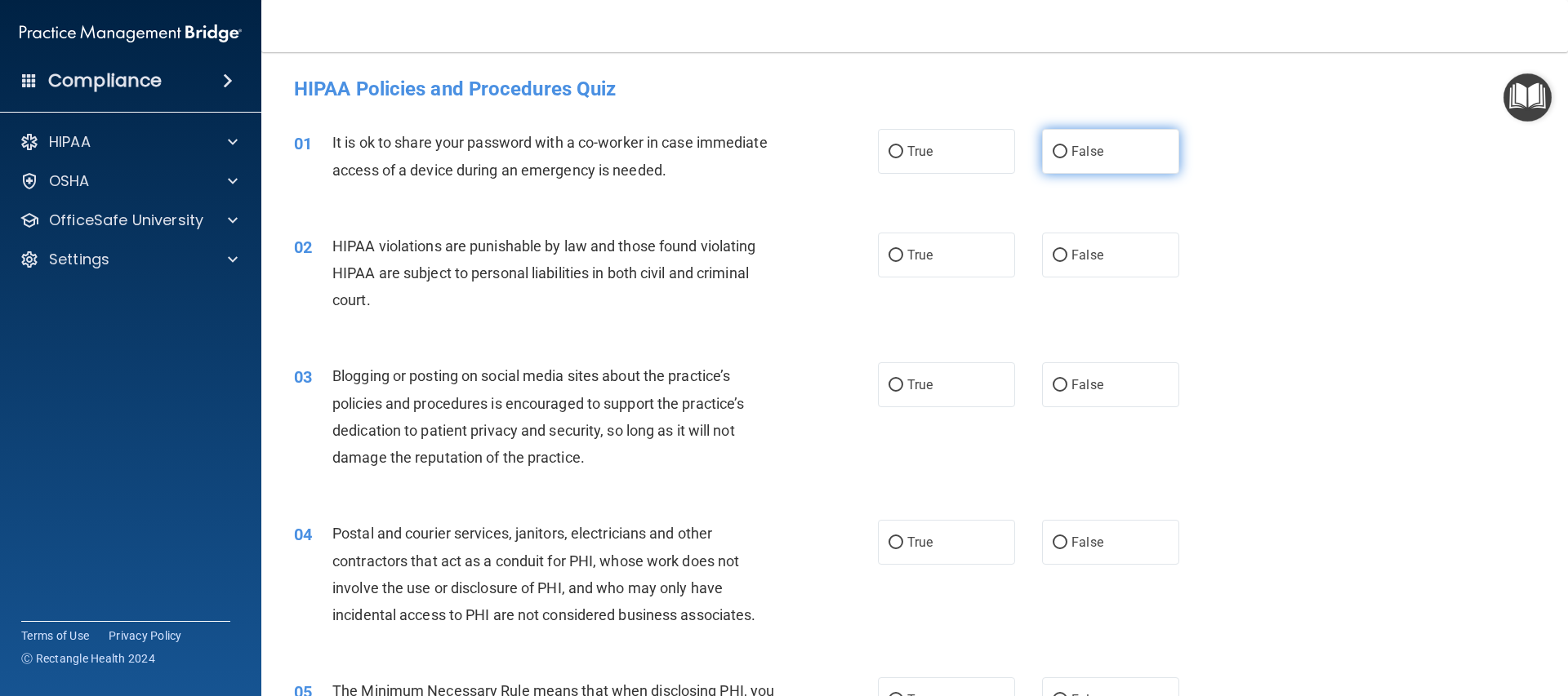
click at [1094, 140] on label "False" at bounding box center [1110, 151] width 137 height 45
click at [1067, 146] on input "False" at bounding box center [1060, 152] width 15 height 12
radio input "true"
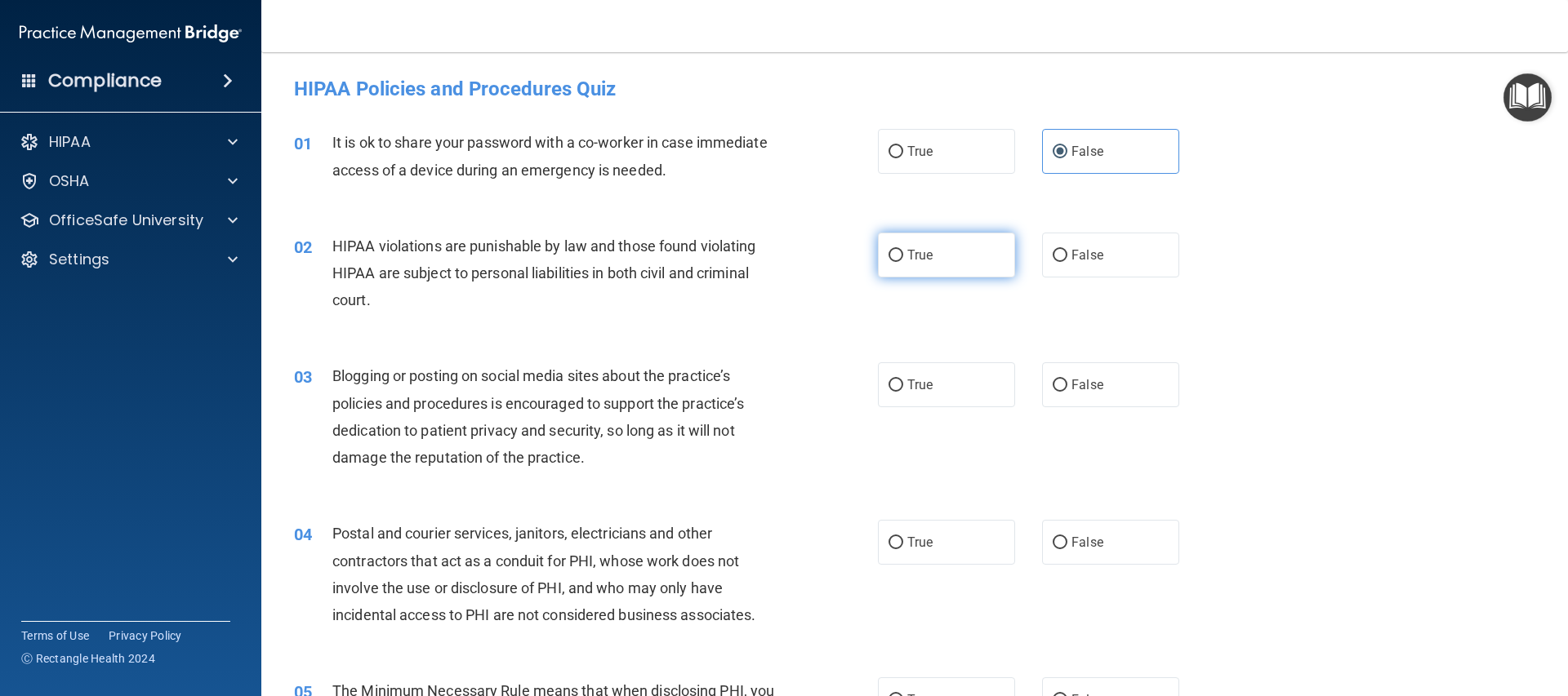
click at [928, 239] on label "True" at bounding box center [946, 255] width 137 height 45
click at [903, 250] on input "True" at bounding box center [896, 255] width 15 height 12
radio input "true"
click at [1135, 377] on label "False" at bounding box center [1110, 385] width 137 height 45
click at [1067, 379] on input "False" at bounding box center [1060, 385] width 15 height 12
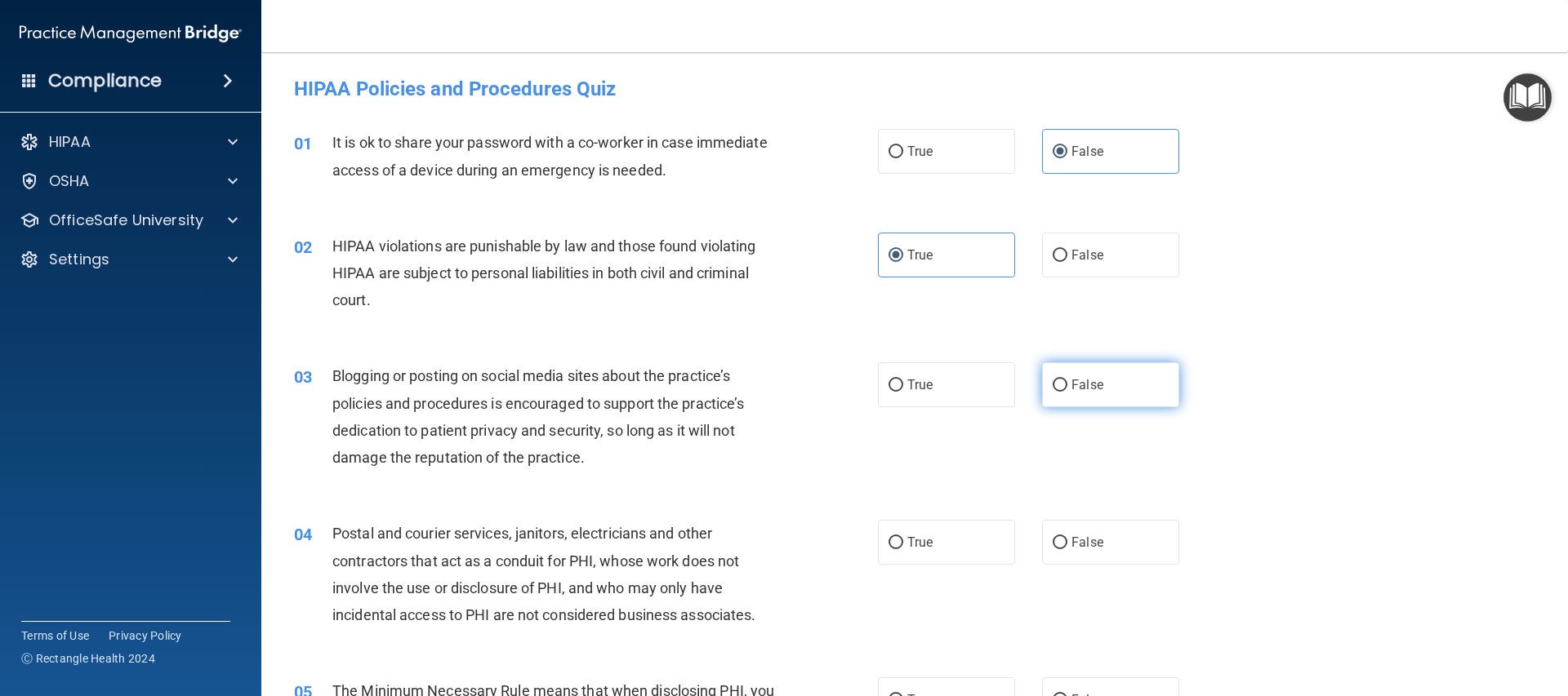
radio input "true"
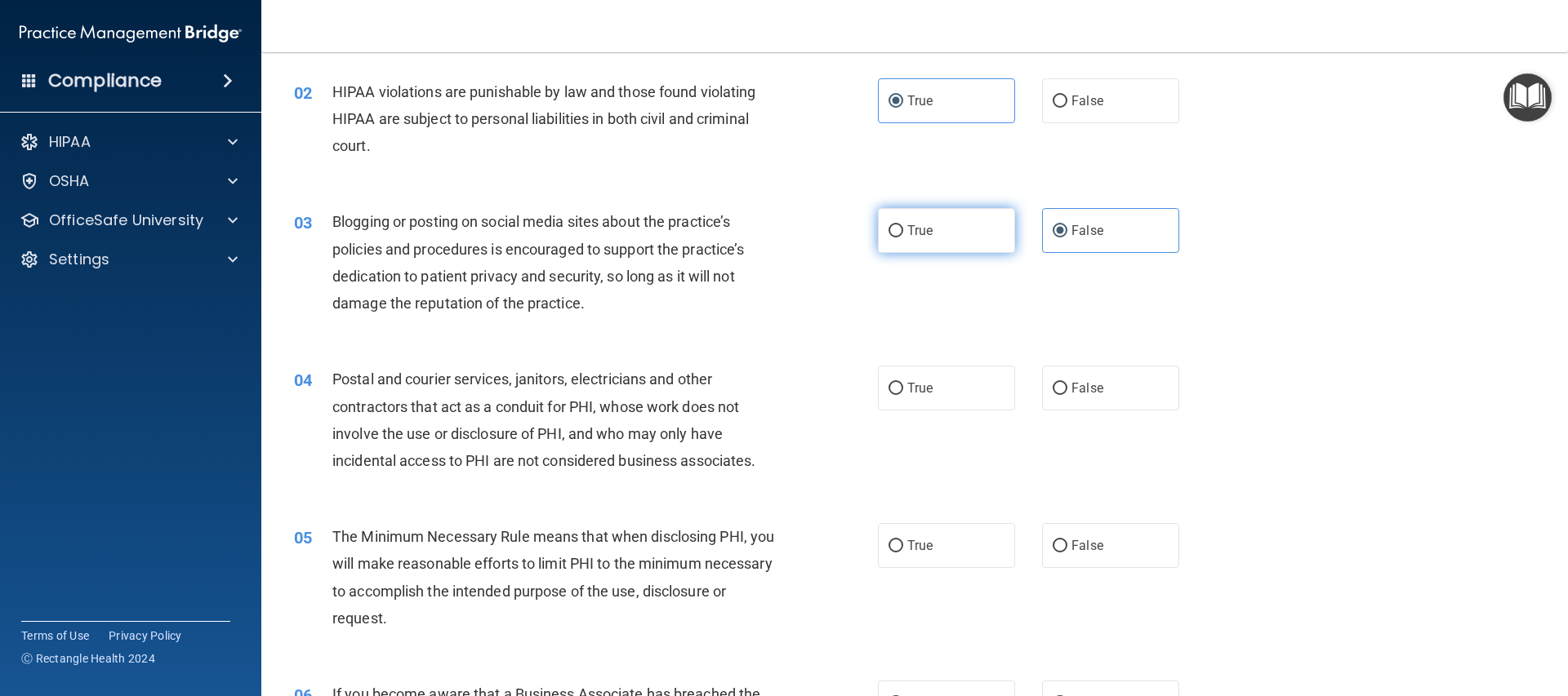
scroll to position [174, 0]
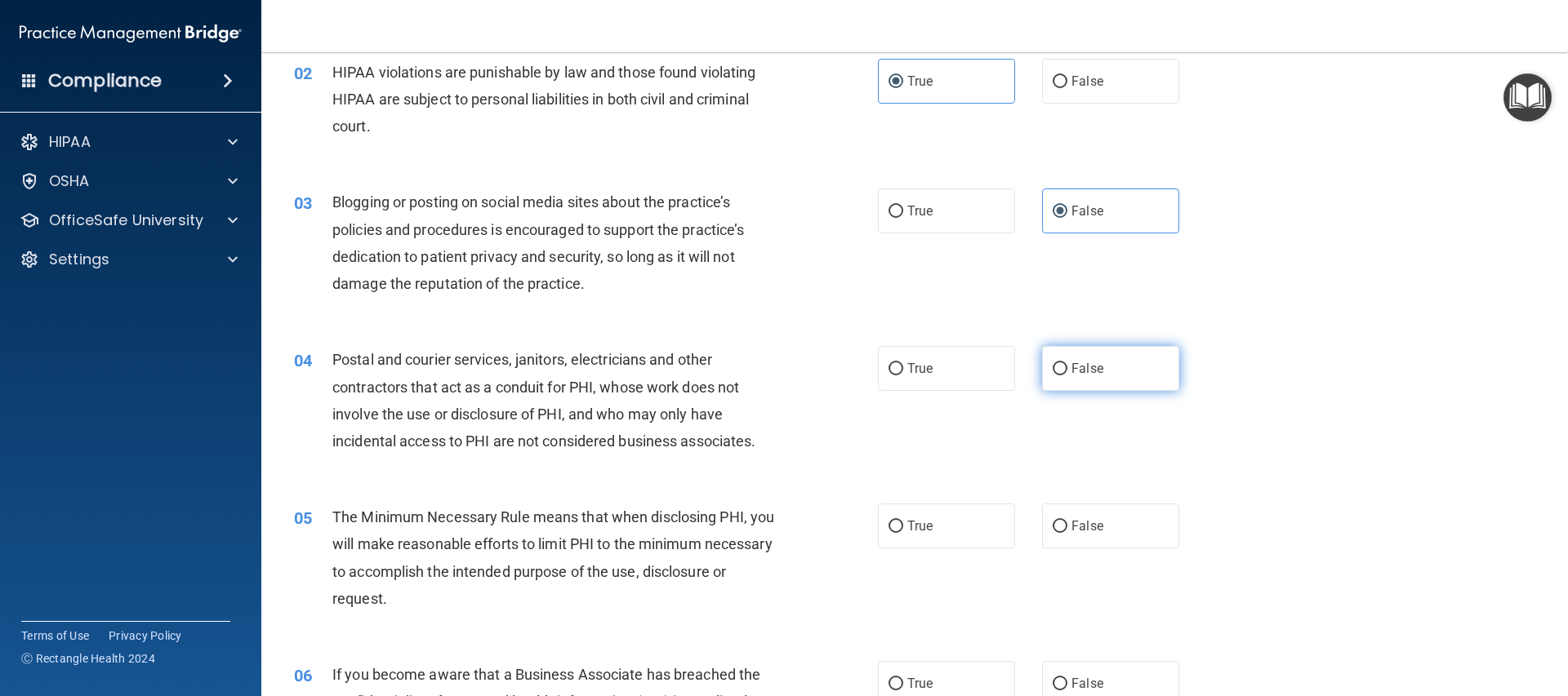
click at [1061, 362] on label "False" at bounding box center [1110, 368] width 137 height 45
click at [1061, 363] on input "False" at bounding box center [1060, 369] width 15 height 12
radio input "true"
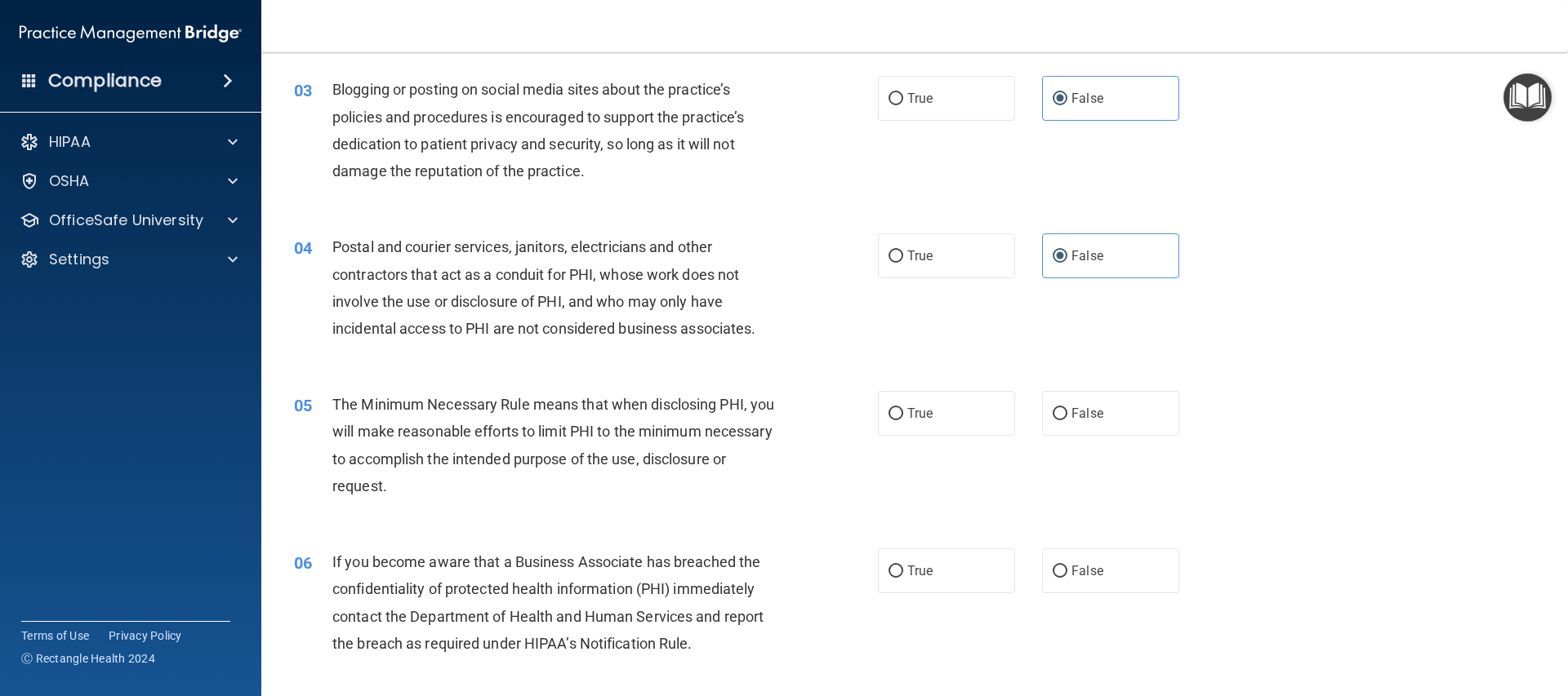
scroll to position [289, 0]
click at [896, 410] on input "True" at bounding box center [896, 411] width 15 height 12
radio input "true"
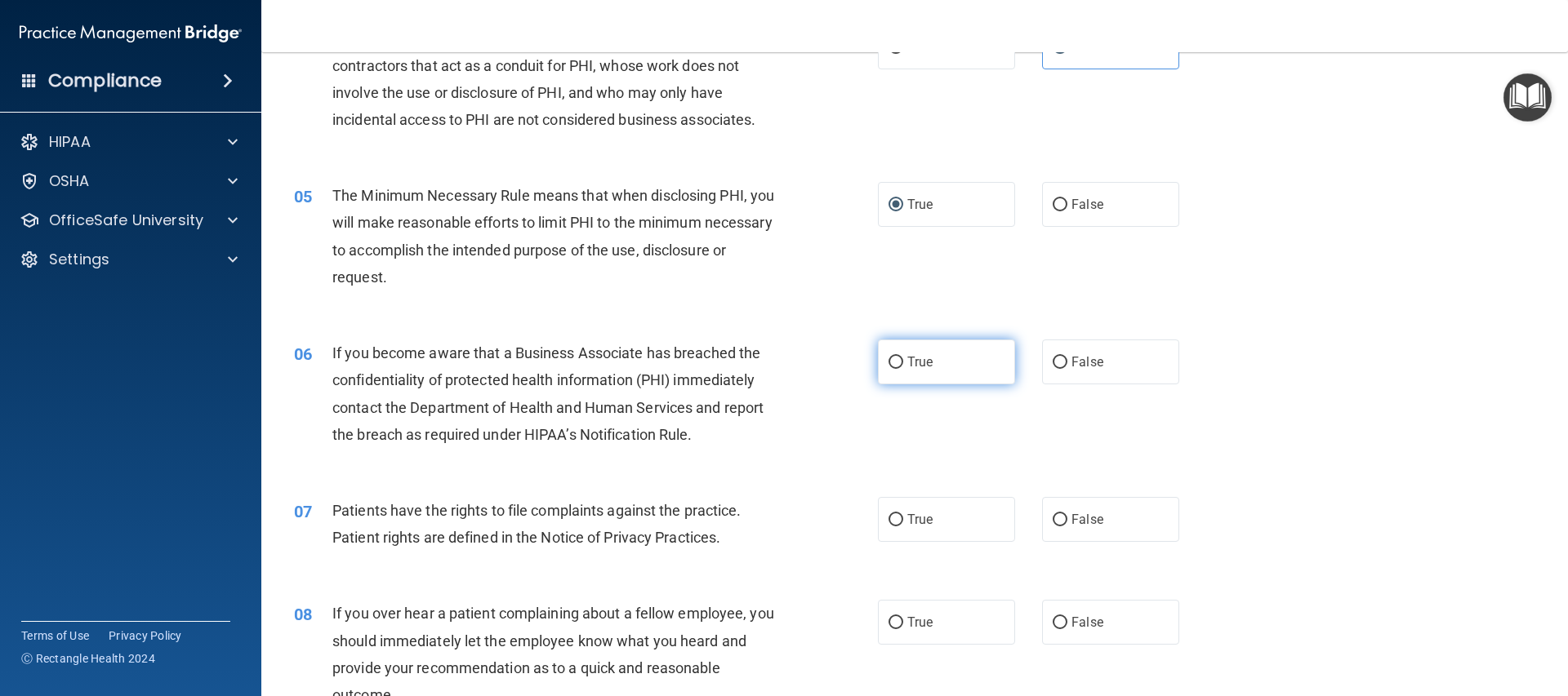
scroll to position [512, 0]
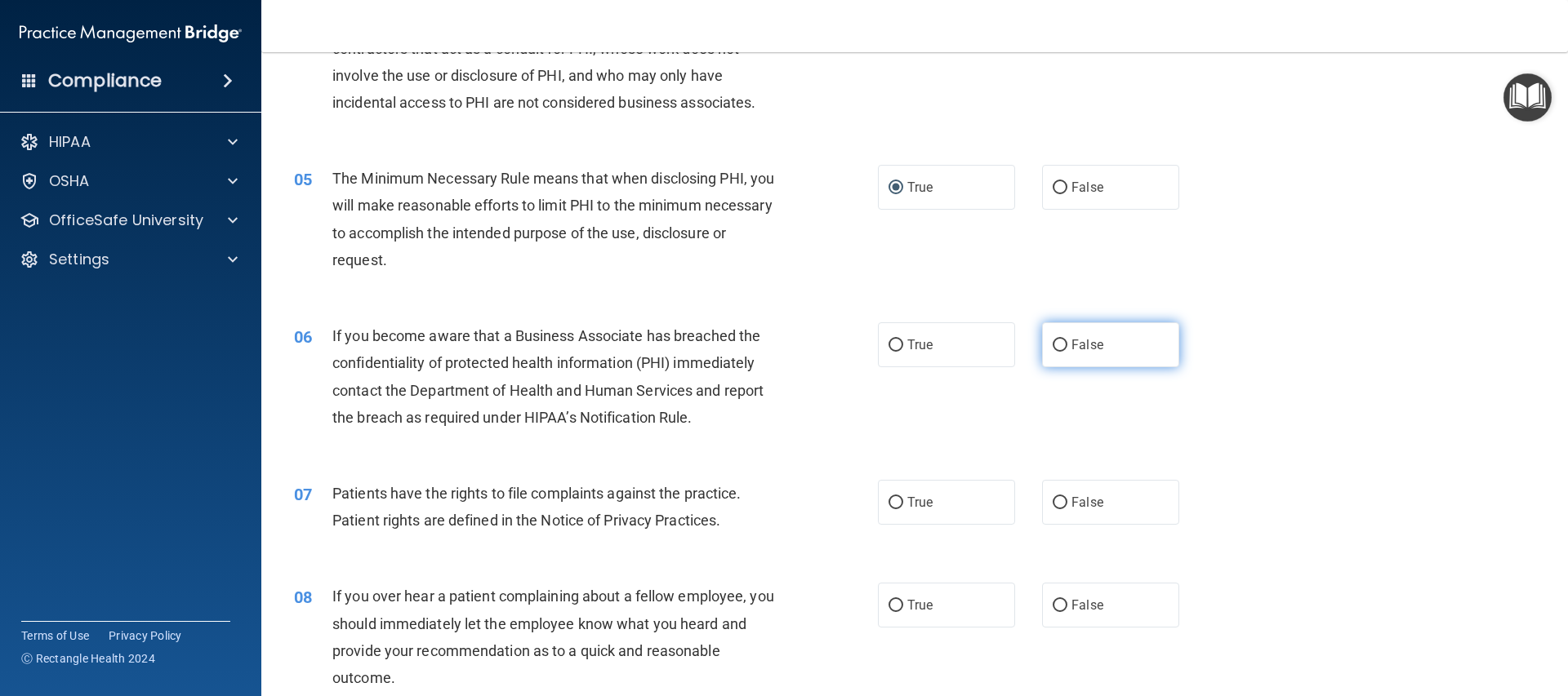
click at [1125, 350] on label "False" at bounding box center [1110, 345] width 137 height 45
click at [1067, 350] on input "False" at bounding box center [1060, 345] width 15 height 12
radio input "true"
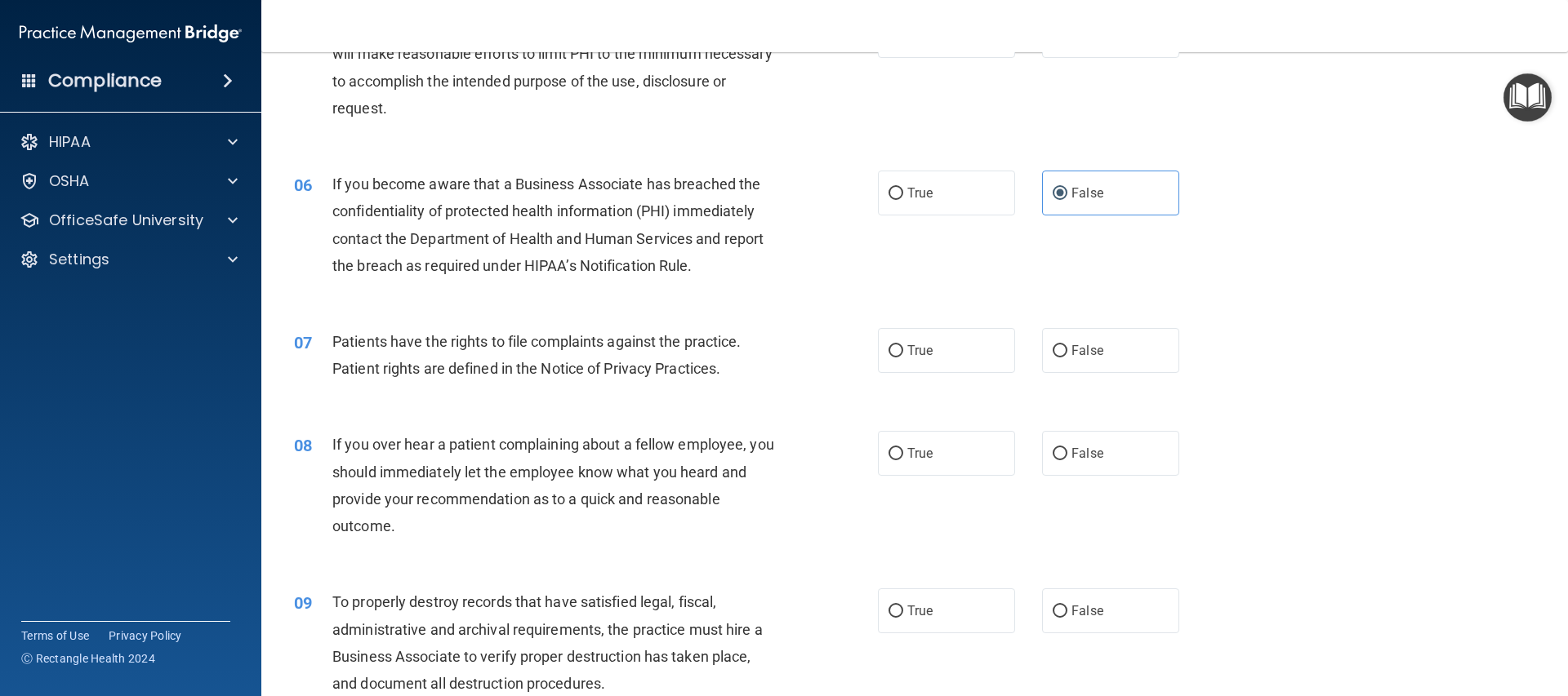
scroll to position [667, 0]
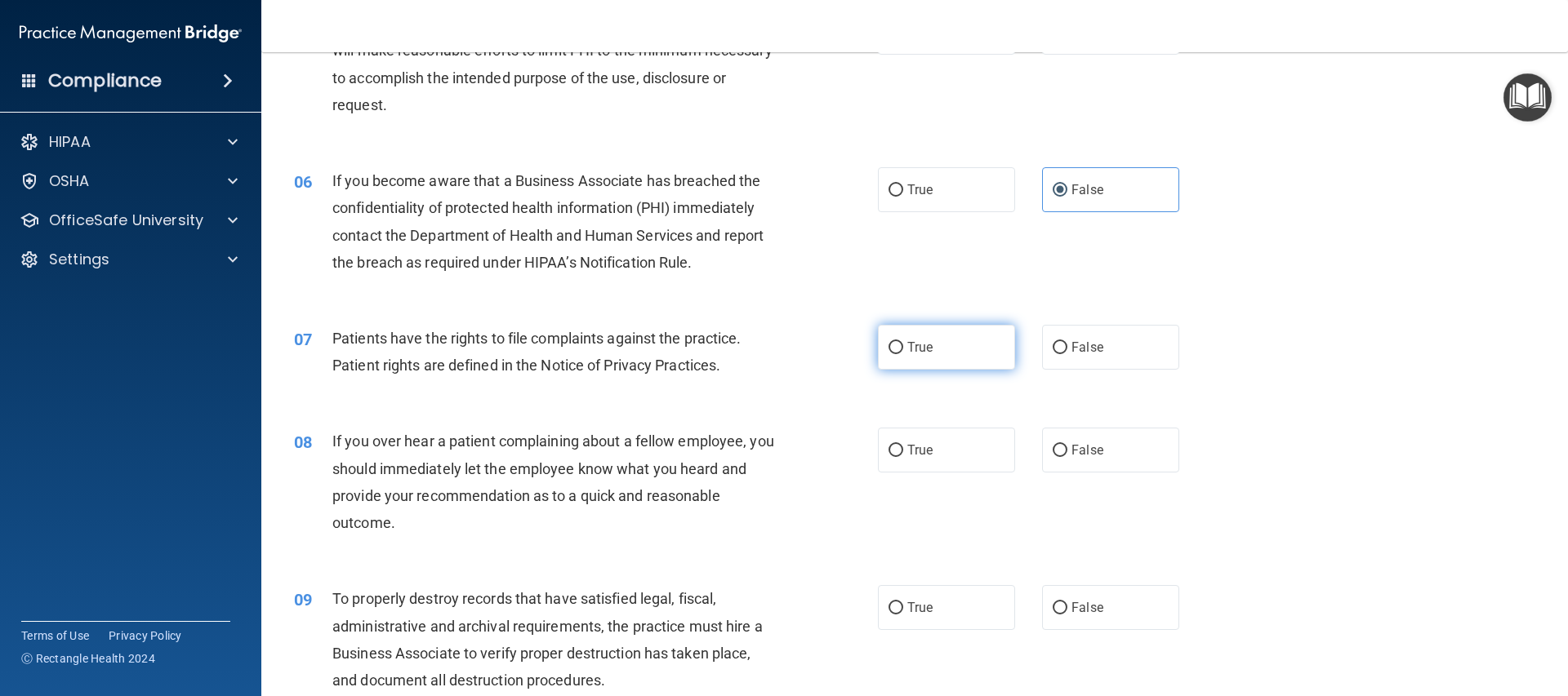
click at [919, 353] on span "True" at bounding box center [919, 347] width 25 height 16
click at [903, 353] on input "True" at bounding box center [896, 348] width 15 height 12
radio input "true"
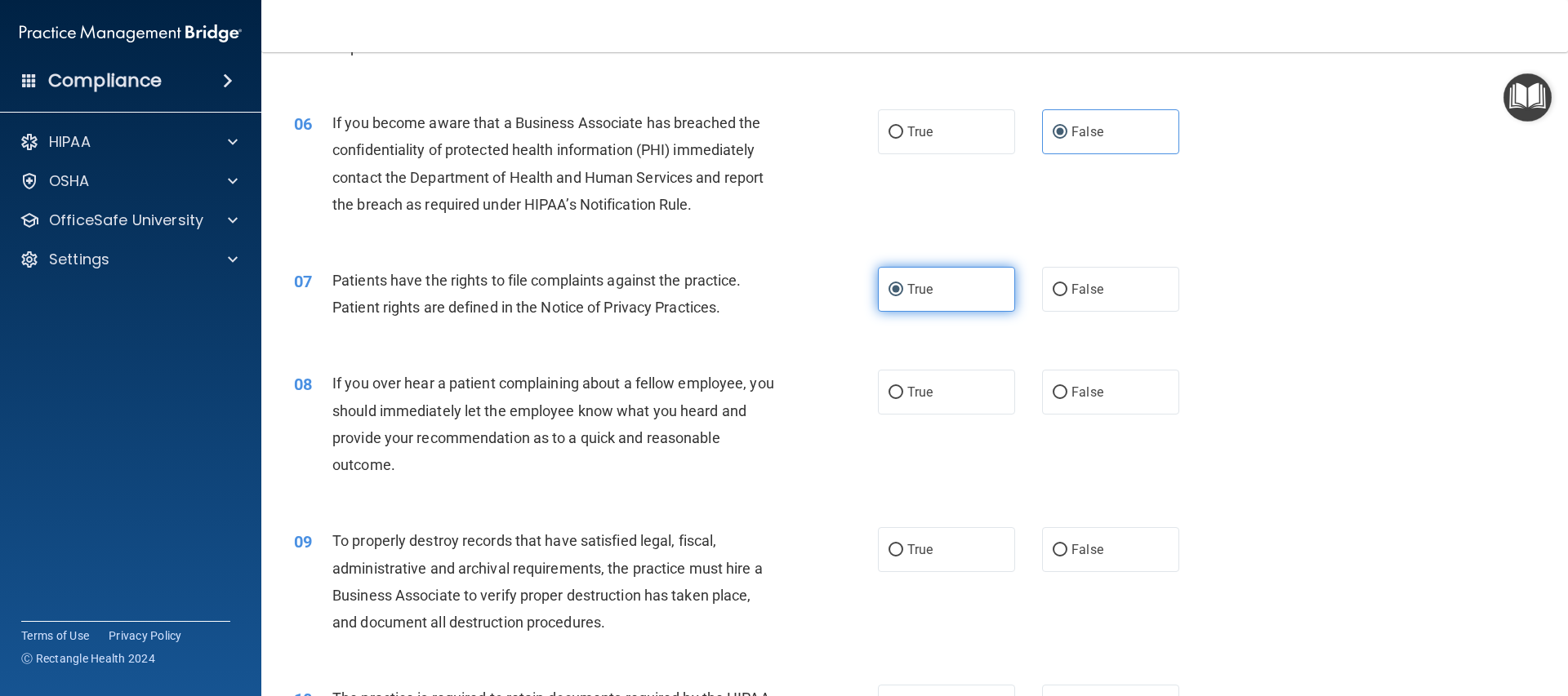
scroll to position [725, 0]
click at [1119, 402] on label "False" at bounding box center [1110, 393] width 137 height 45
click at [1067, 400] on input "False" at bounding box center [1060, 393] width 15 height 12
radio input "true"
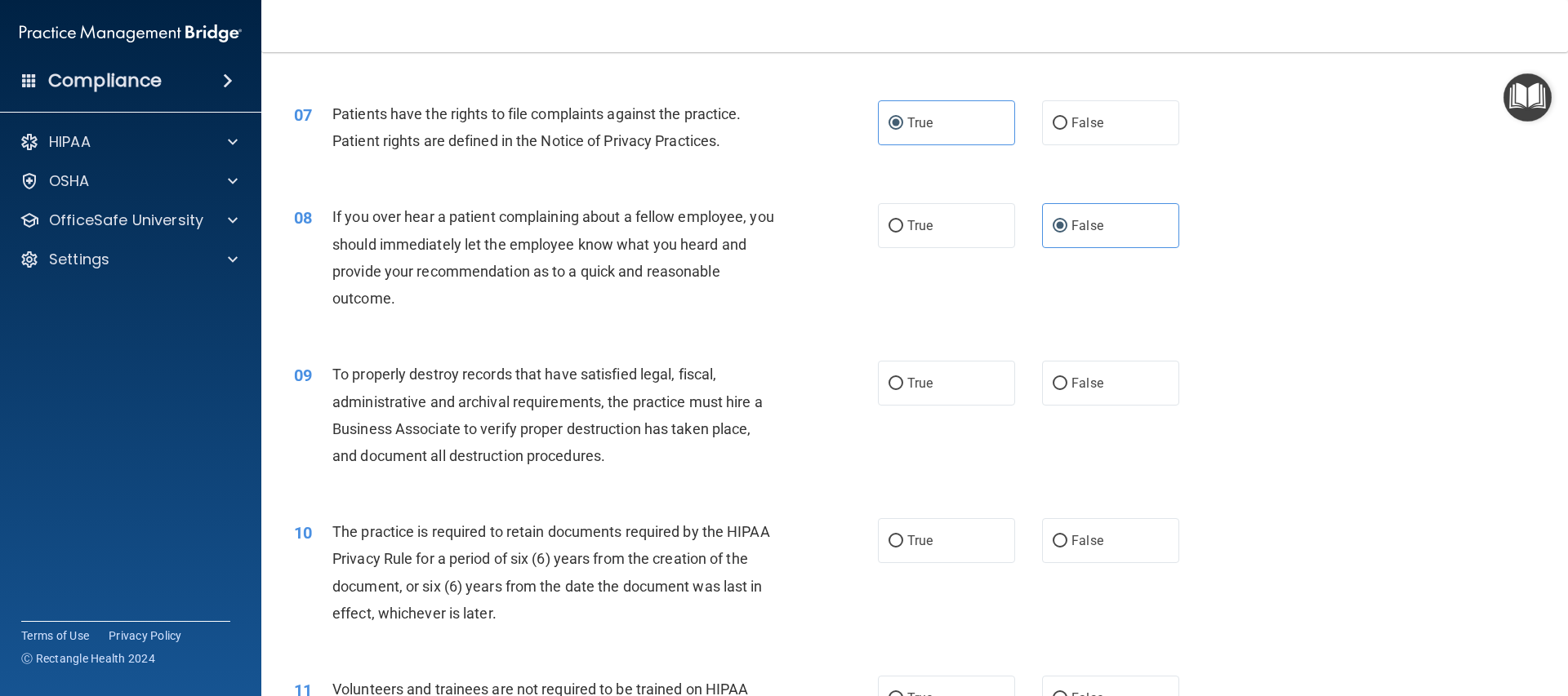
scroll to position [908, 0]
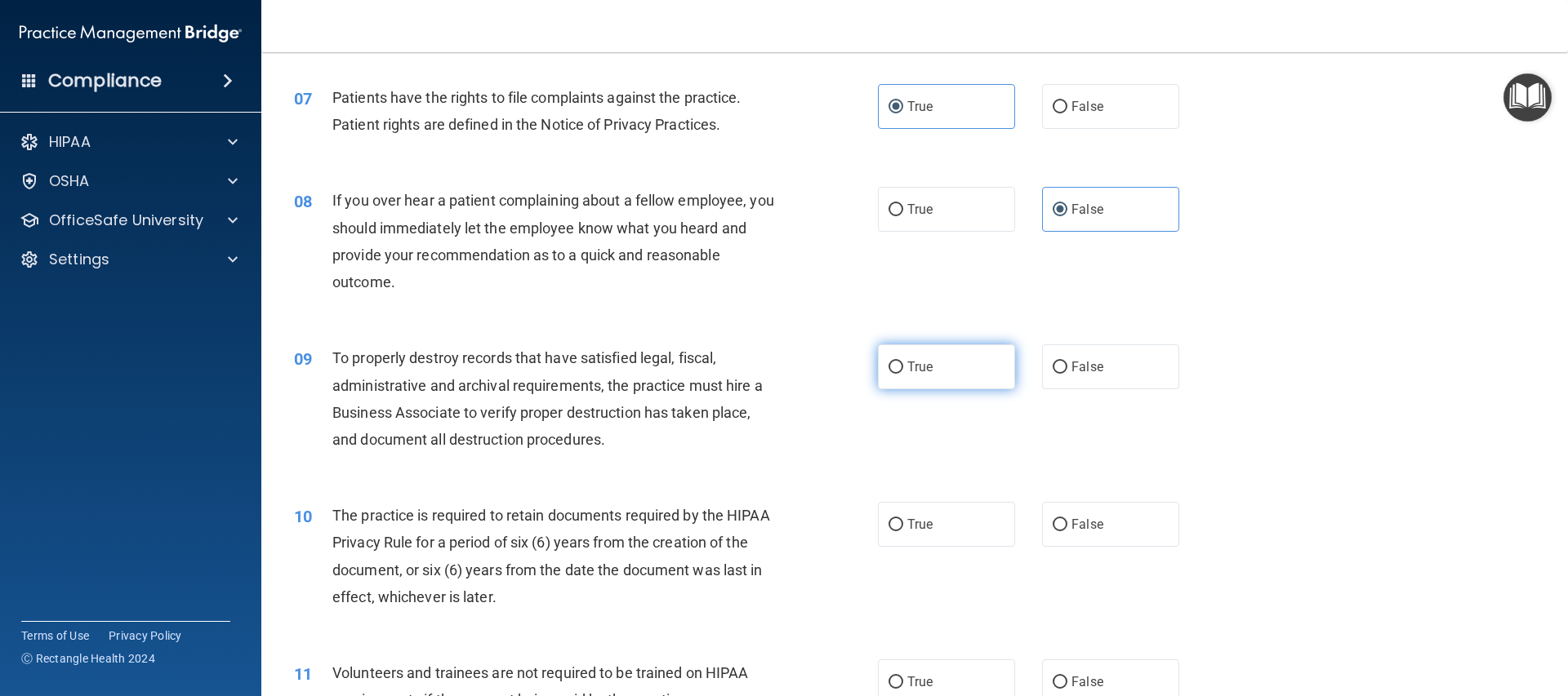
click at [998, 349] on label "True" at bounding box center [946, 367] width 137 height 45
click at [903, 362] on input "True" at bounding box center [896, 367] width 15 height 12
radio input "true"
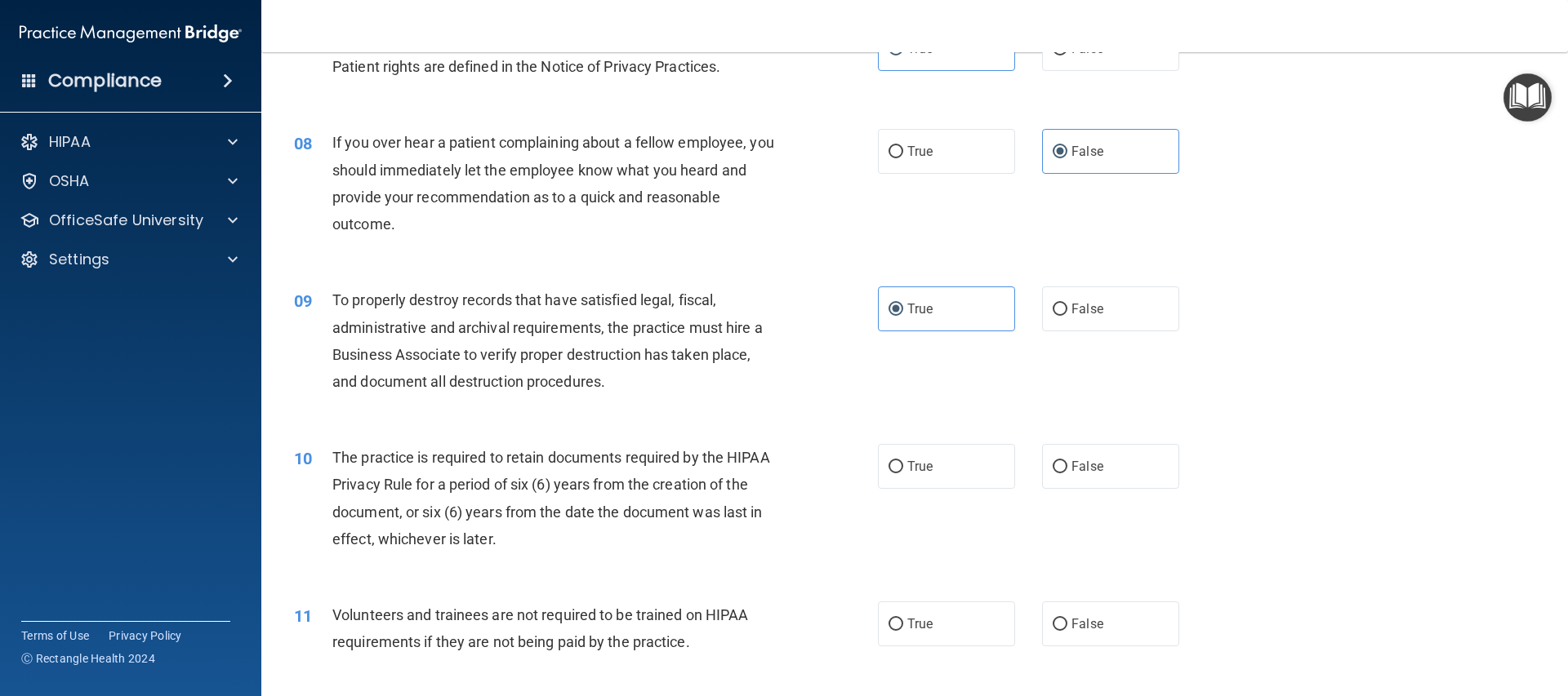
scroll to position [976, 0]
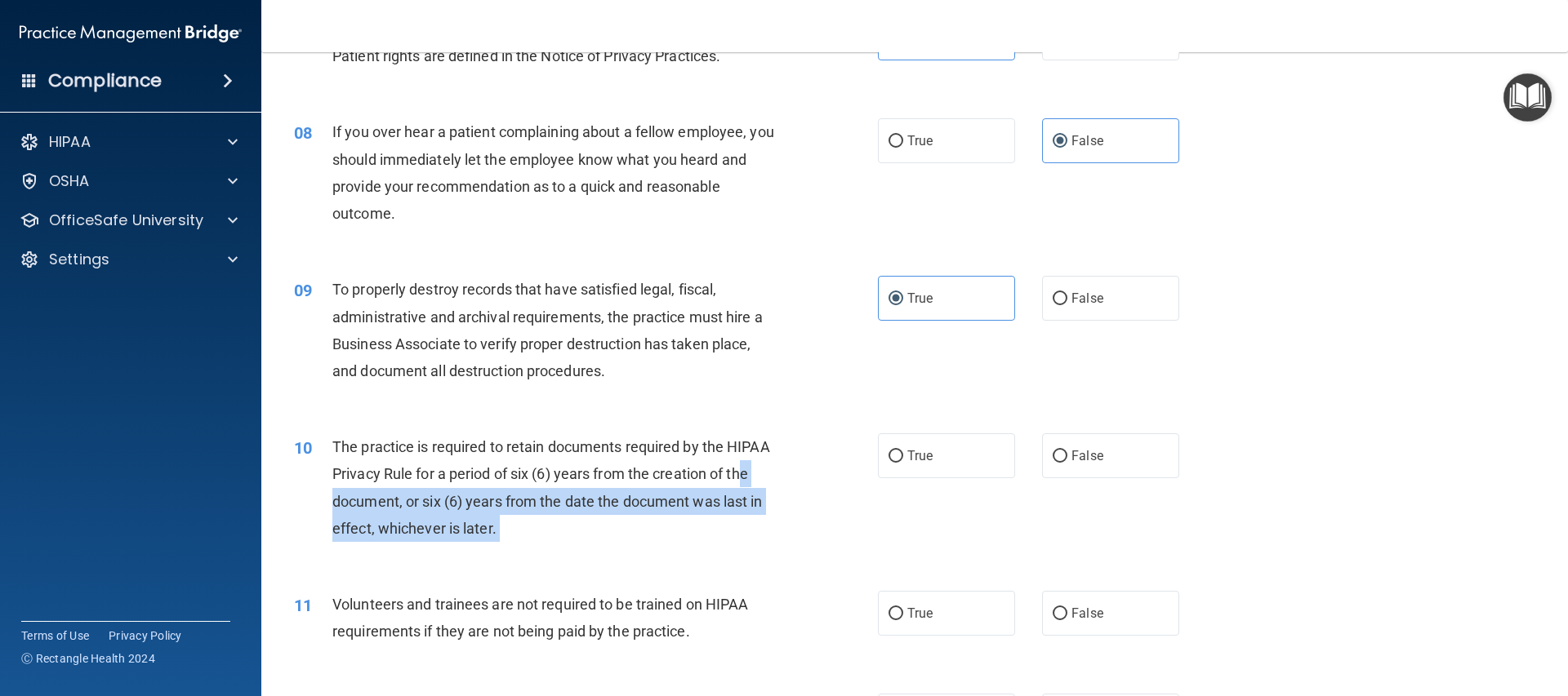
drag, startPoint x: 966, startPoint y: 444, endPoint x: 741, endPoint y: 468, distance: 226.3
click at [1207, 433] on ng-form "10 The practice is required to retain documents required by the HIPAA Privacy R…" at bounding box center [1207, 433] width 0 height 0
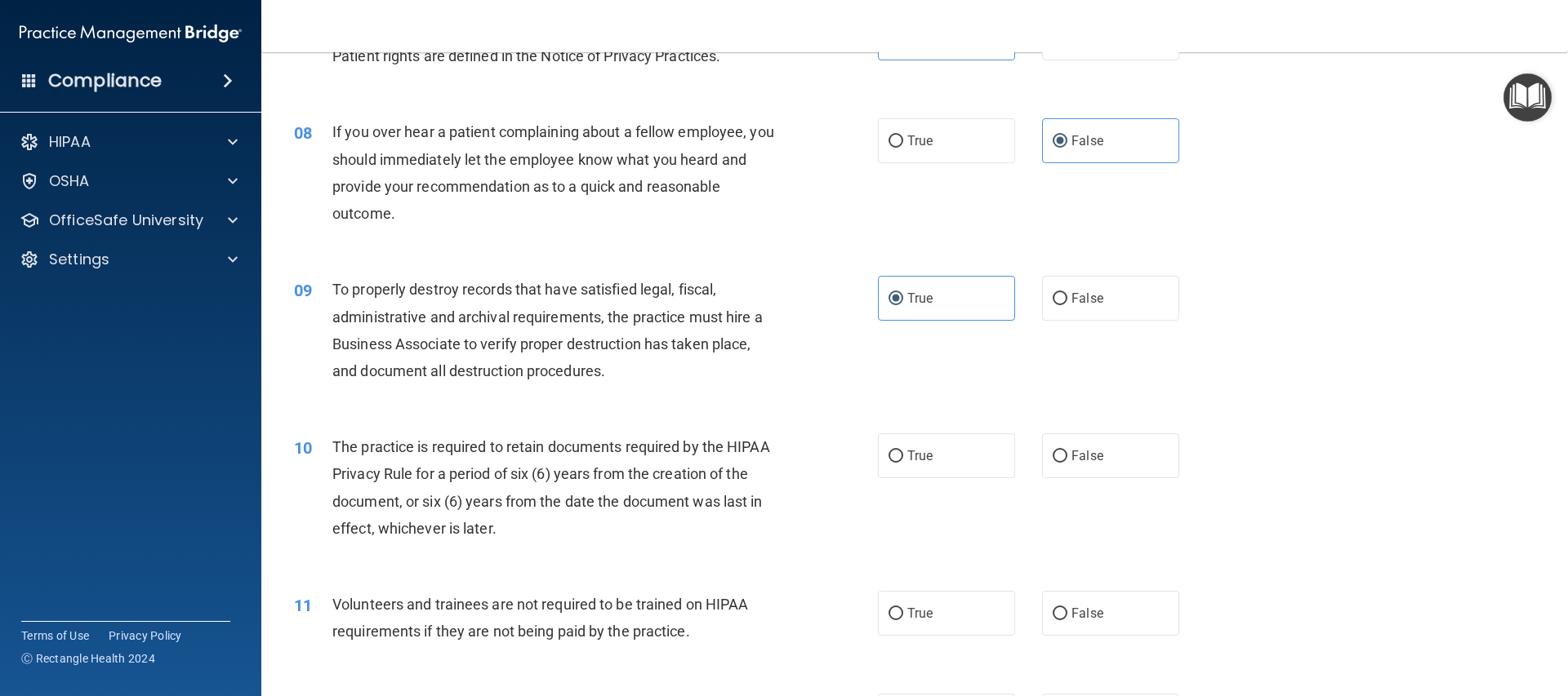
click at [1257, 450] on div "10 The practice is required to retain documents required by the HIPAA Privacy R…" at bounding box center [915, 491] width 1266 height 157
click at [1125, 457] on label "False" at bounding box center [1110, 456] width 137 height 45
click at [1067, 457] on input "False" at bounding box center [1060, 456] width 15 height 12
radio input "true"
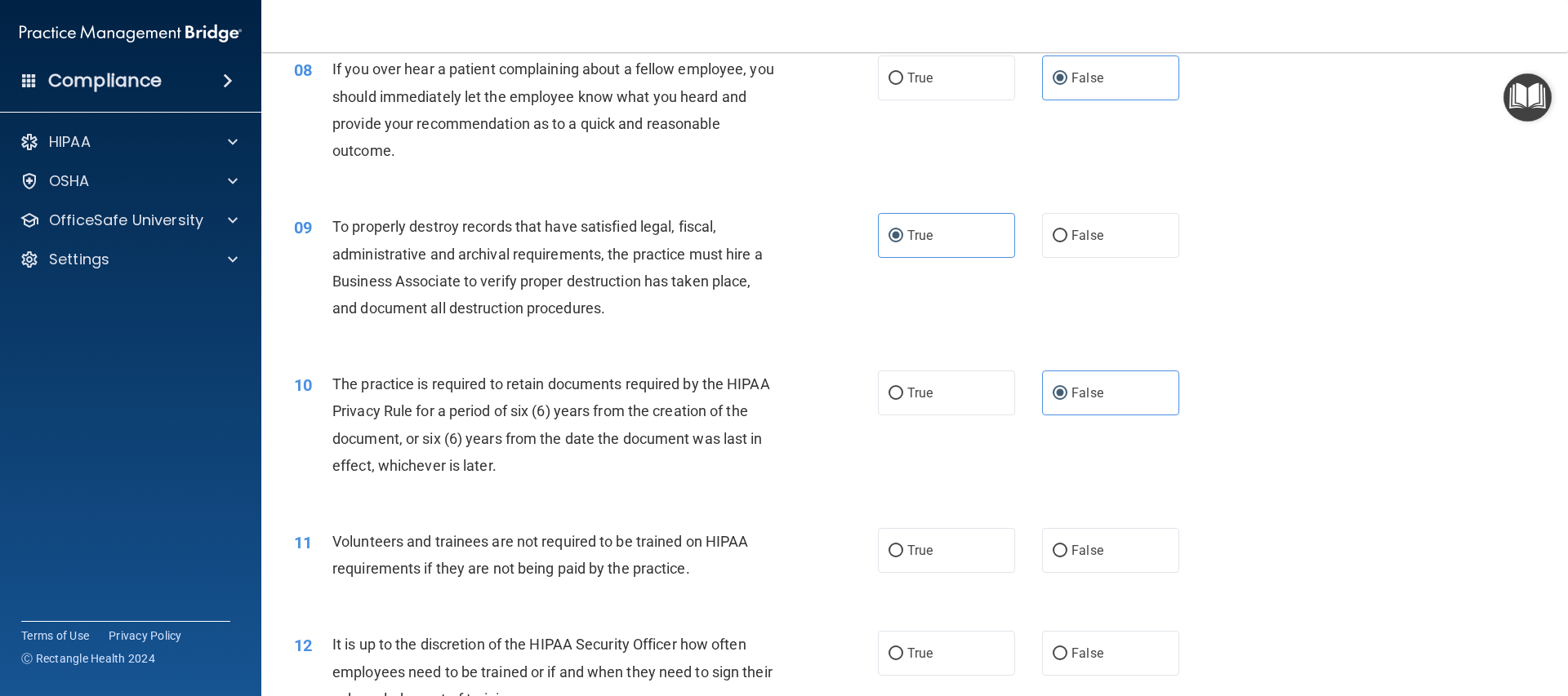
scroll to position [1058, 0]
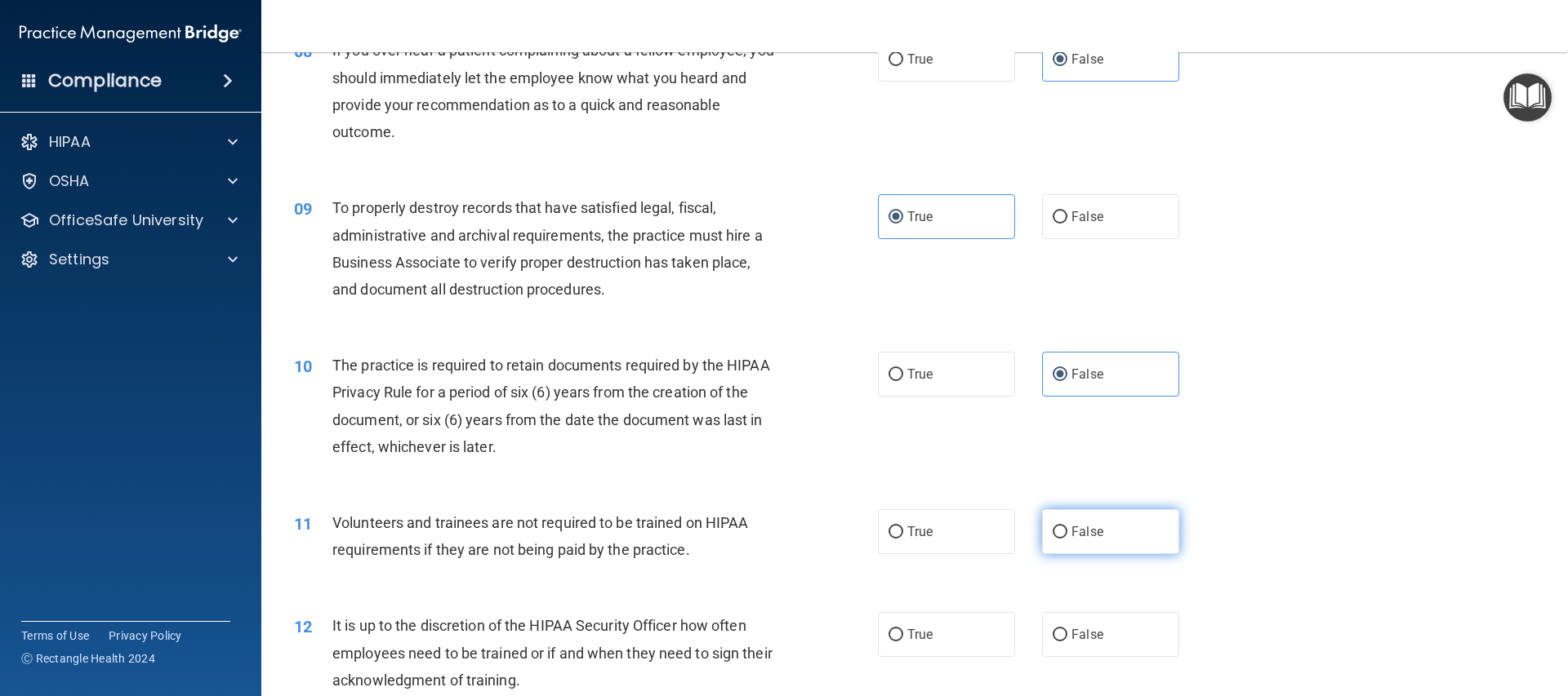
click at [1080, 537] on span "False" at bounding box center [1087, 531] width 32 height 16
click at [1067, 537] on input "False" at bounding box center [1060, 532] width 15 height 12
radio input "true"
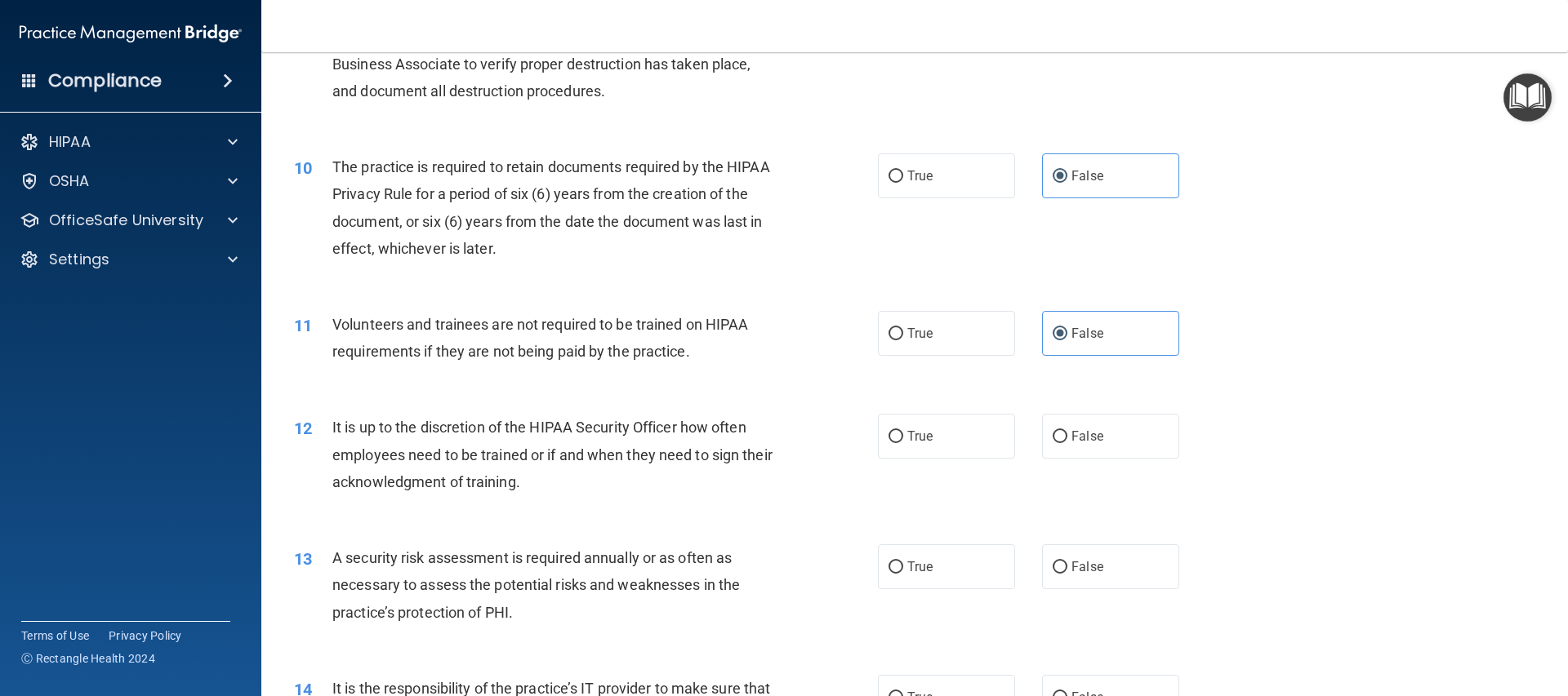
scroll to position [1260, 0]
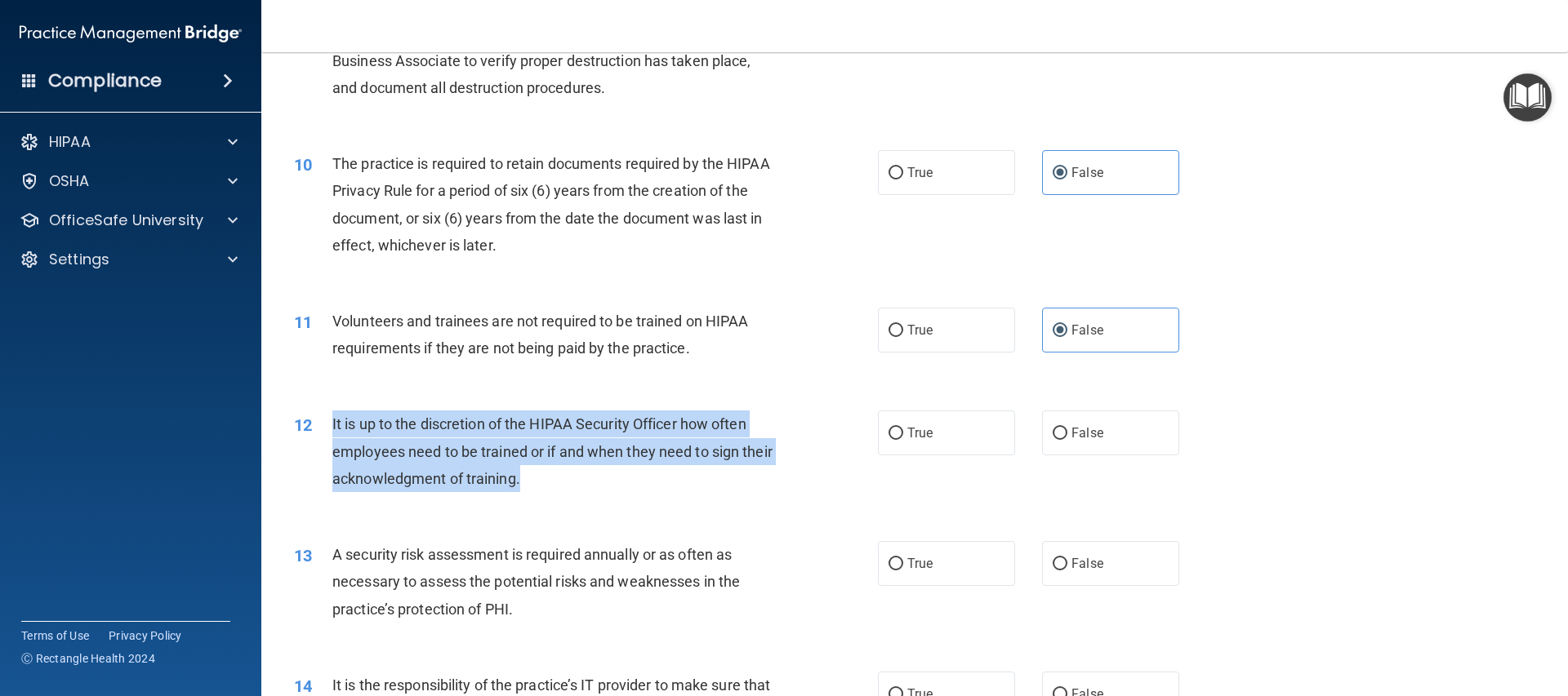
drag, startPoint x: 311, startPoint y: 421, endPoint x: 574, endPoint y: 490, distance: 271.9
click at [574, 490] on div "12 It is up to the discretion of the HIPAA Security Officer how often employees…" at bounding box center [585, 456] width 633 height 89
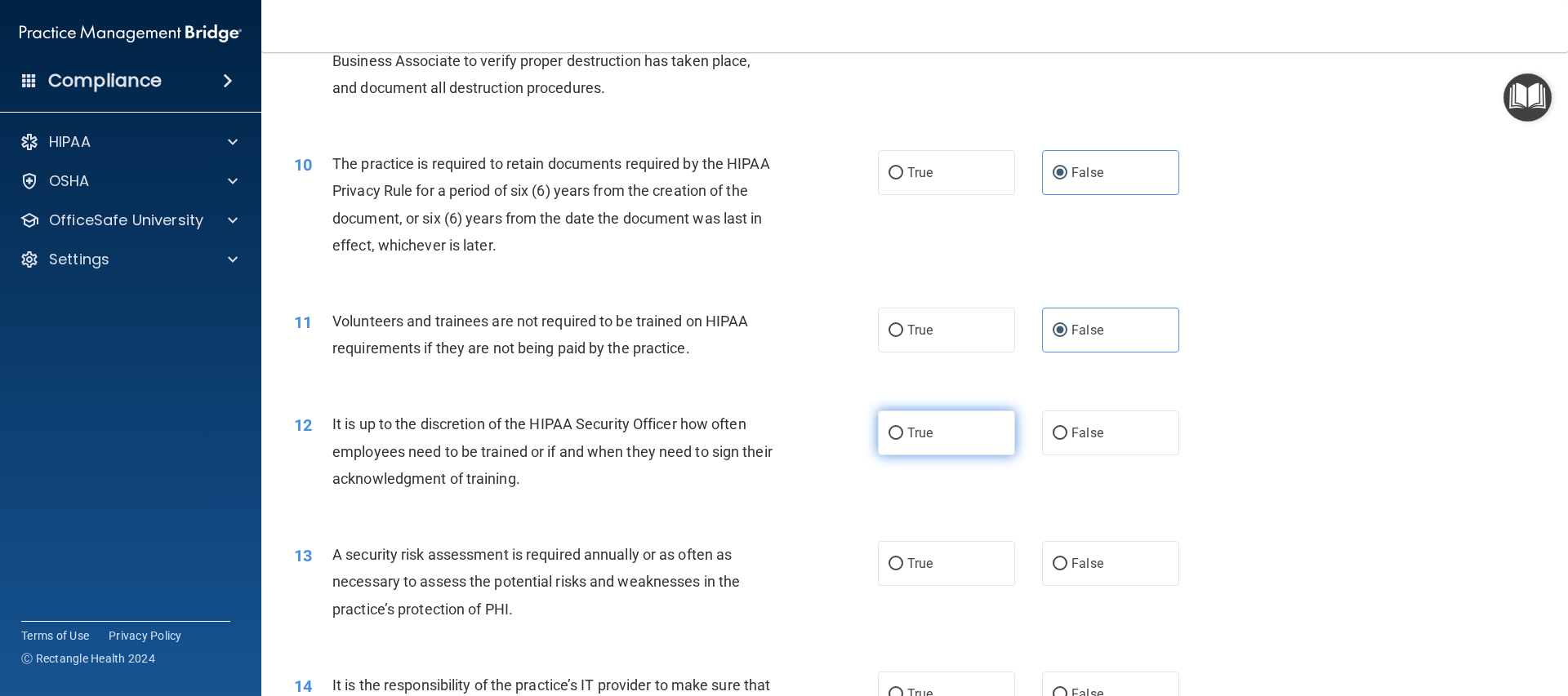
click at [945, 428] on label "True" at bounding box center [946, 433] width 137 height 45
click at [903, 428] on input "True" at bounding box center [896, 433] width 15 height 12
radio input "true"
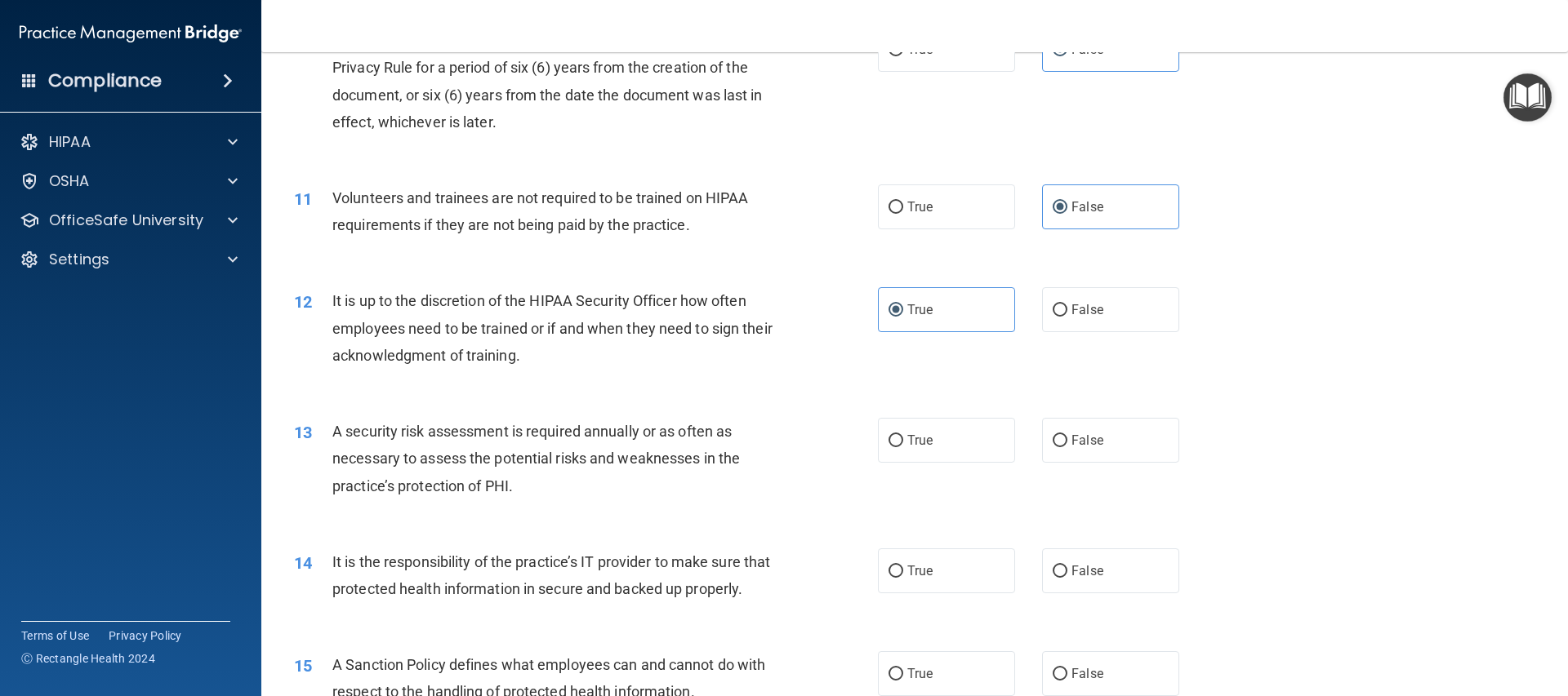
scroll to position [1411, 0]
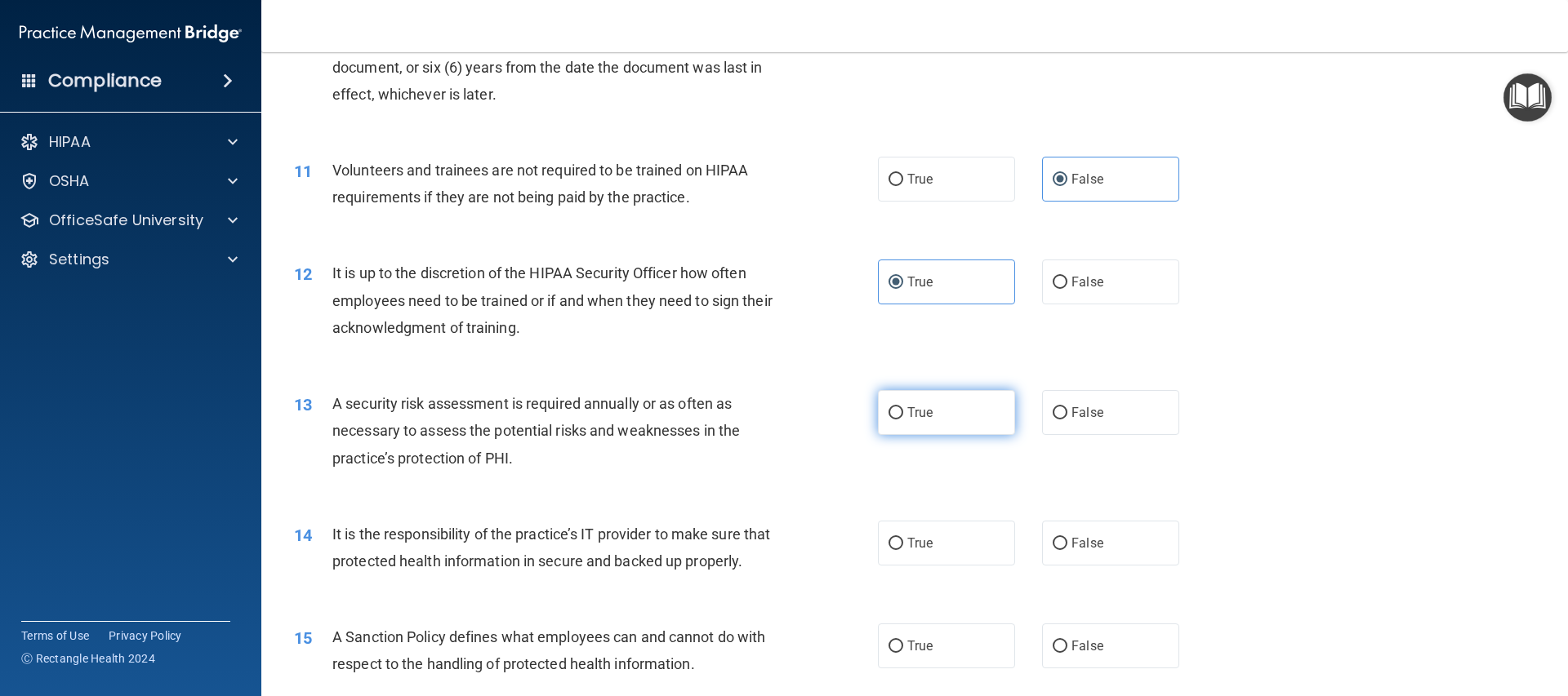
click at [929, 400] on label "True" at bounding box center [946, 413] width 137 height 45
click at [903, 407] on input "True" at bounding box center [896, 413] width 15 height 12
radio input "true"
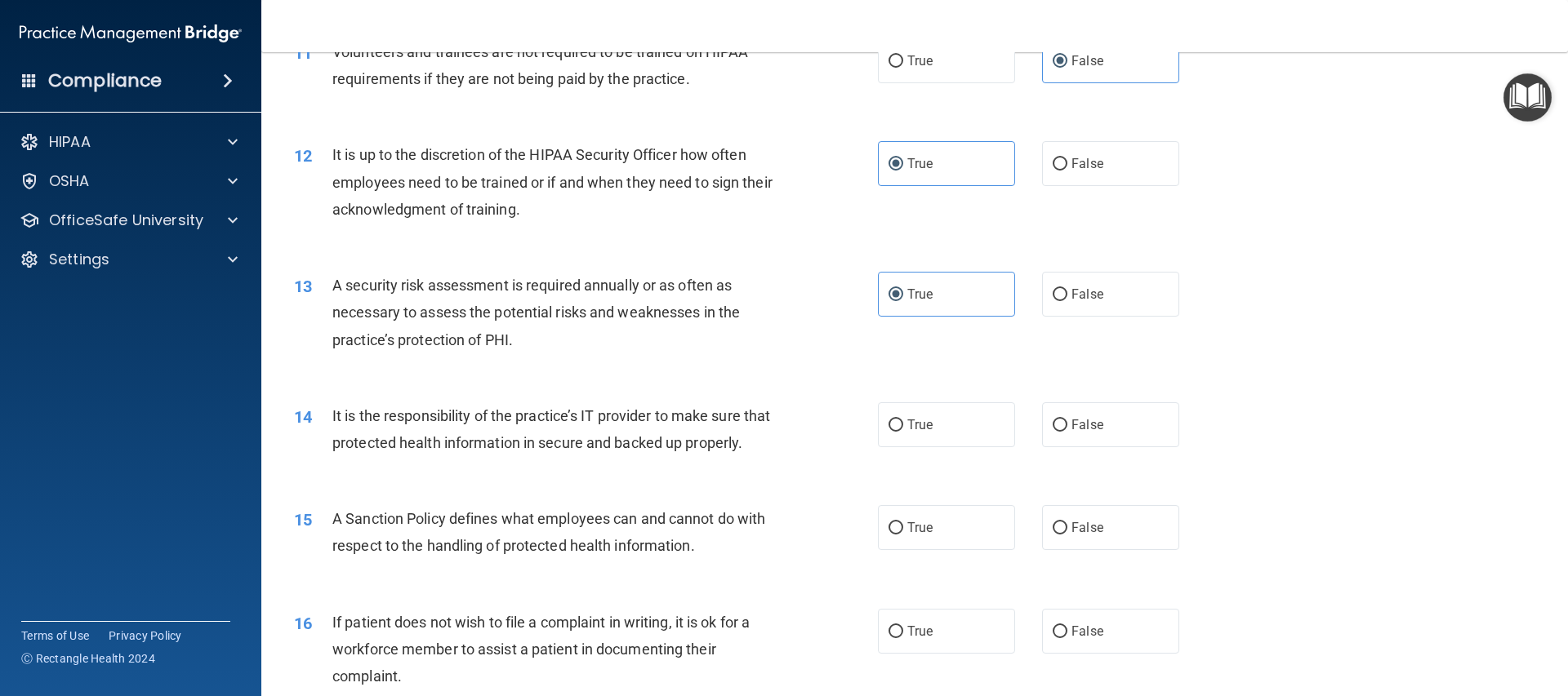
scroll to position [1533, 0]
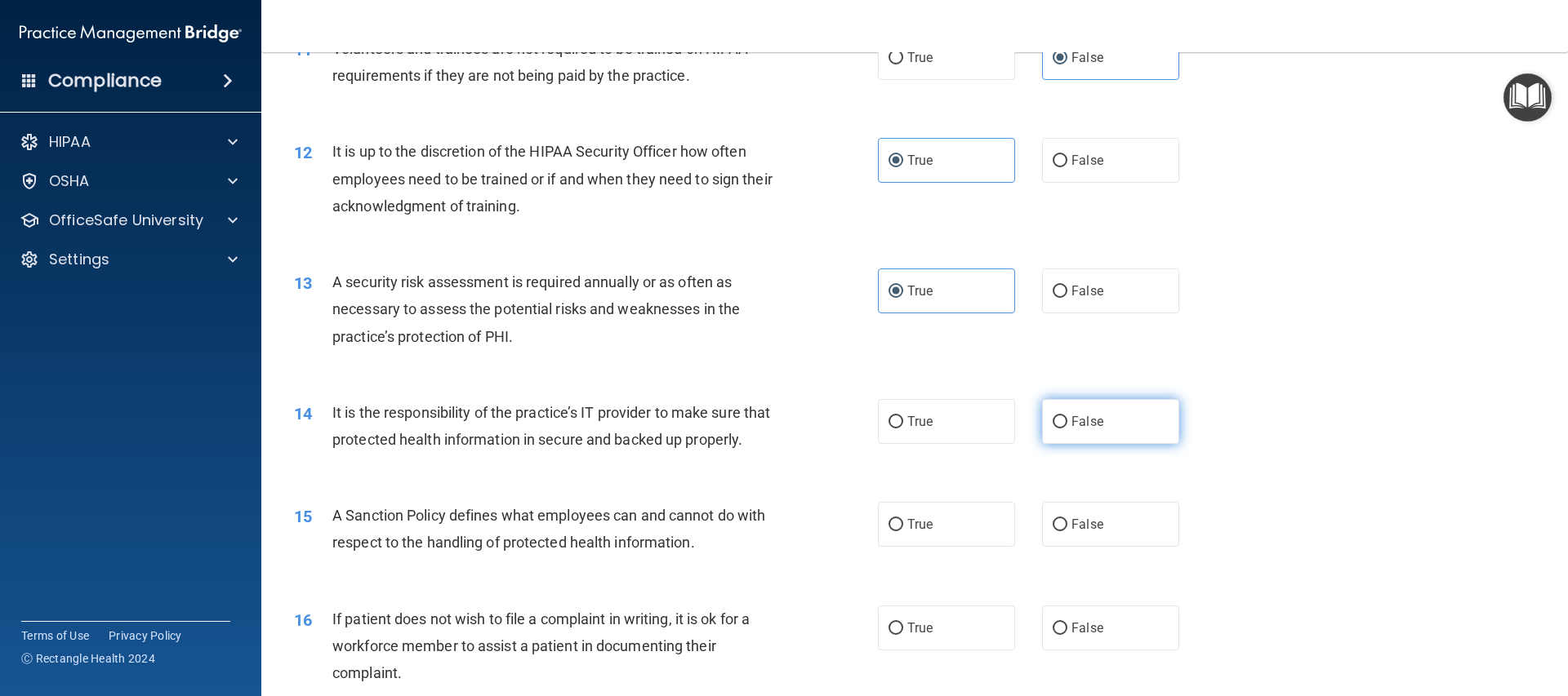
click at [1042, 410] on label "False" at bounding box center [1110, 421] width 137 height 45
click at [1052, 416] on input "False" at bounding box center [1060, 422] width 15 height 12
radio input "true"
click at [887, 547] on label "True" at bounding box center [946, 525] width 137 height 45
click at [888, 531] on input "True" at bounding box center [896, 525] width 15 height 12
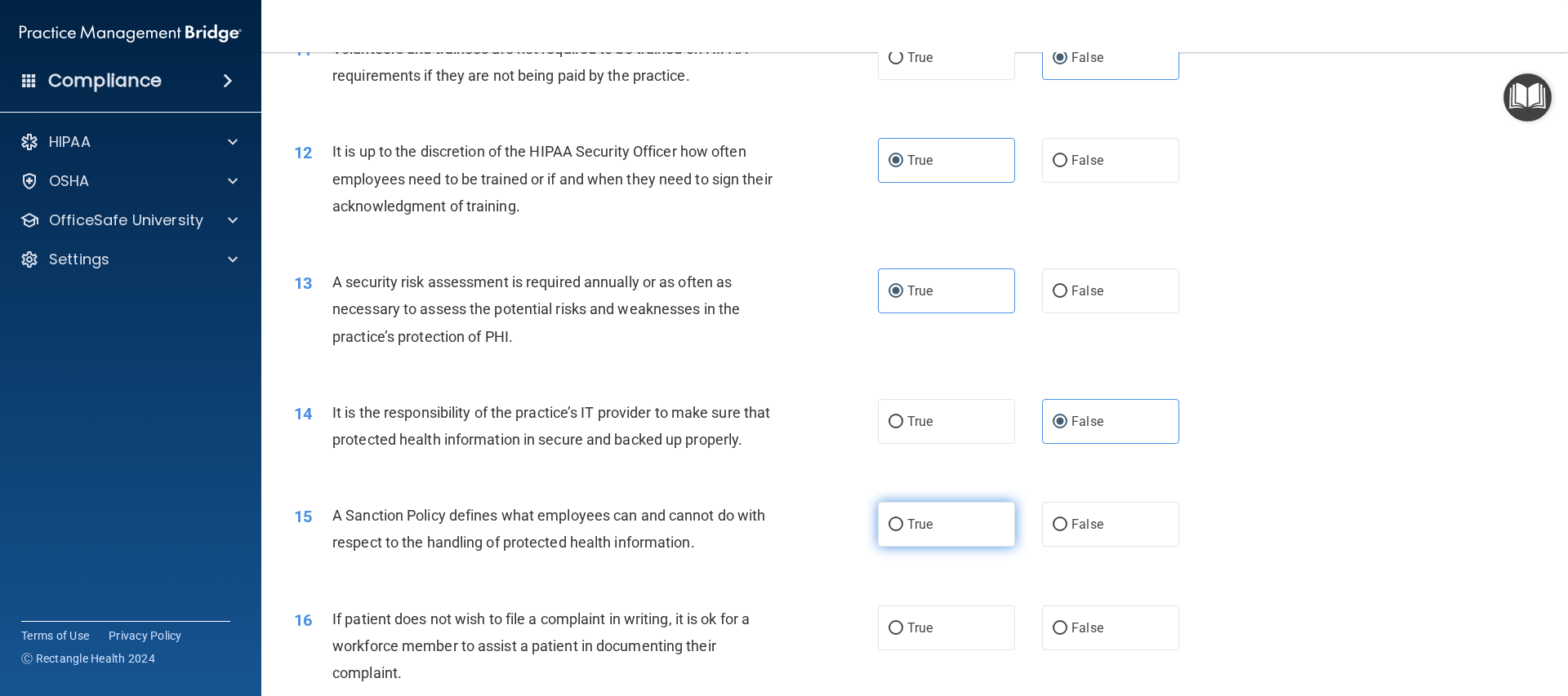
radio input "true"
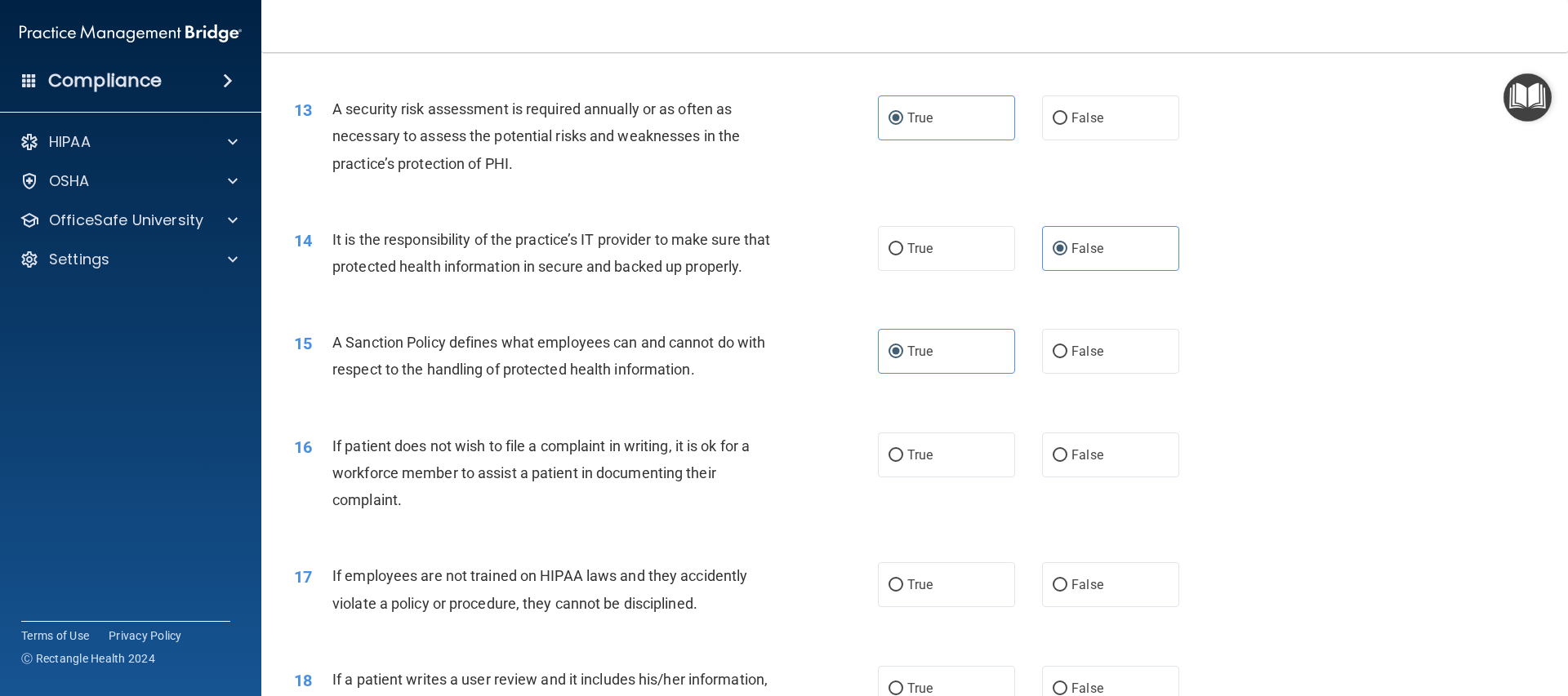
scroll to position [1706, 0]
click at [907, 462] on span "True" at bounding box center [919, 454] width 25 height 16
click at [903, 461] on input "True" at bounding box center [896, 455] width 15 height 12
radio input "true"
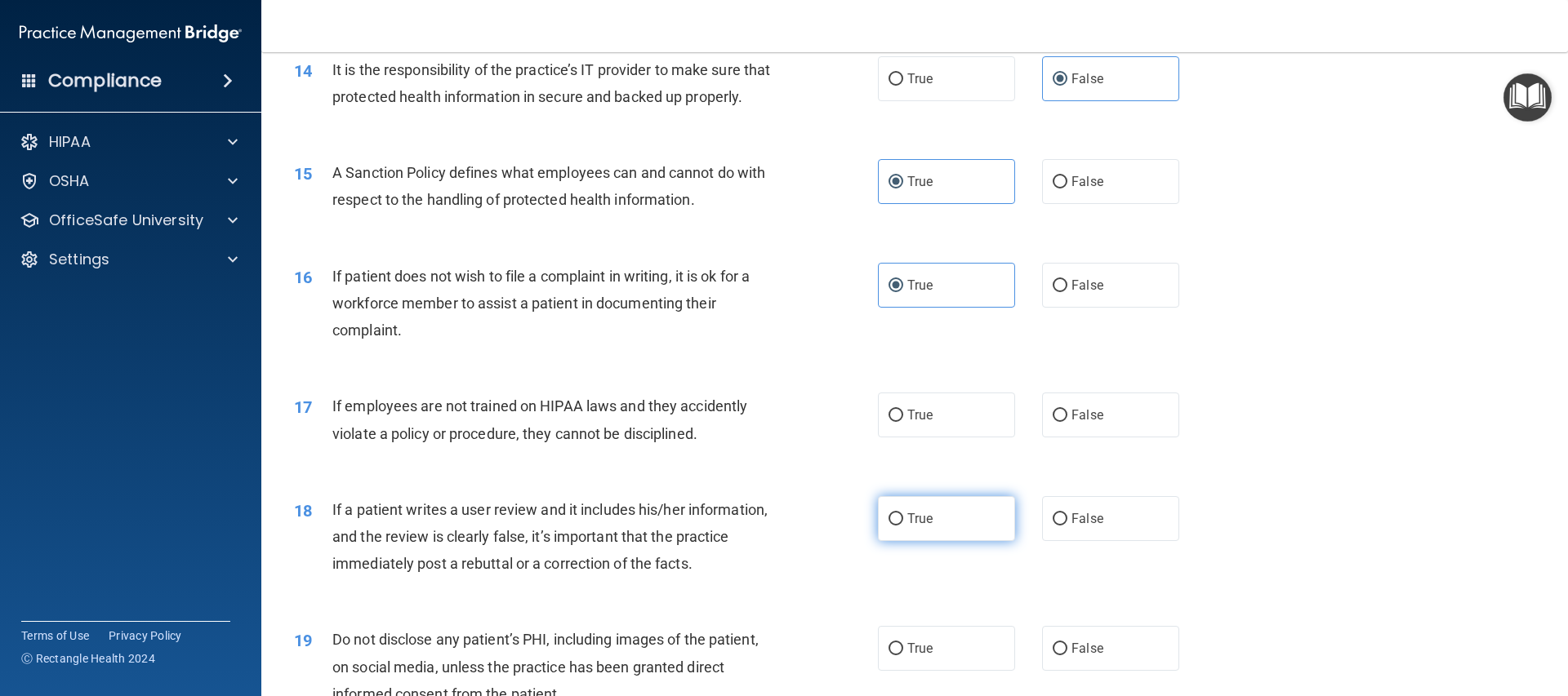
scroll to position [1969, 0]
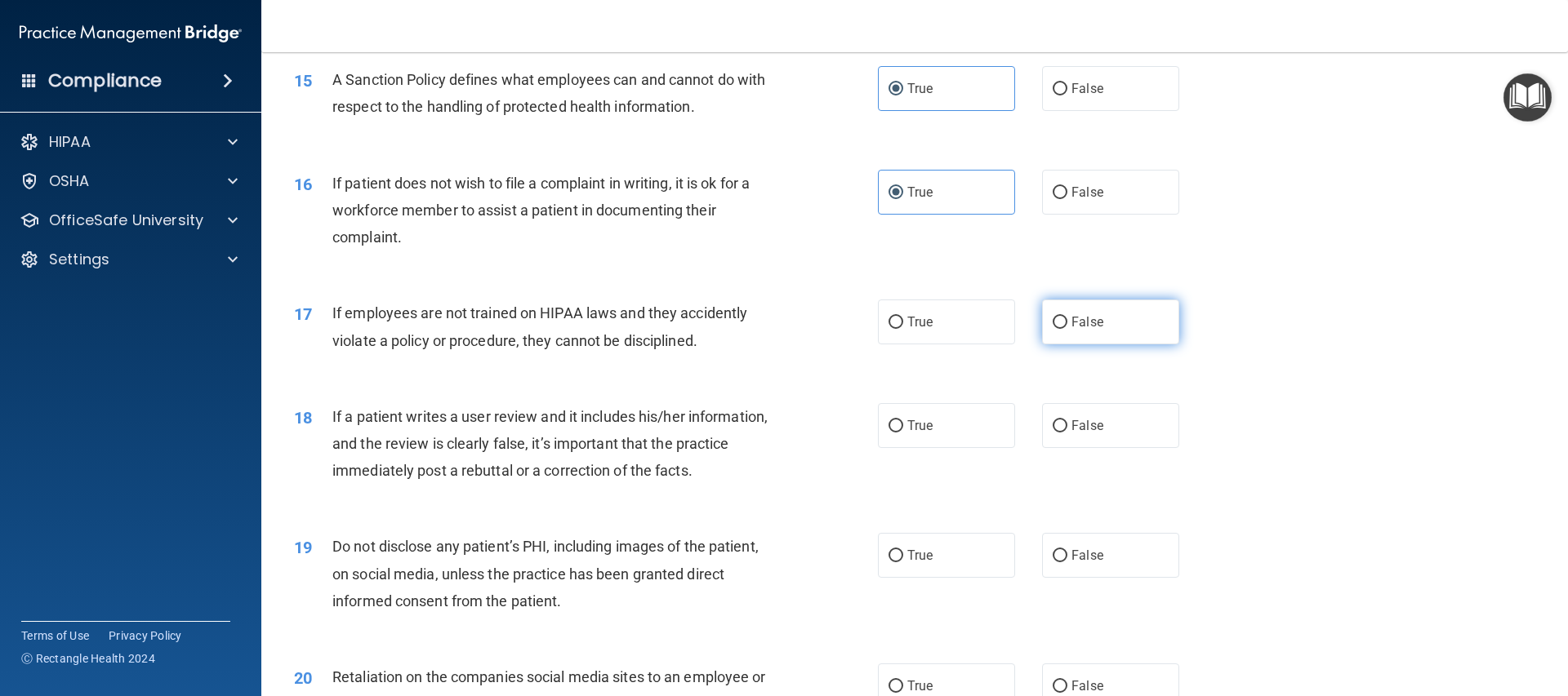
click at [1049, 345] on label "False" at bounding box center [1110, 321] width 137 height 45
click at [1052, 329] on input "False" at bounding box center [1060, 322] width 15 height 12
radio input "true"
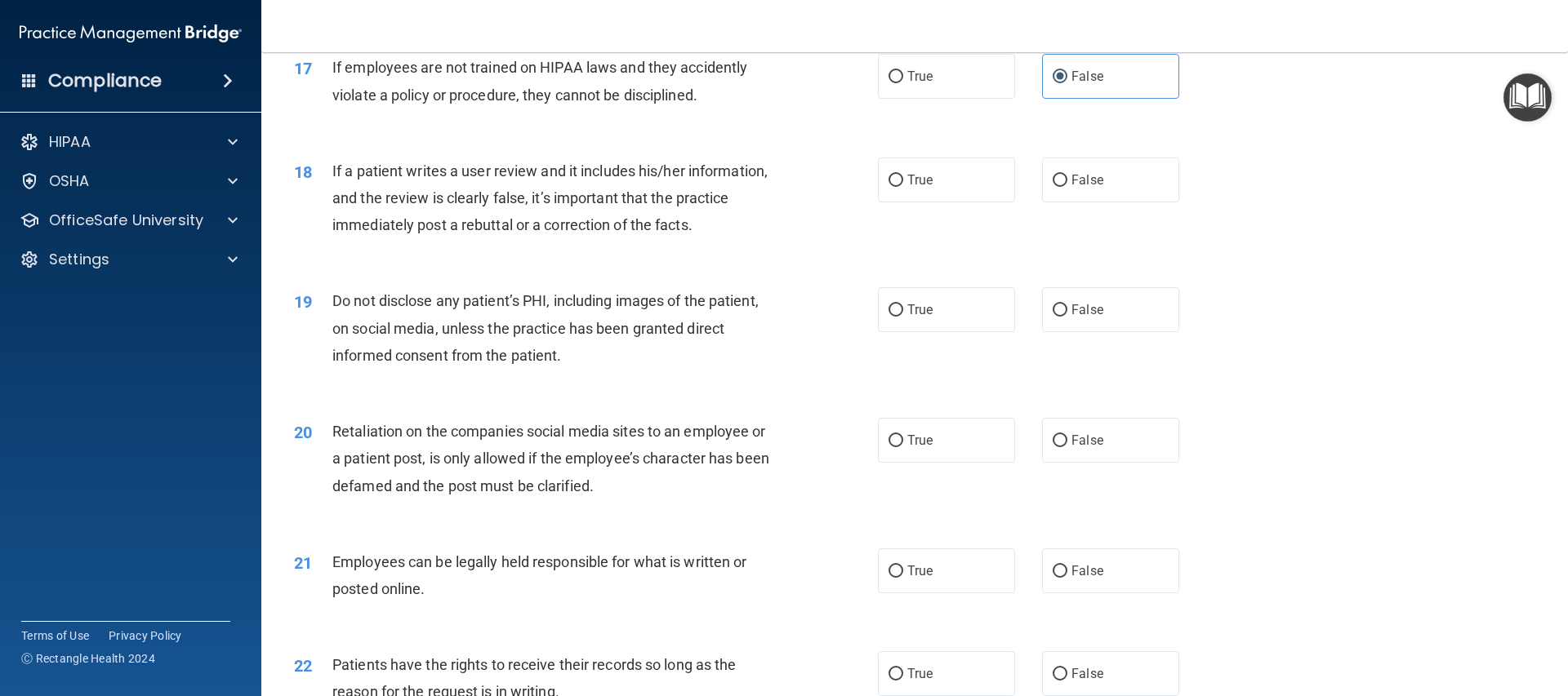
scroll to position [2212, 0]
click at [964, 190] on label "True" at bounding box center [946, 182] width 137 height 45
click at [903, 188] on input "True" at bounding box center [896, 182] width 15 height 12
radio input "true"
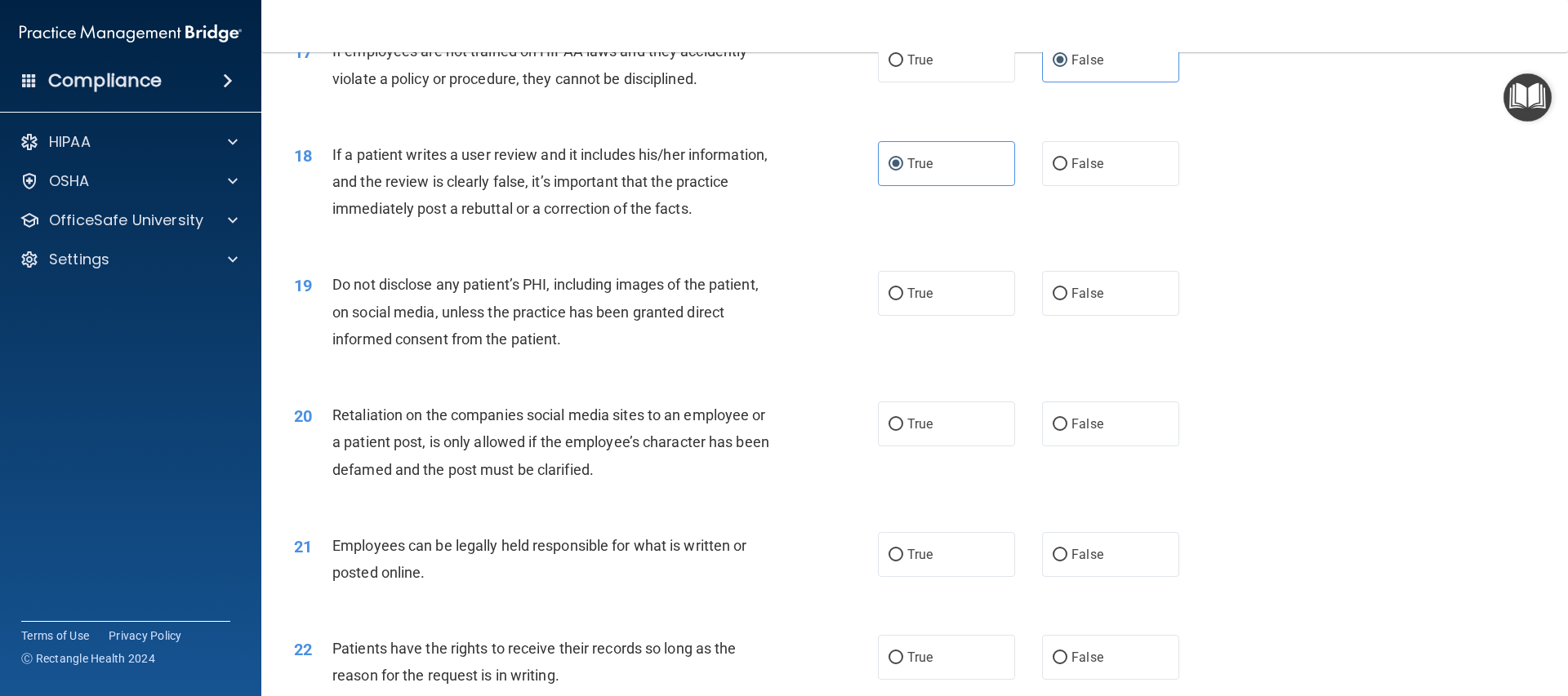
scroll to position [2233, 0]
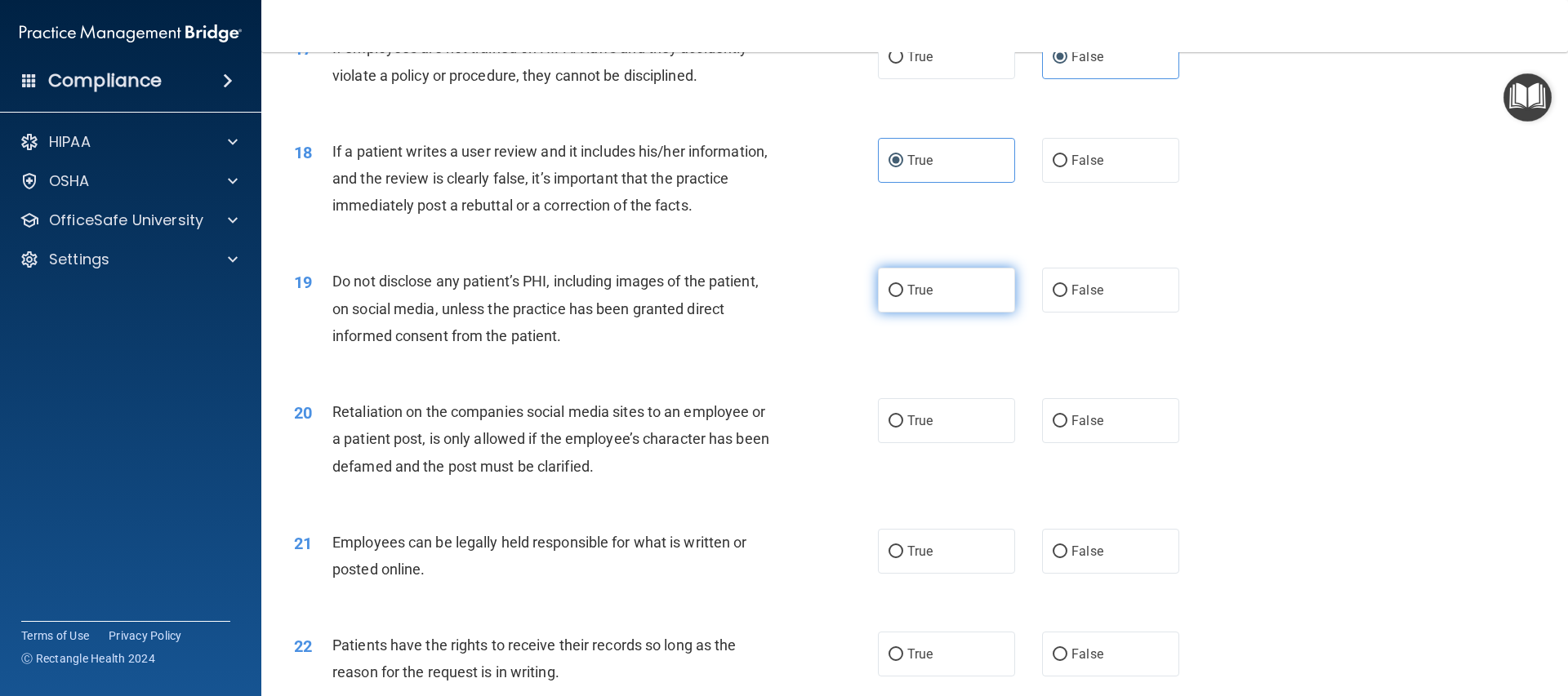
click at [898, 312] on label "True" at bounding box center [946, 290] width 137 height 45
click at [898, 297] on input "True" at bounding box center [896, 291] width 15 height 12
radio input "true"
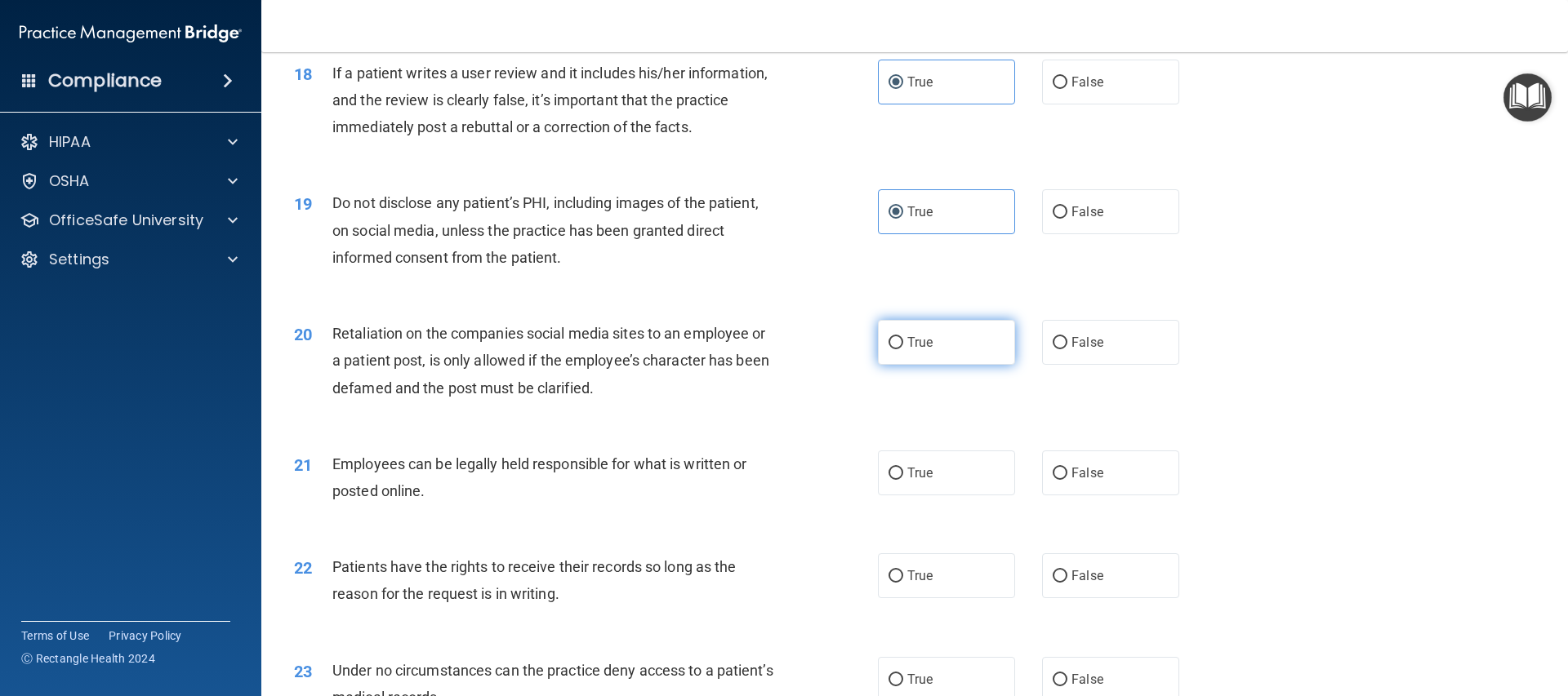
scroll to position [2315, 0]
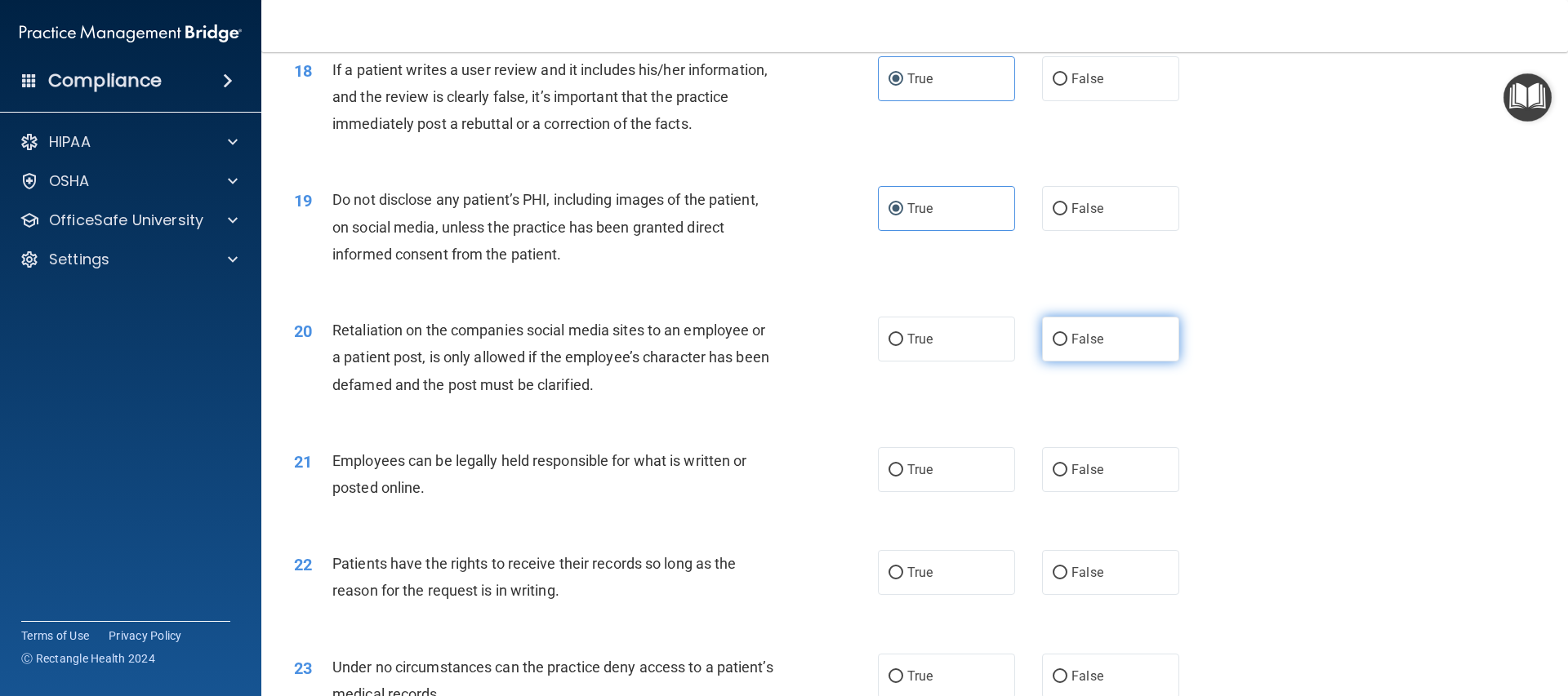
click at [1069, 362] on label "False" at bounding box center [1110, 339] width 137 height 45
click at [1067, 346] on input "False" at bounding box center [1060, 339] width 15 height 12
radio input "true"
click at [907, 477] on span "True" at bounding box center [919, 470] width 25 height 16
click at [903, 477] on input "True" at bounding box center [896, 470] width 15 height 12
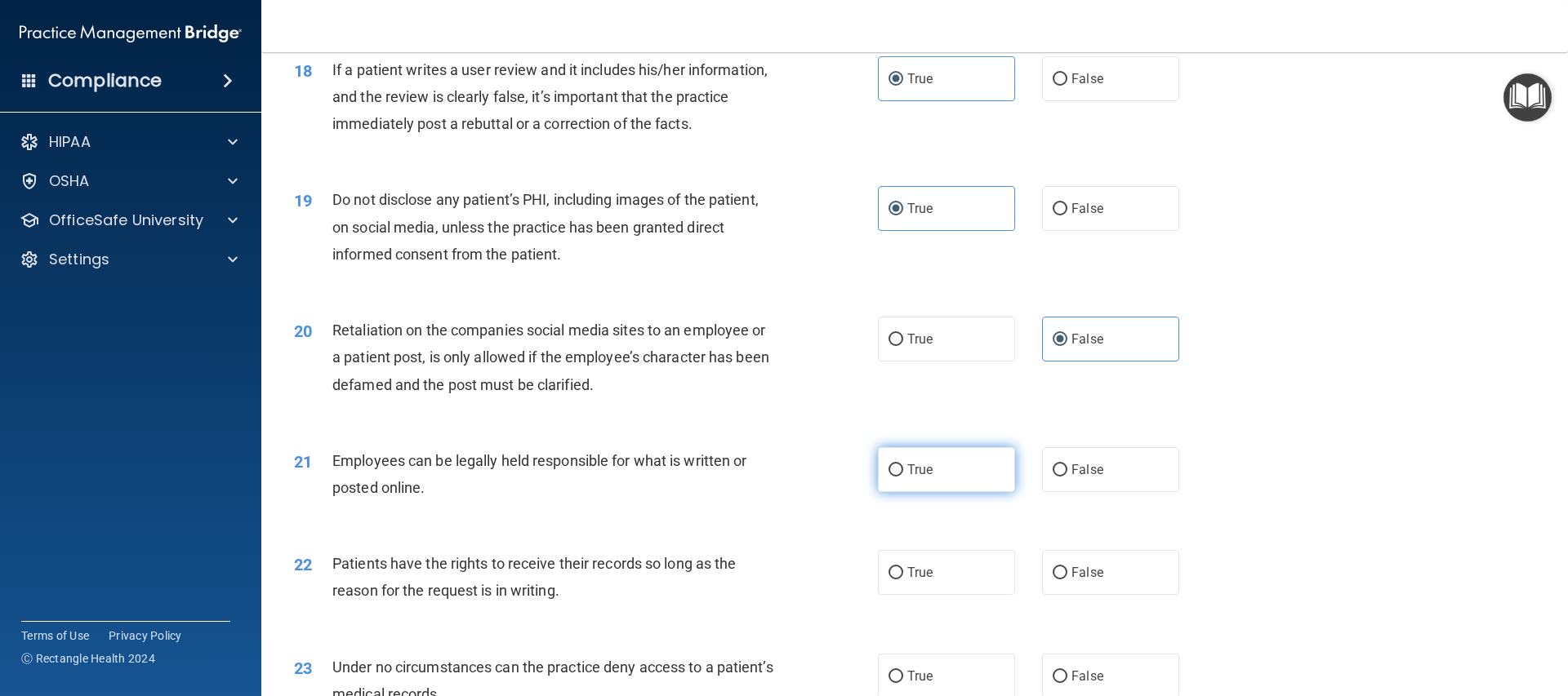
radio input "true"
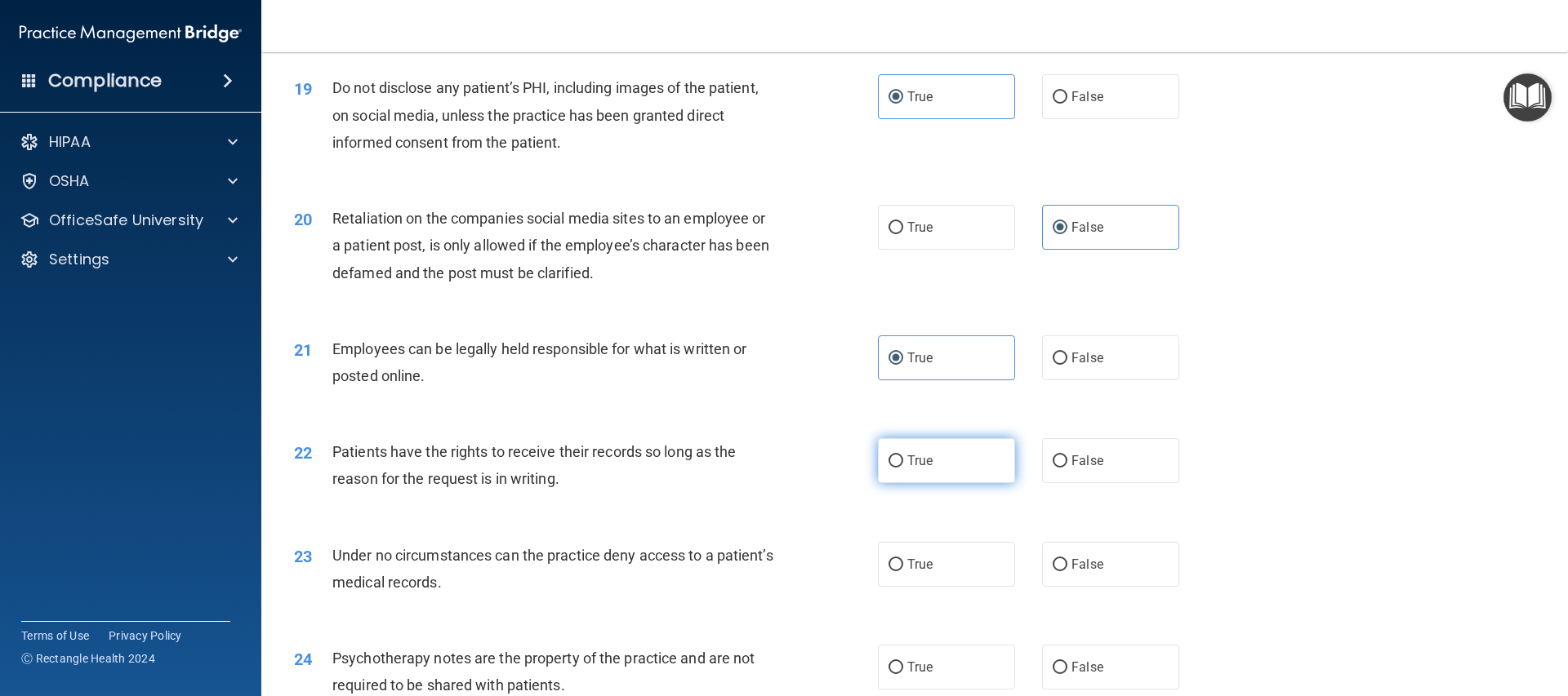
scroll to position [2429, 0]
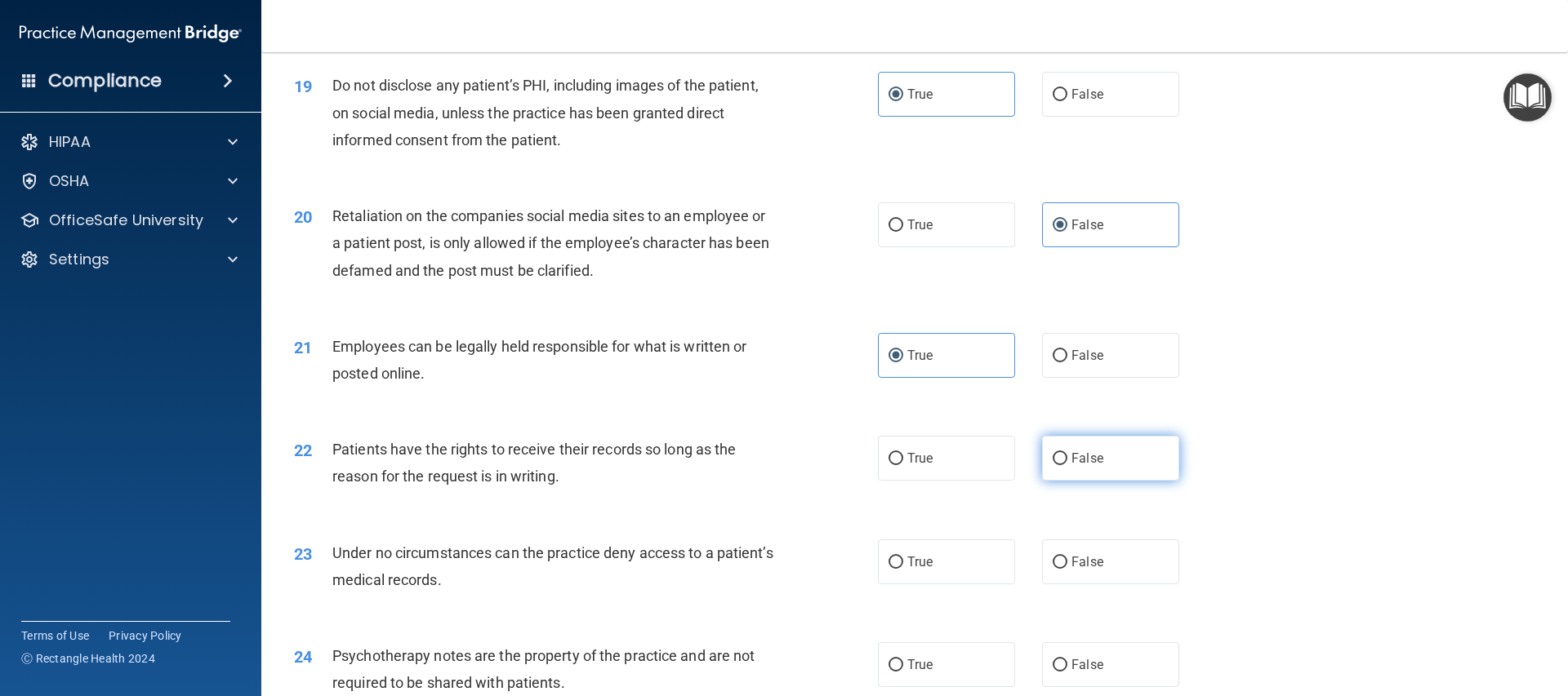
click at [1076, 481] on label "False" at bounding box center [1110, 458] width 137 height 45
click at [1067, 465] on input "False" at bounding box center [1060, 458] width 15 height 12
radio input "true"
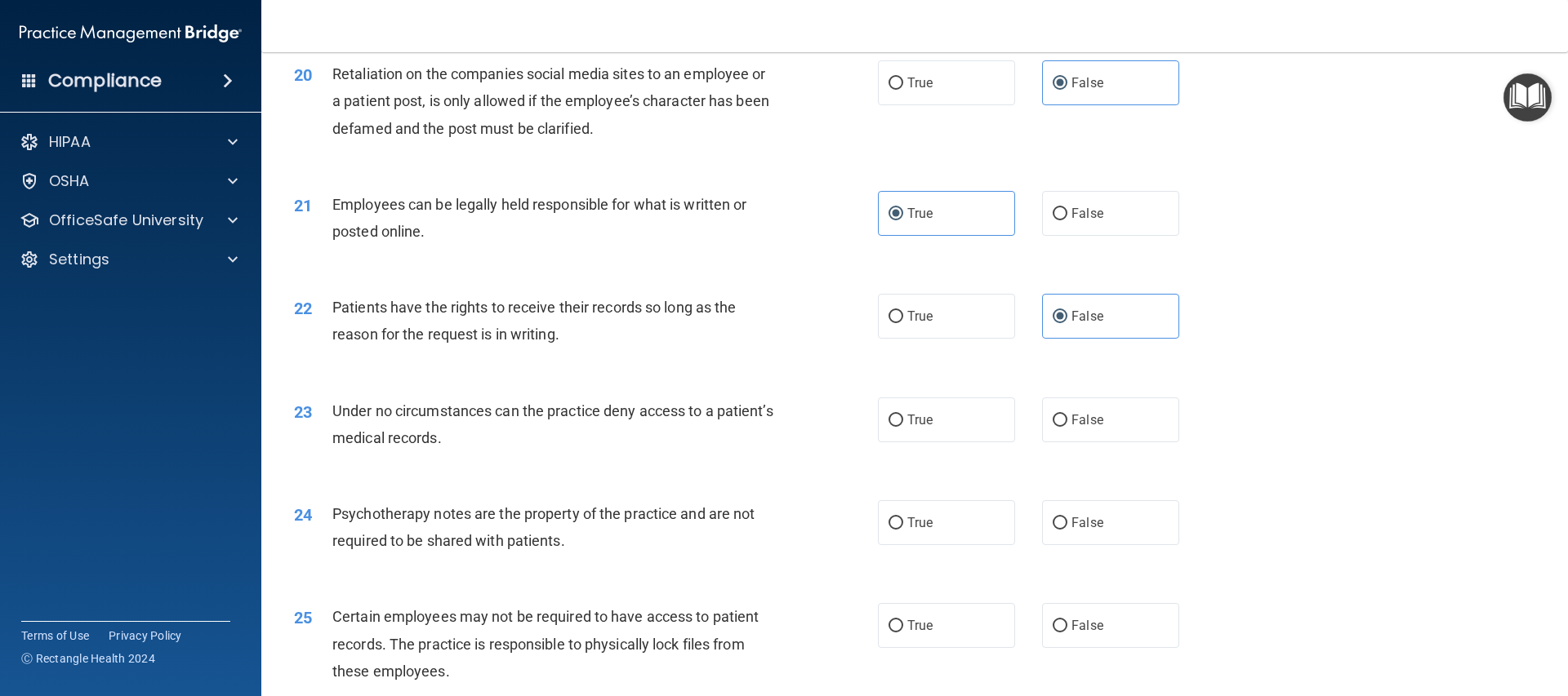
scroll to position [2574, 0]
click at [1137, 440] on label "False" at bounding box center [1110, 417] width 137 height 45
click at [1067, 424] on input "False" at bounding box center [1060, 417] width 15 height 12
radio input "true"
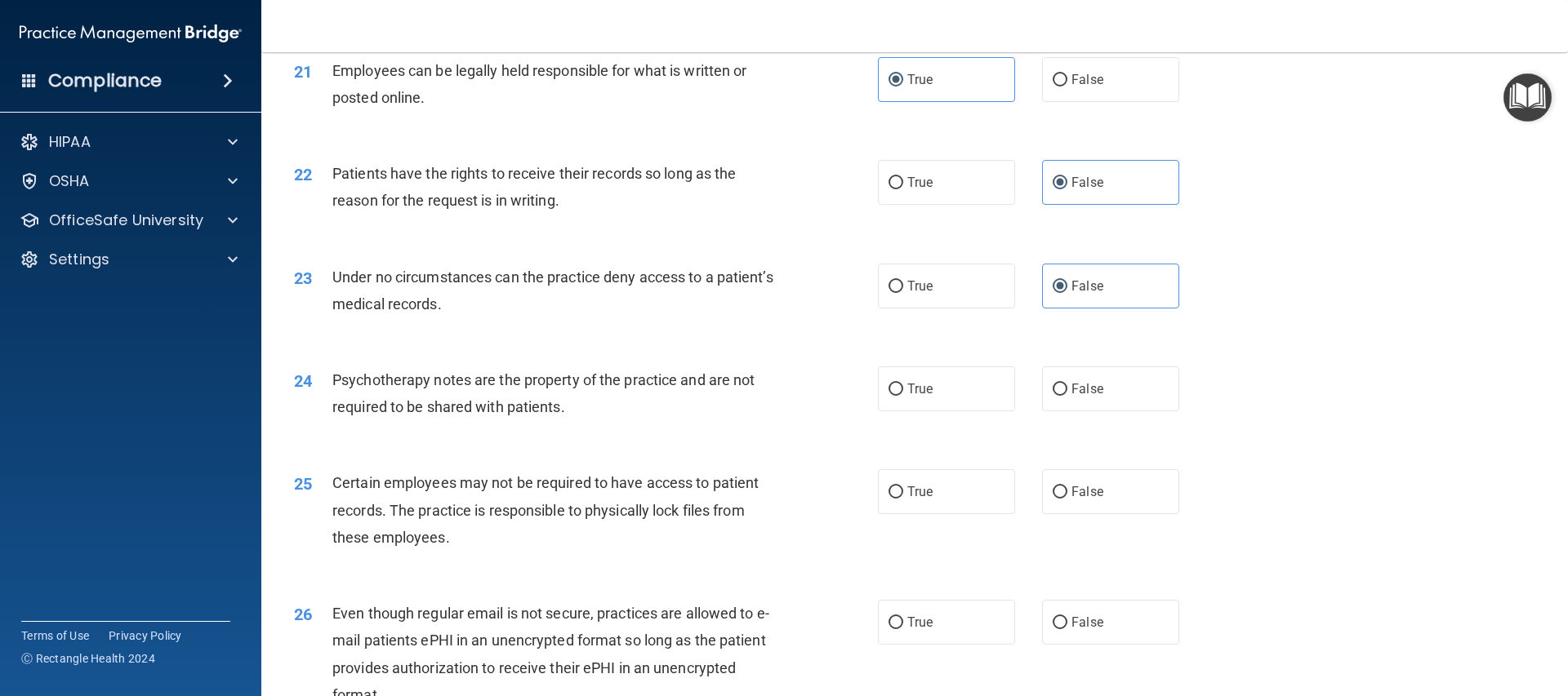
scroll to position [2708, 0]
drag, startPoint x: 1022, startPoint y: 418, endPoint x: 1048, endPoint y: 419, distance: 26.0
click at [1048, 409] on div "True False" at bounding box center [1042, 387] width 329 height 45
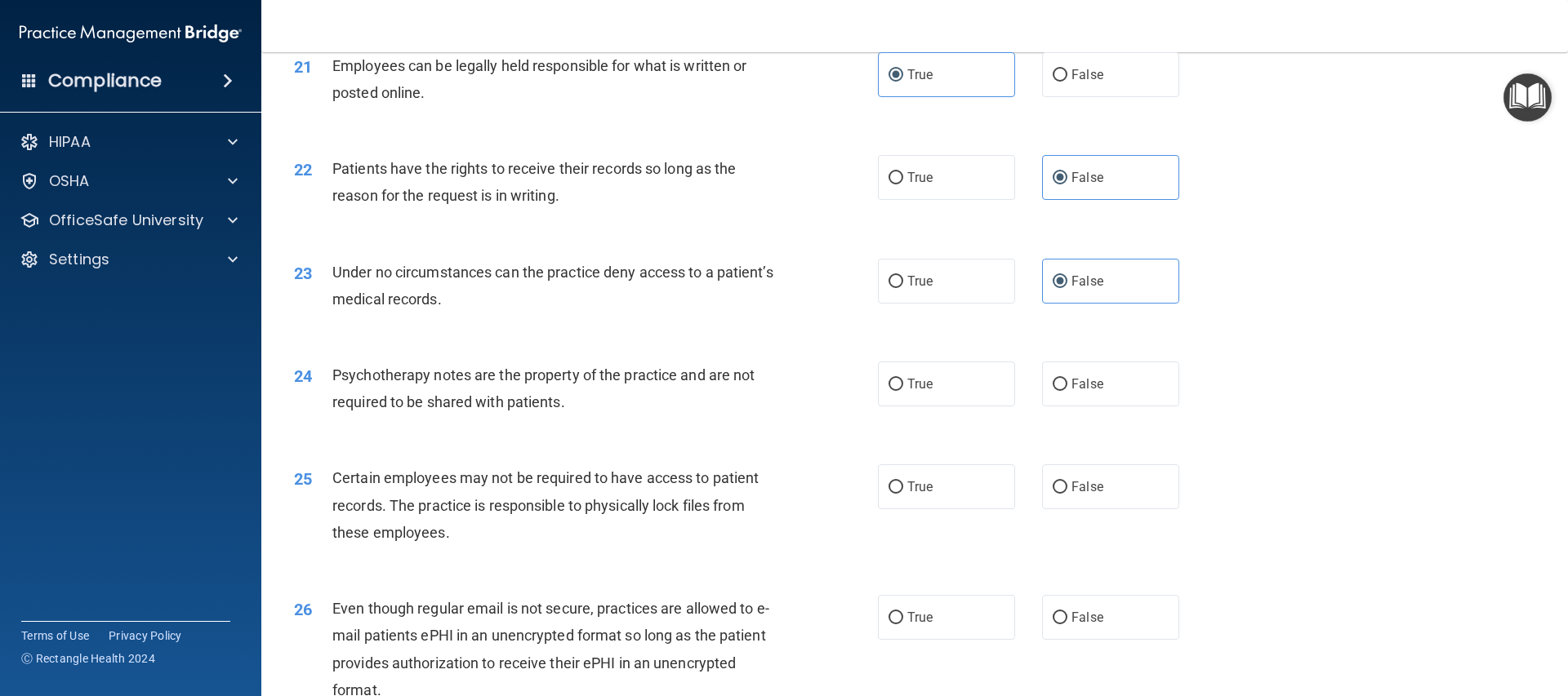
scroll to position [2711, 0]
click at [1083, 391] on span "False" at bounding box center [1087, 383] width 32 height 16
click at [1067, 390] on input "False" at bounding box center [1060, 384] width 15 height 12
radio input "true"
click at [1056, 509] on label "False" at bounding box center [1110, 485] width 137 height 45
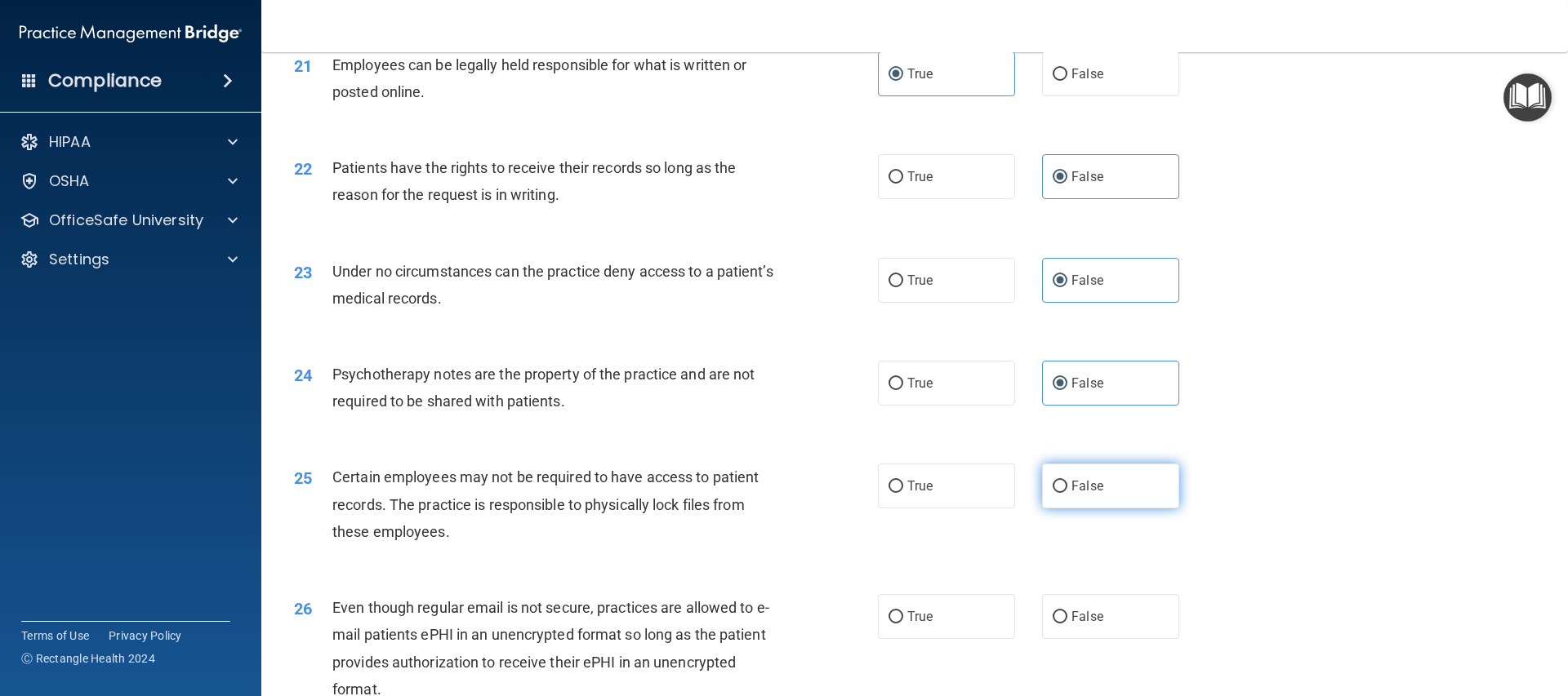
click at [1056, 493] on input "False" at bounding box center [1060, 486] width 15 height 12
radio input "true"
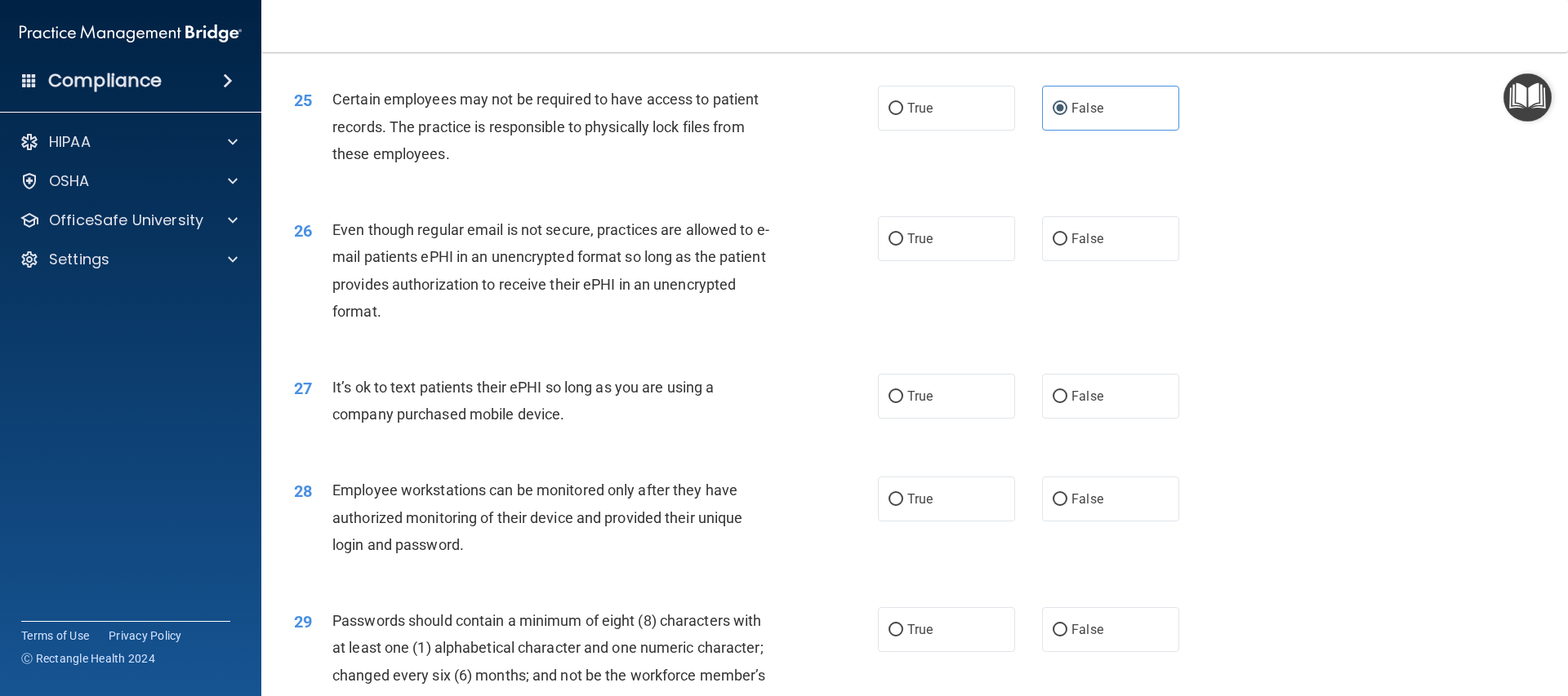
scroll to position [3086, 0]
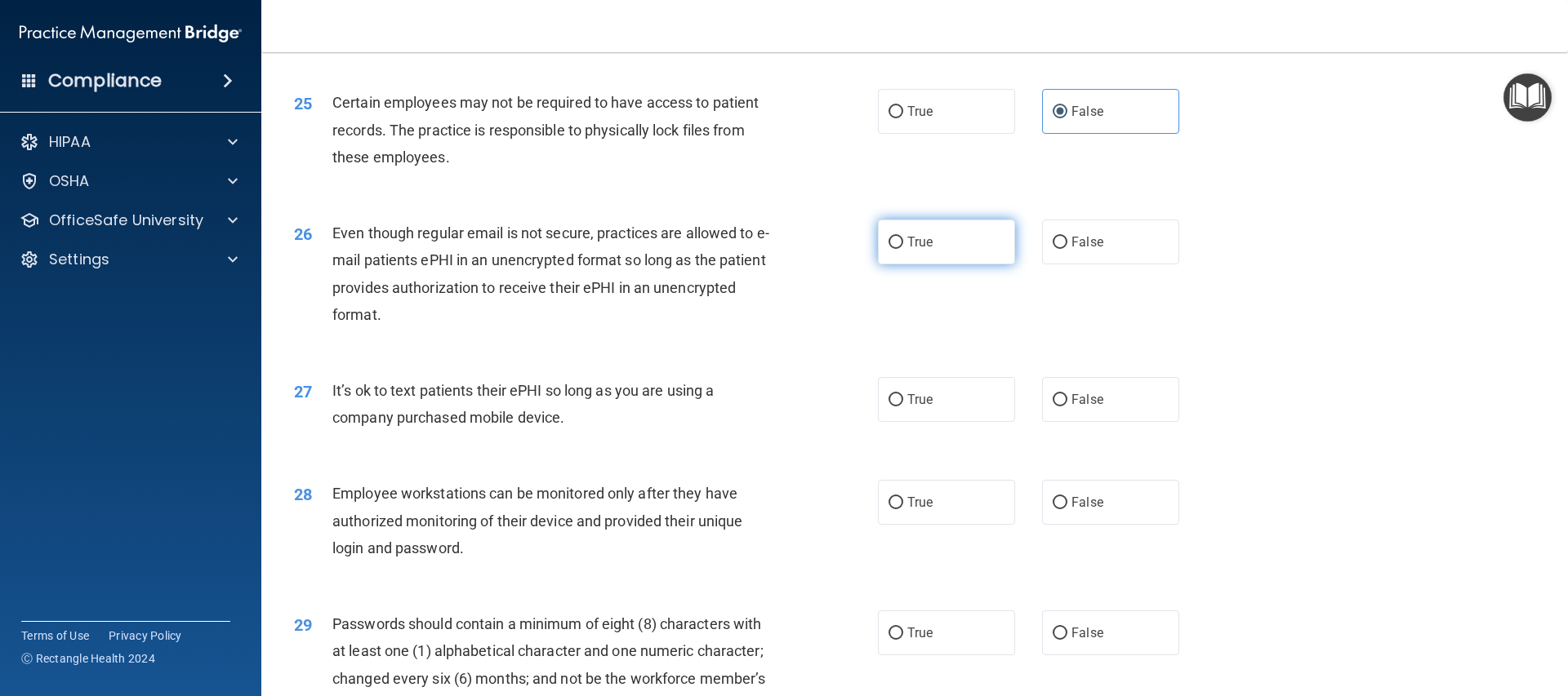
click at [938, 265] on label "True" at bounding box center [946, 242] width 137 height 45
click at [903, 249] on input "True" at bounding box center [896, 242] width 15 height 12
radio input "true"
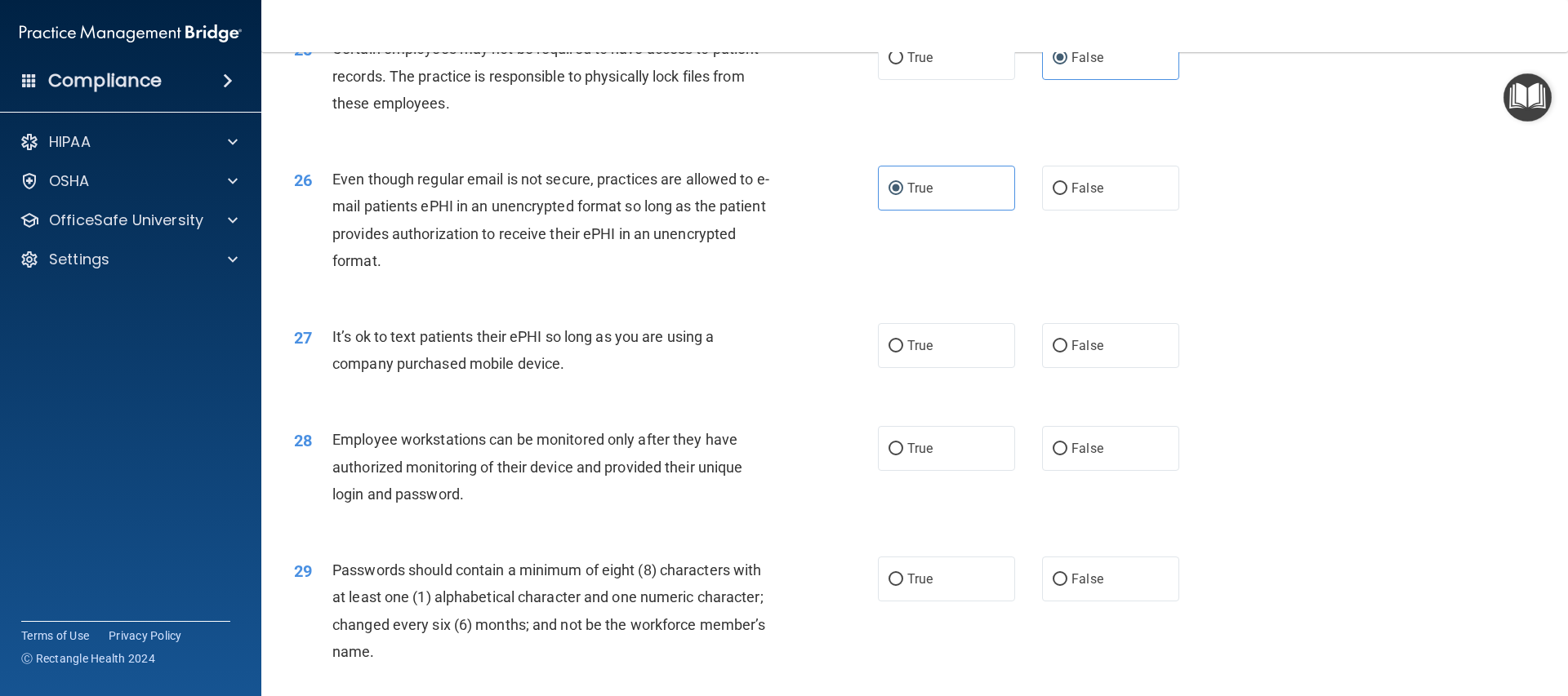
scroll to position [3143, 0]
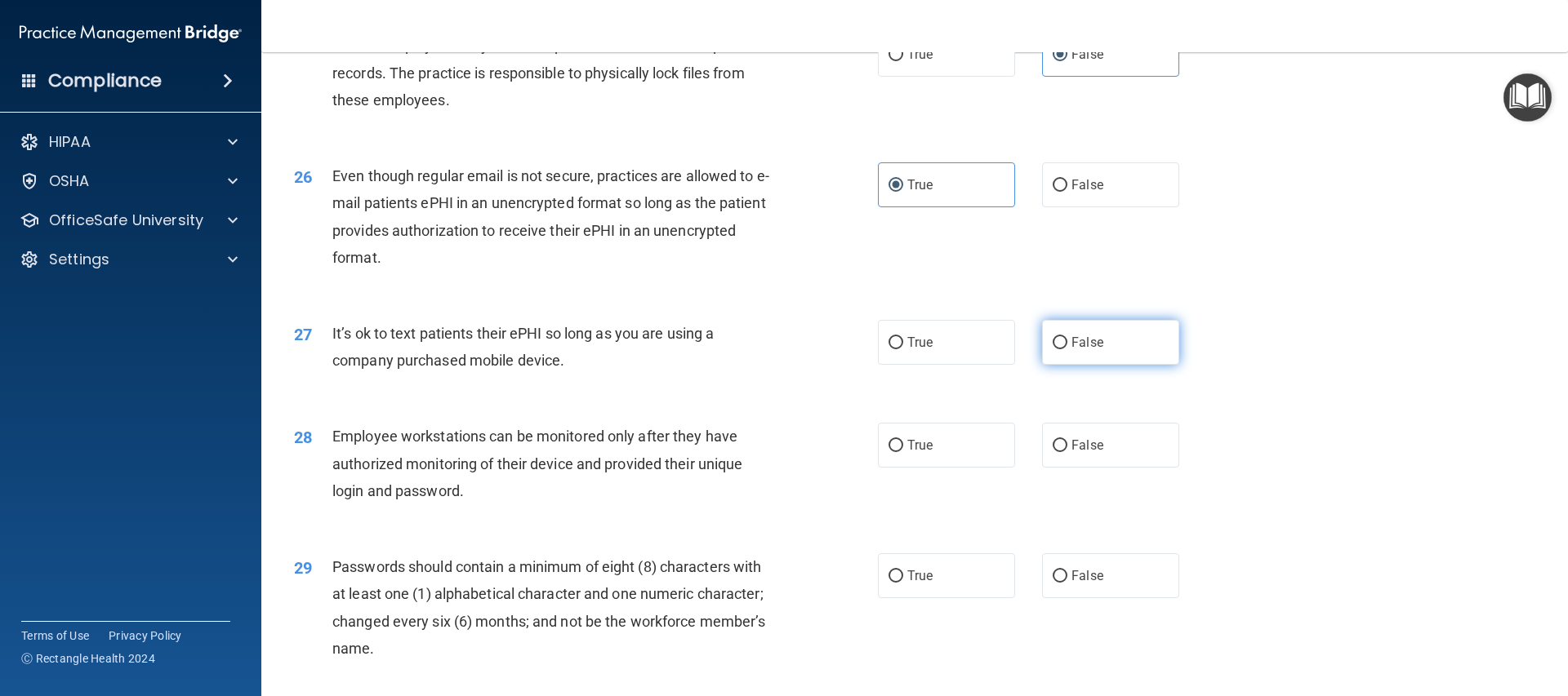
click at [1084, 350] on span "False" at bounding box center [1087, 342] width 32 height 16
click at [1067, 349] on input "False" at bounding box center [1060, 343] width 15 height 12
radio input "true"
click at [907, 453] on span "True" at bounding box center [919, 444] width 25 height 16
click at [903, 452] on input "True" at bounding box center [896, 445] width 15 height 12
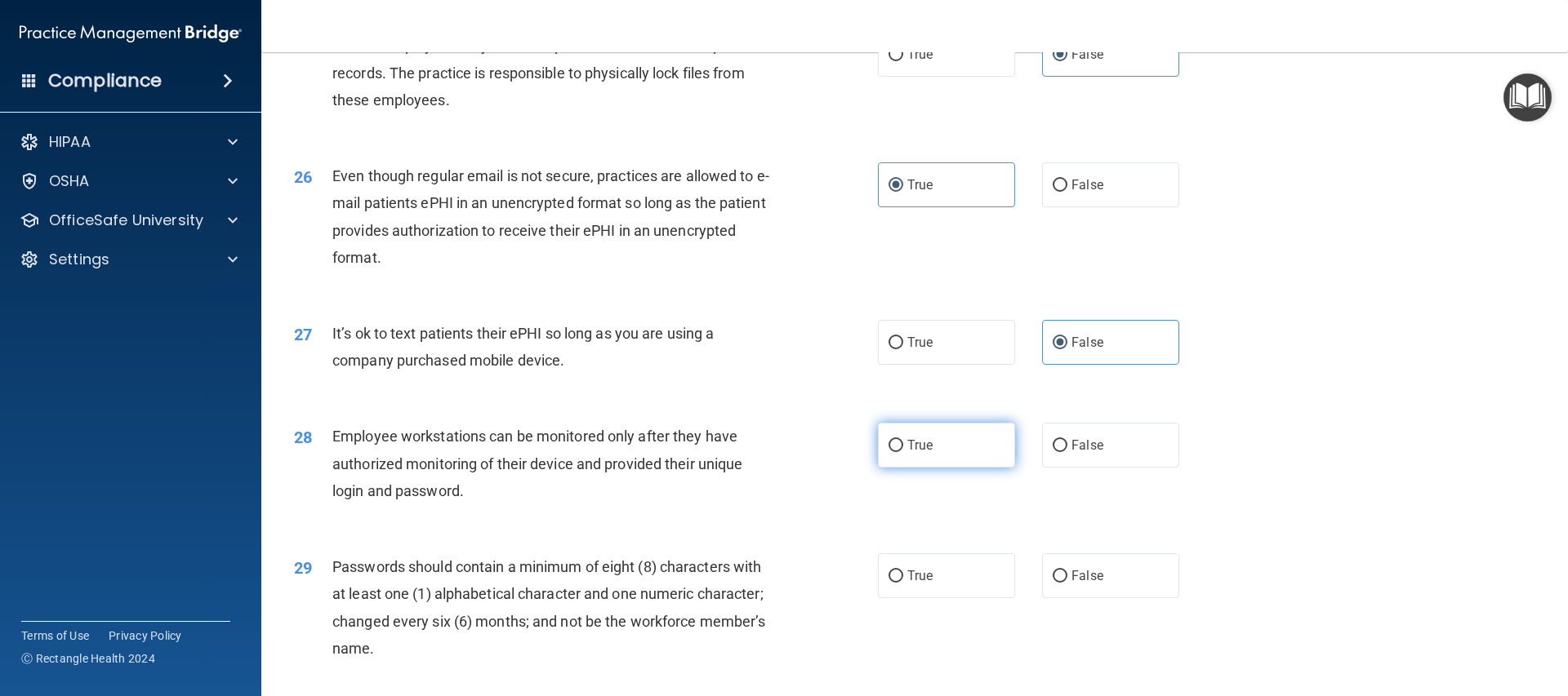
radio input "true"
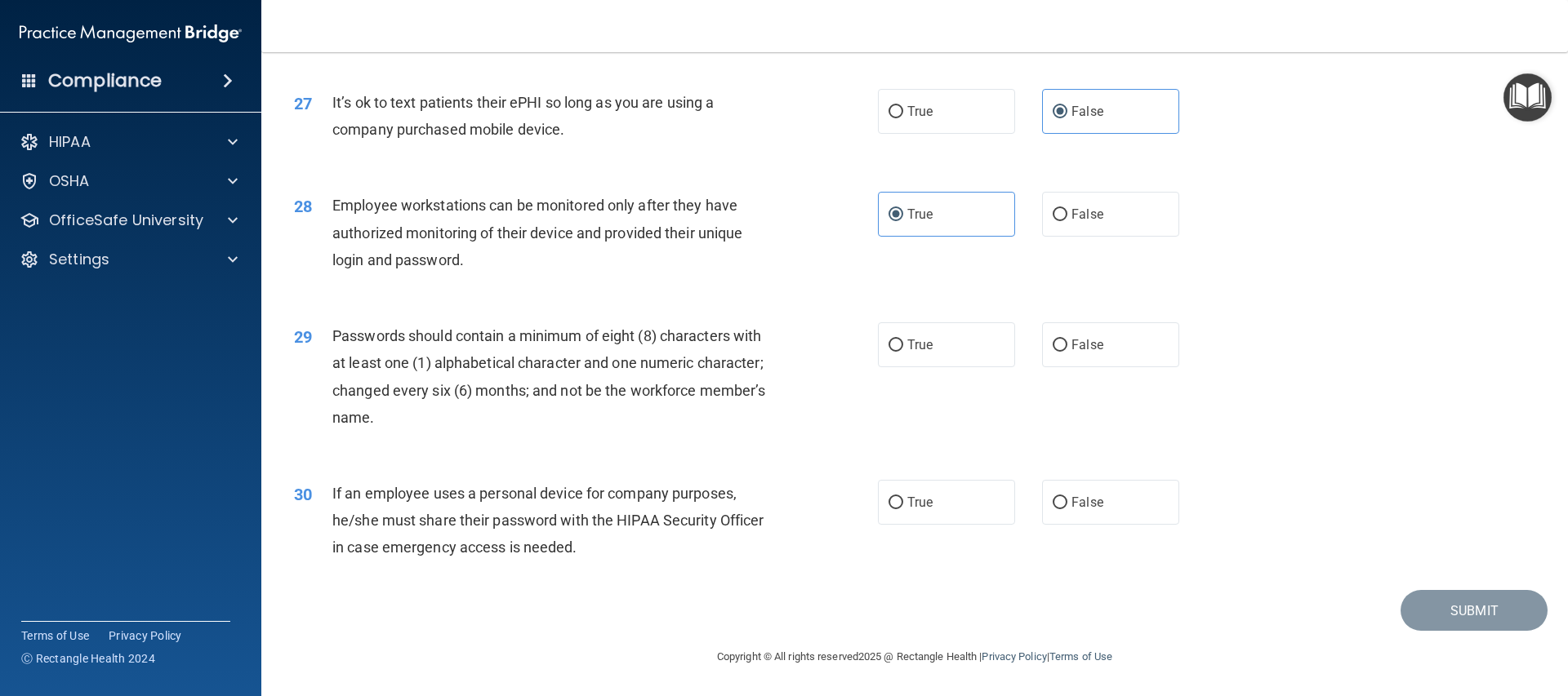
scroll to position [3401, 0]
click at [921, 351] on span "True" at bounding box center [919, 345] width 25 height 16
click at [903, 351] on input "True" at bounding box center [896, 345] width 15 height 12
radio input "true"
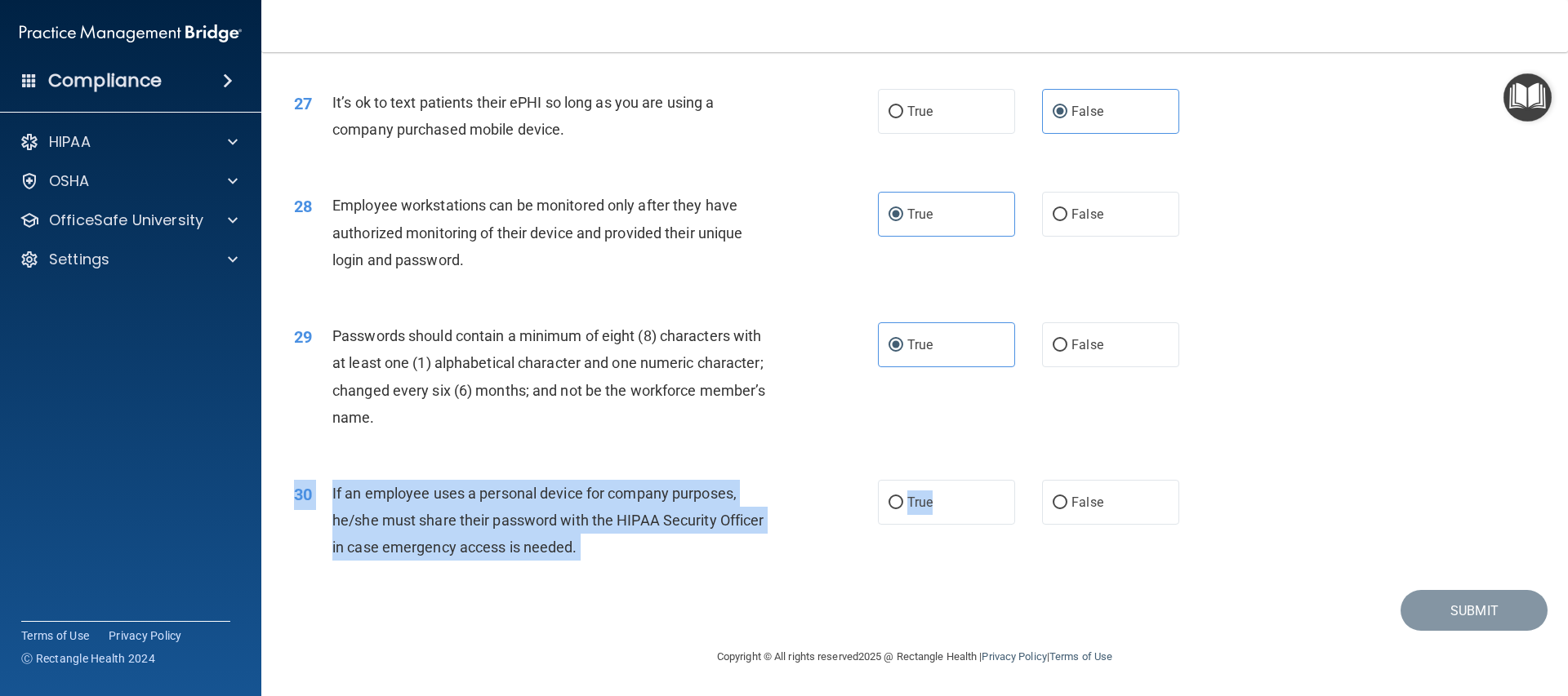
drag, startPoint x: 1022, startPoint y: 519, endPoint x: 1016, endPoint y: 588, distance: 69.3
click at [1016, 588] on div "30 If an employee uses a personal device for company purposes, he/she must shar…" at bounding box center [915, 525] width 1266 height 130
click at [728, 544] on div "If an employee uses a personal device for company purposes, he/she must share t…" at bounding box center [560, 521] width 457 height 82
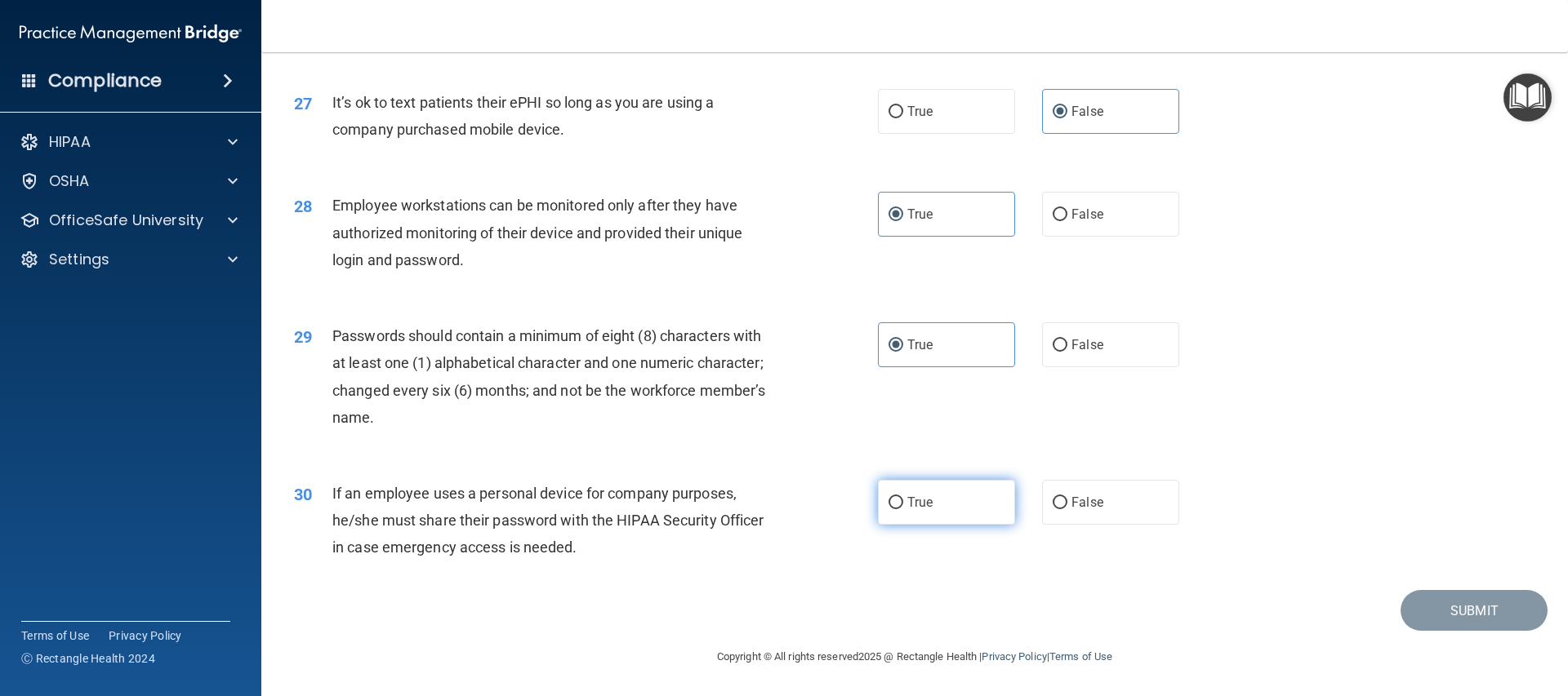
click at [995, 502] on label "True" at bounding box center [946, 502] width 137 height 45
click at [903, 502] on input "True" at bounding box center [896, 502] width 15 height 12
radio input "true"
click at [1400, 601] on button "Submit" at bounding box center [1474, 610] width 147 height 42
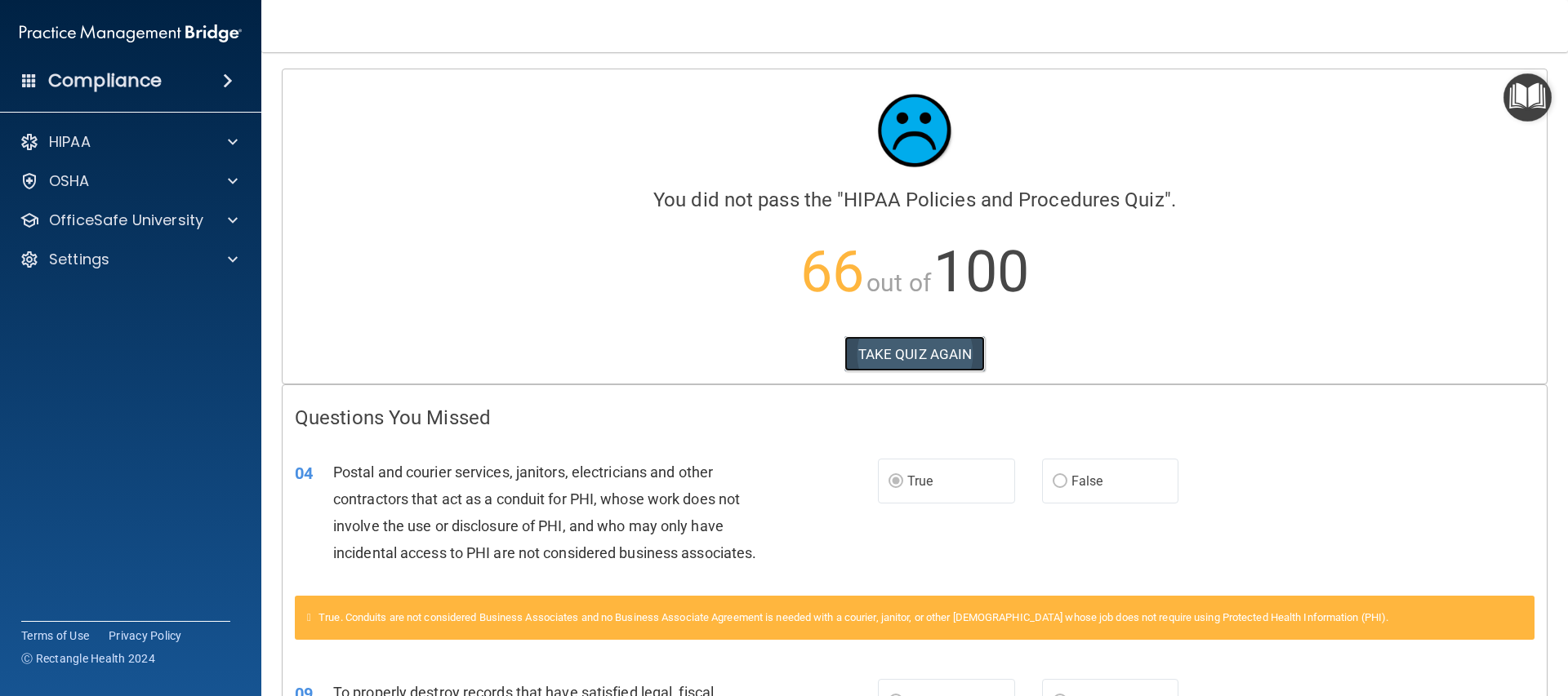
click at [893, 359] on button "TAKE QUIZ AGAIN" at bounding box center [915, 354] width 142 height 36
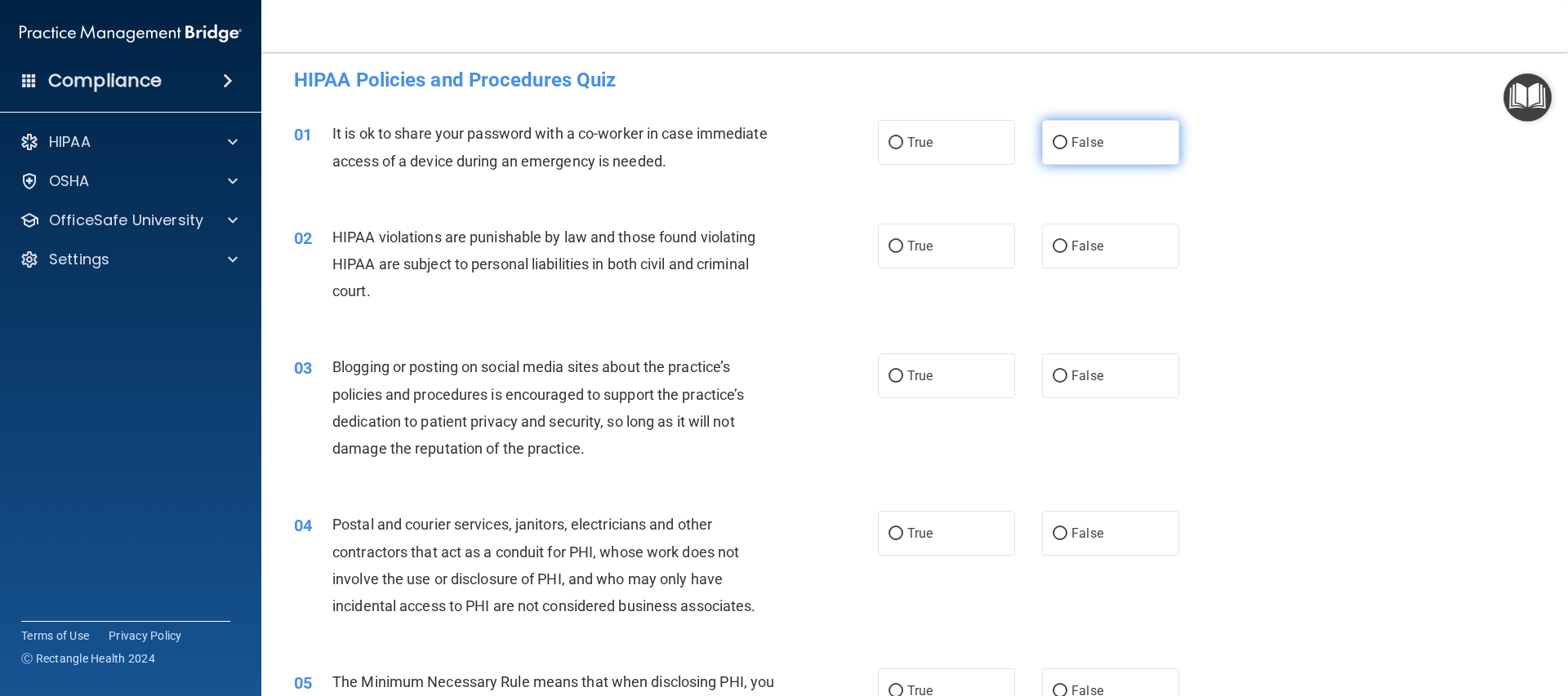
scroll to position [10, 0]
click at [1086, 138] on span "False" at bounding box center [1087, 142] width 32 height 16
click at [1067, 138] on input "False" at bounding box center [1060, 142] width 15 height 12
radio input "true"
click at [958, 538] on label "True" at bounding box center [946, 532] width 137 height 45
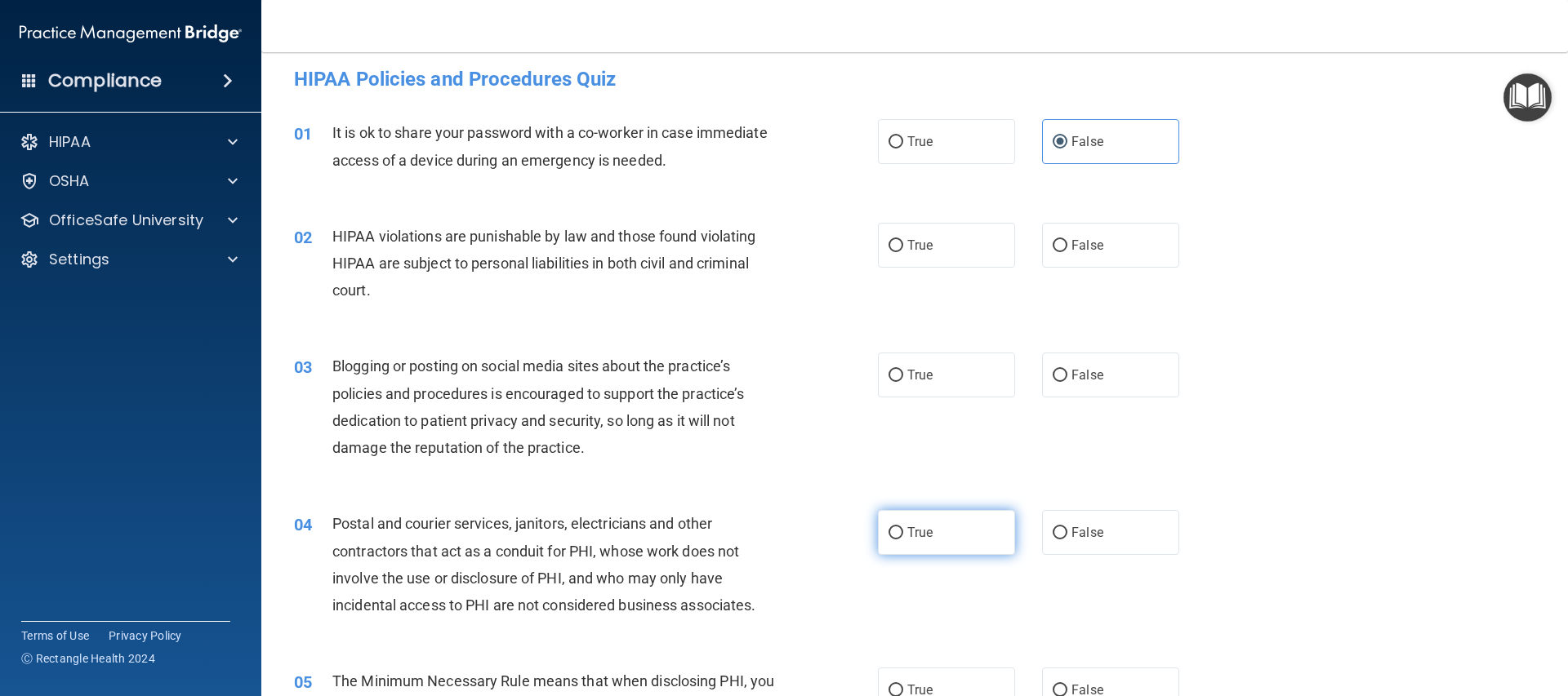
click at [903, 538] on input "True" at bounding box center [896, 533] width 15 height 12
radio input "true"
click at [946, 247] on label "True" at bounding box center [946, 245] width 137 height 45
click at [903, 247] on input "True" at bounding box center [896, 246] width 15 height 12
radio input "true"
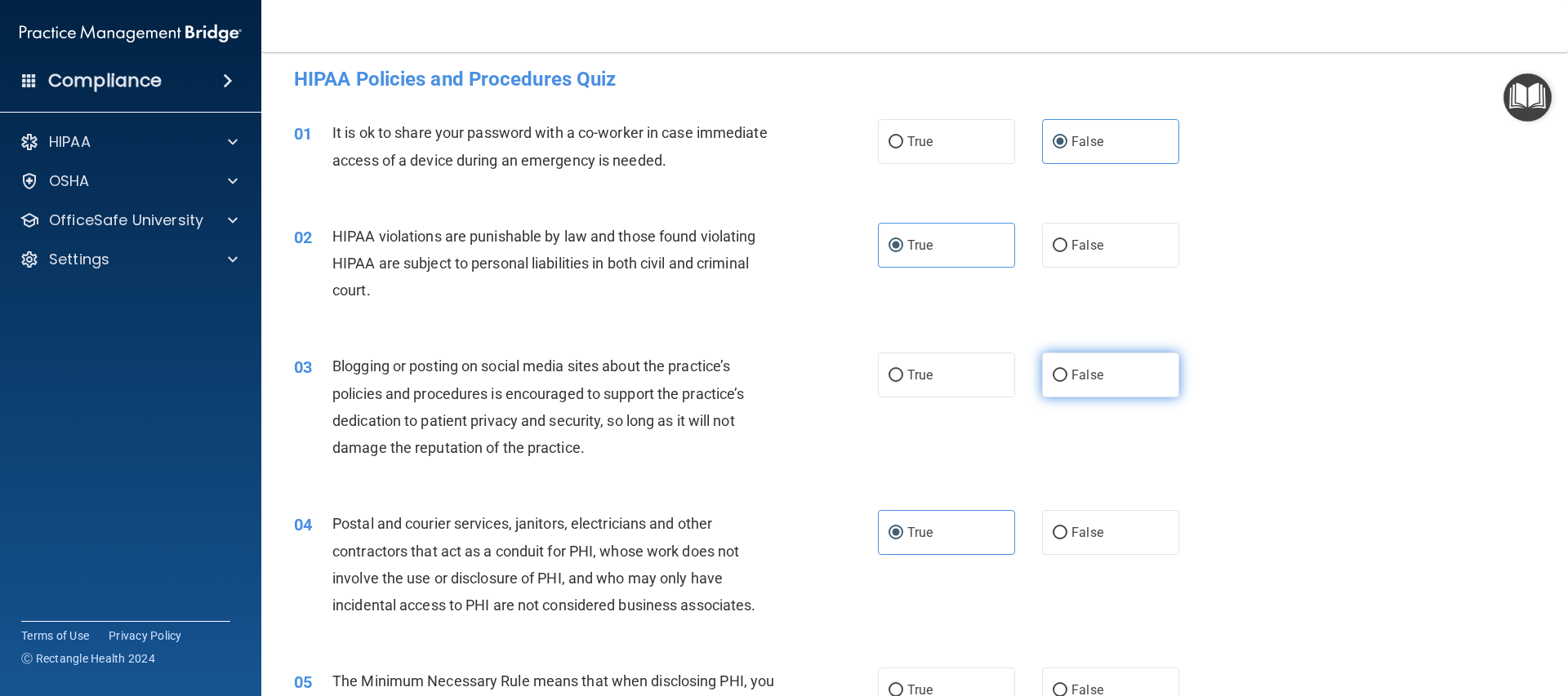
click at [1080, 372] on span "False" at bounding box center [1087, 375] width 32 height 16
click at [1067, 372] on input "False" at bounding box center [1060, 375] width 15 height 12
radio input "true"
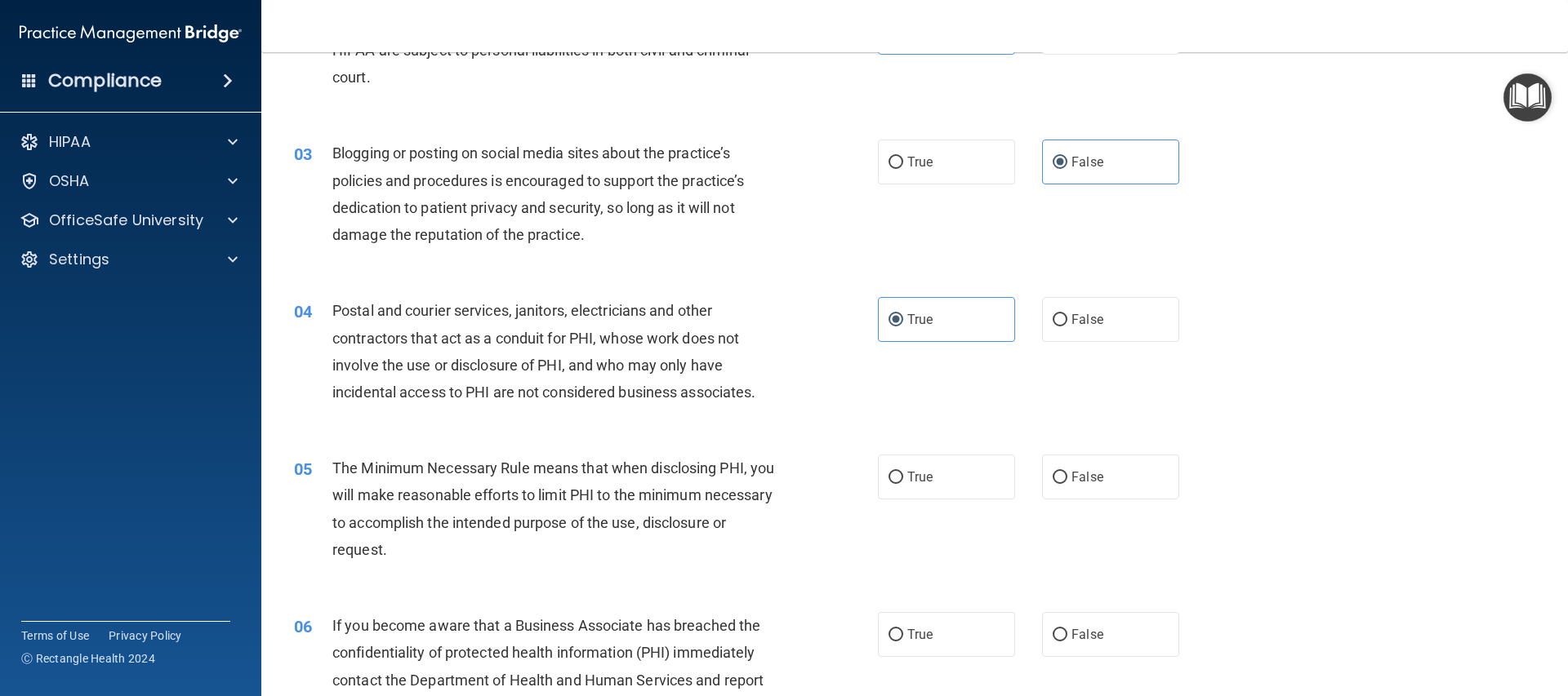
scroll to position [236, 0]
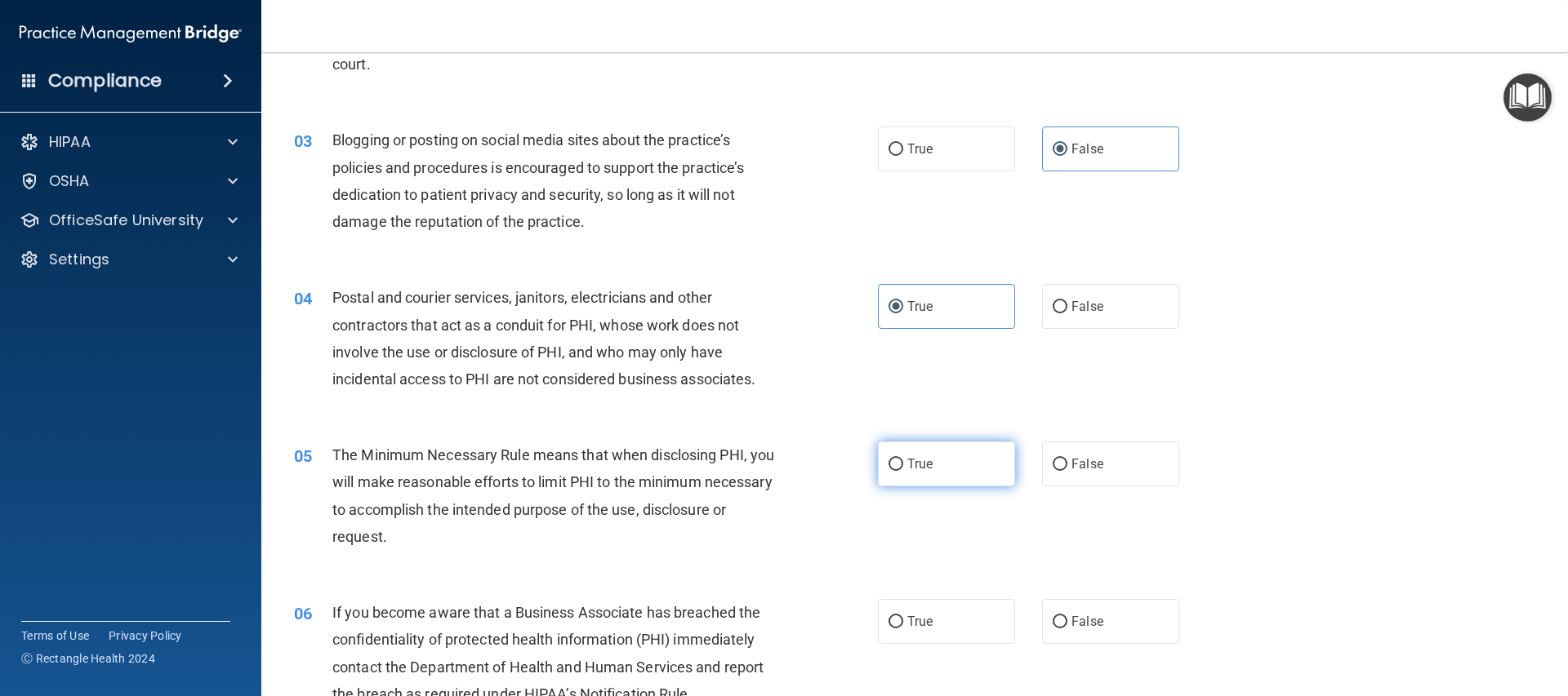
click at [928, 443] on label "True" at bounding box center [946, 464] width 137 height 45
click at [903, 458] on input "True" at bounding box center [896, 464] width 15 height 12
radio input "true"
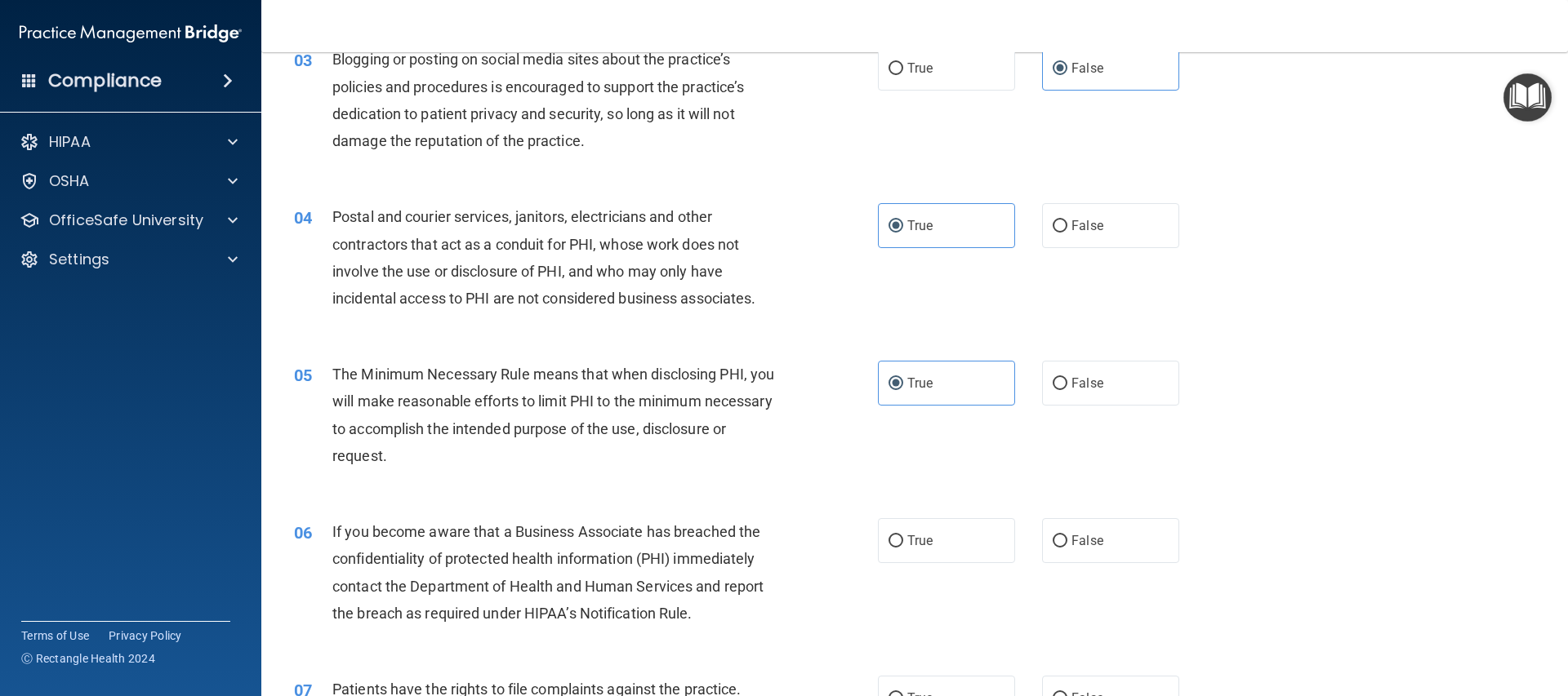
scroll to position [319, 0]
click at [1102, 538] on label "False" at bounding box center [1110, 539] width 137 height 45
click at [1067, 538] on input "False" at bounding box center [1060, 539] width 15 height 12
radio input "true"
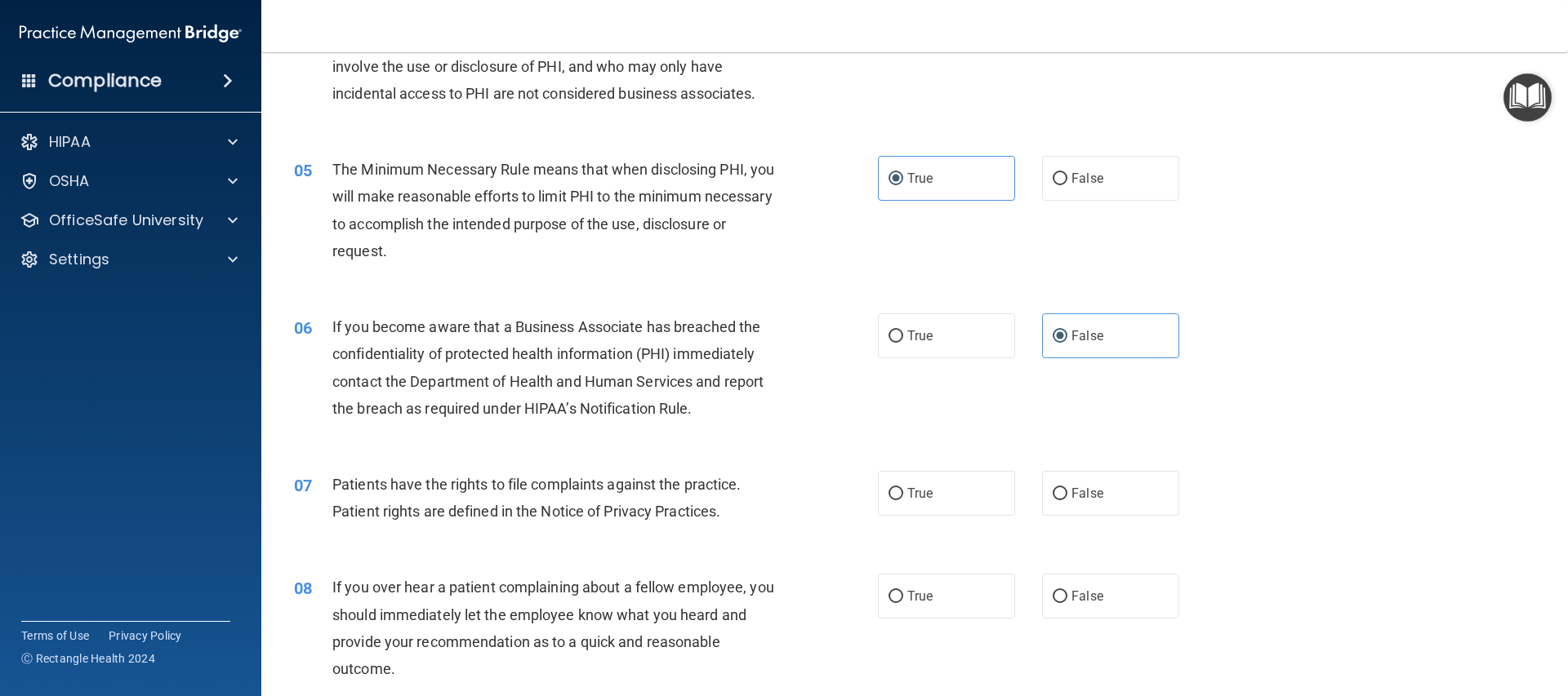
scroll to position [523, 0]
click at [960, 484] on label "True" at bounding box center [946, 493] width 137 height 45
click at [903, 487] on input "True" at bounding box center [896, 493] width 15 height 12
radio input "true"
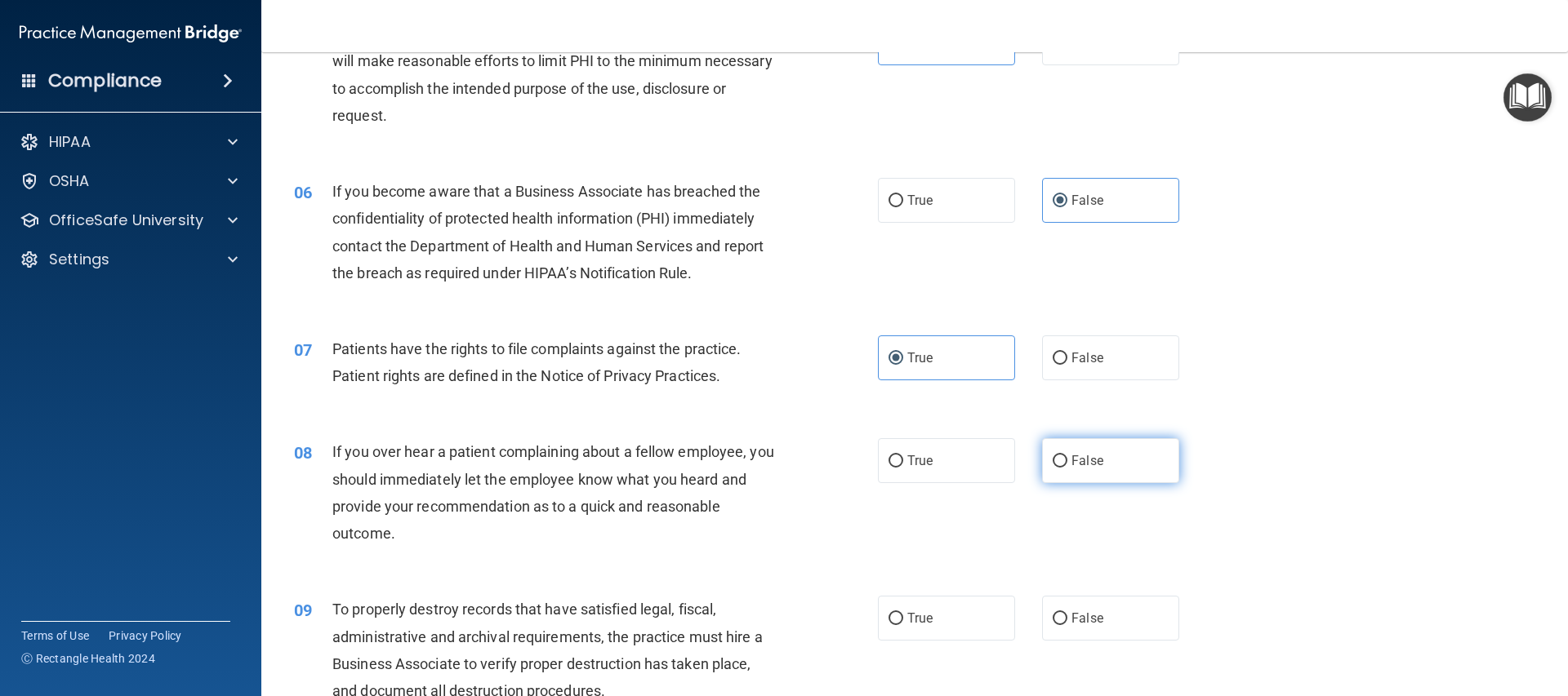
click at [1077, 471] on label "False" at bounding box center [1110, 460] width 137 height 45
click at [1067, 468] on input "False" at bounding box center [1060, 461] width 15 height 12
radio input "true"
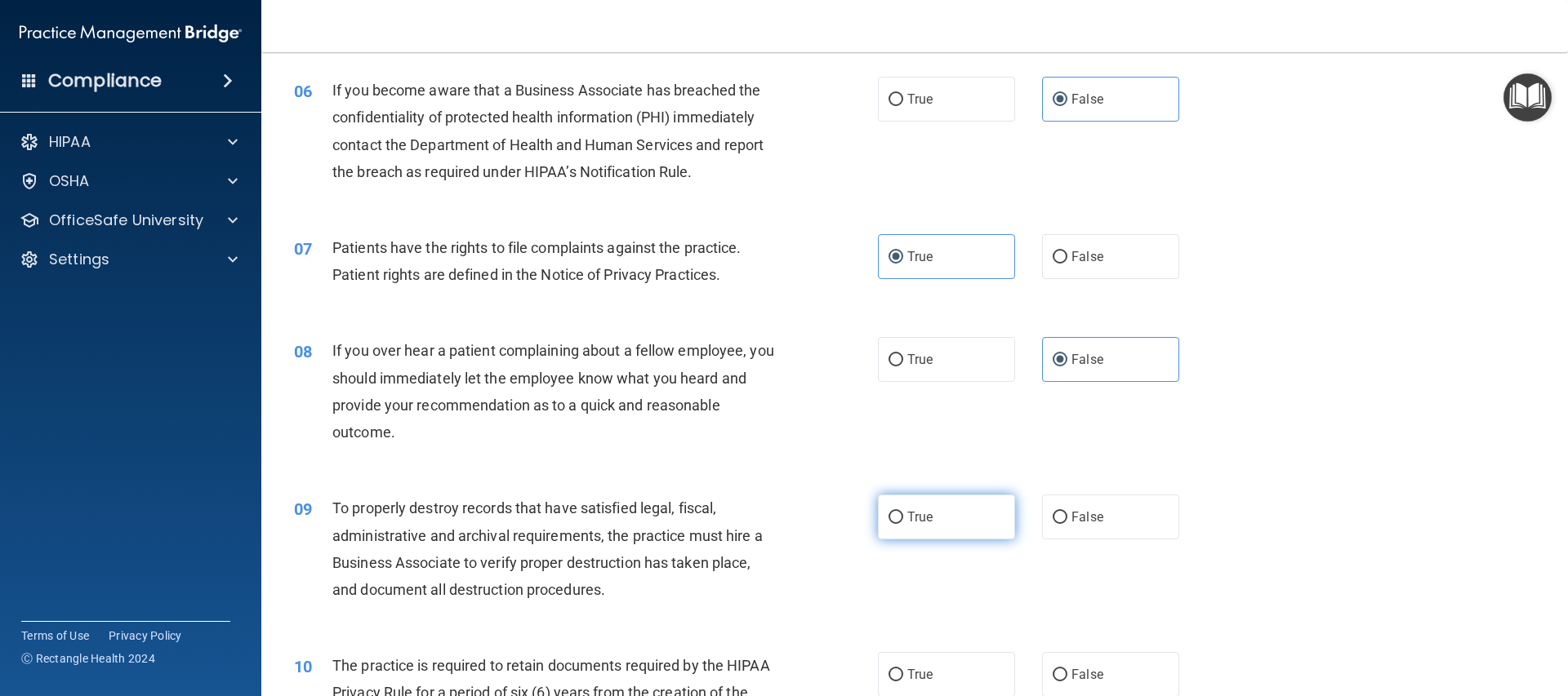
scroll to position [846, 0]
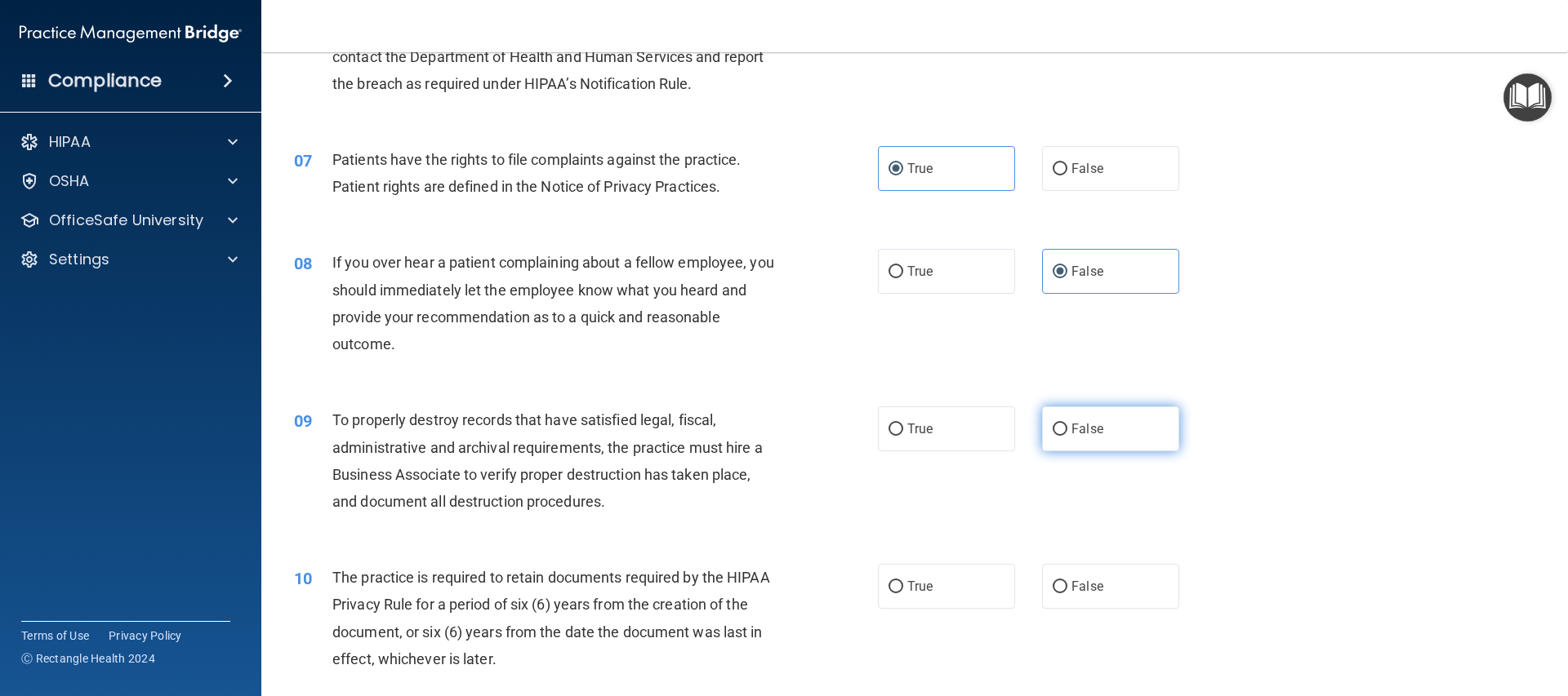
click at [1115, 430] on label "False" at bounding box center [1110, 429] width 137 height 45
click at [1067, 430] on input "False" at bounding box center [1060, 430] width 15 height 12
radio input "true"
click at [926, 566] on label "True" at bounding box center [946, 586] width 137 height 45
click at [903, 581] on input "True" at bounding box center [896, 587] width 15 height 12
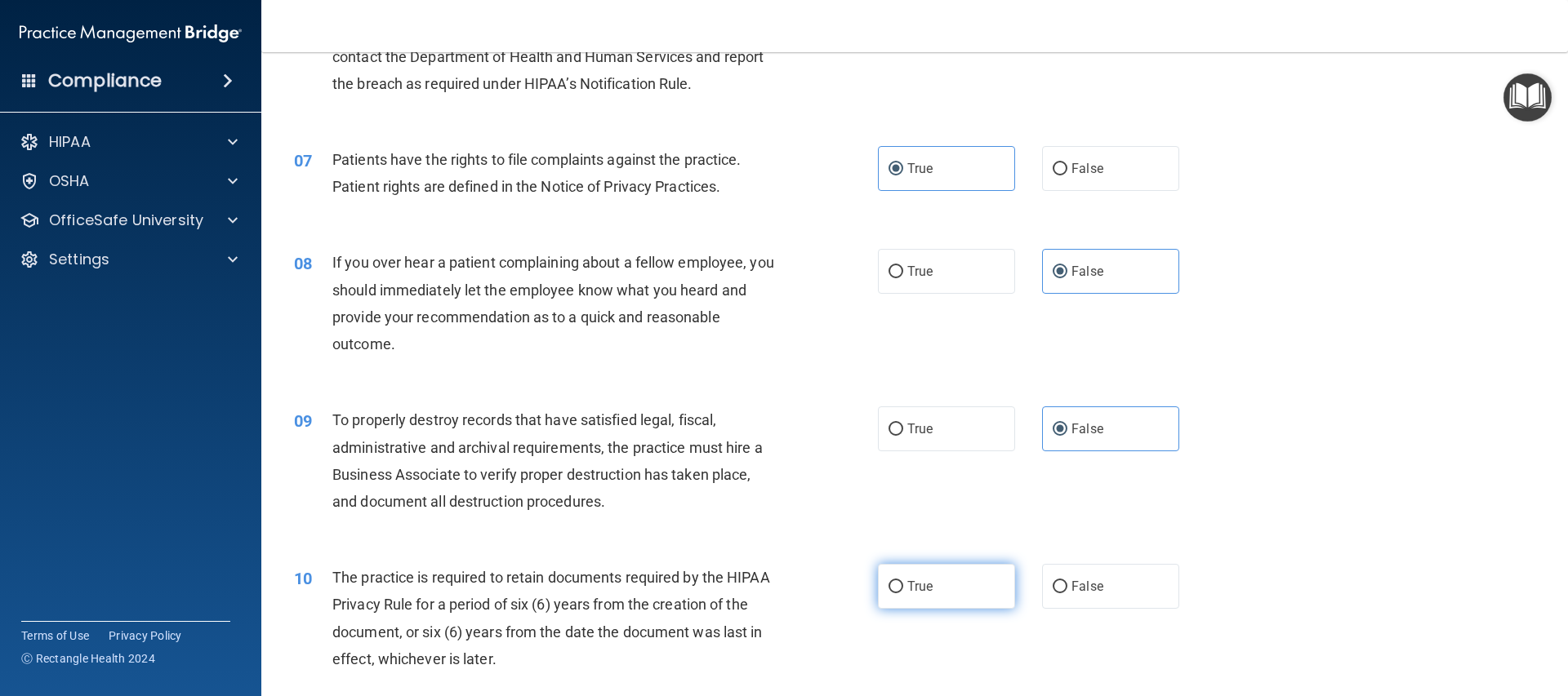
radio input "true"
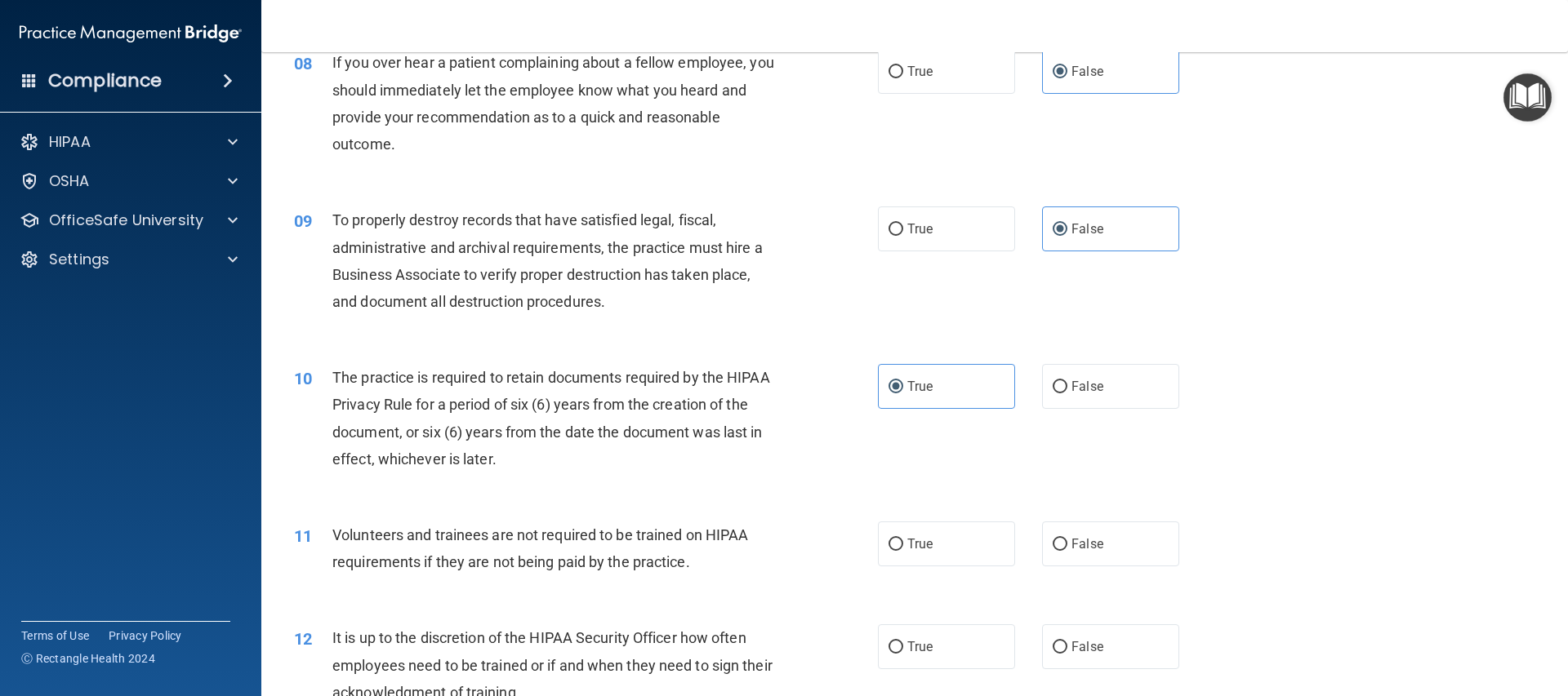
scroll to position [1047, 0]
click at [1075, 543] on span "False" at bounding box center [1087, 543] width 32 height 16
click at [1067, 543] on input "False" at bounding box center [1060, 543] width 15 height 12
radio input "true"
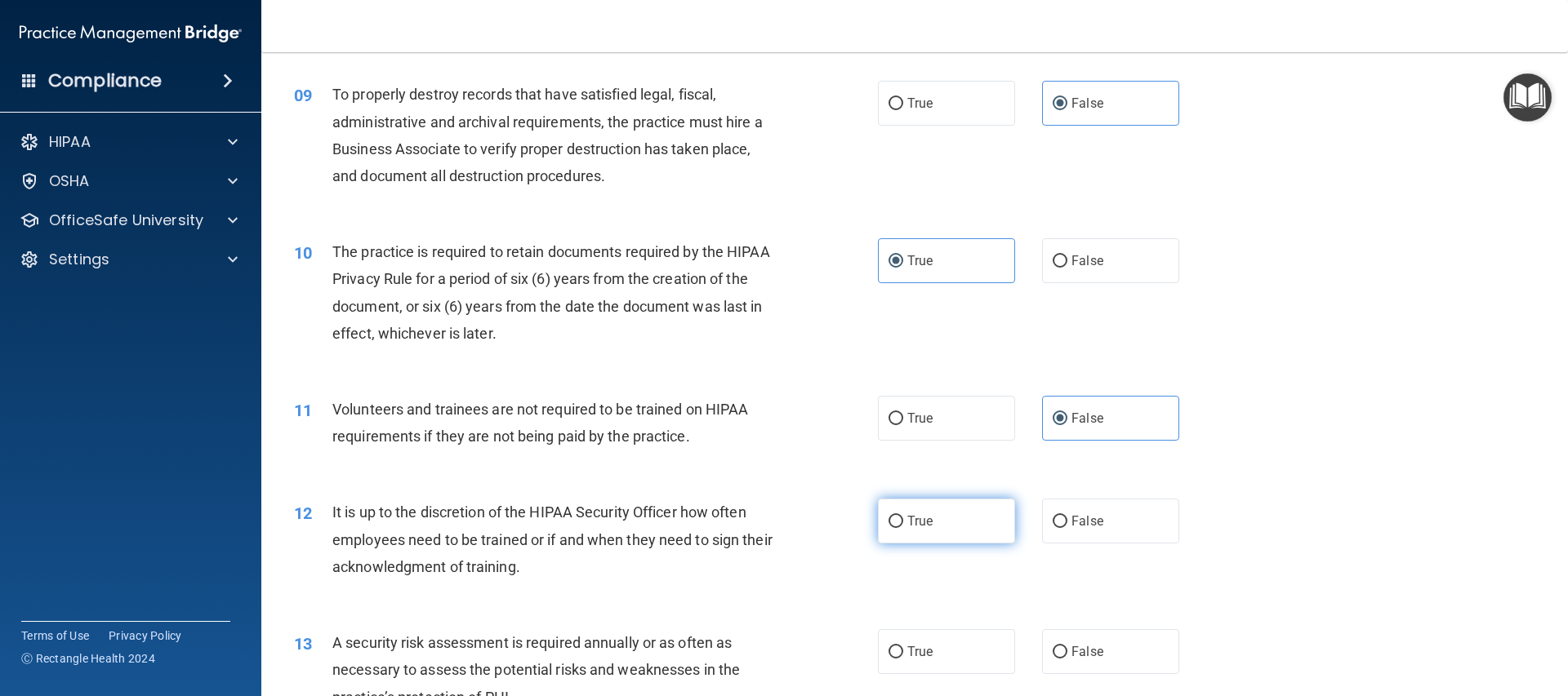
click at [930, 529] on label "True" at bounding box center [946, 521] width 137 height 45
click at [903, 528] on input "True" at bounding box center [896, 522] width 15 height 12
radio input "true"
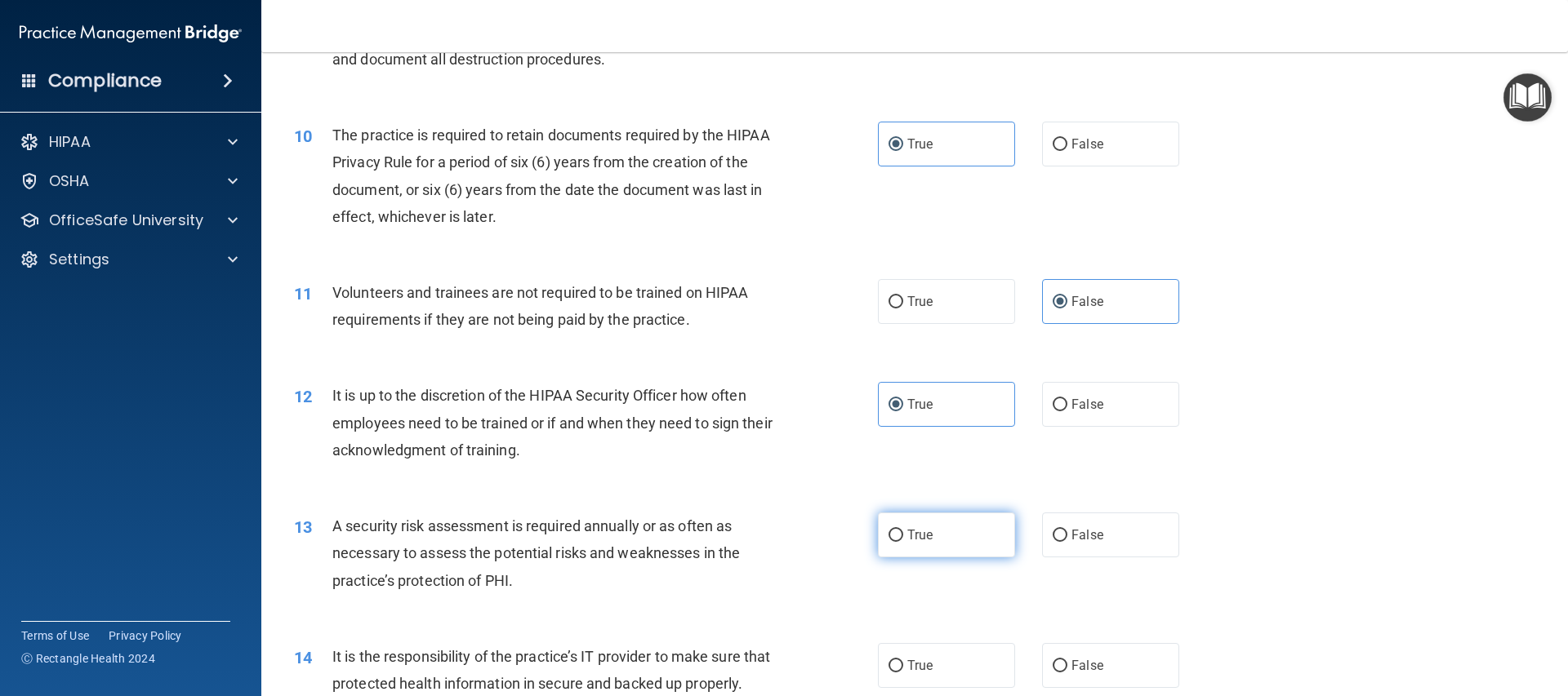
scroll to position [1299, 0]
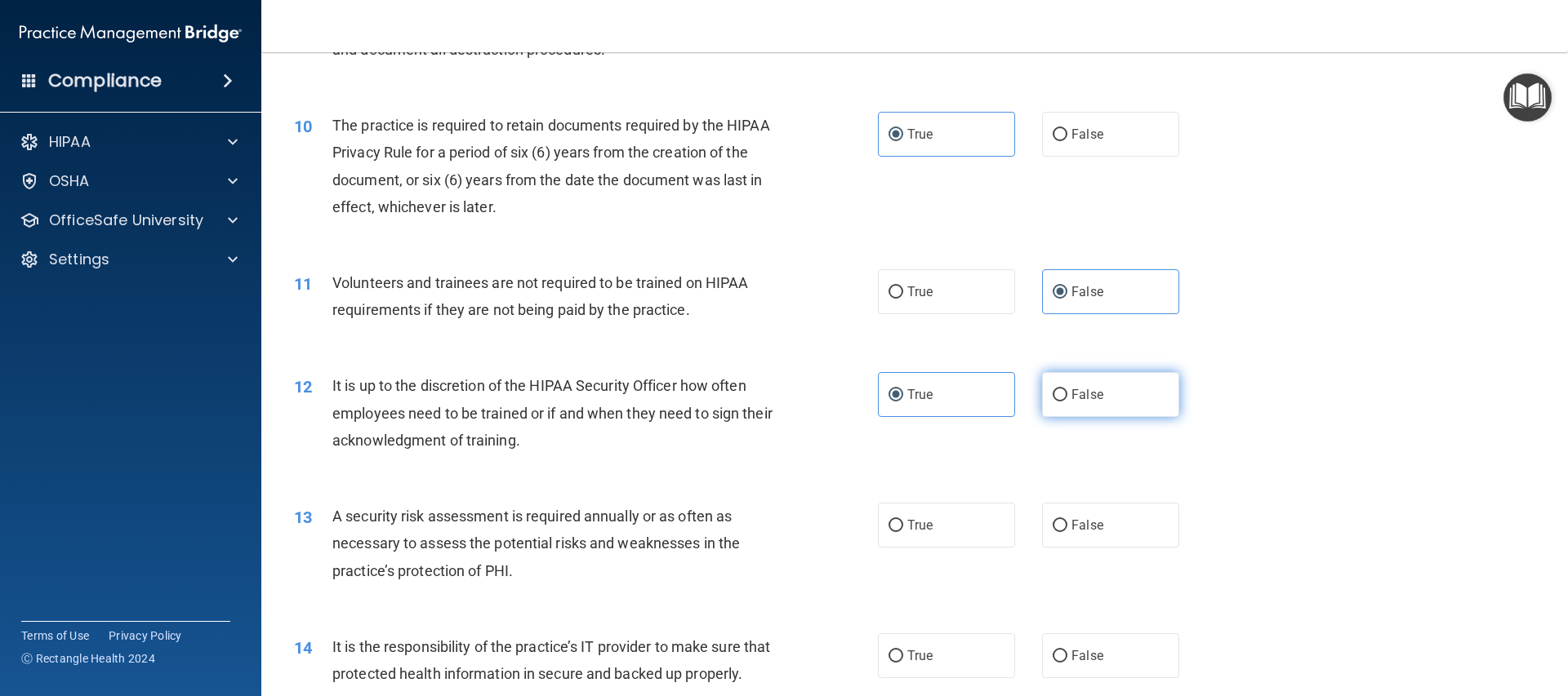
click at [1121, 398] on label "False" at bounding box center [1110, 394] width 137 height 45
click at [1067, 398] on input "False" at bounding box center [1060, 395] width 15 height 12
radio input "true"
radio input "false"
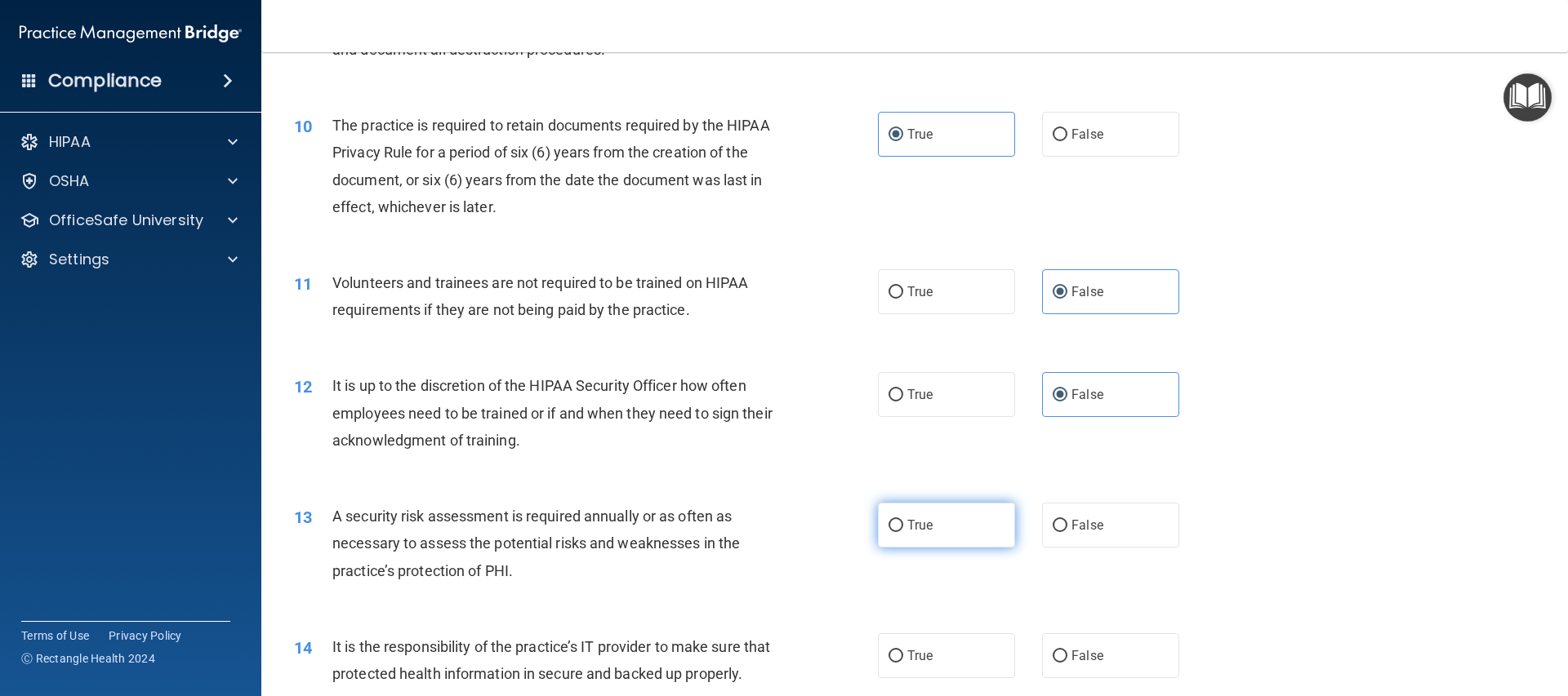
click at [949, 515] on label "True" at bounding box center [946, 525] width 137 height 45
click at [903, 520] on input "True" at bounding box center [896, 525] width 15 height 12
radio input "true"
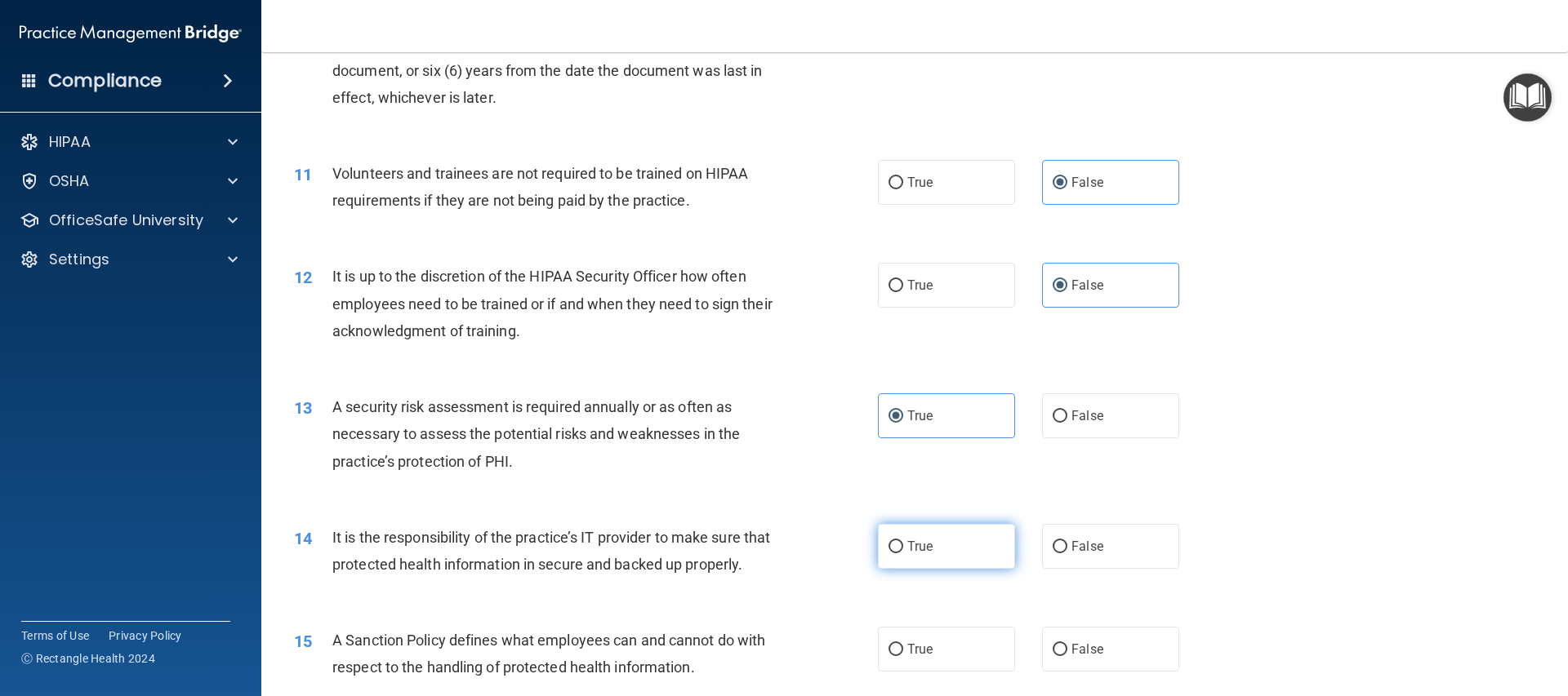
scroll to position [1411, 0]
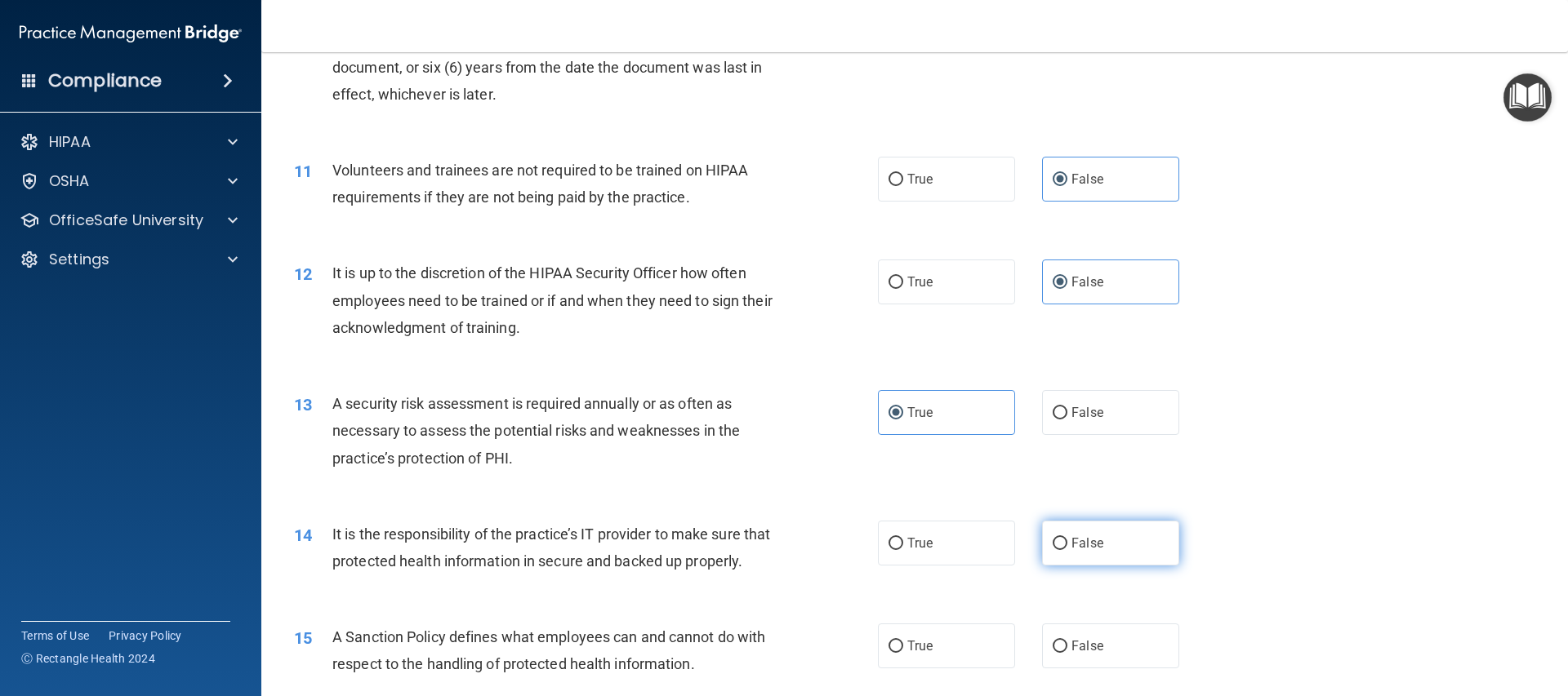
click at [1070, 532] on label "False" at bounding box center [1110, 543] width 137 height 45
click at [1067, 538] on input "False" at bounding box center [1060, 543] width 15 height 12
radio input "true"
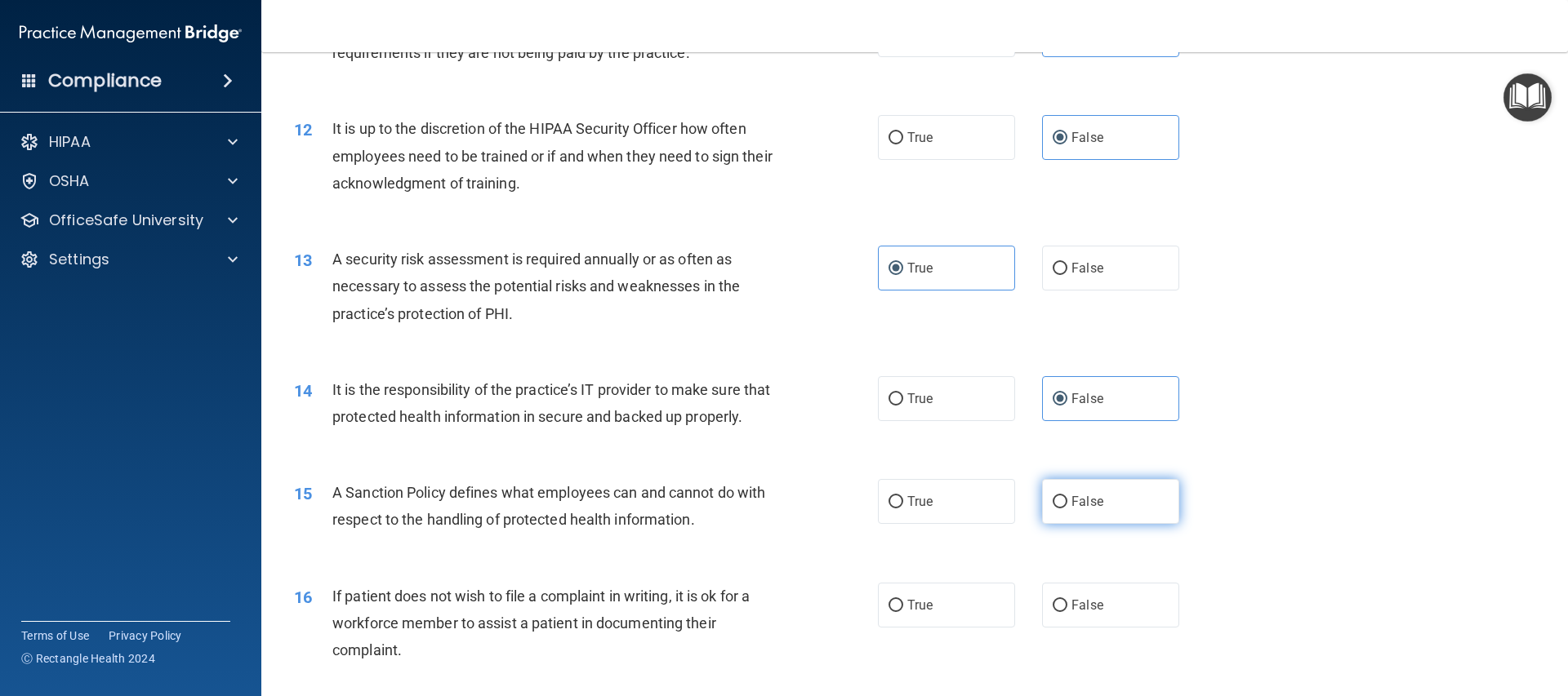
scroll to position [1556, 0]
click at [1083, 509] on span "False" at bounding box center [1087, 500] width 32 height 16
click at [1067, 508] on input "False" at bounding box center [1060, 501] width 15 height 12
radio input "true"
click at [931, 624] on label "True" at bounding box center [946, 604] width 137 height 45
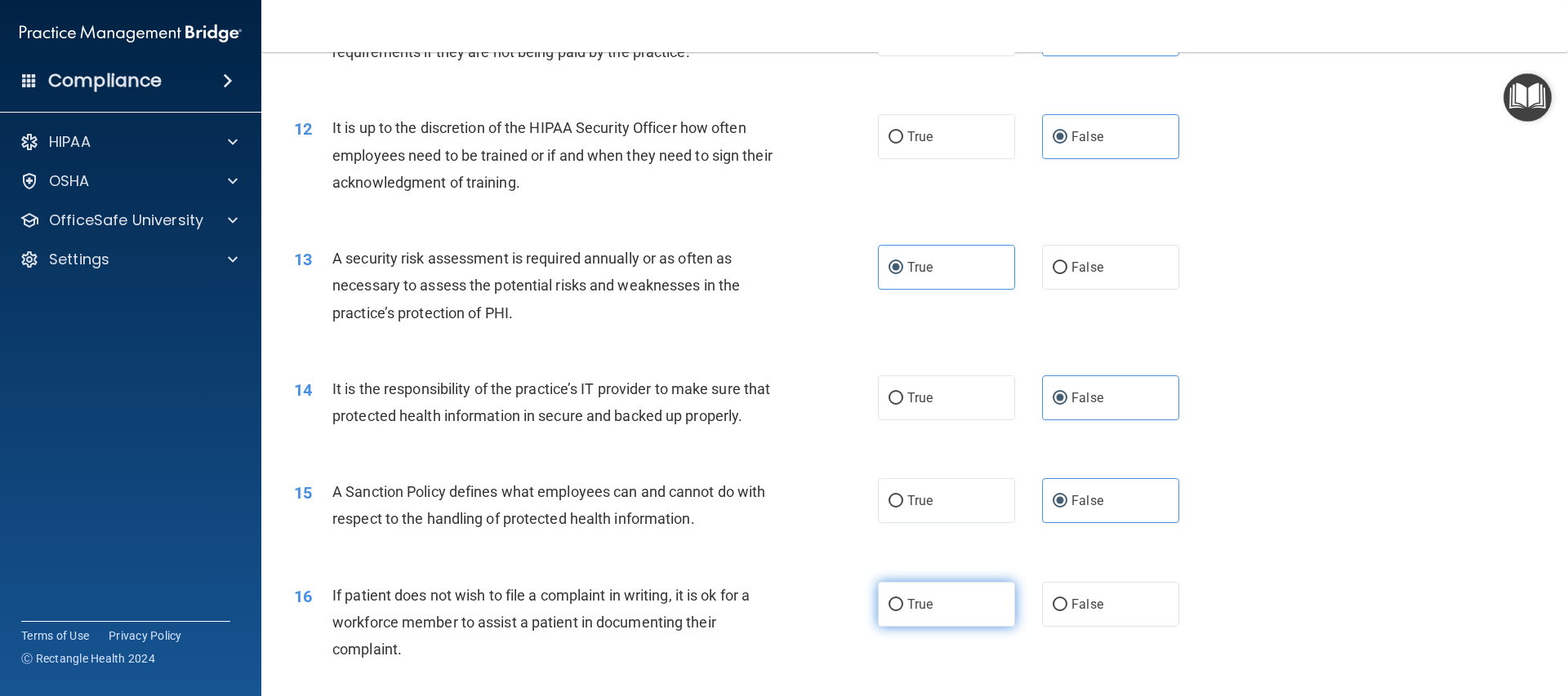
click at [903, 611] on input "True" at bounding box center [896, 605] width 15 height 12
radio input "true"
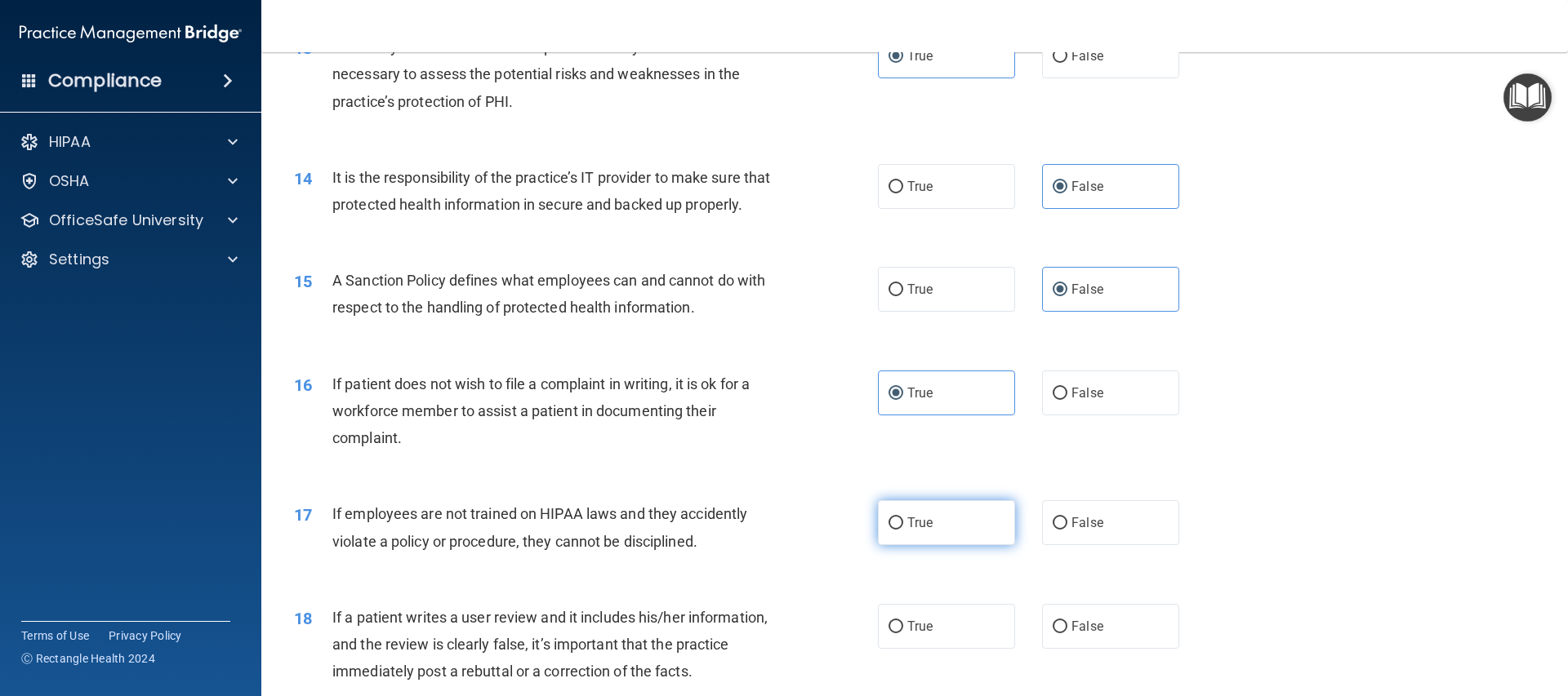
scroll to position [1771, 0]
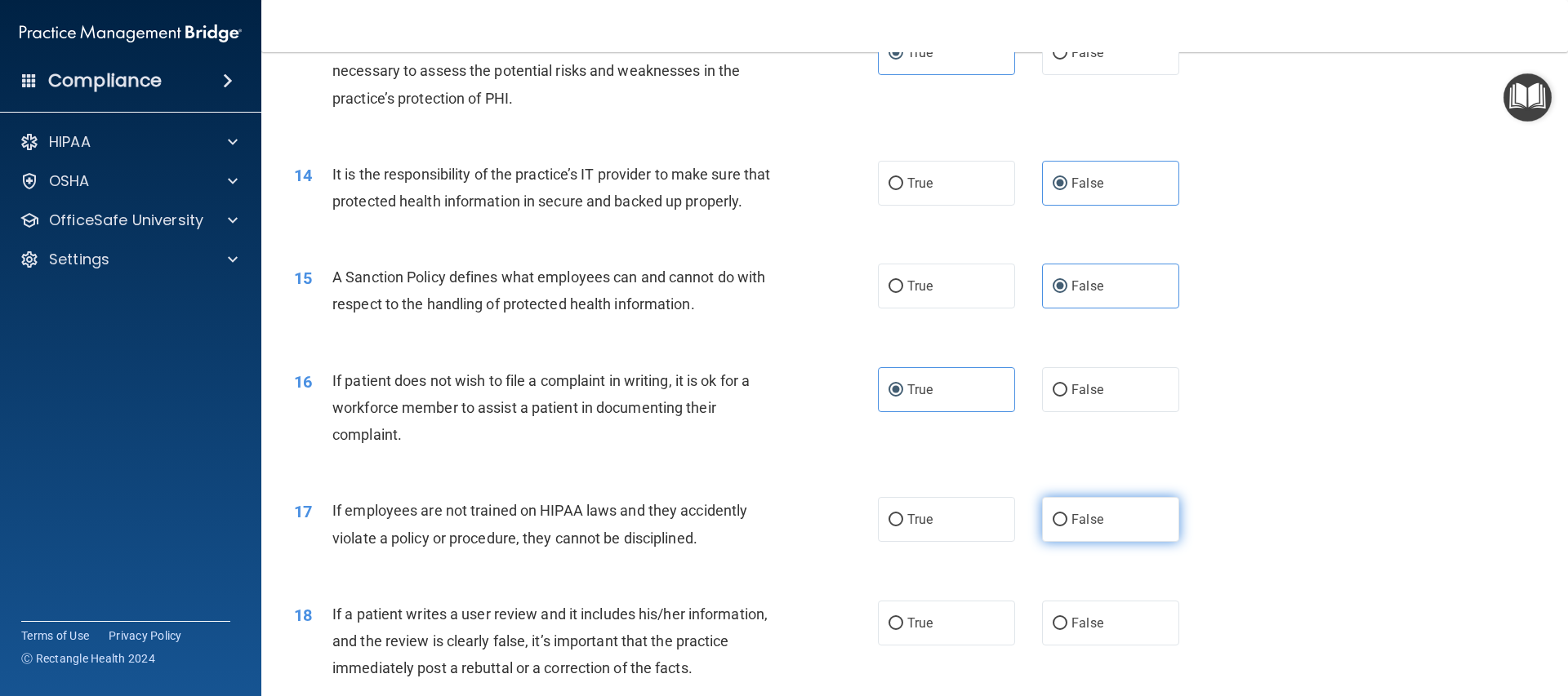
click at [1083, 542] on label "False" at bounding box center [1110, 519] width 137 height 45
click at [1067, 526] on input "False" at bounding box center [1060, 520] width 15 height 12
radio input "true"
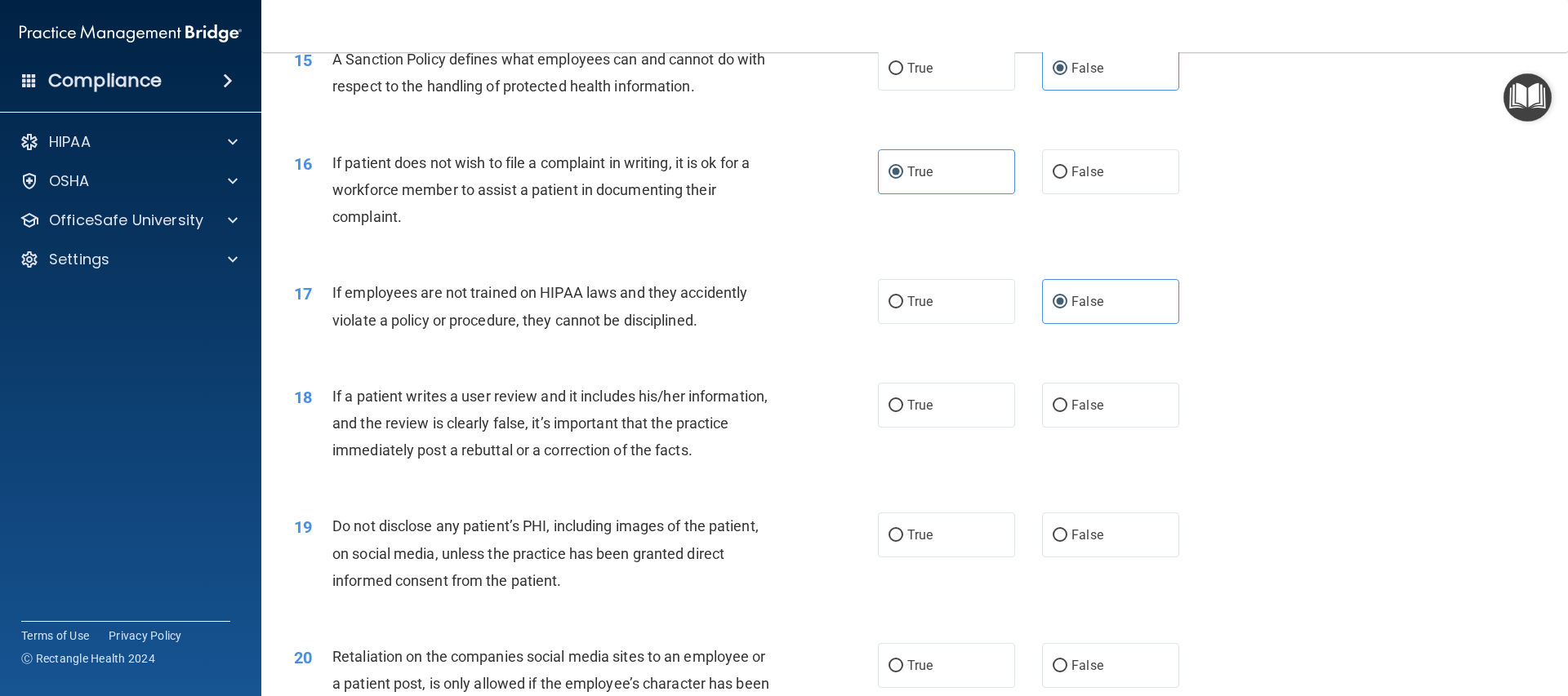
scroll to position [1989, 0]
click at [1086, 427] on label "False" at bounding box center [1110, 404] width 137 height 45
click at [1067, 411] on input "False" at bounding box center [1060, 404] width 15 height 12
radio input "true"
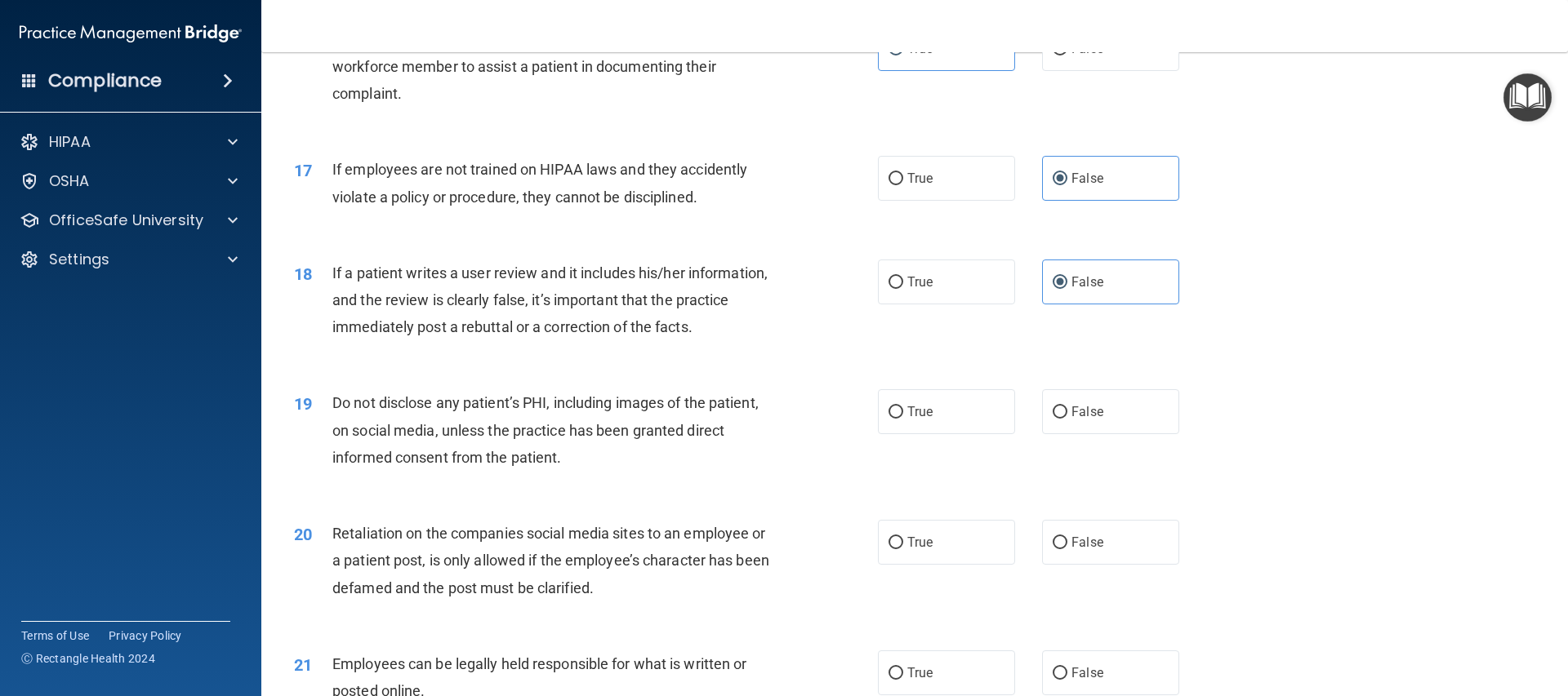
scroll to position [2189, 0]
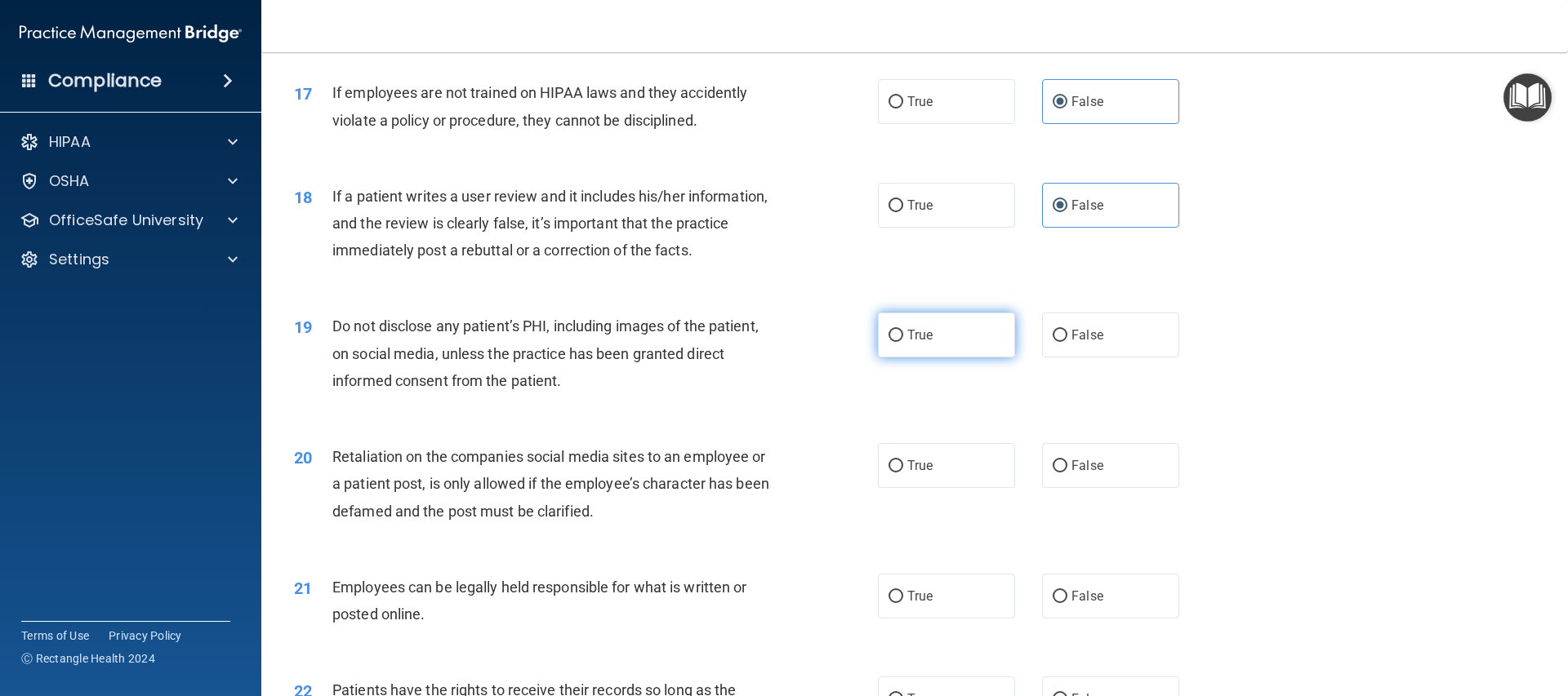
click at [904, 358] on label "True" at bounding box center [946, 334] width 137 height 45
click at [903, 342] on input "True" at bounding box center [896, 335] width 15 height 12
radio input "true"
click at [1071, 473] on span "False" at bounding box center [1087, 465] width 32 height 16
click at [1067, 472] on input "False" at bounding box center [1060, 466] width 15 height 12
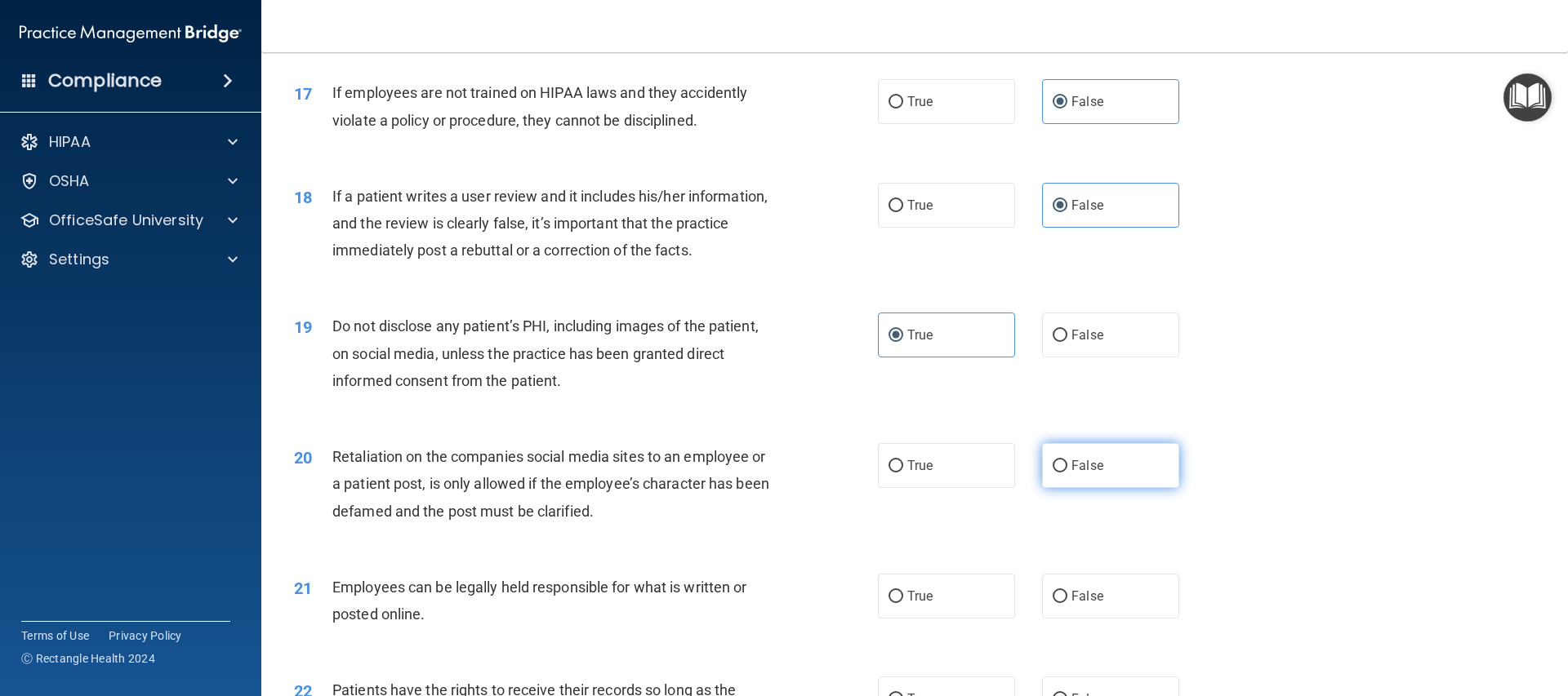
radio input "true"
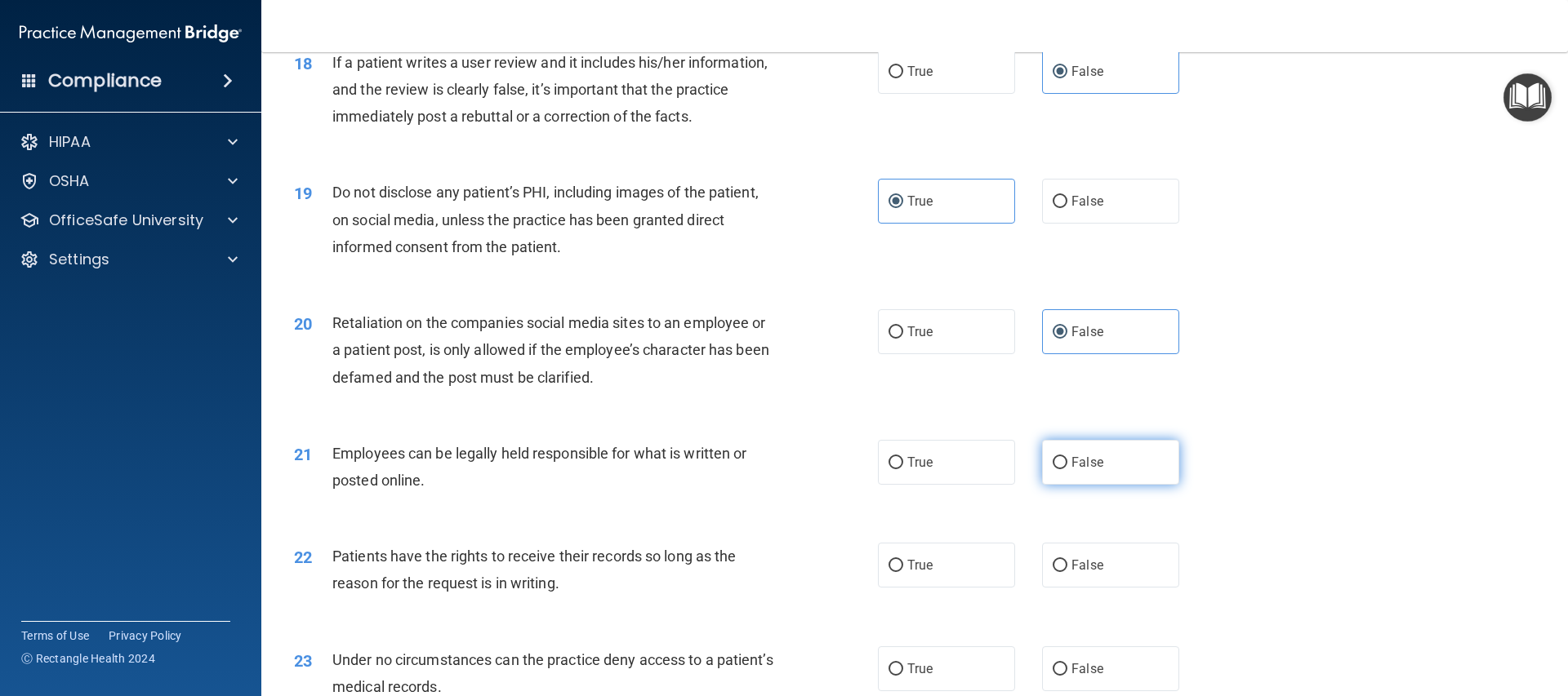
scroll to position [2327, 0]
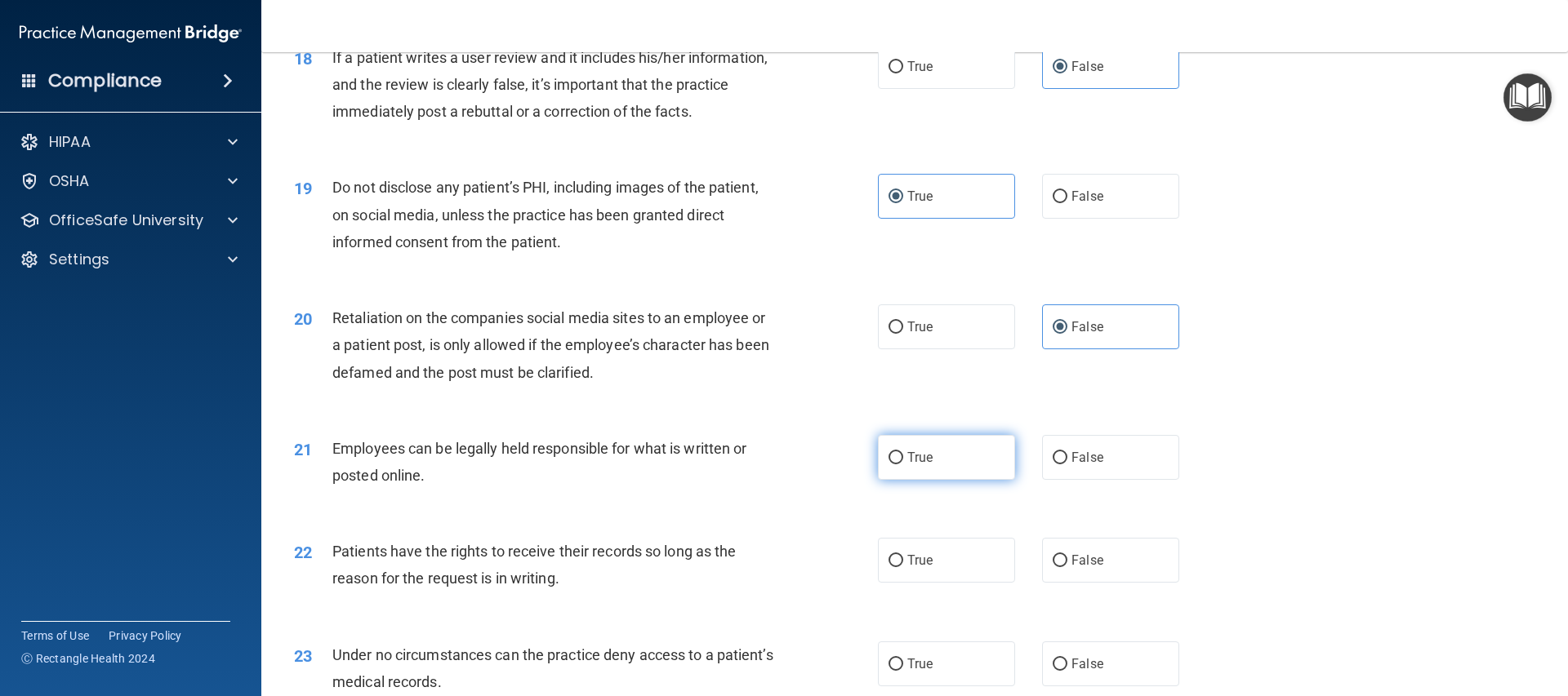
click at [927, 480] on label "True" at bounding box center [946, 457] width 137 height 45
click at [903, 464] on input "True" at bounding box center [896, 457] width 15 height 12
radio input "true"
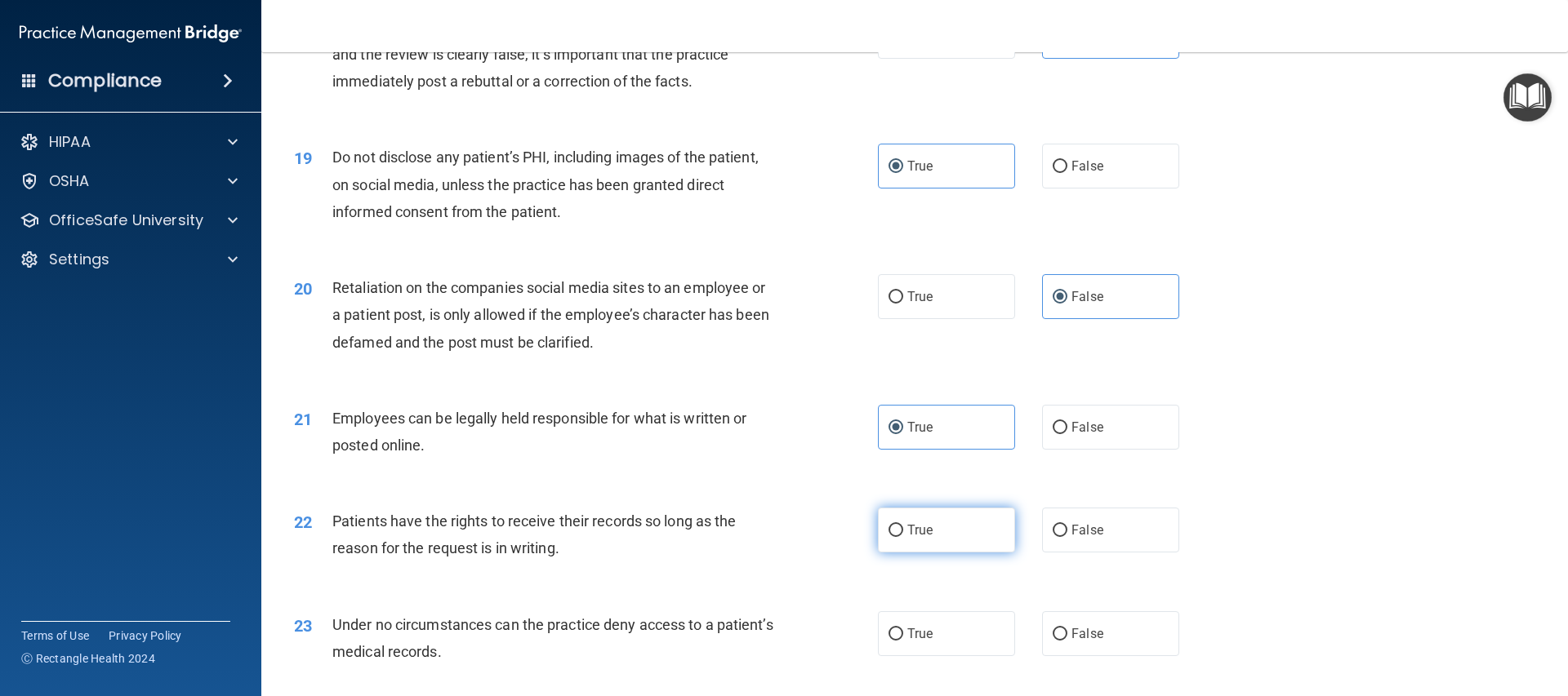
scroll to position [2369, 0]
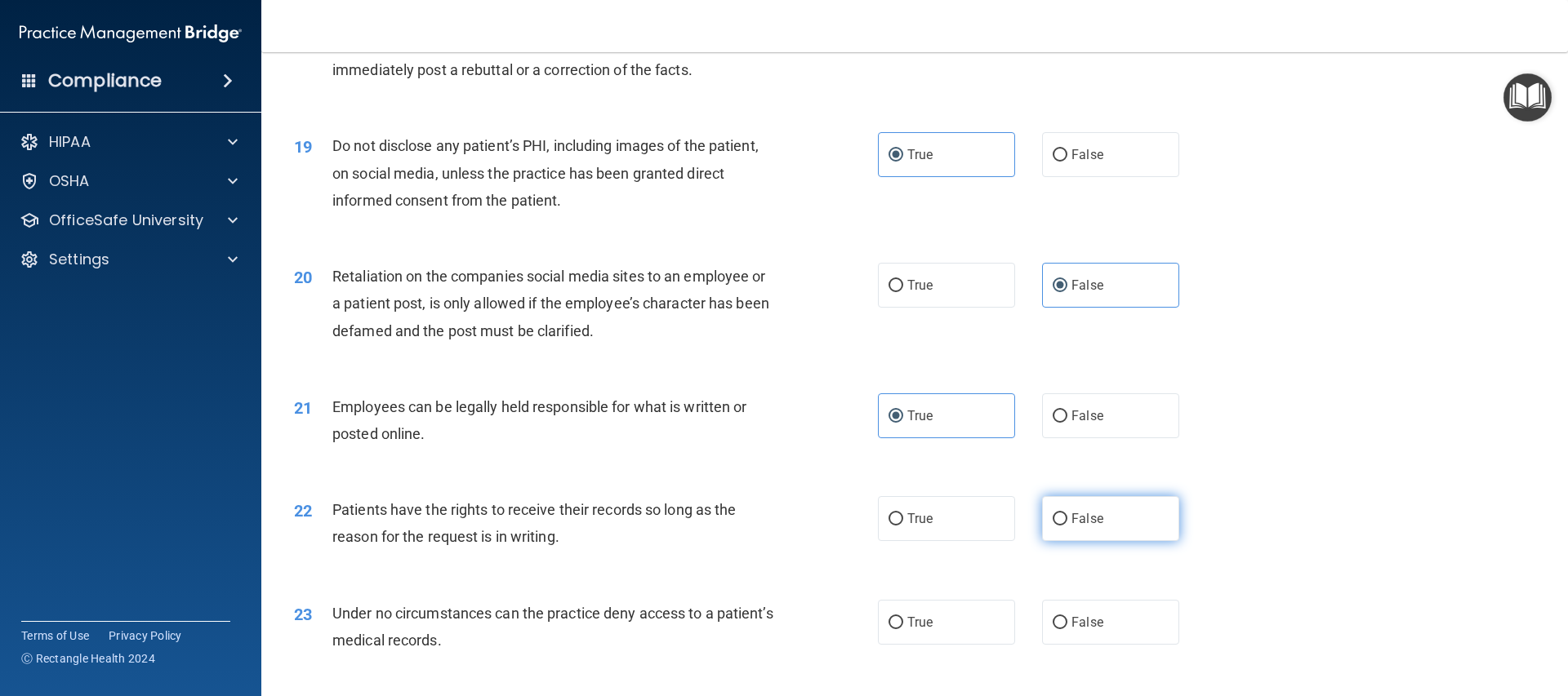
click at [1076, 526] on span "False" at bounding box center [1087, 518] width 32 height 16
click at [1067, 525] on input "False" at bounding box center [1060, 519] width 15 height 12
radio input "true"
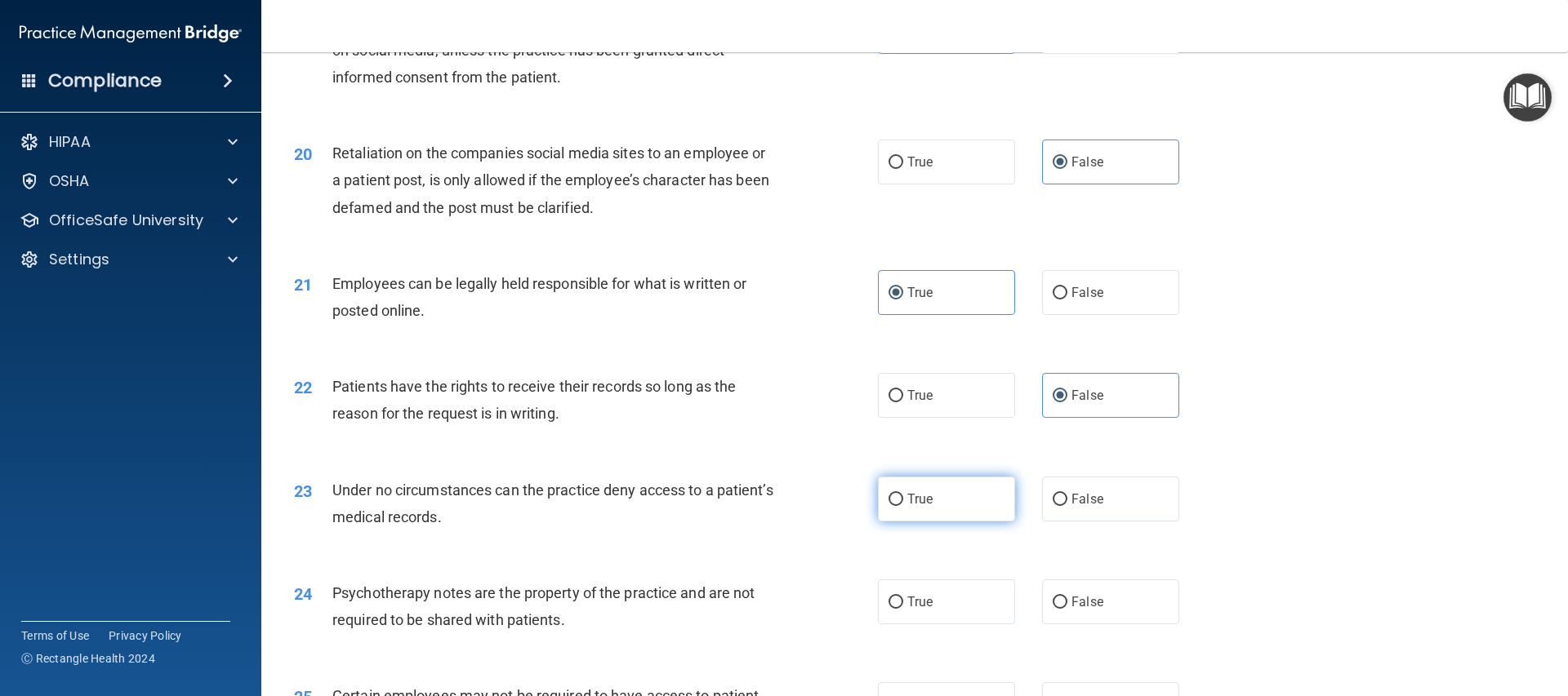
scroll to position [2493, 0]
click at [1052, 505] on input "False" at bounding box center [1060, 498] width 15 height 12
radio input "true"
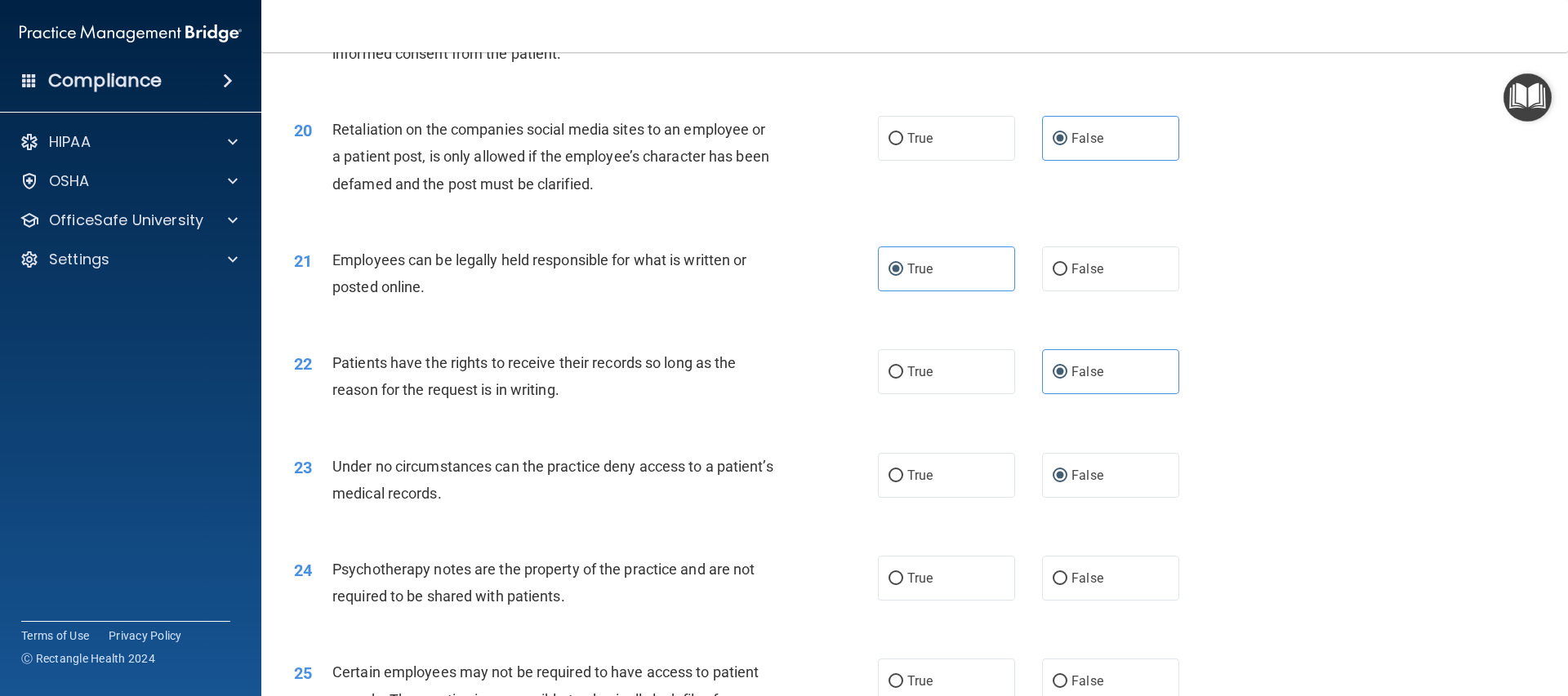
scroll to position [2518, 0]
click at [944, 599] on label "True" at bounding box center [946, 577] width 137 height 45
click at [903, 583] on input "True" at bounding box center [896, 577] width 15 height 12
radio input "true"
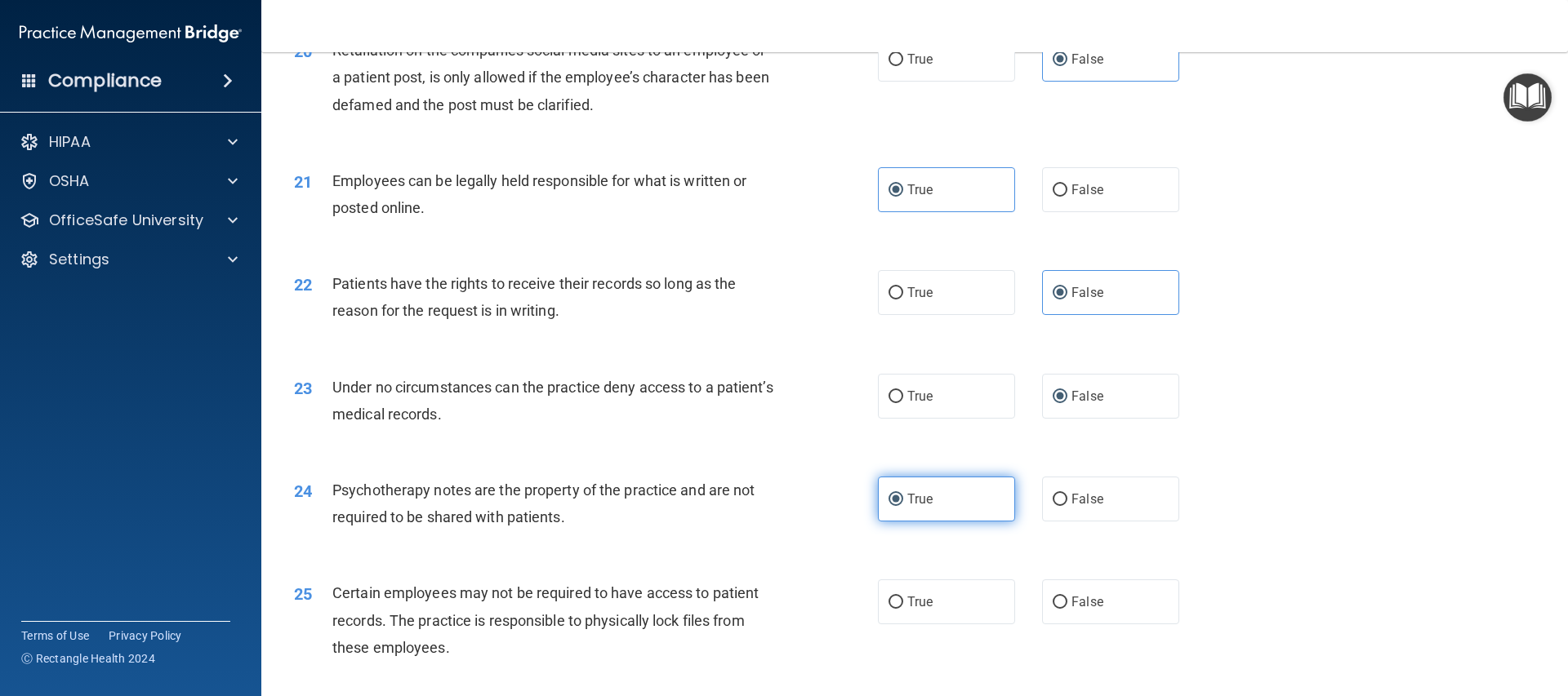
scroll to position [2617, 0]
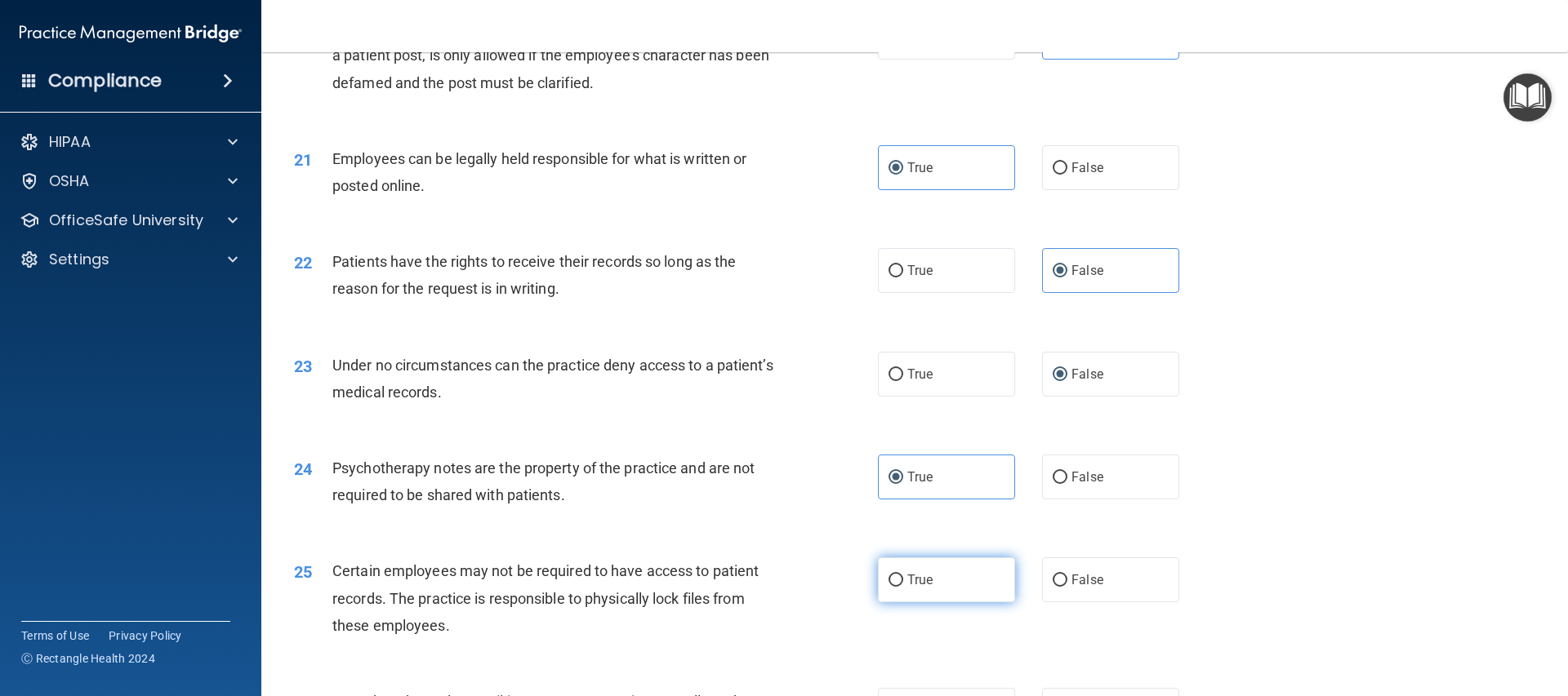
click at [942, 599] on label "True" at bounding box center [946, 580] width 137 height 45
click at [903, 587] on input "True" at bounding box center [896, 580] width 15 height 12
radio input "true"
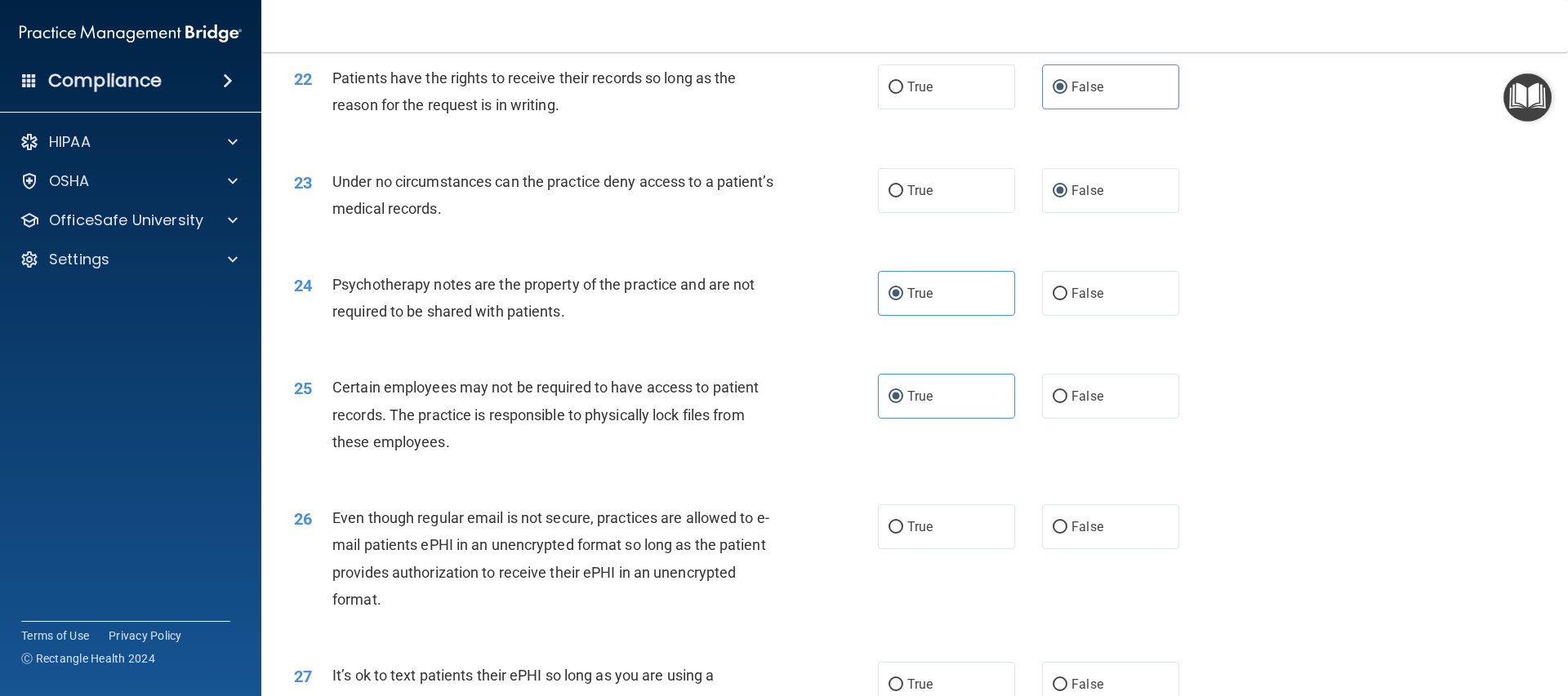
scroll to position [2808, 0]
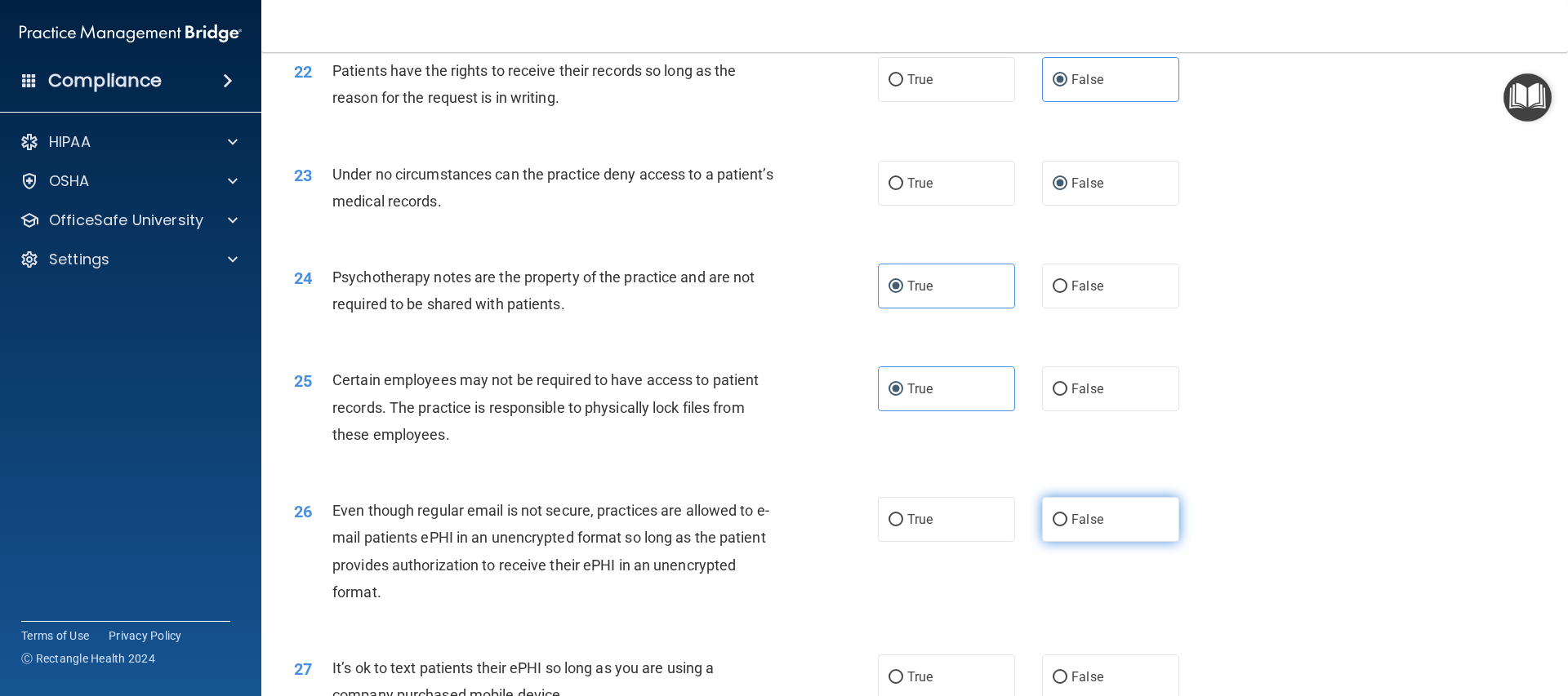
click at [1093, 527] on span "False" at bounding box center [1087, 519] width 32 height 16
click at [1067, 526] on input "False" at bounding box center [1060, 520] width 15 height 12
radio input "true"
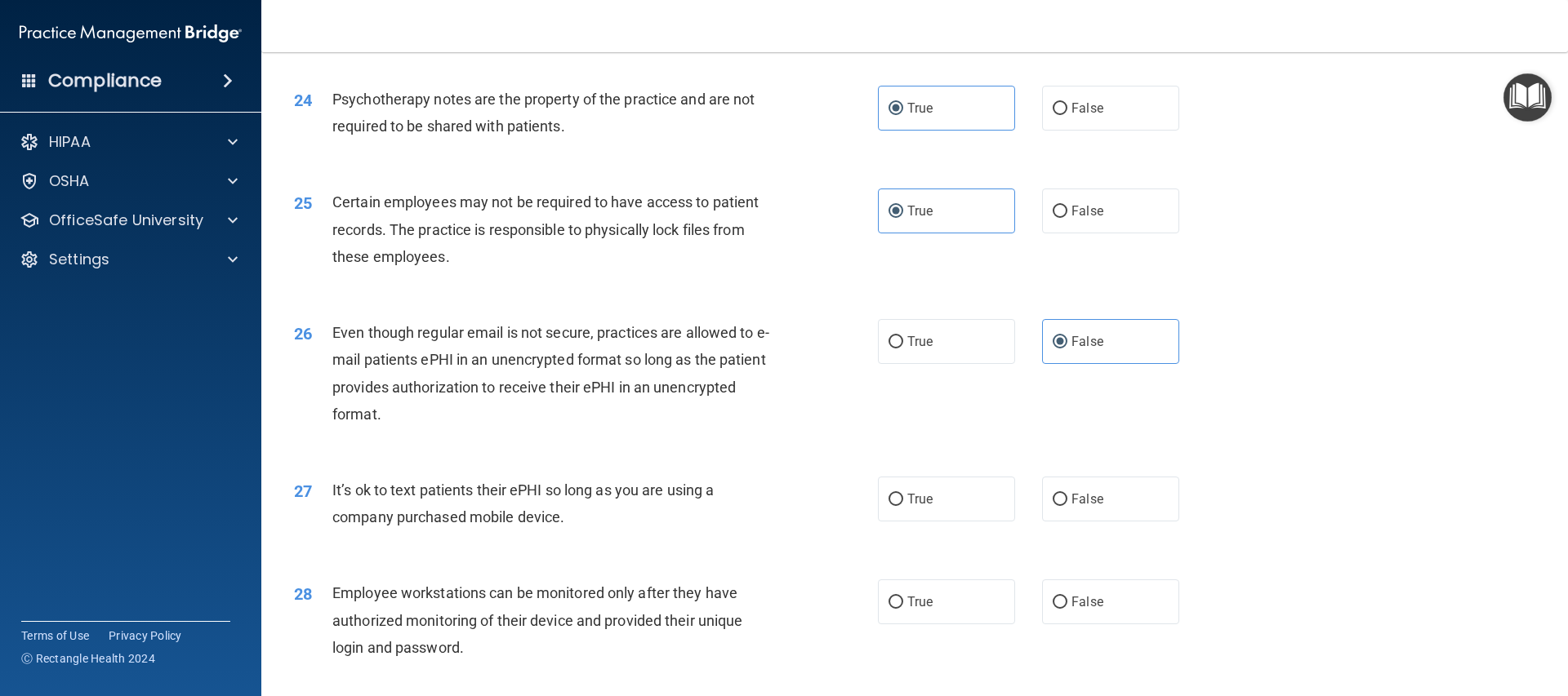
scroll to position [3013, 0]
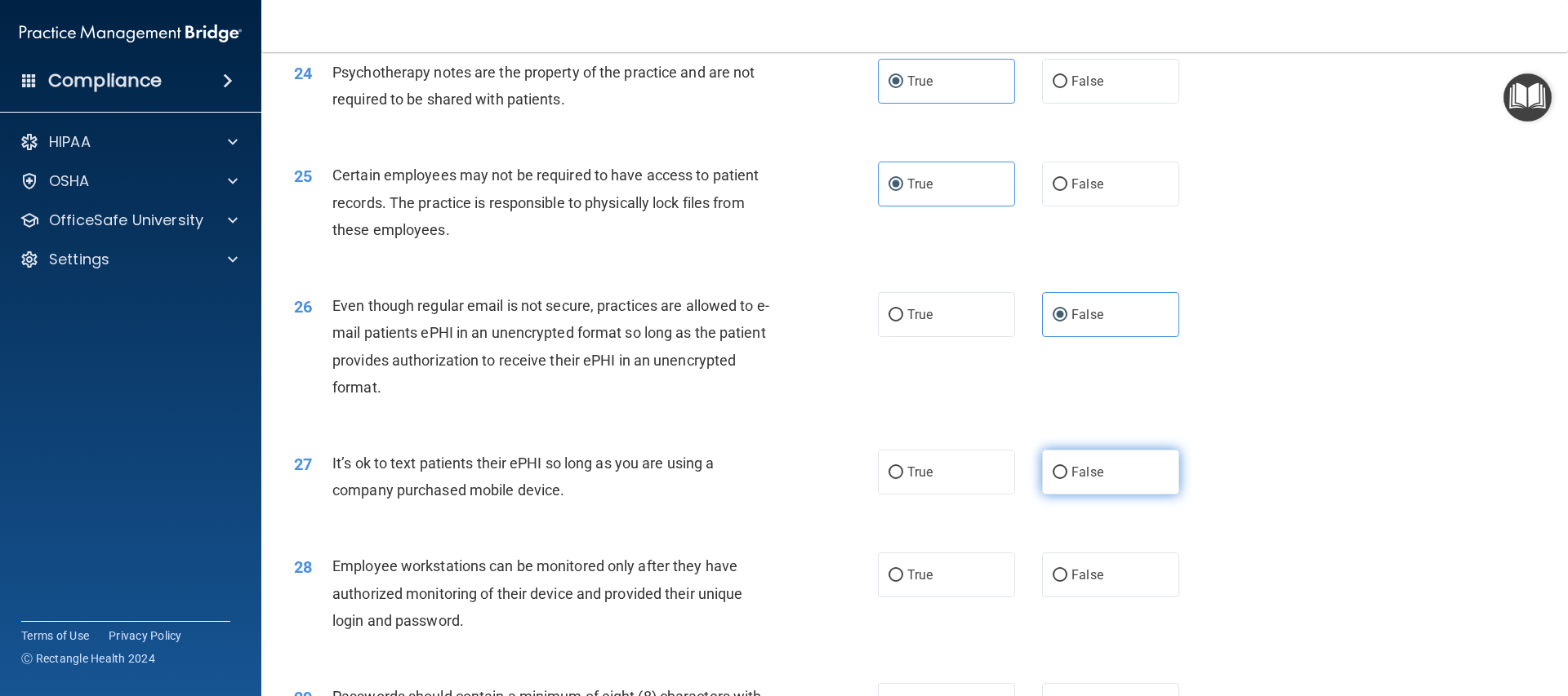
click at [1077, 480] on span "False" at bounding box center [1087, 471] width 32 height 16
click at [1067, 479] on input "False" at bounding box center [1060, 472] width 15 height 12
radio input "true"
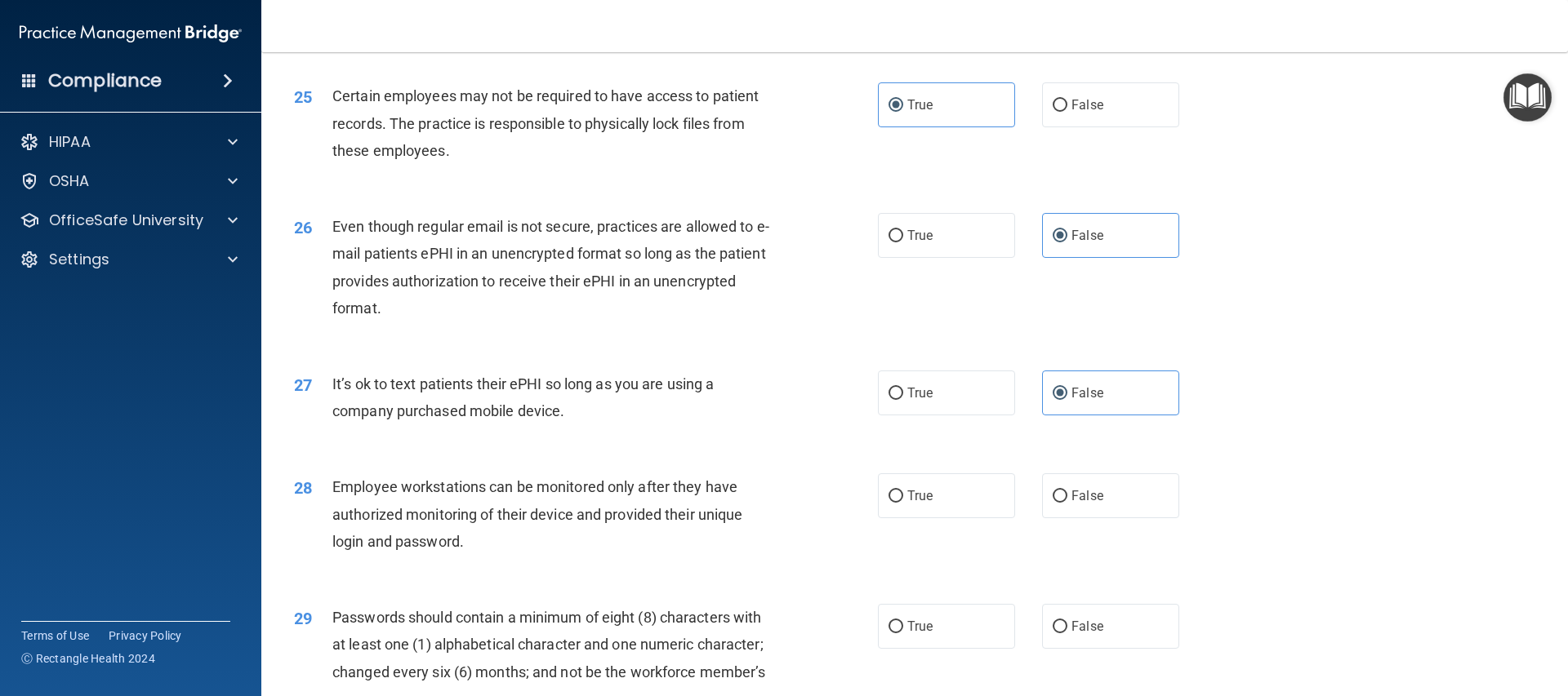
scroll to position [3182, 0]
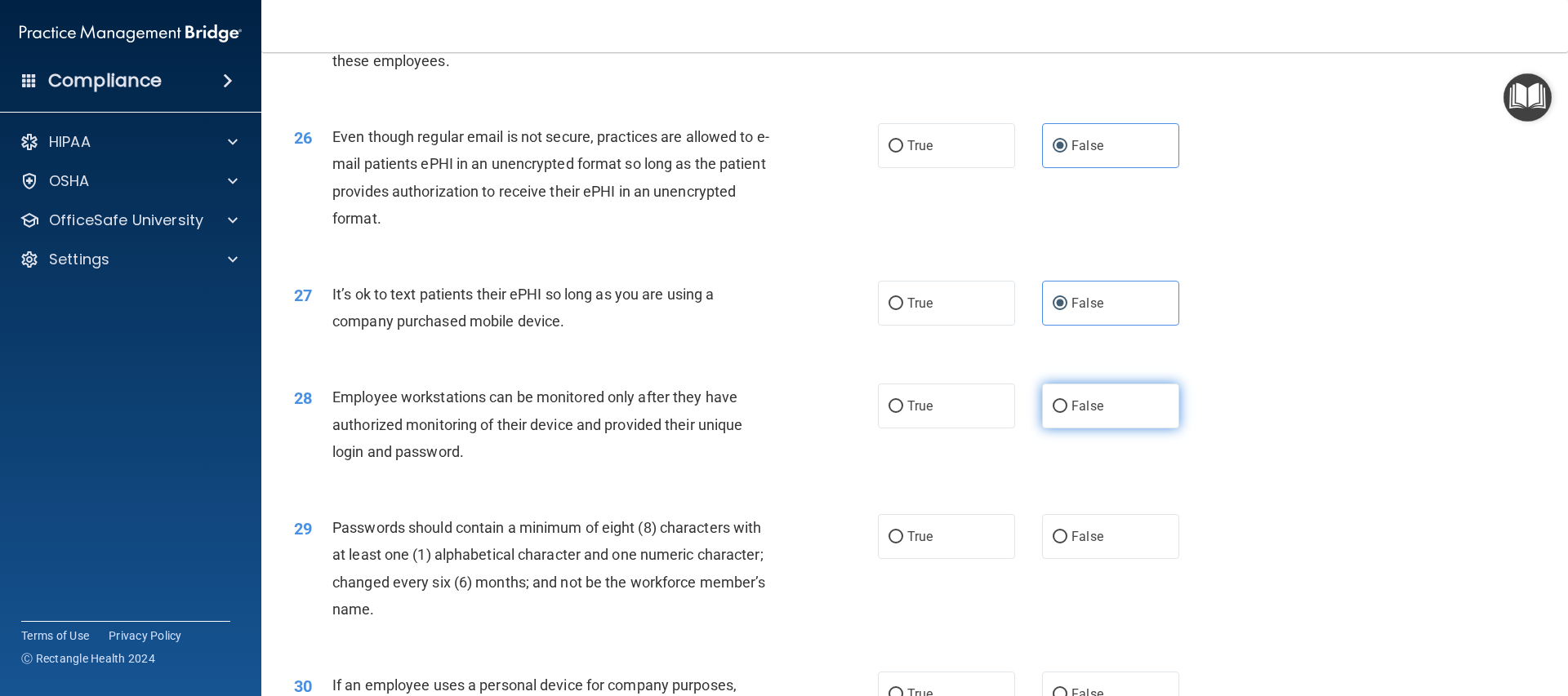
click at [1089, 429] on label "False" at bounding box center [1110, 406] width 137 height 45
click at [1067, 413] on input "False" at bounding box center [1060, 406] width 15 height 12
radio input "true"
click at [923, 559] on label "True" at bounding box center [946, 537] width 137 height 45
click at [903, 543] on input "True" at bounding box center [896, 537] width 15 height 12
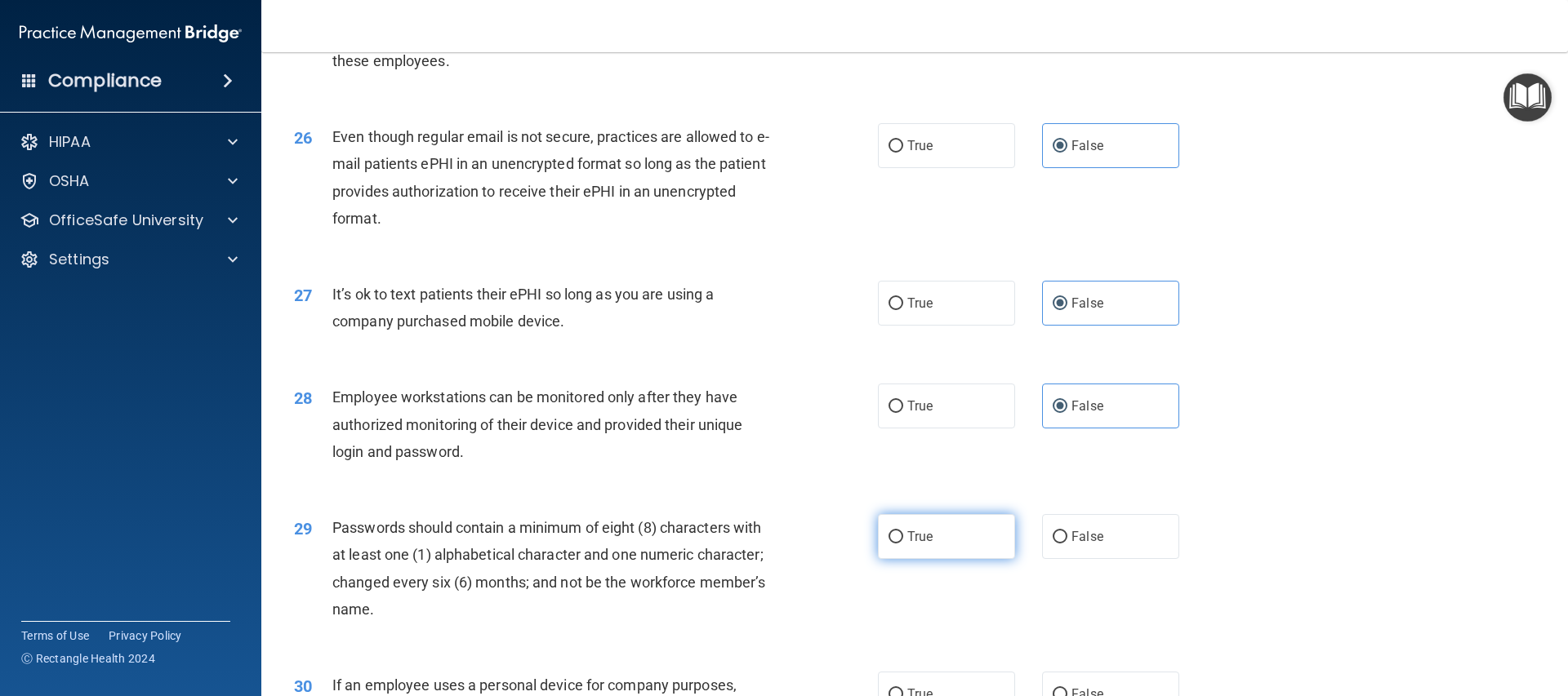
radio input "true"
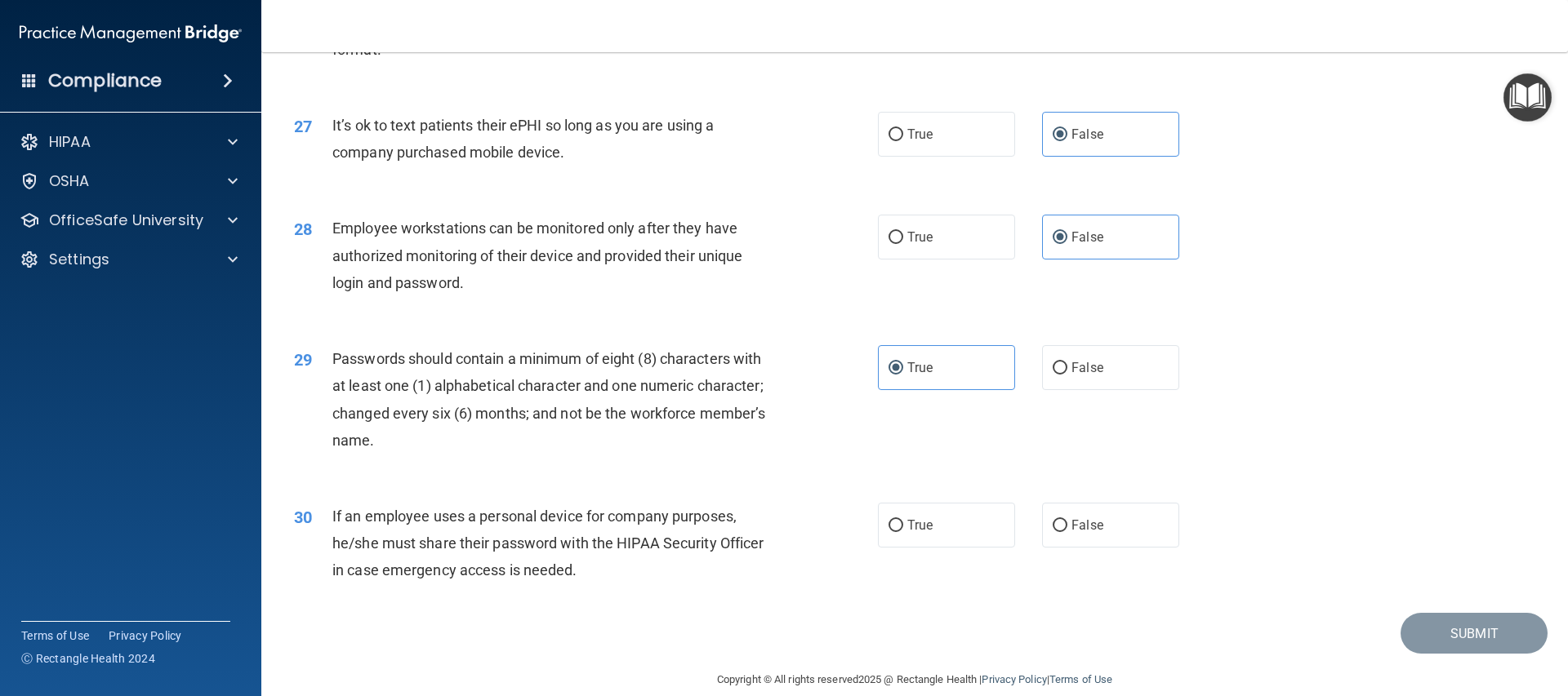
scroll to position [3362, 0]
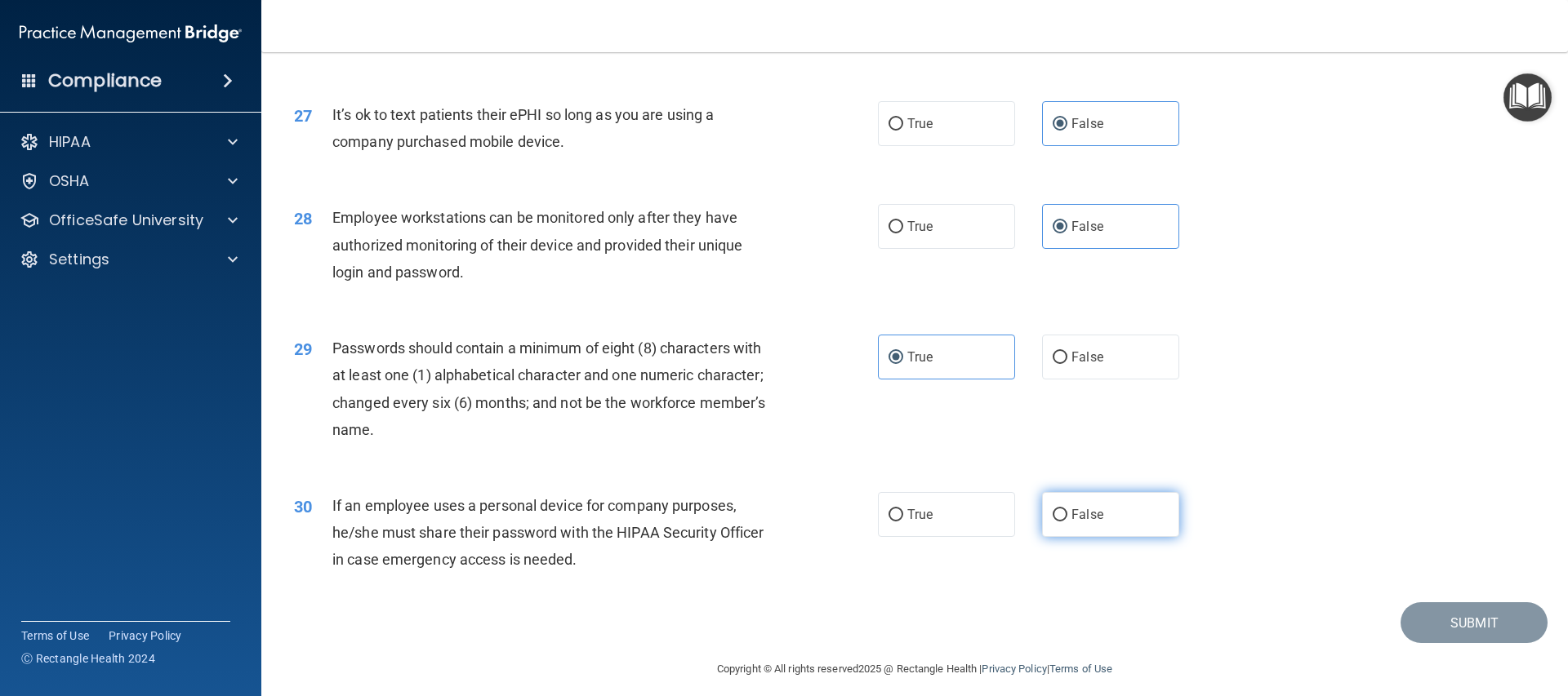
click at [1042, 537] on label "False" at bounding box center [1110, 514] width 137 height 45
click at [1052, 522] on input "False" at bounding box center [1060, 515] width 15 height 12
radio input "true"
click at [1450, 644] on button "Submit" at bounding box center [1474, 622] width 147 height 42
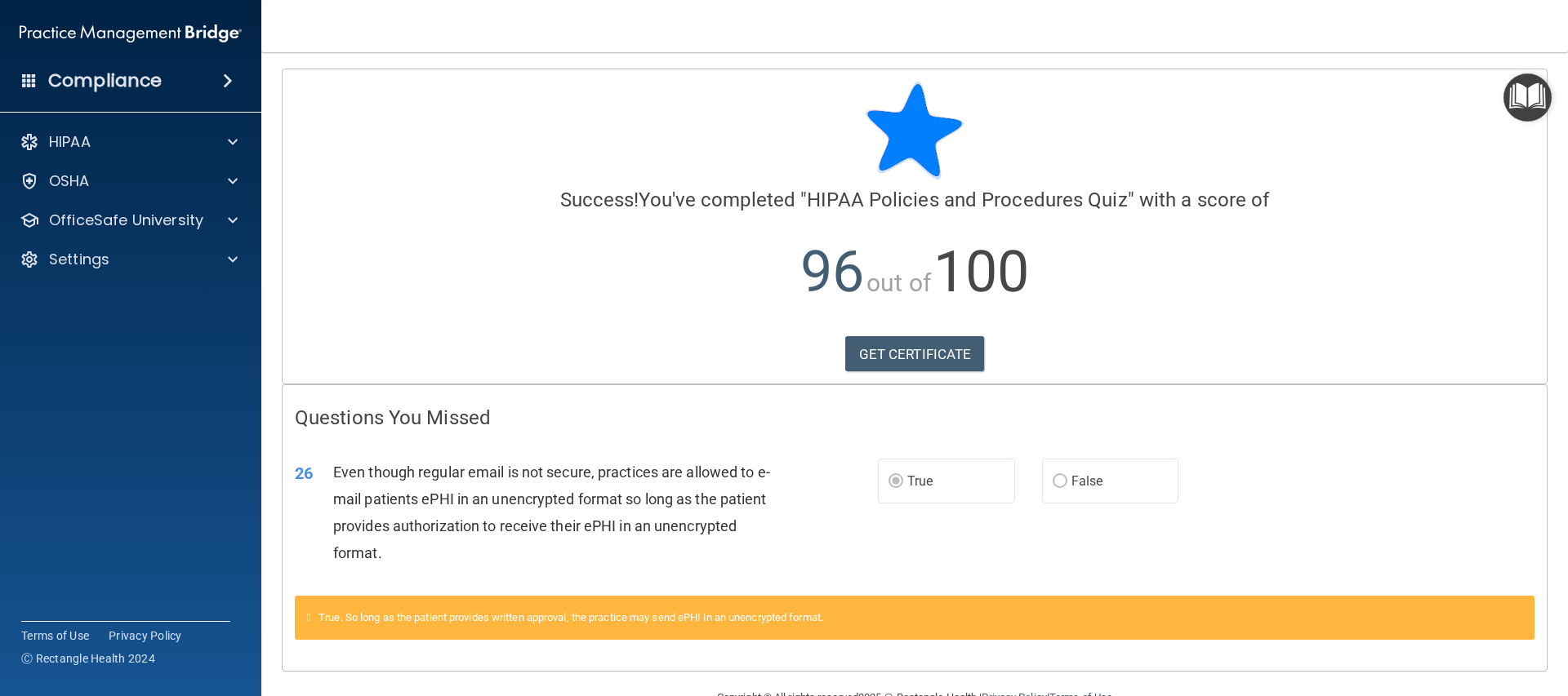
scroll to position [41, 0]
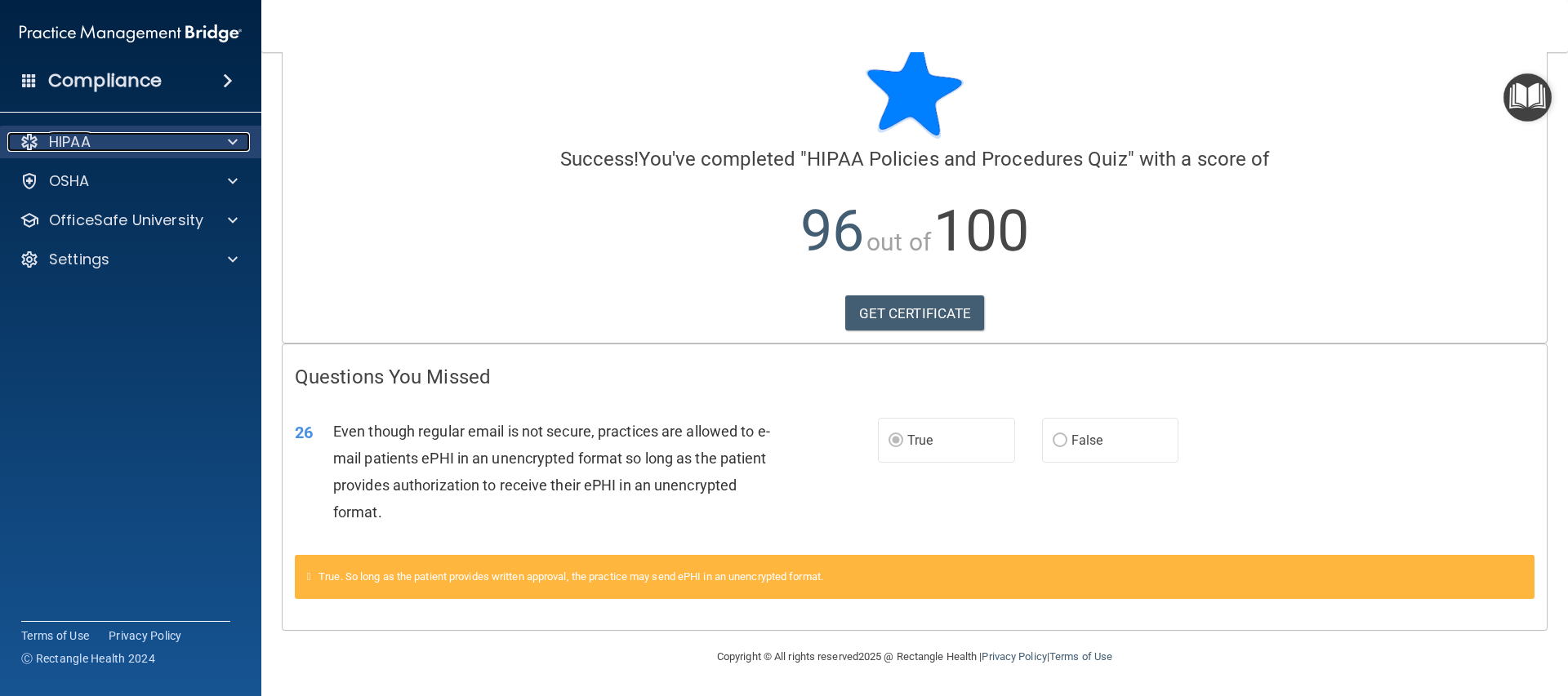
click at [147, 148] on div "HIPAA" at bounding box center [108, 142] width 202 height 20
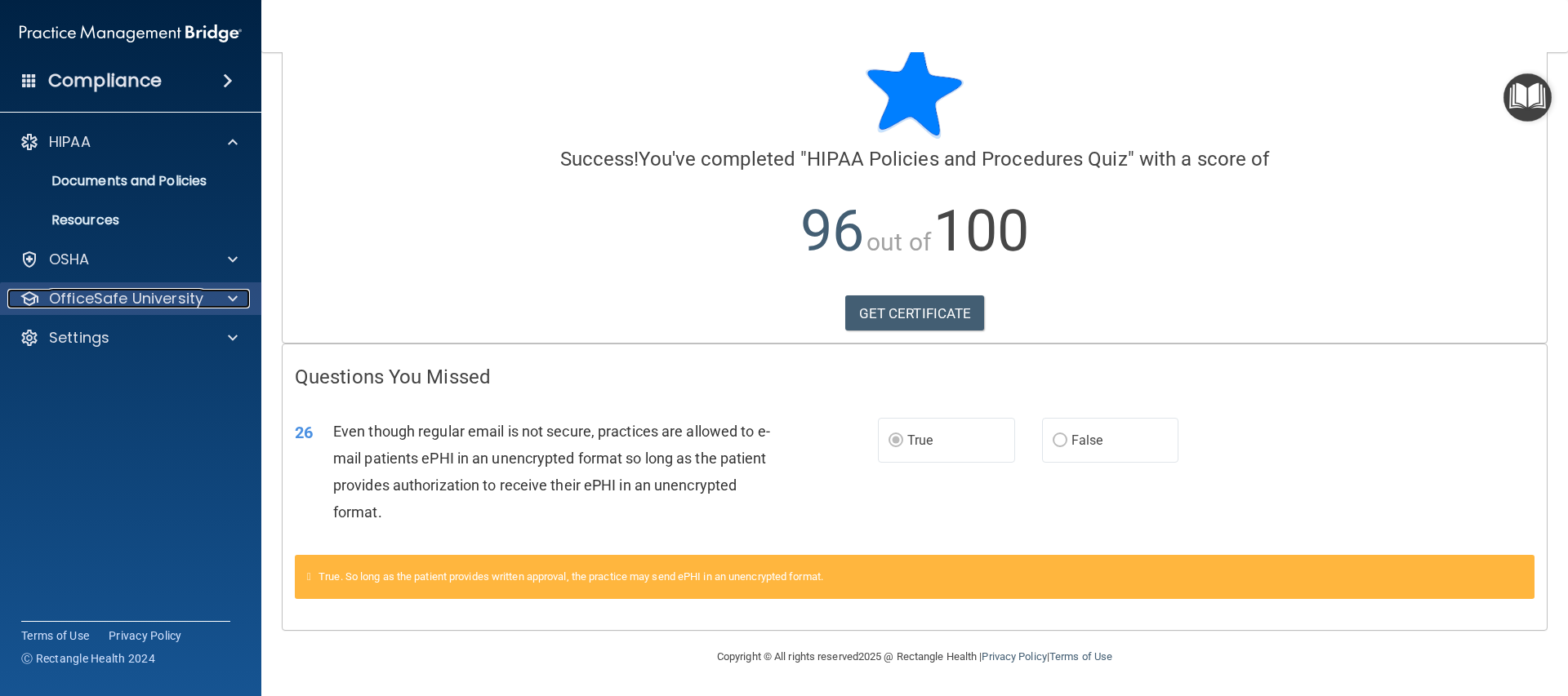
click at [198, 299] on p "OfficeSafe University" at bounding box center [127, 298] width 155 height 20
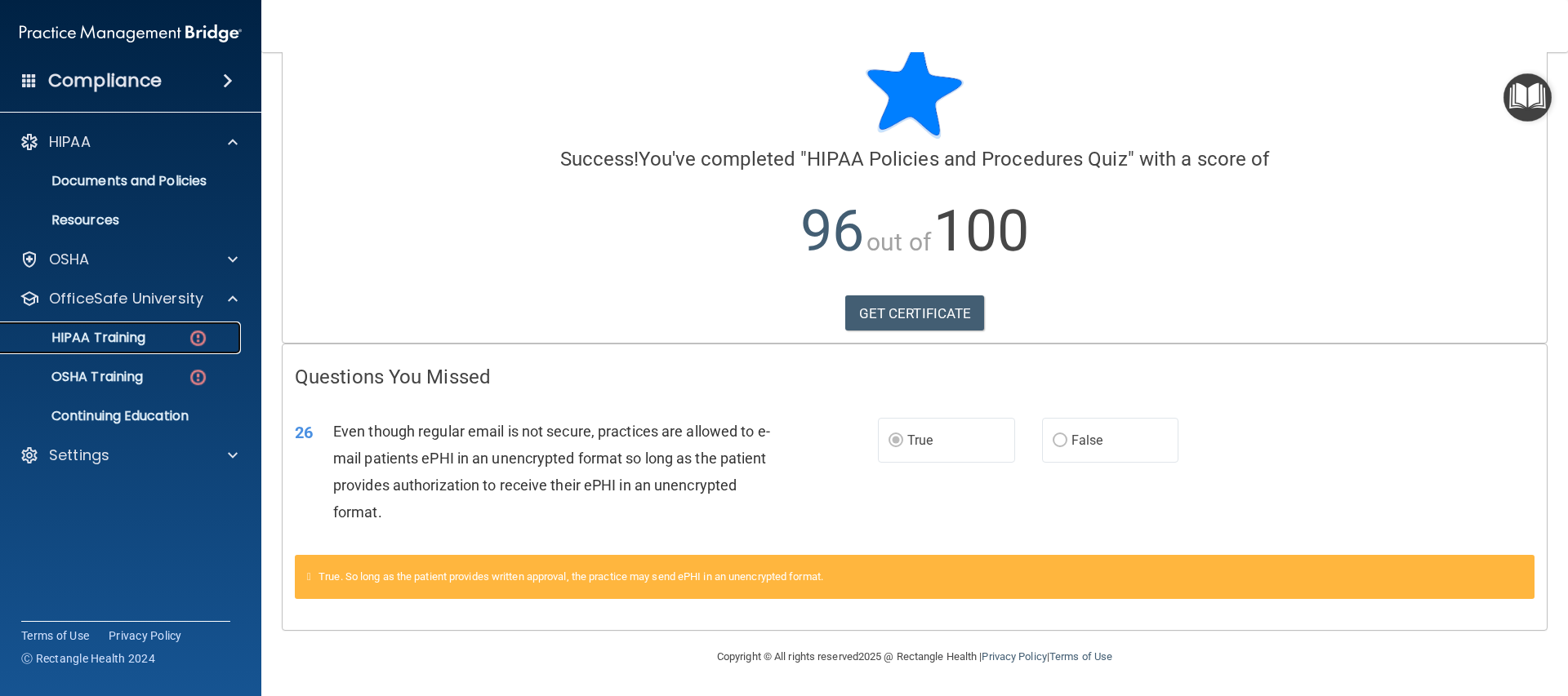
click at [206, 336] on img at bounding box center [198, 338] width 21 height 20
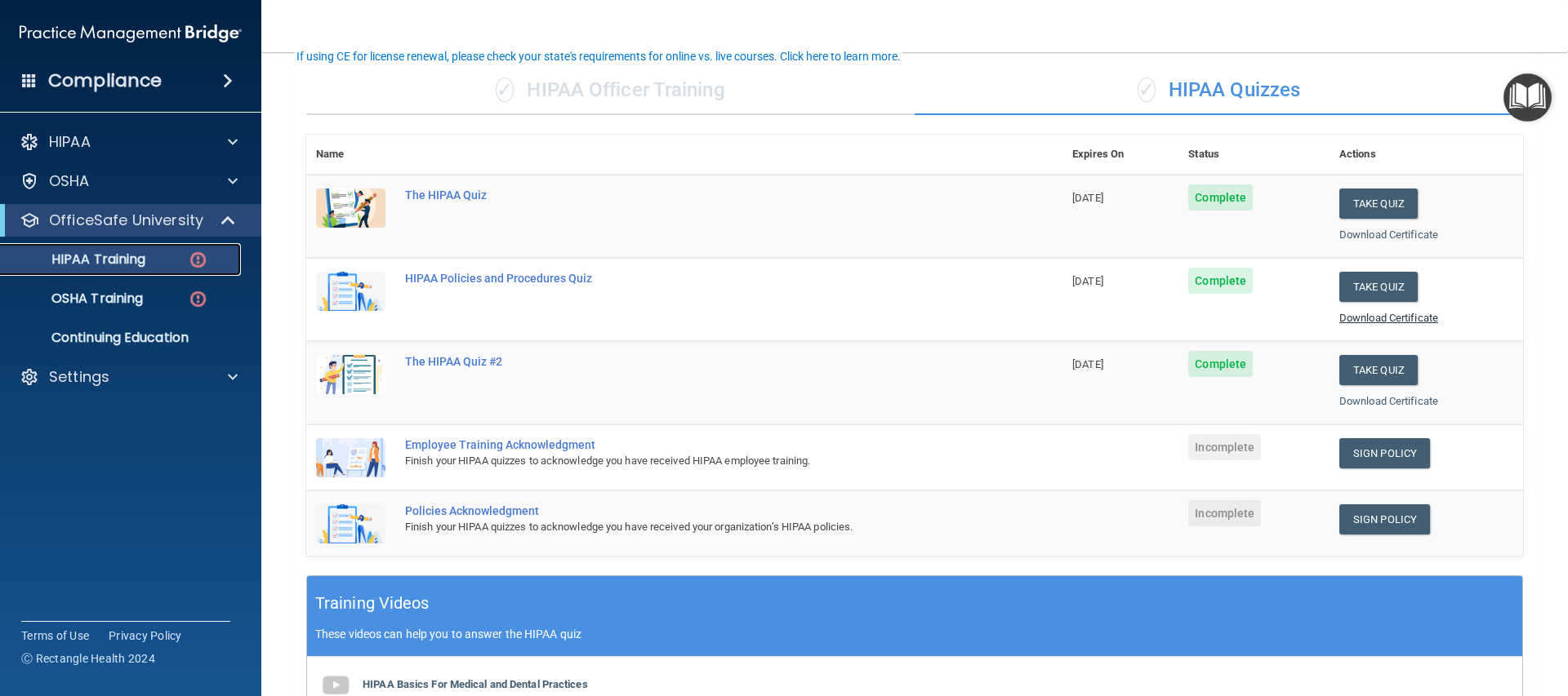
scroll to position [102, 0]
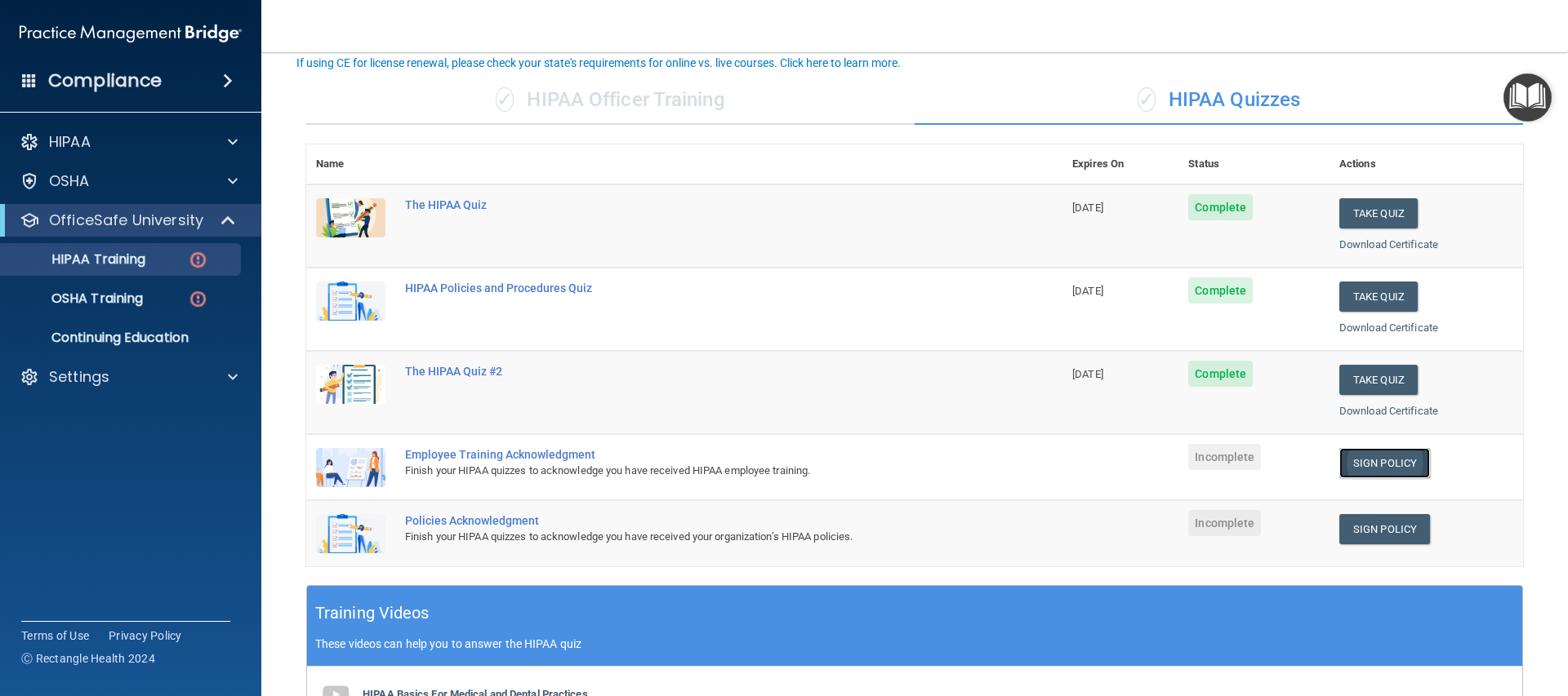
click at [1391, 466] on link "Sign Policy" at bounding box center [1383, 463] width 90 height 30
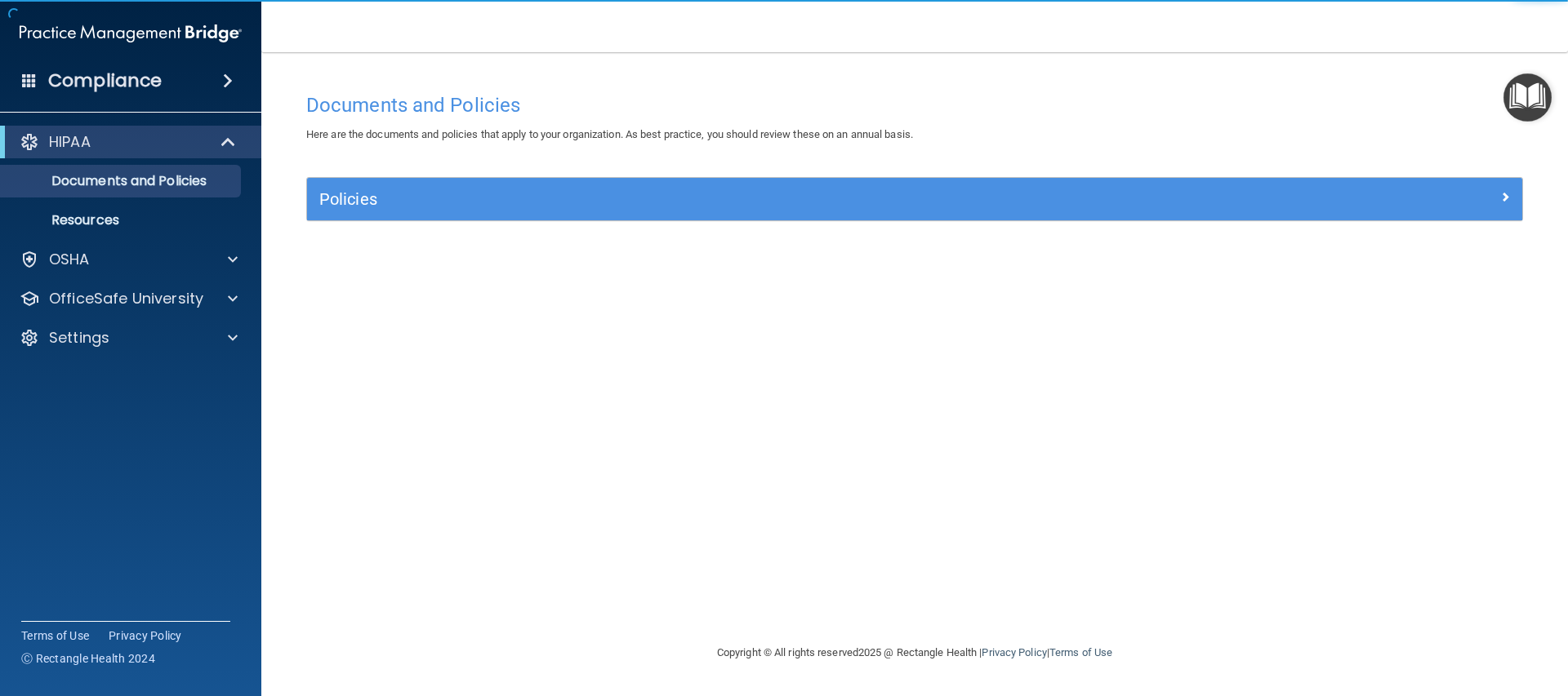
click at [566, 233] on div "Policies Select All (Unselect 0) Unselect All Print Selected (0) Acceptable Use…" at bounding box center [914, 208] width 1241 height 62
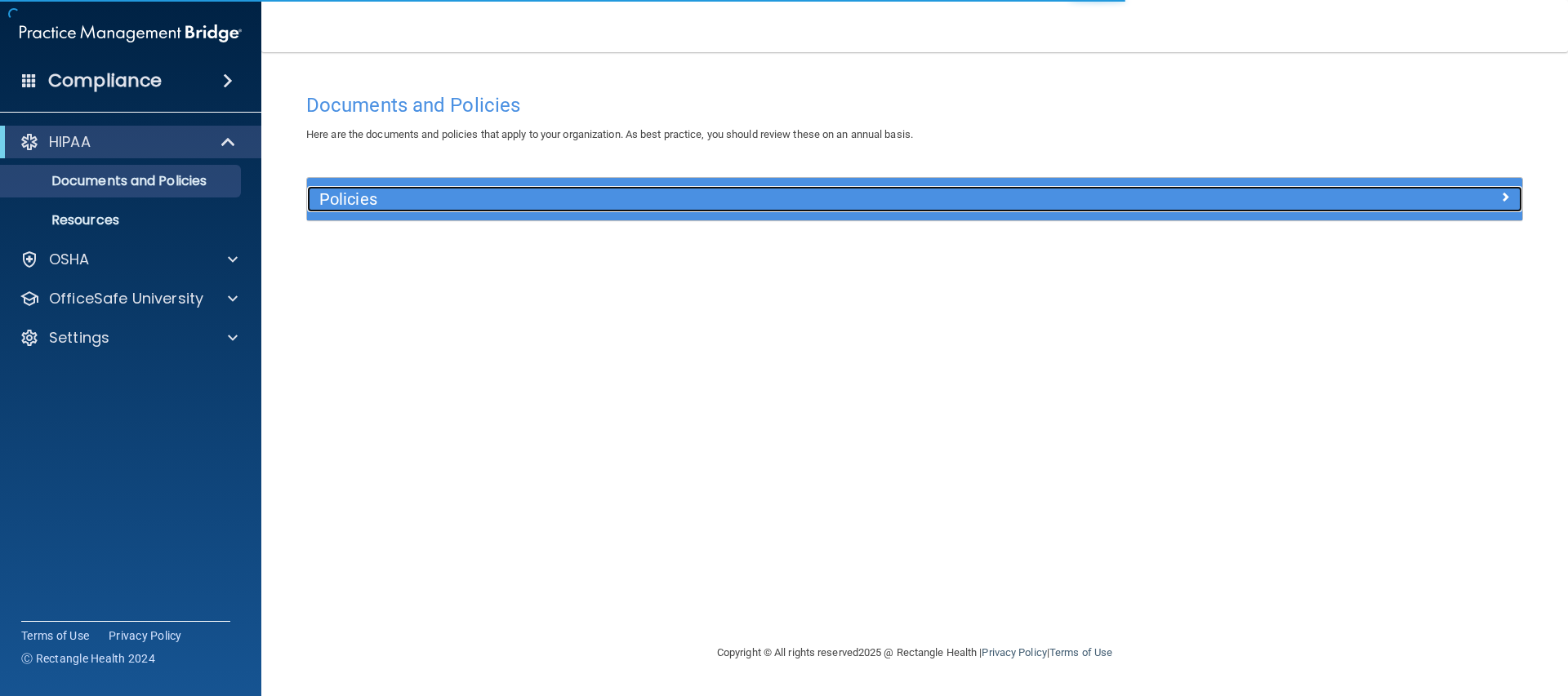
click at [446, 203] on h5 "Policies" at bounding box center [762, 198] width 887 height 18
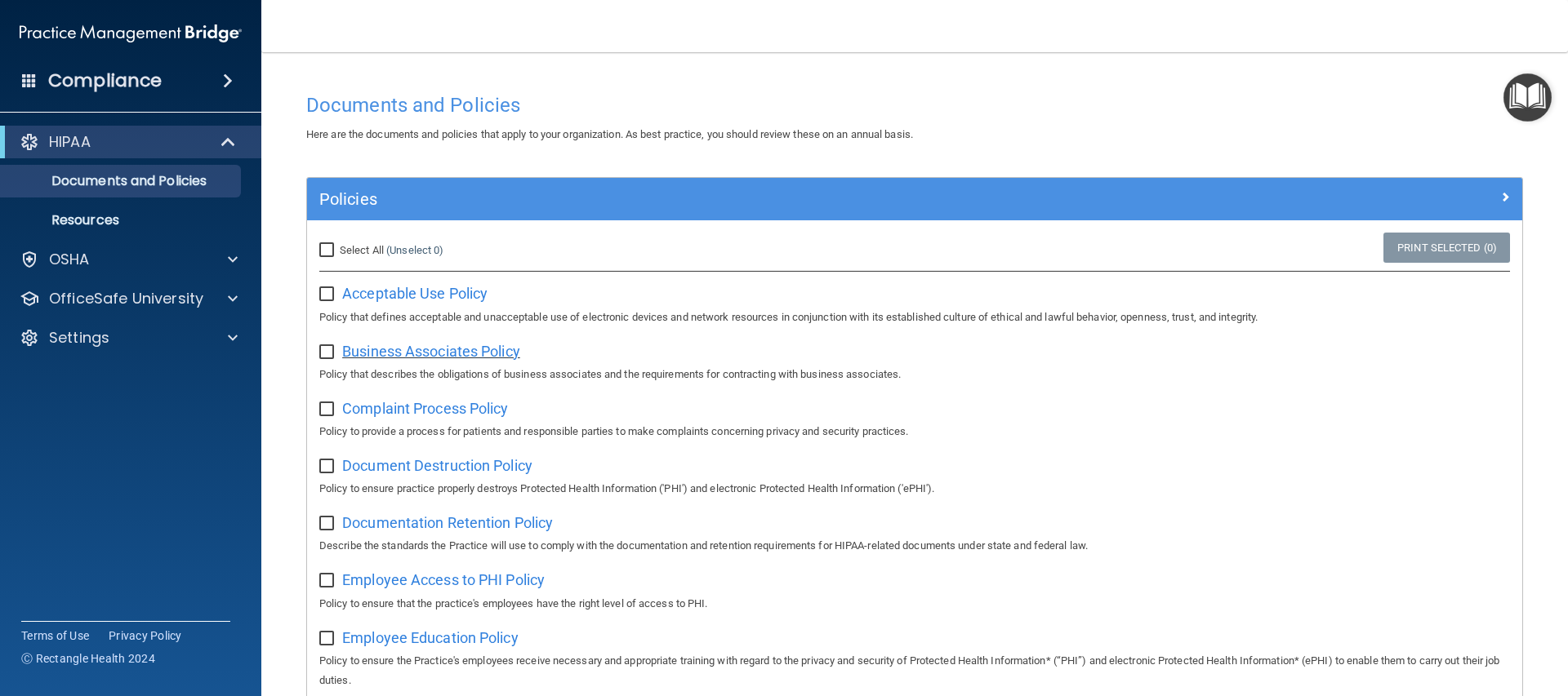
click at [446, 358] on span "Business Associates Policy" at bounding box center [431, 351] width 178 height 17
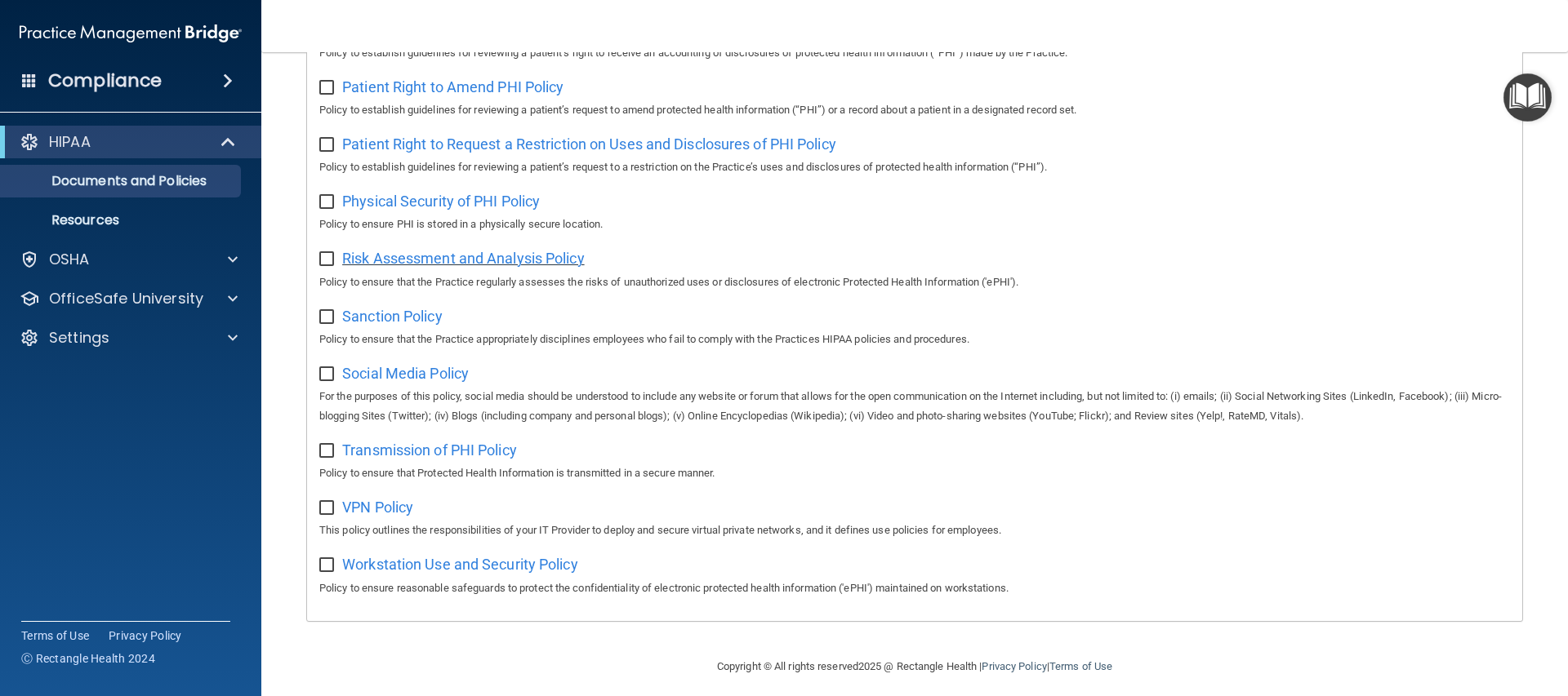
scroll to position [923, 0]
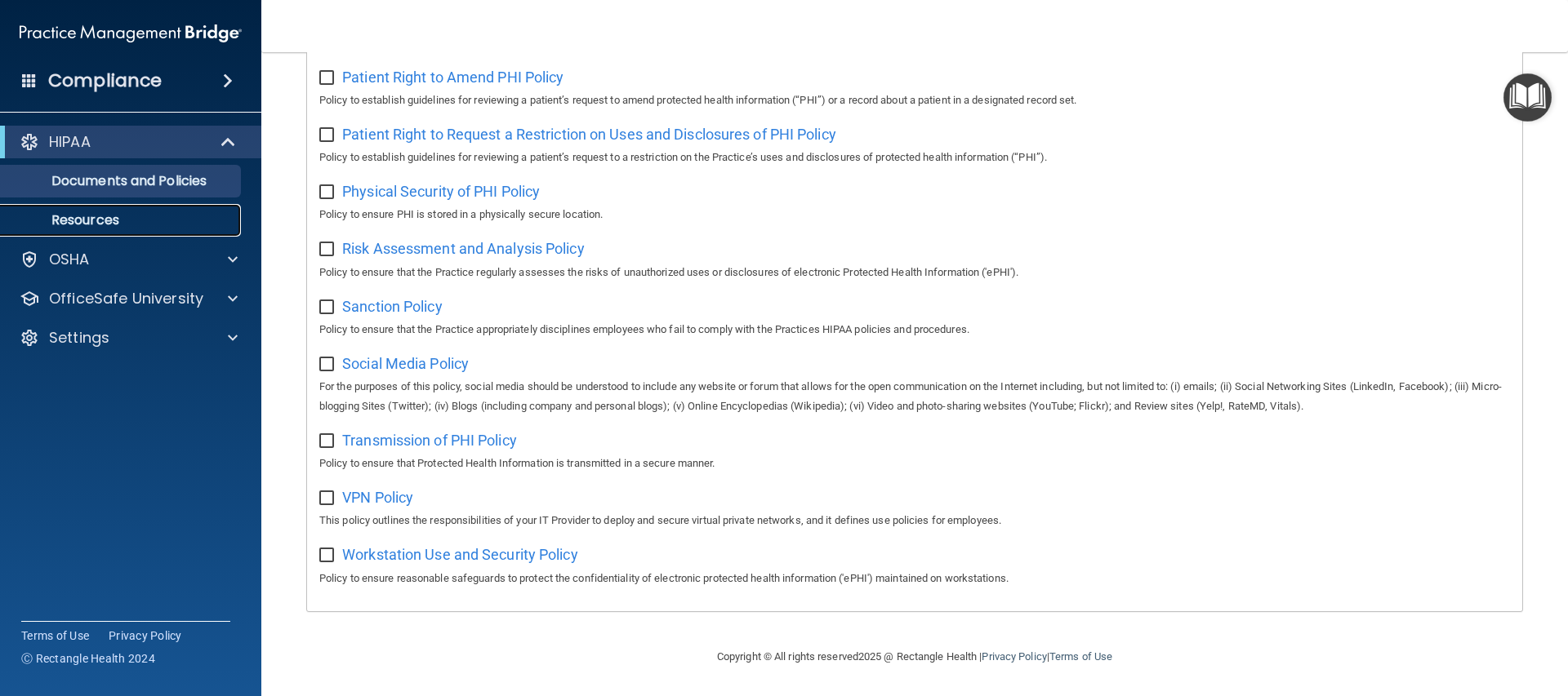
click at [83, 215] on p "Resources" at bounding box center [121, 221] width 223 height 17
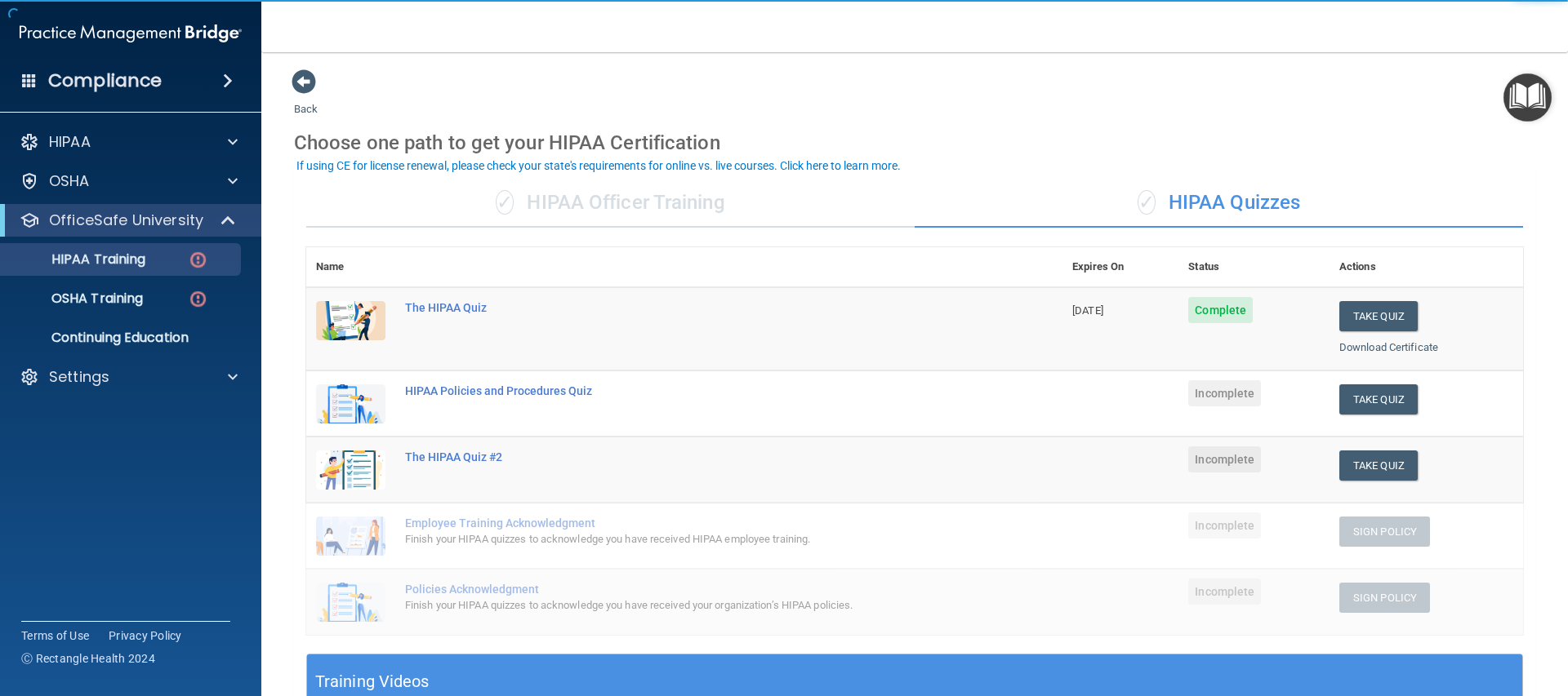
click at [621, 217] on div "✓ HIPAA Officer Training" at bounding box center [610, 203] width 609 height 49
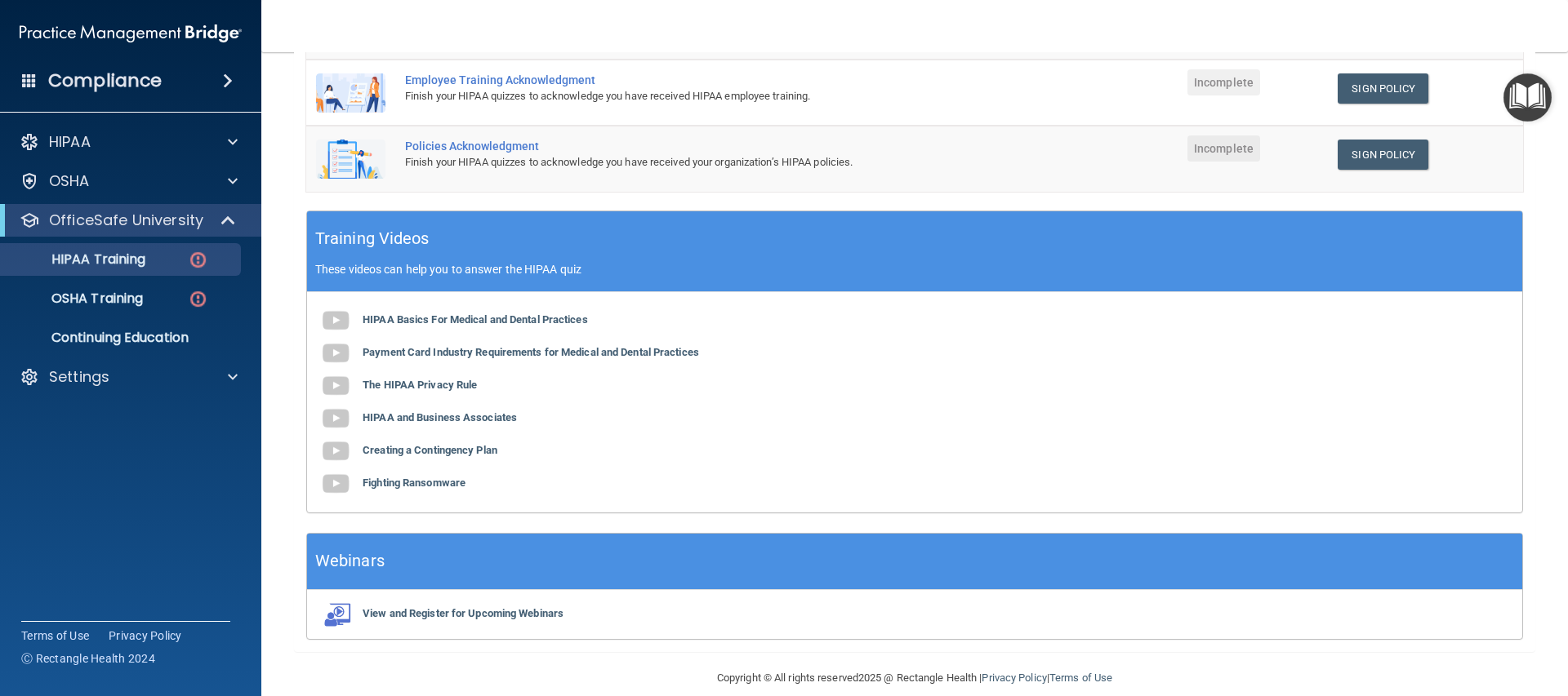
scroll to position [347, 0]
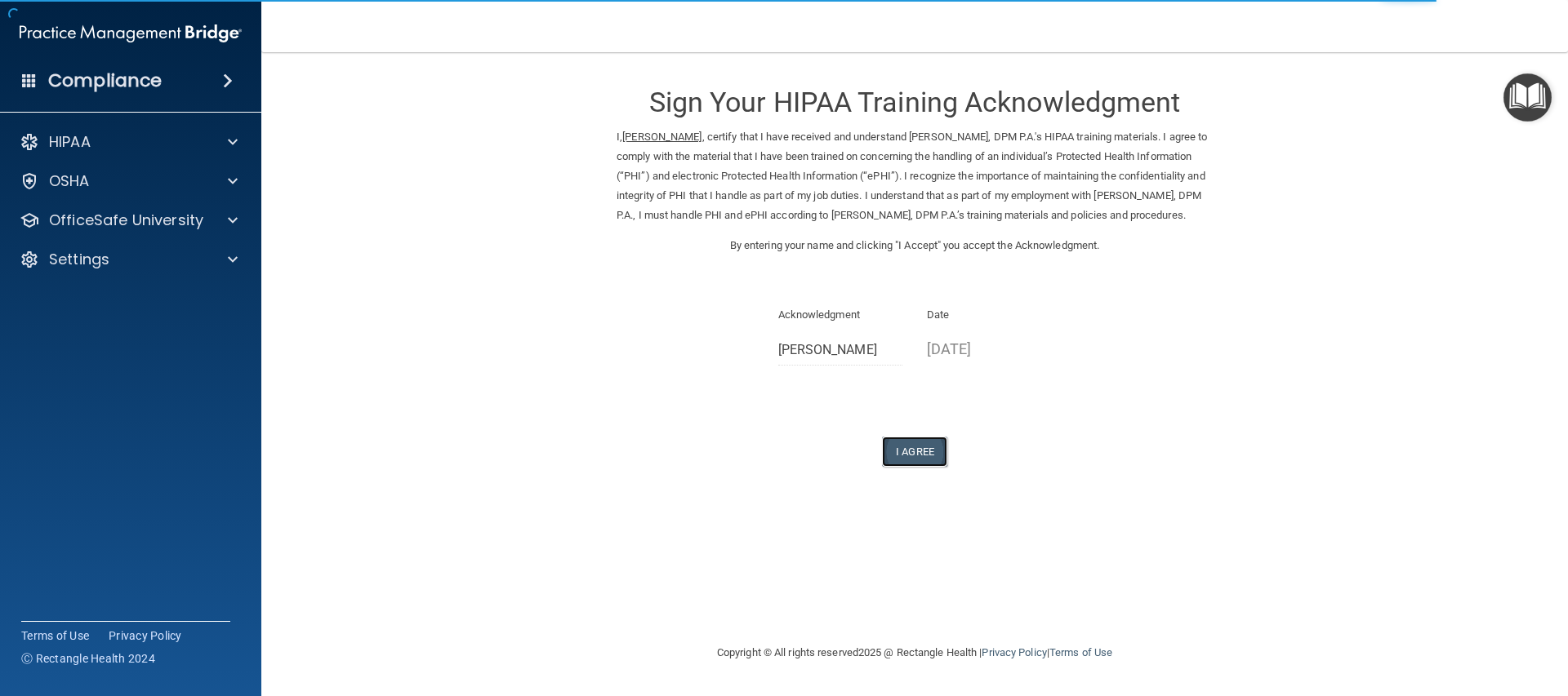
click at [920, 467] on button "I Agree" at bounding box center [915, 452] width 65 height 30
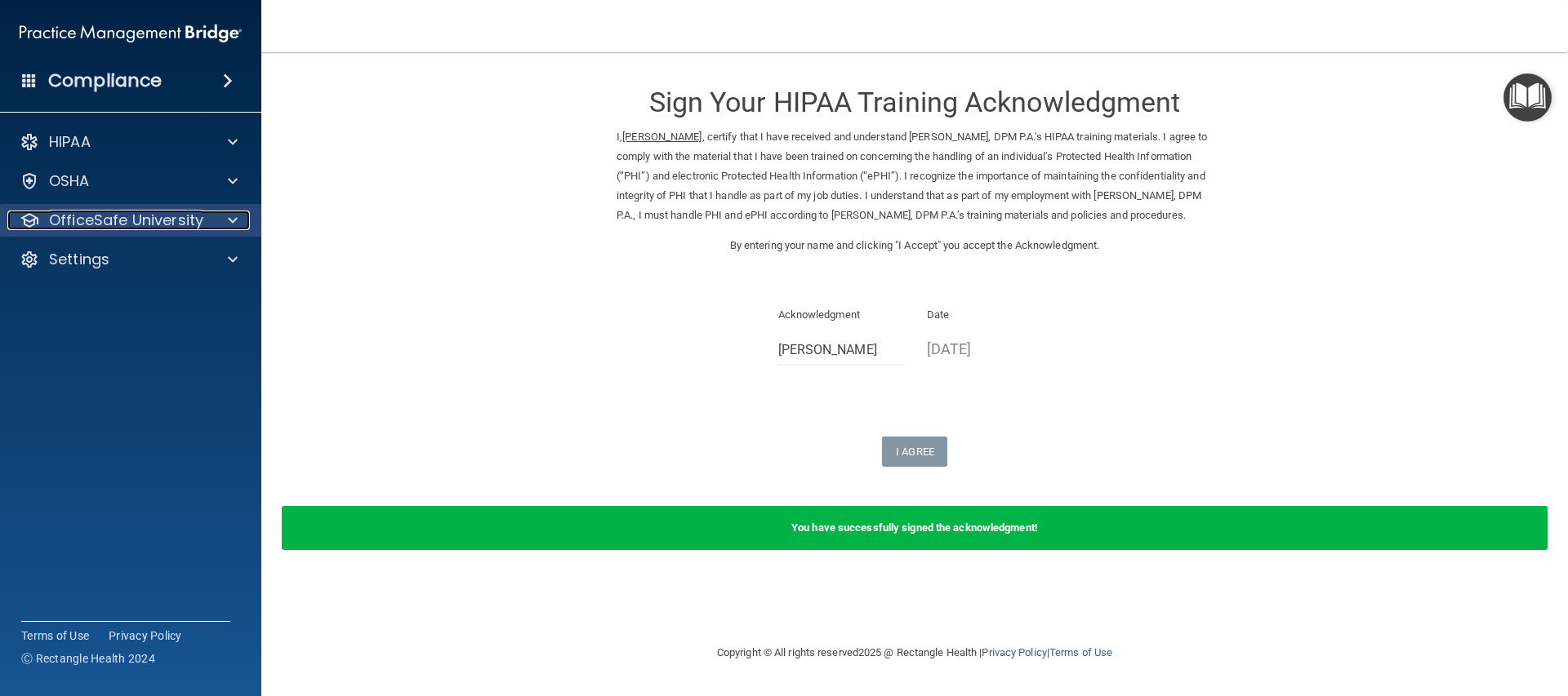
click at [219, 216] on div at bounding box center [230, 220] width 41 height 20
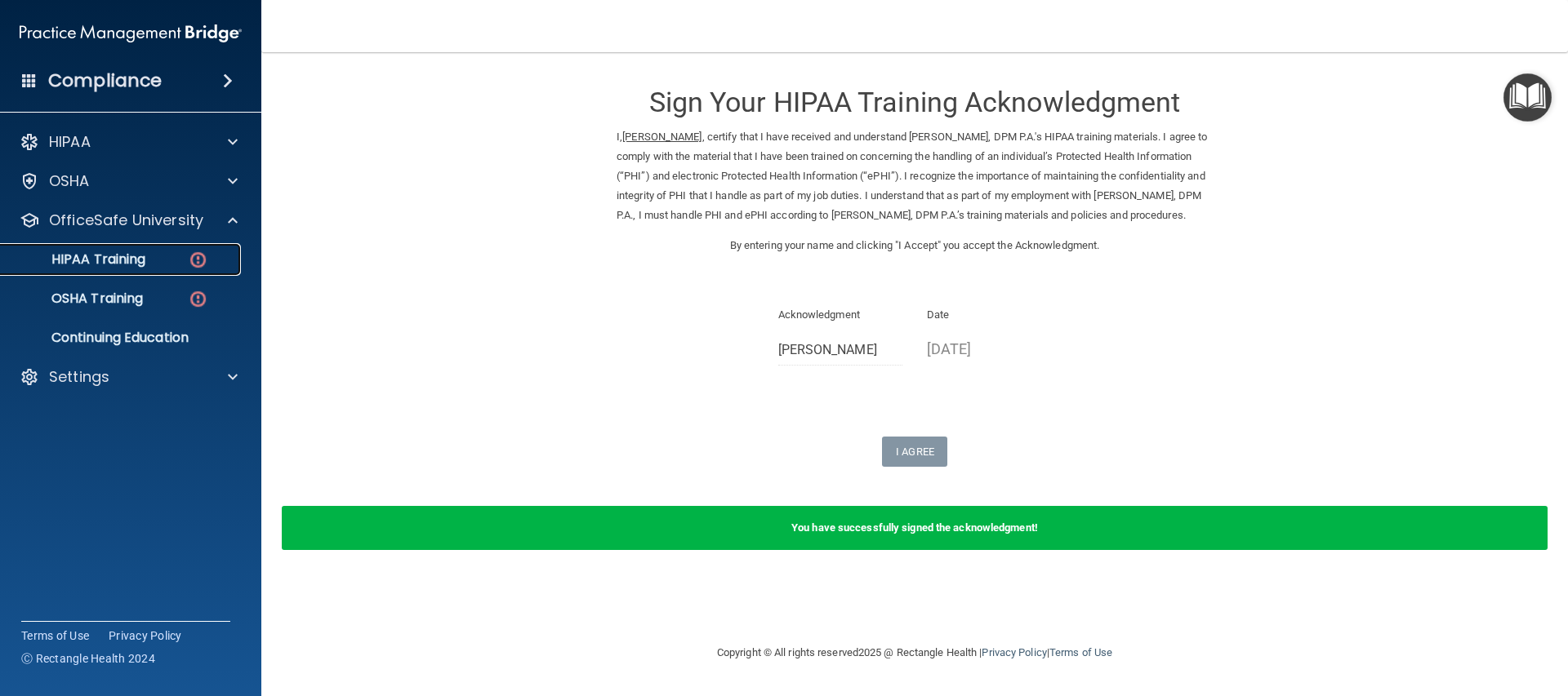
click at [171, 265] on div "HIPAA Training" at bounding box center [121, 260] width 223 height 17
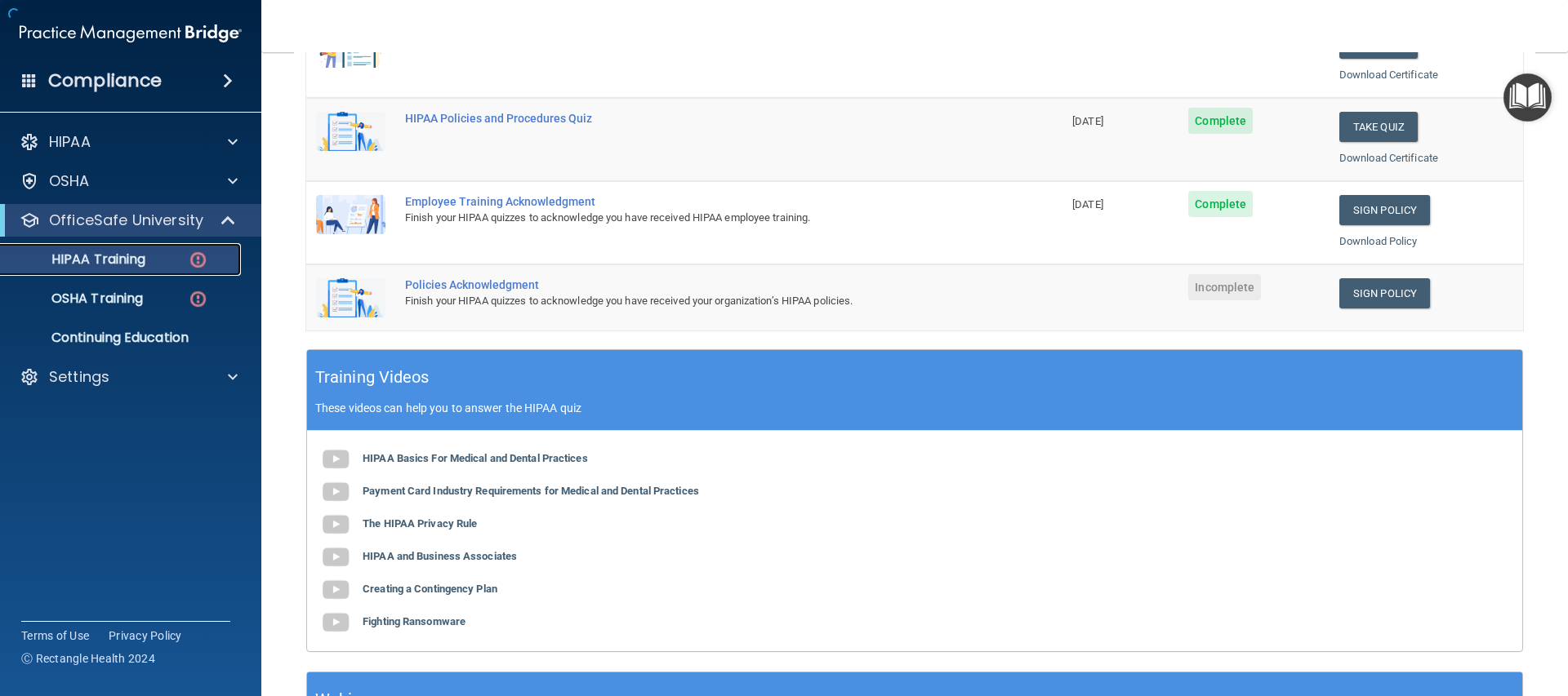
scroll to position [515, 0]
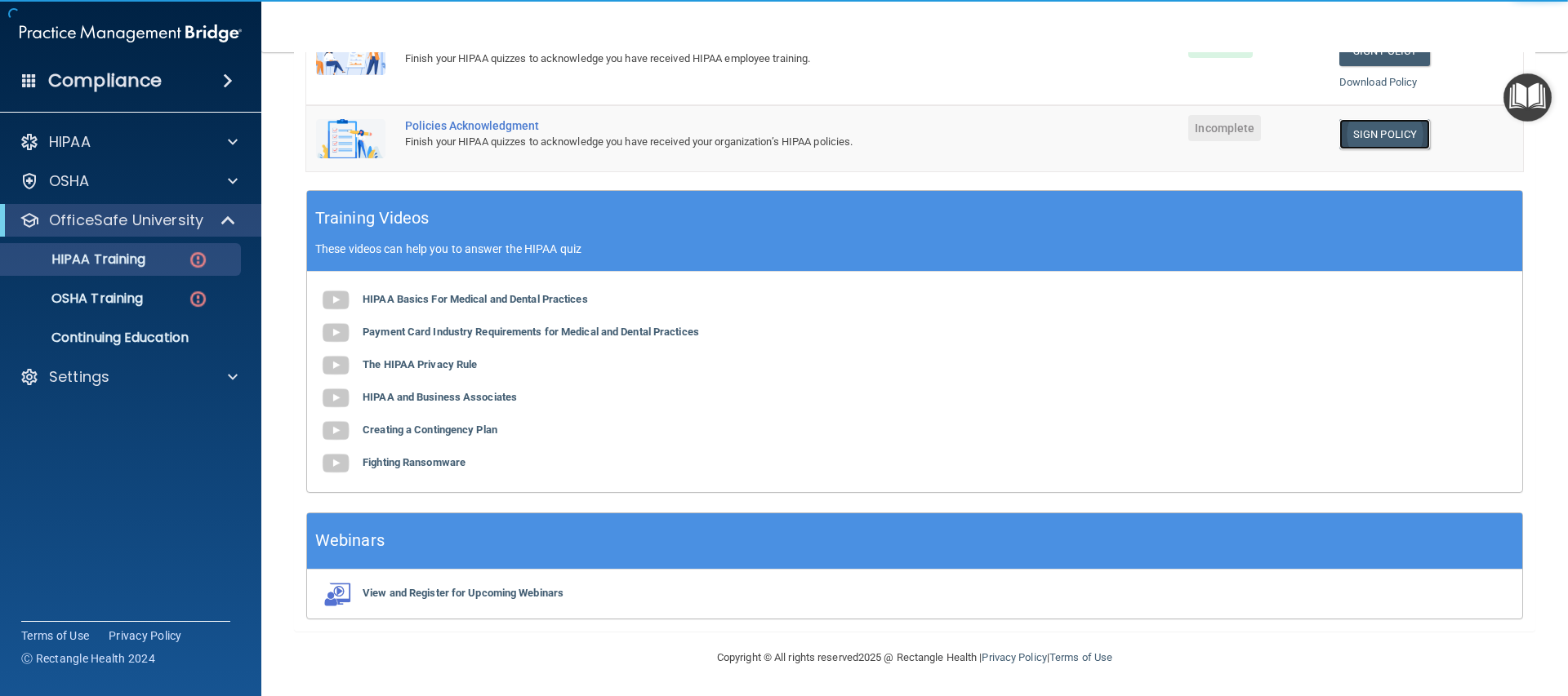
click at [1377, 139] on link "Sign Policy" at bounding box center [1383, 134] width 90 height 30
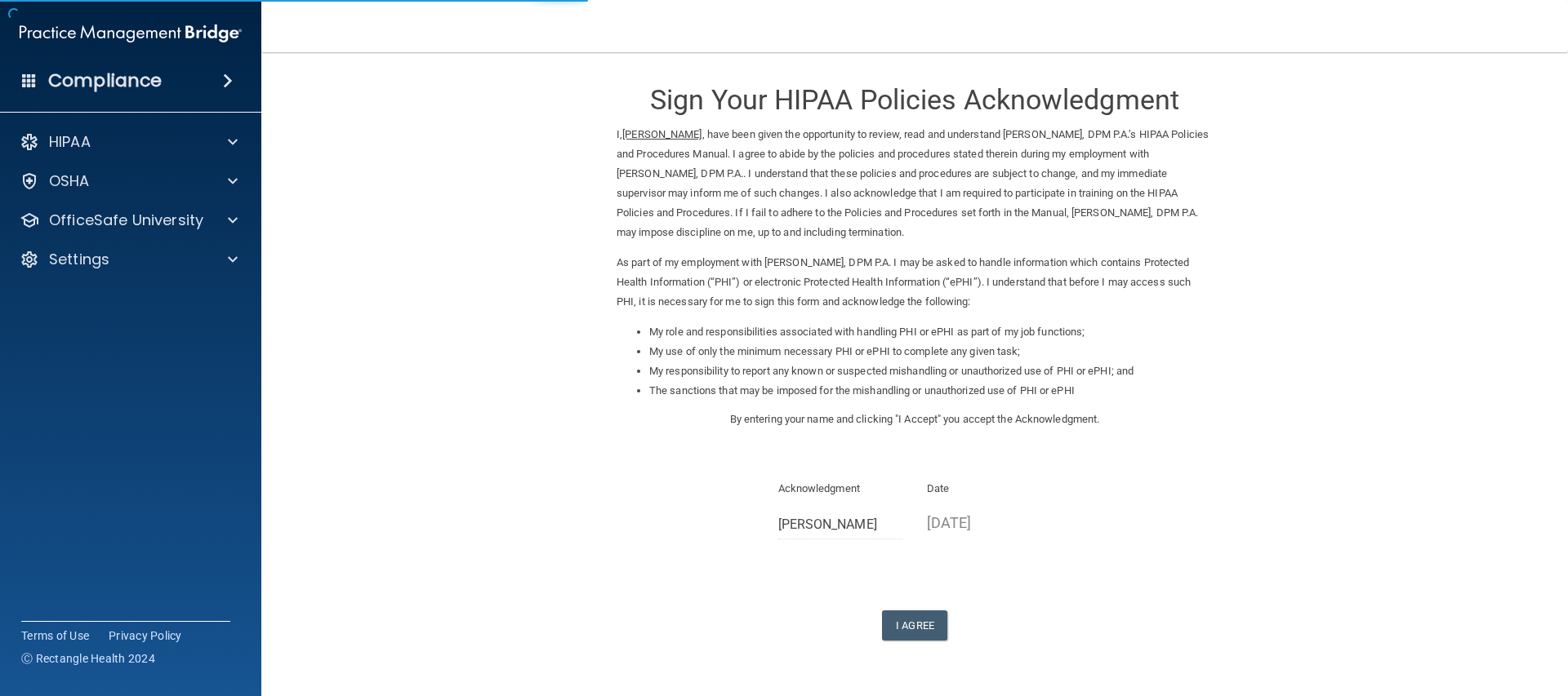
scroll to position [4, 0]
click at [906, 619] on button "I Agree" at bounding box center [915, 624] width 65 height 30
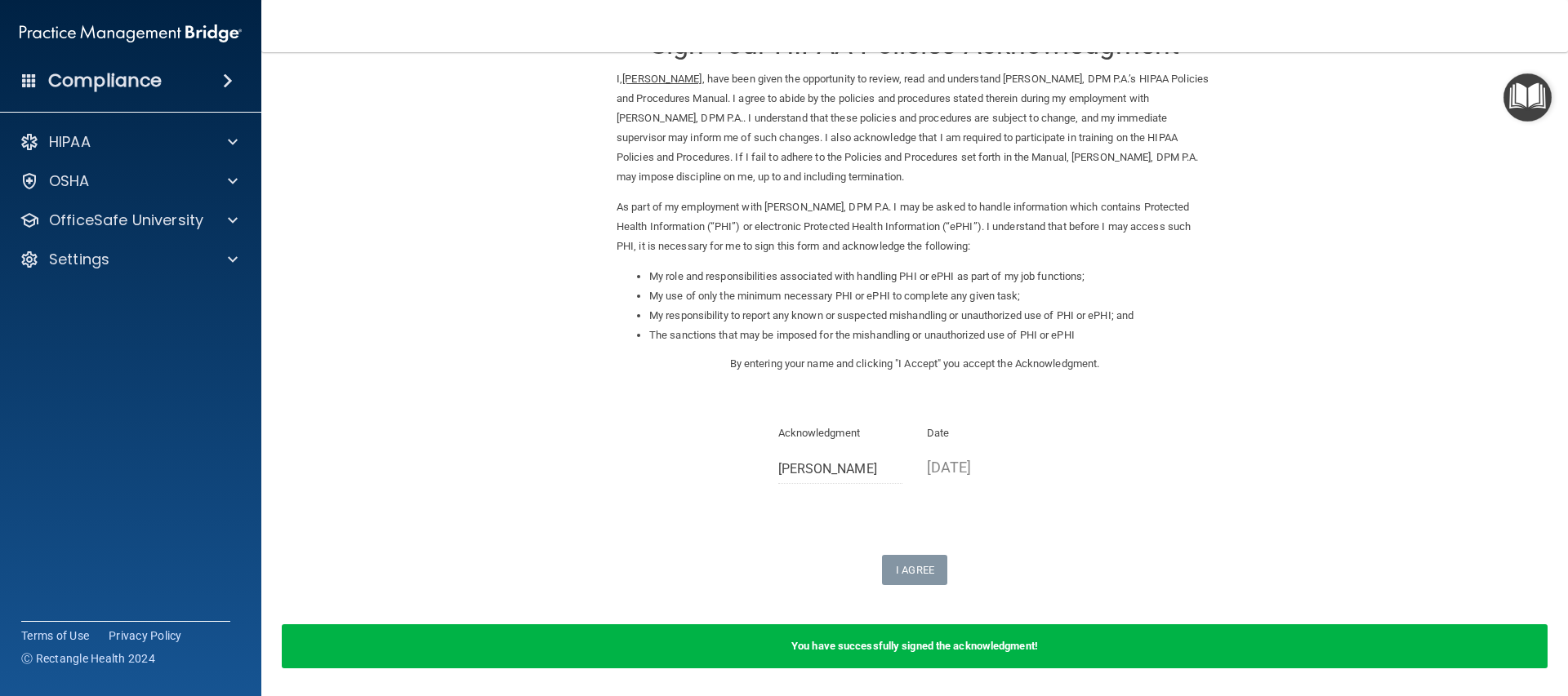
scroll to position [115, 0]
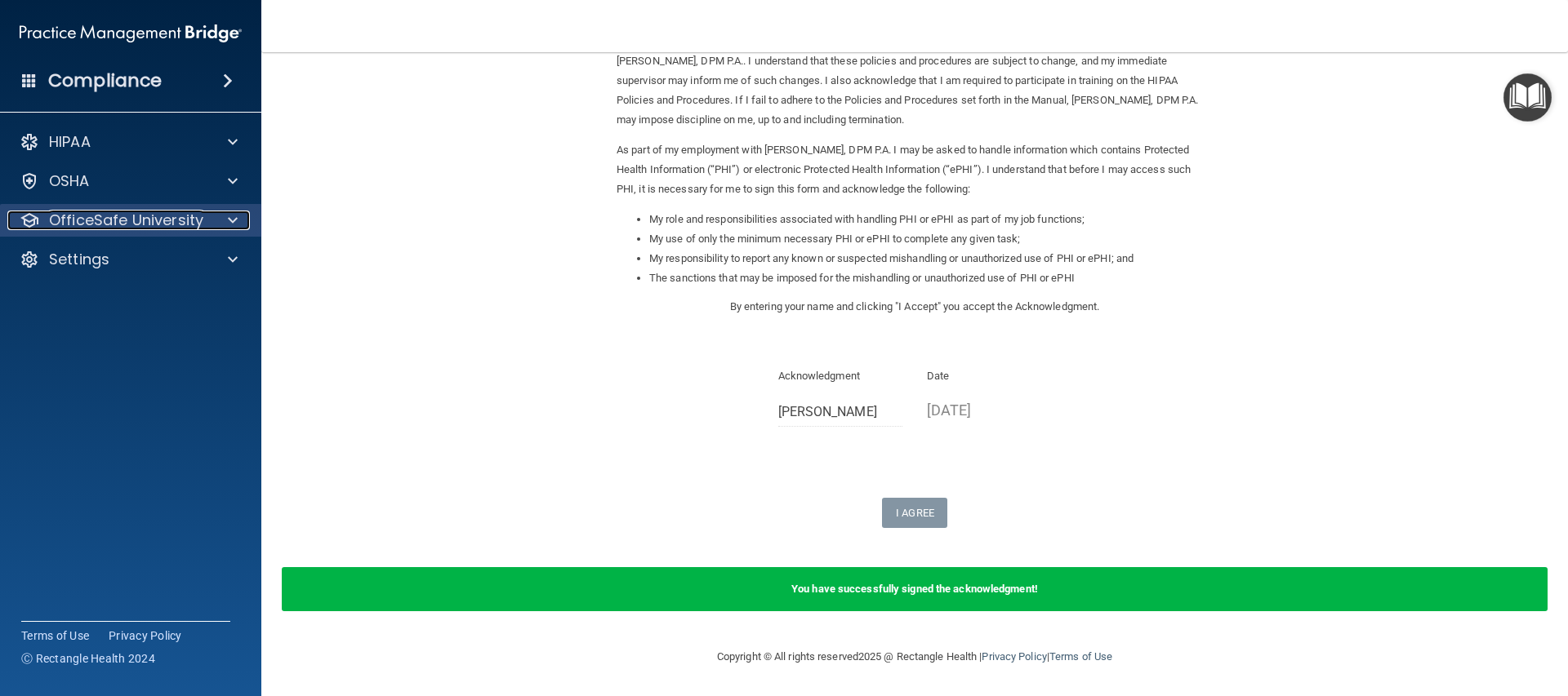
click at [161, 226] on p "OfficeSafe University" at bounding box center [127, 220] width 155 height 20
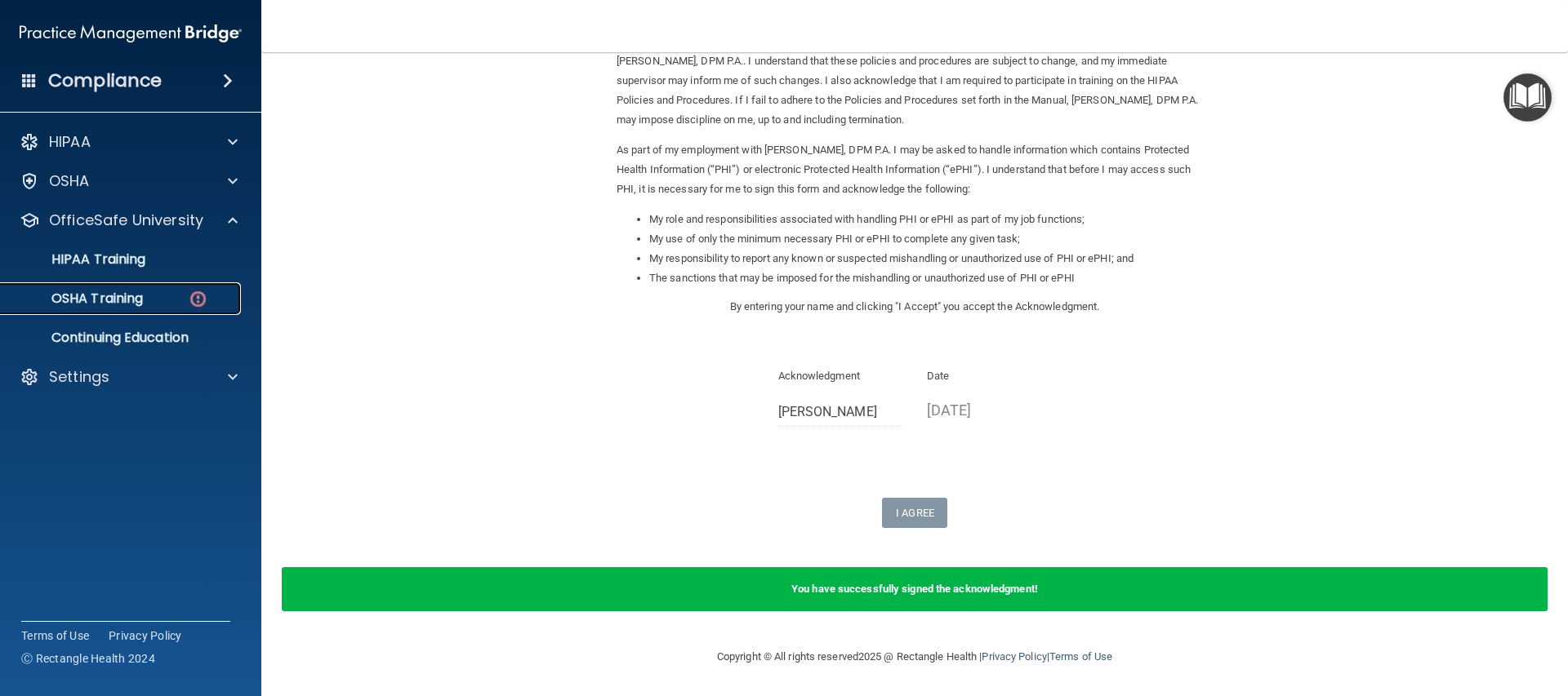
click at [197, 299] on img at bounding box center [198, 299] width 21 height 20
